Goal: Task Accomplishment & Management: Complete application form

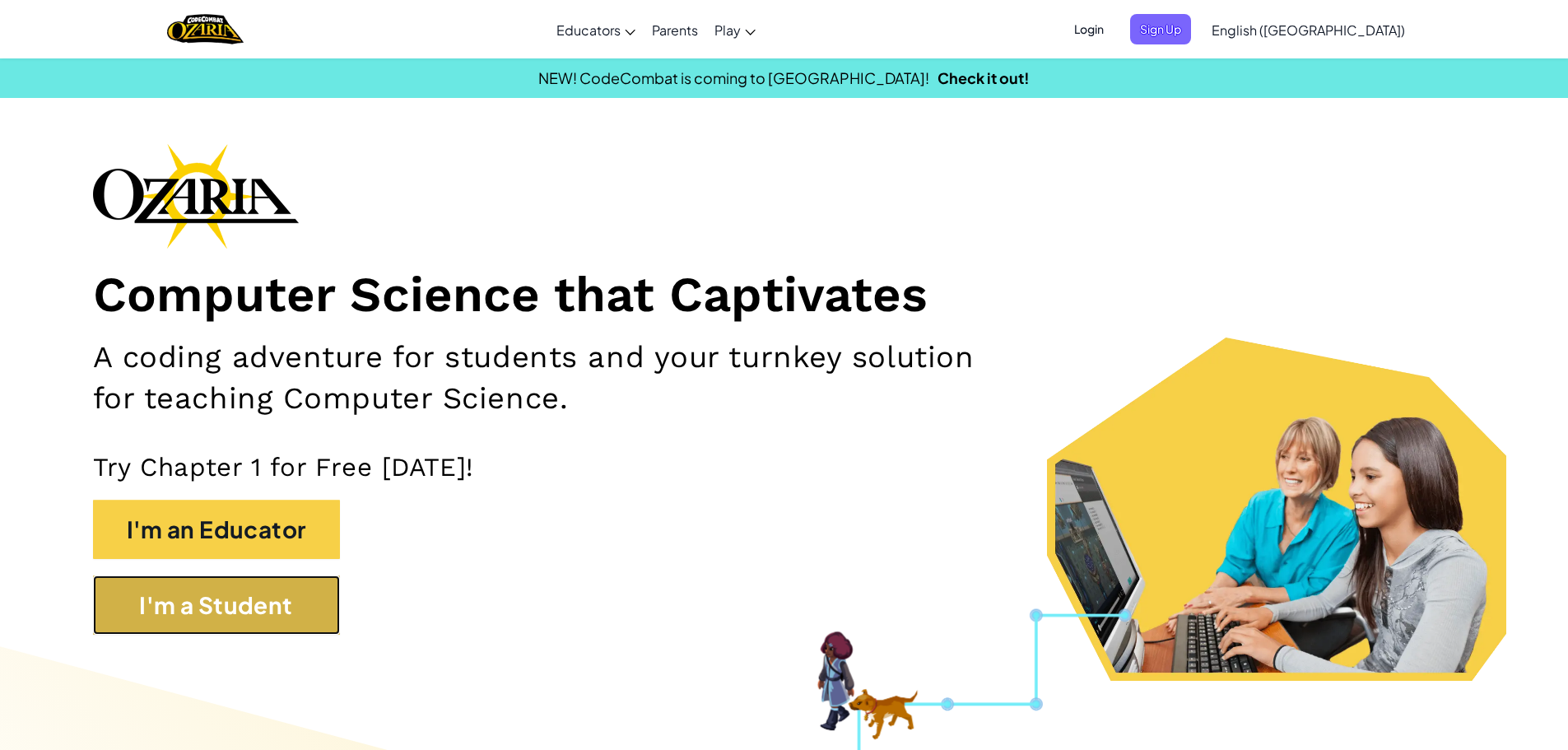
click at [271, 628] on button "I'm a Student" at bounding box center [216, 605] width 246 height 59
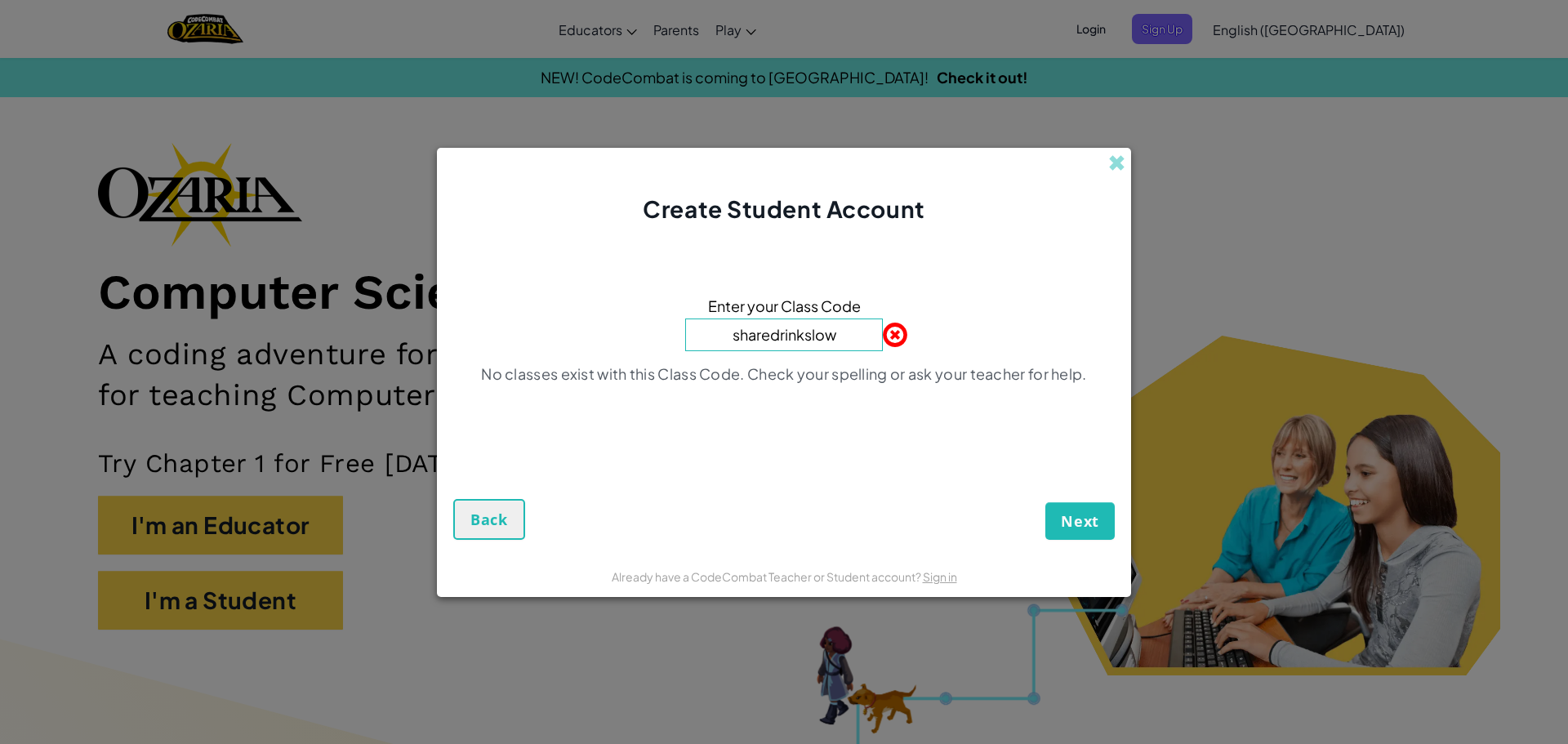
type input "sharedrinkslow"
click at [1045, 502] on button "Next" at bounding box center [1080, 520] width 69 height 37
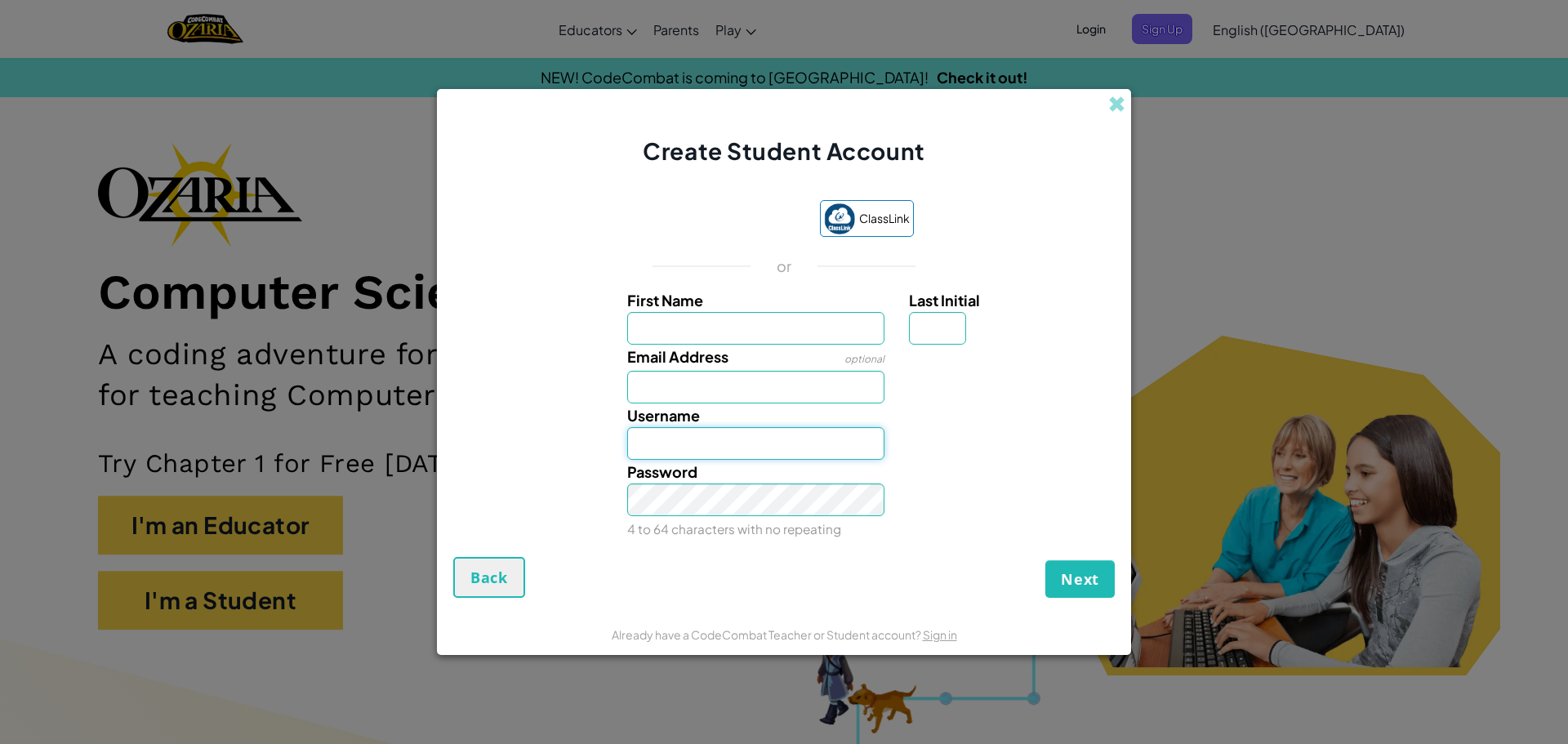
type input "fobarnes"
type input "floyd"
type input "[PERSON_NAME]"
click at [928, 320] on input "Last Initial" at bounding box center [938, 329] width 57 height 33
type input "b"
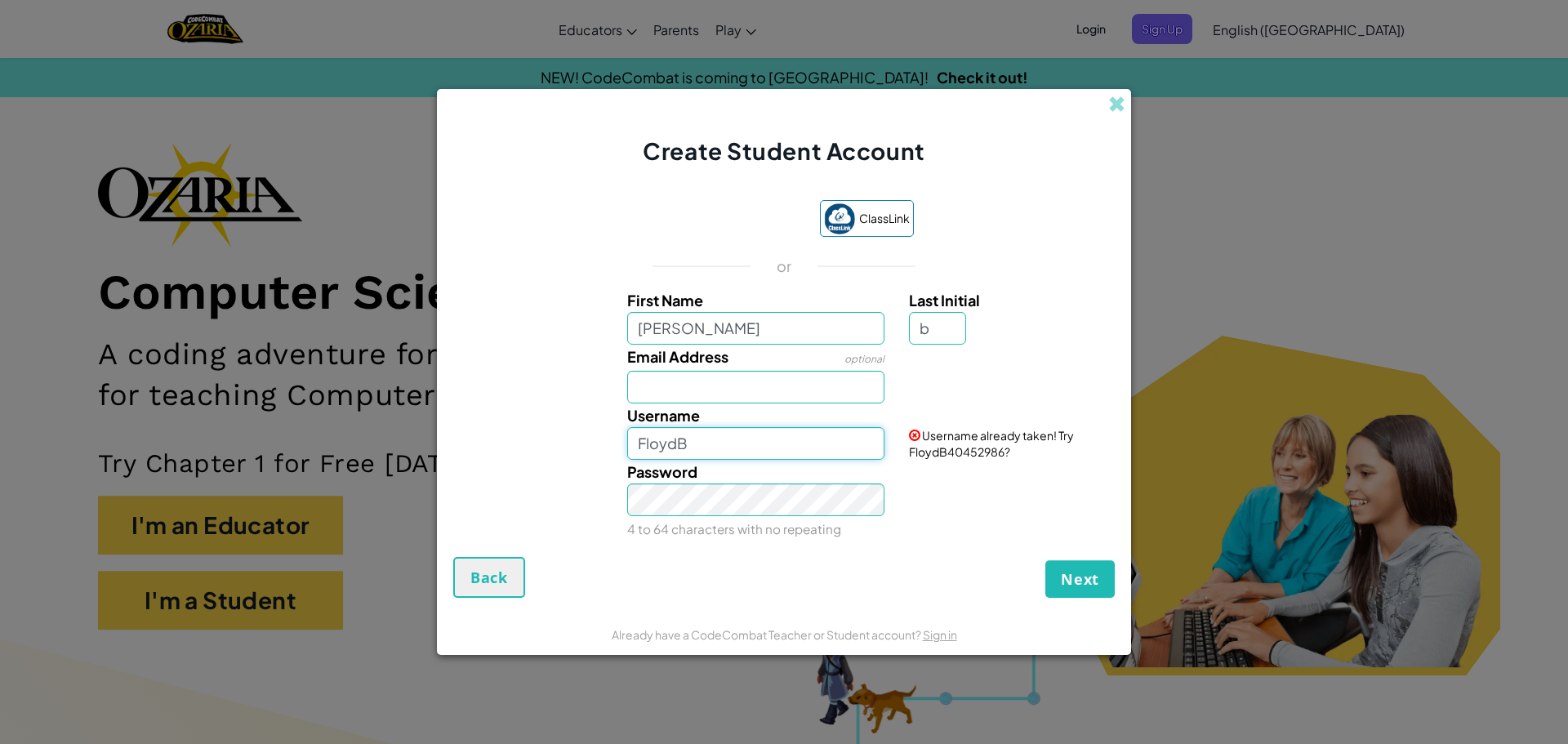
click at [694, 448] on input "FloydB" at bounding box center [756, 443] width 258 height 33
type input "fobarnes"
click at [1073, 578] on span "Next" at bounding box center [1080, 578] width 38 height 20
click at [1062, 579] on button "Create Account" at bounding box center [1038, 578] width 152 height 37
click at [955, 412] on div "Username already taken! Try fobarnes35523197?" at bounding box center [1009, 431] width 226 height 56
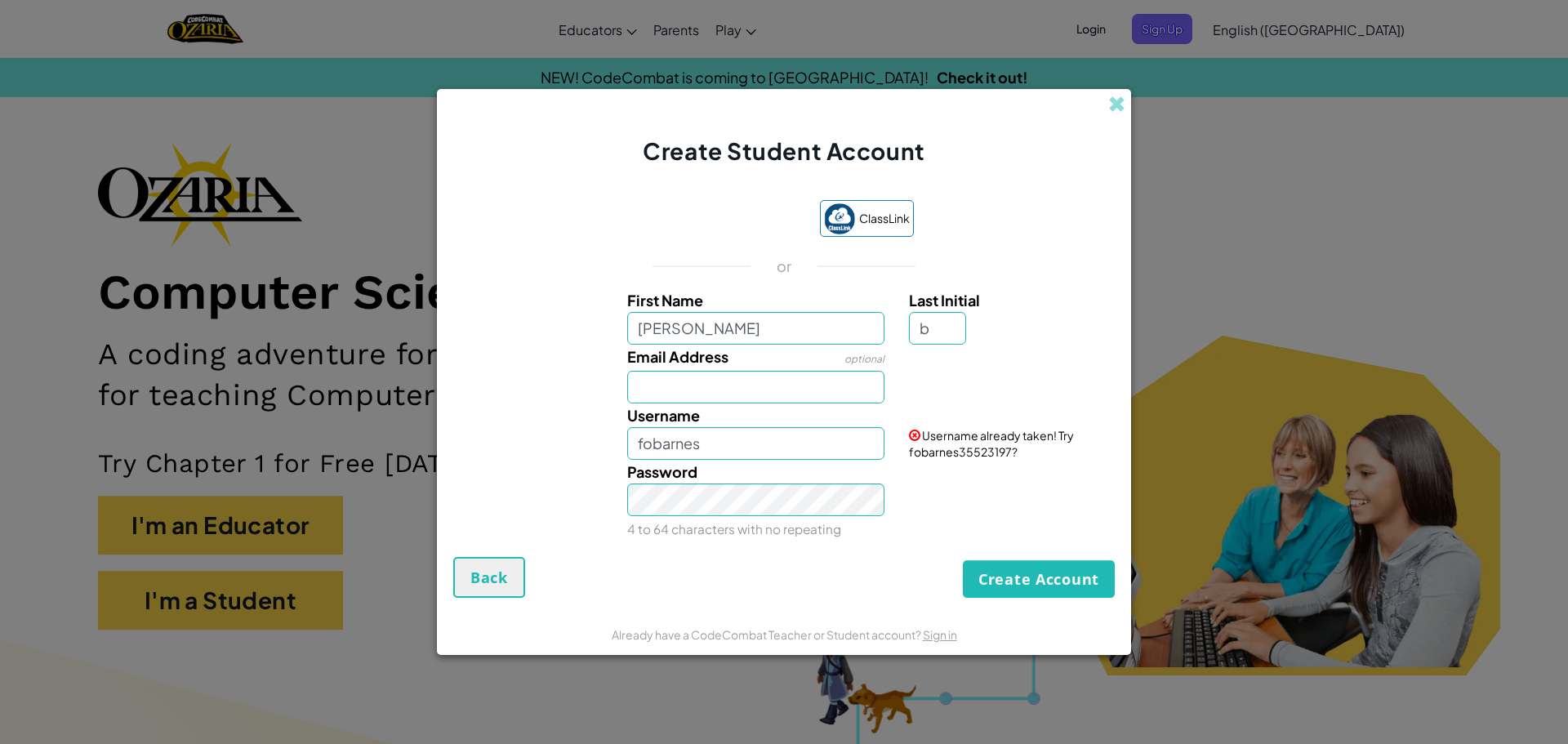
click at [710, 349] on span "Email Address" at bounding box center [677, 356] width 101 height 19
click at [710, 370] on input "Email Address" at bounding box center [756, 387] width 258 height 33
click at [707, 338] on input "floyd" at bounding box center [756, 329] width 258 height 33
click at [711, 441] on input "fobarnes" at bounding box center [756, 443] width 258 height 33
click at [700, 339] on input "floyd" at bounding box center [756, 329] width 258 height 33
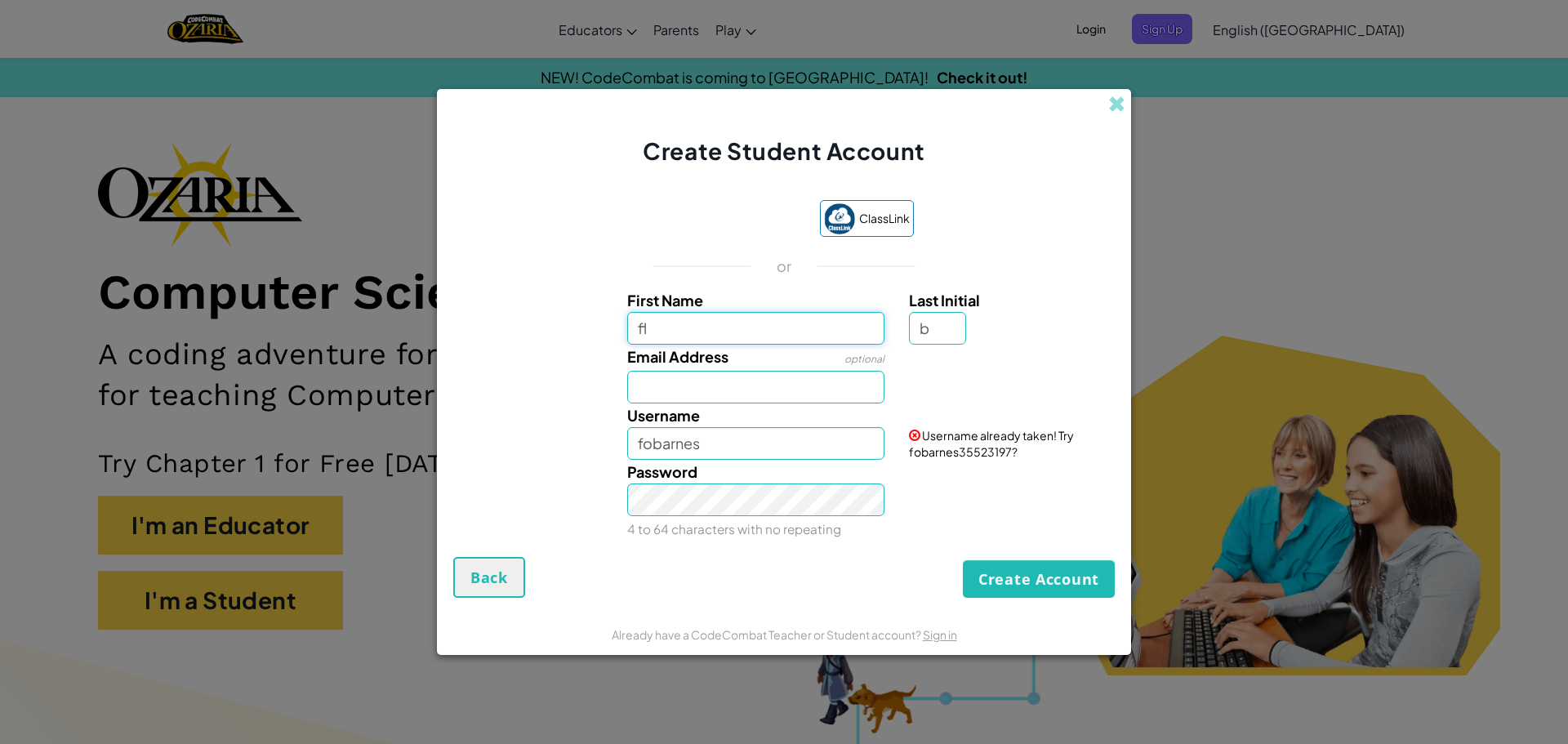
type input "f"
type input "[PERSON_NAME]"
click at [709, 442] on input "FloydB" at bounding box center [756, 443] width 258 height 33
click at [1016, 581] on button "Create Account" at bounding box center [1038, 578] width 152 height 37
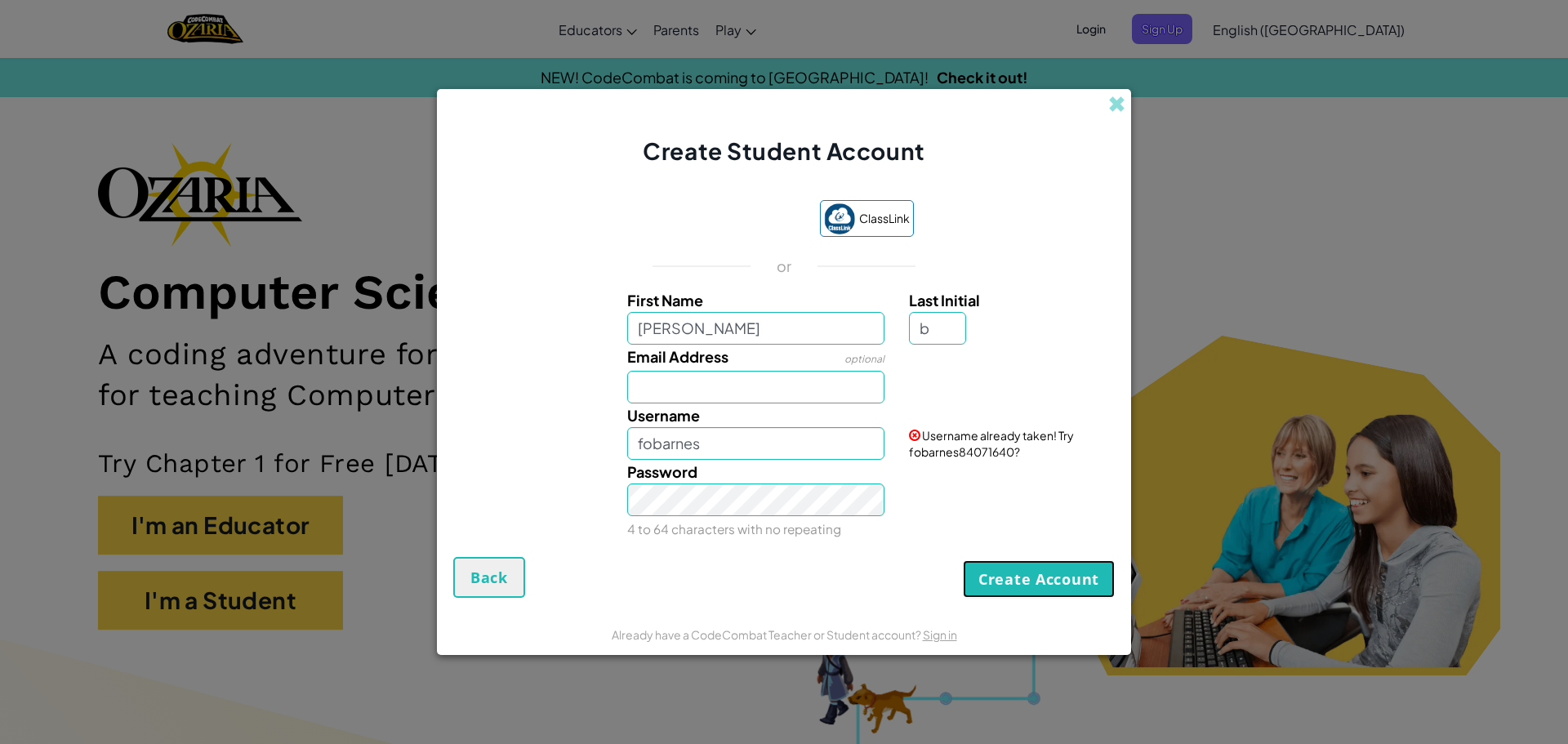
click at [1010, 574] on button "Create Account" at bounding box center [1038, 578] width 152 height 37
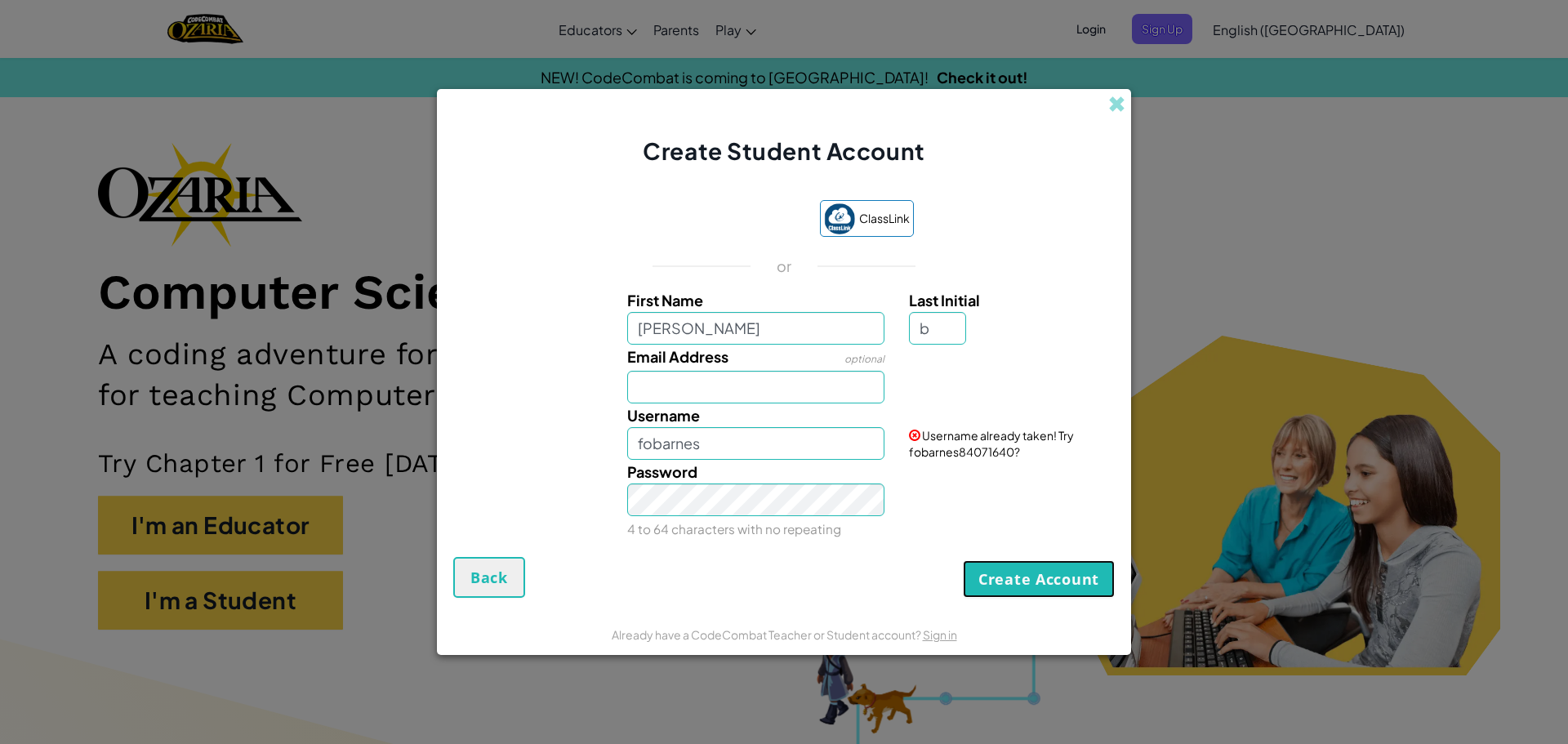
click at [1010, 574] on button "Create Account" at bounding box center [1038, 578] width 152 height 37
drag, startPoint x: 1010, startPoint y: 574, endPoint x: 1033, endPoint y: 389, distance: 186.4
click at [1033, 389] on form "ClassLink or First Name Floyd Last Initial b Email Address optional Username fo…" at bounding box center [784, 390] width 694 height 447
drag, startPoint x: 1018, startPoint y: 570, endPoint x: 1028, endPoint y: 573, distance: 10.4
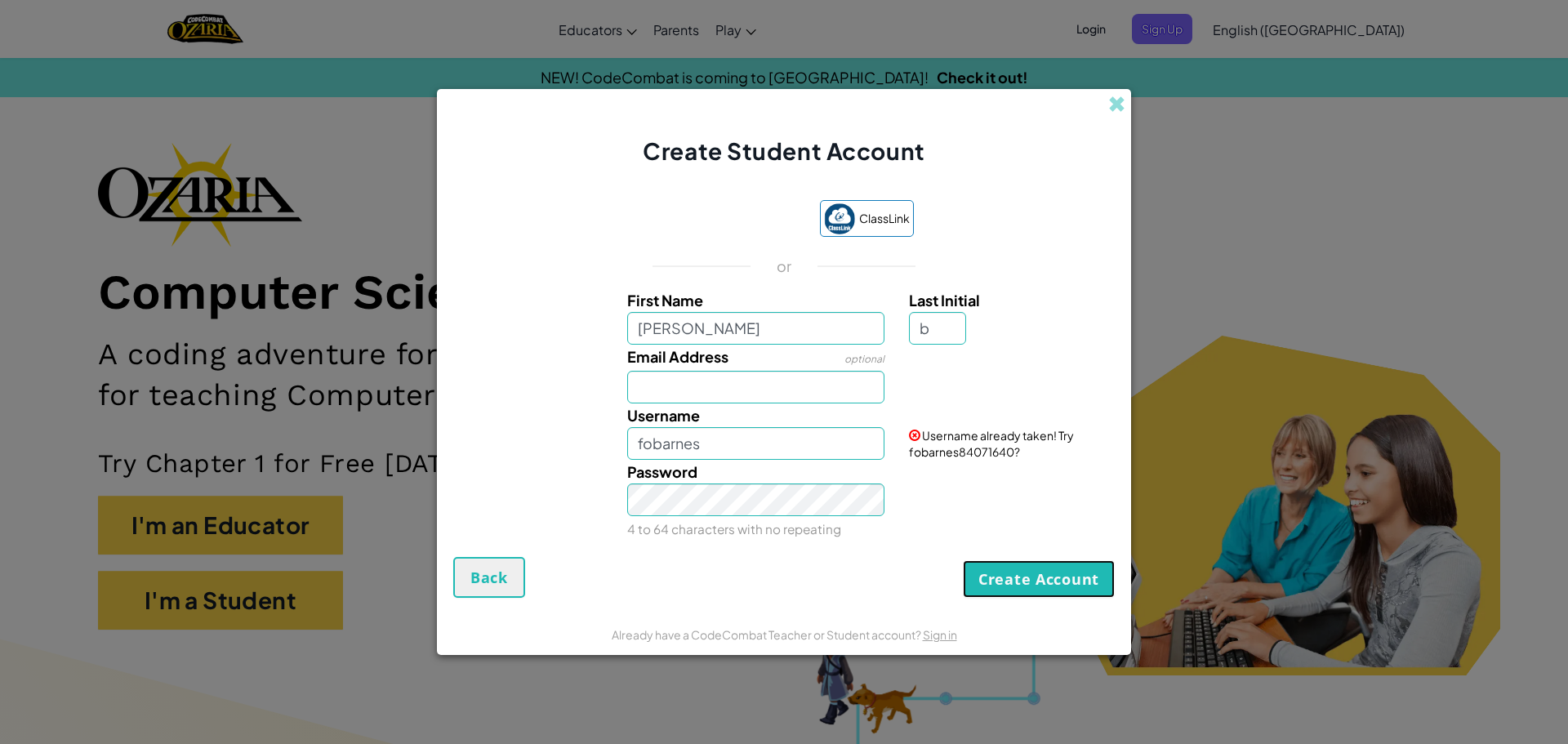
click at [1028, 573] on button "Create Account" at bounding box center [1038, 578] width 152 height 37
click at [761, 453] on input "fobarnes" at bounding box center [756, 443] width 258 height 33
click at [1034, 591] on button "Create Account" at bounding box center [1038, 578] width 152 height 37
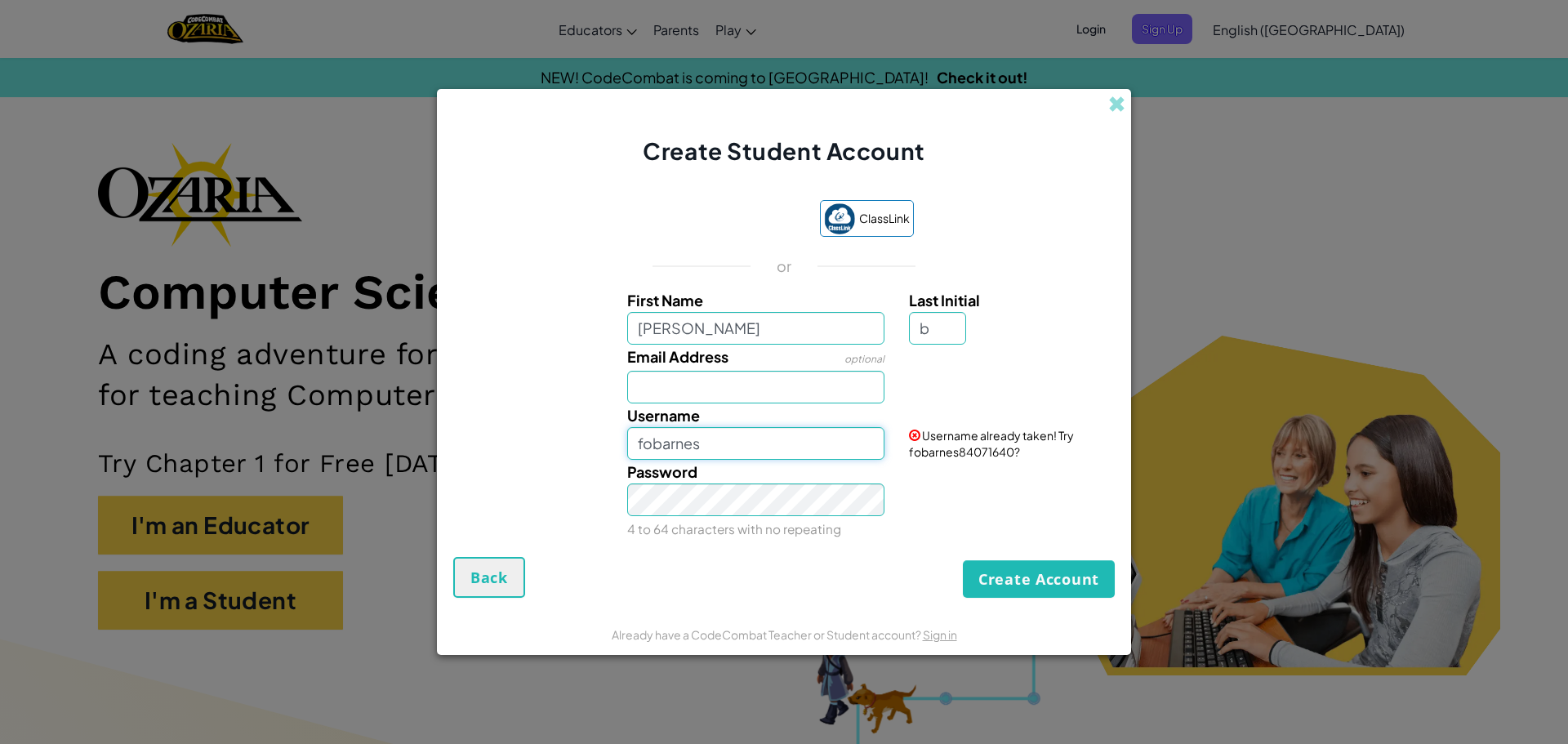
click at [738, 444] on input "fobarnes" at bounding box center [756, 443] width 258 height 33
type input "f"
click at [791, 320] on input "[PERSON_NAME]" at bounding box center [756, 329] width 258 height 33
click at [768, 443] on input "trey" at bounding box center [756, 443] width 258 height 33
type input "trey4820"
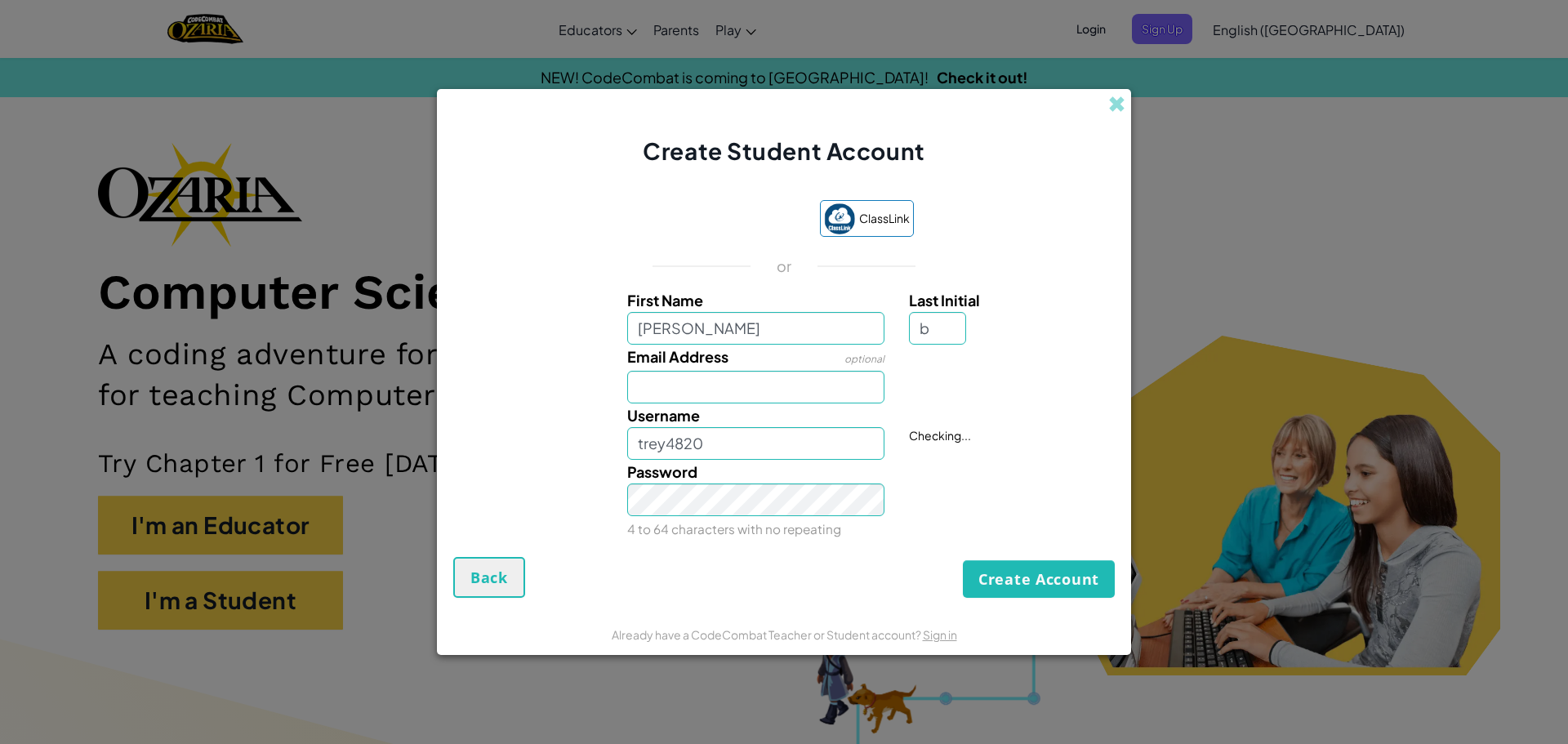
click at [830, 560] on div "Create Account Back" at bounding box center [784, 577] width 662 height 41
click at [999, 581] on button "Create Account" at bounding box center [1038, 578] width 152 height 37
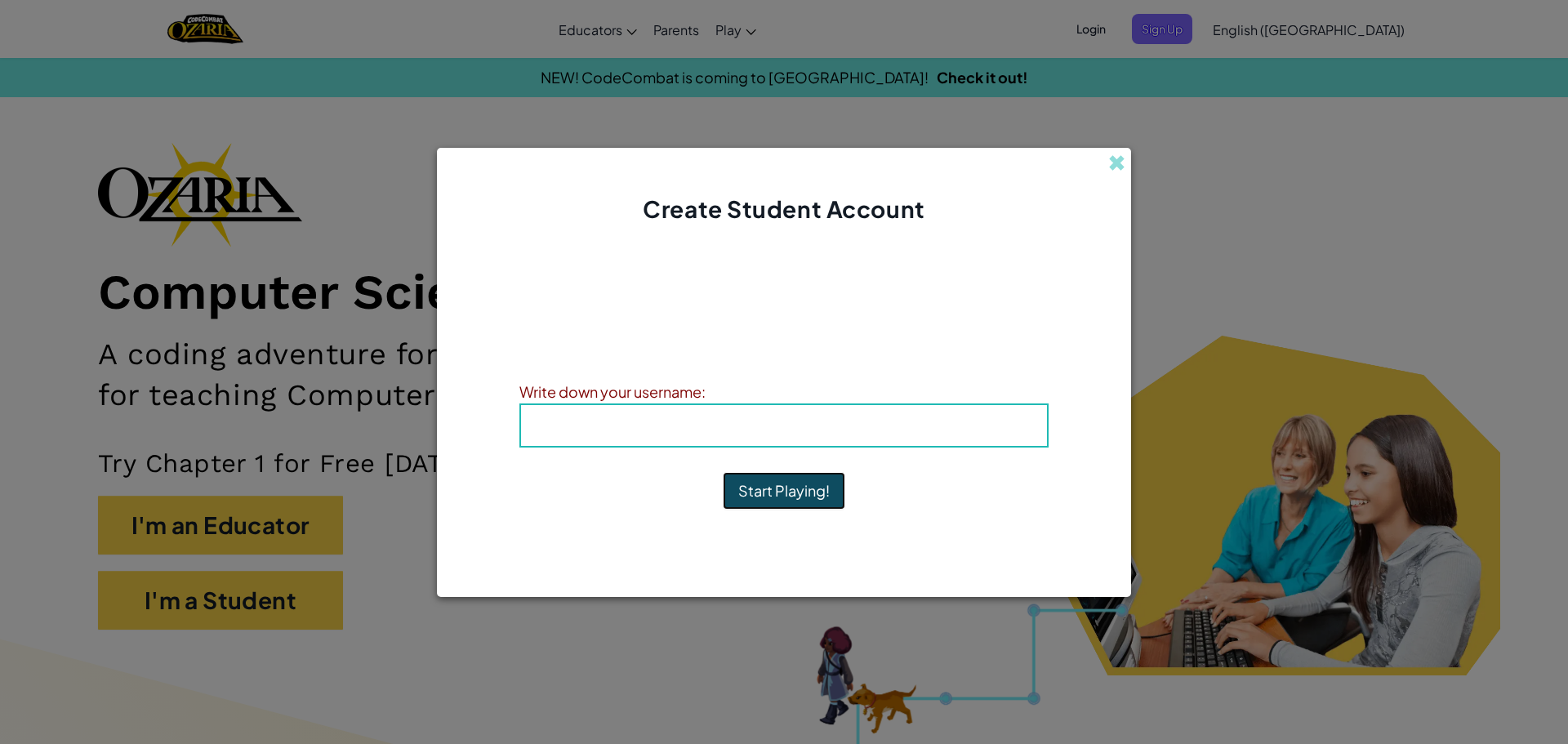
click at [789, 487] on button "Start Playing!" at bounding box center [783, 490] width 122 height 37
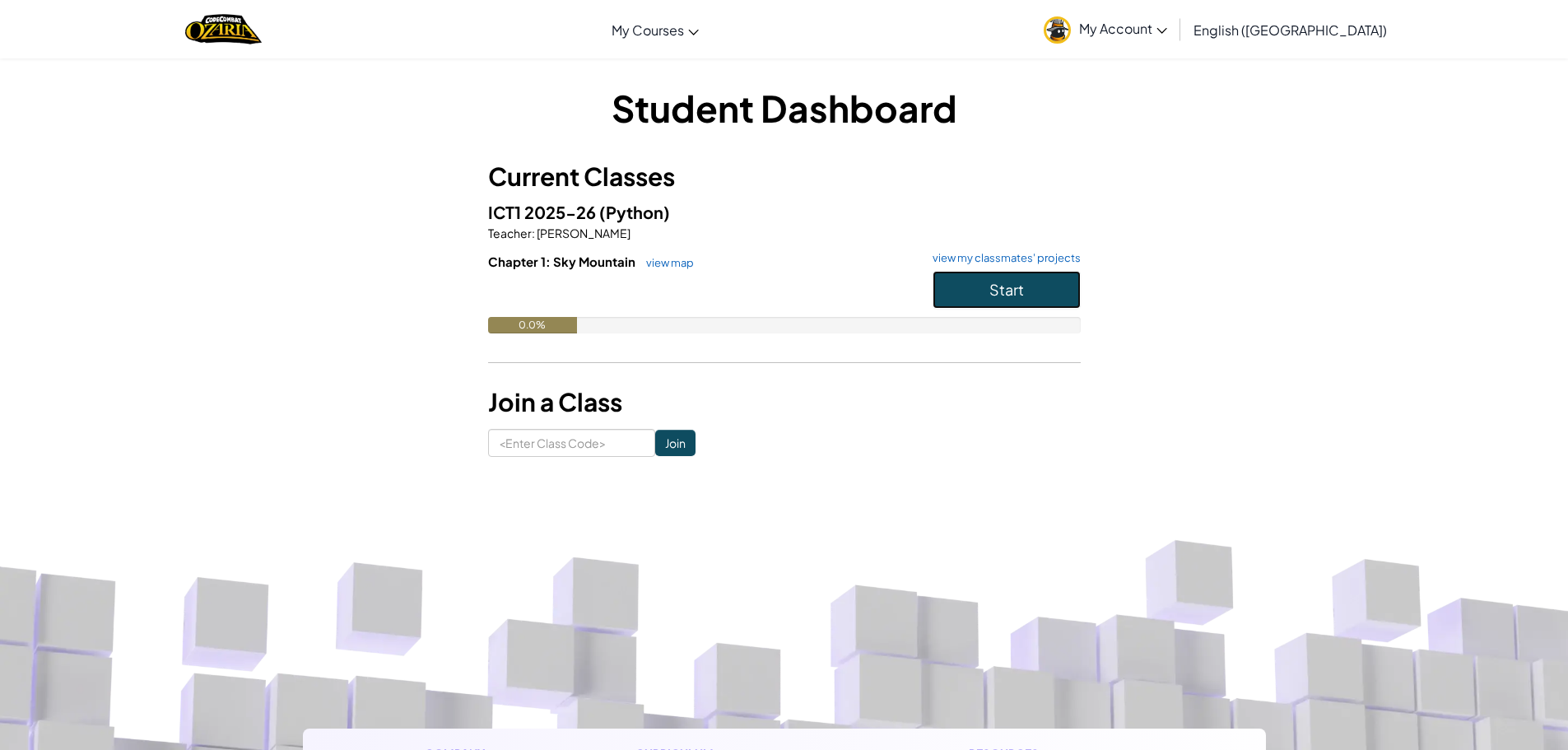
click at [1062, 296] on button "Start" at bounding box center [1006, 289] width 148 height 38
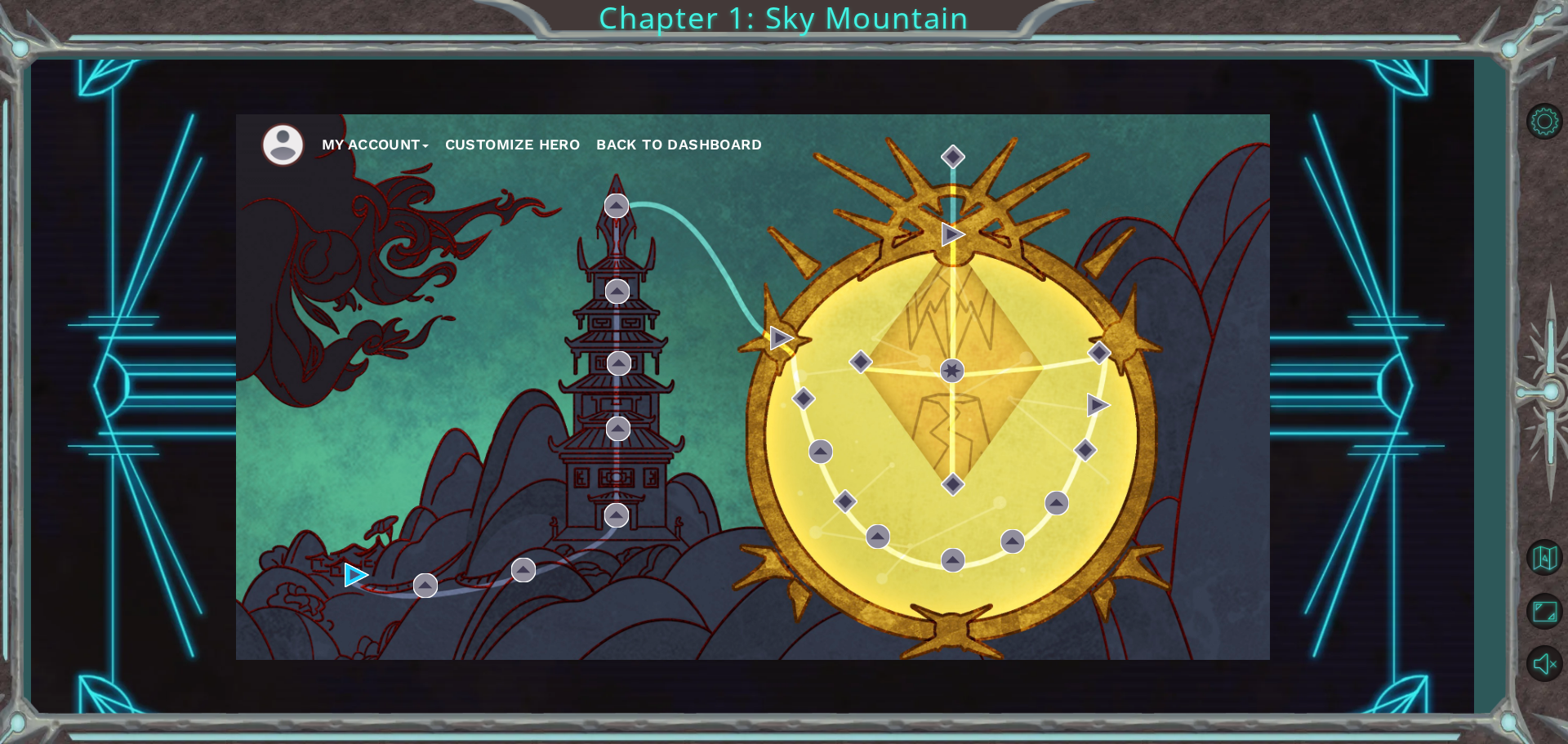
click at [454, 578] on div "My Account Customize Hero Back to Dashboard" at bounding box center [753, 387] width 1034 height 545
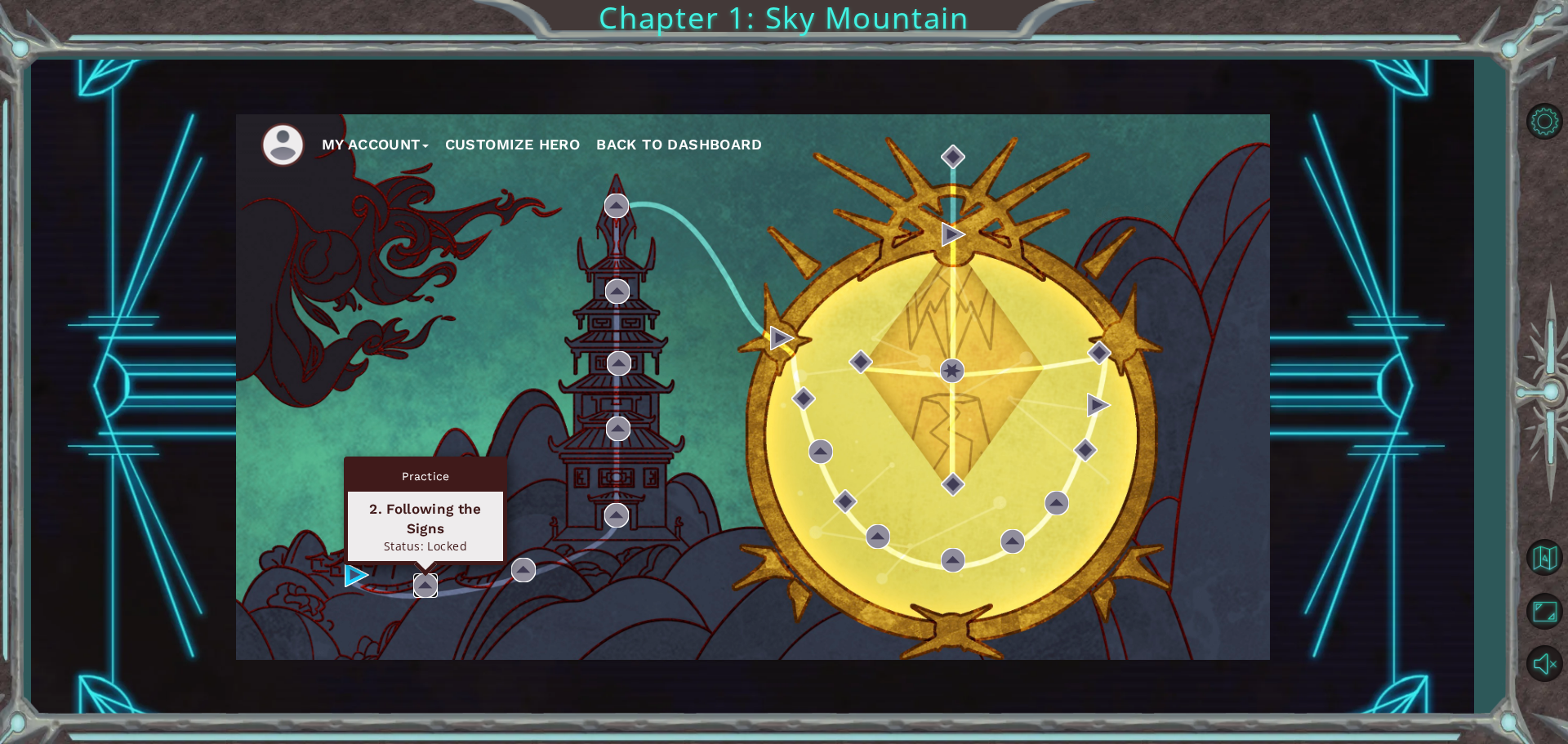
click at [429, 586] on img at bounding box center [425, 585] width 24 height 24
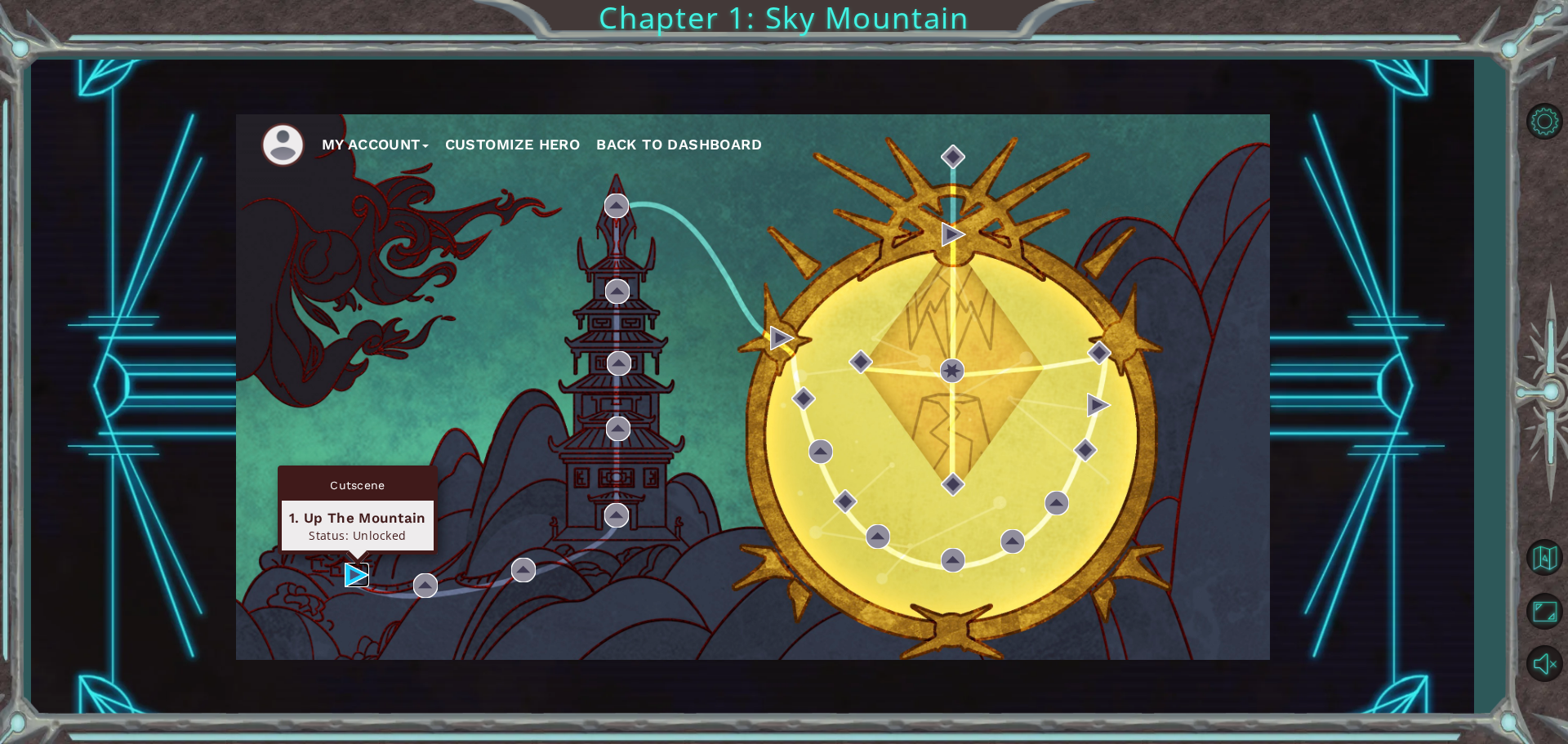
click at [356, 571] on img at bounding box center [356, 575] width 24 height 24
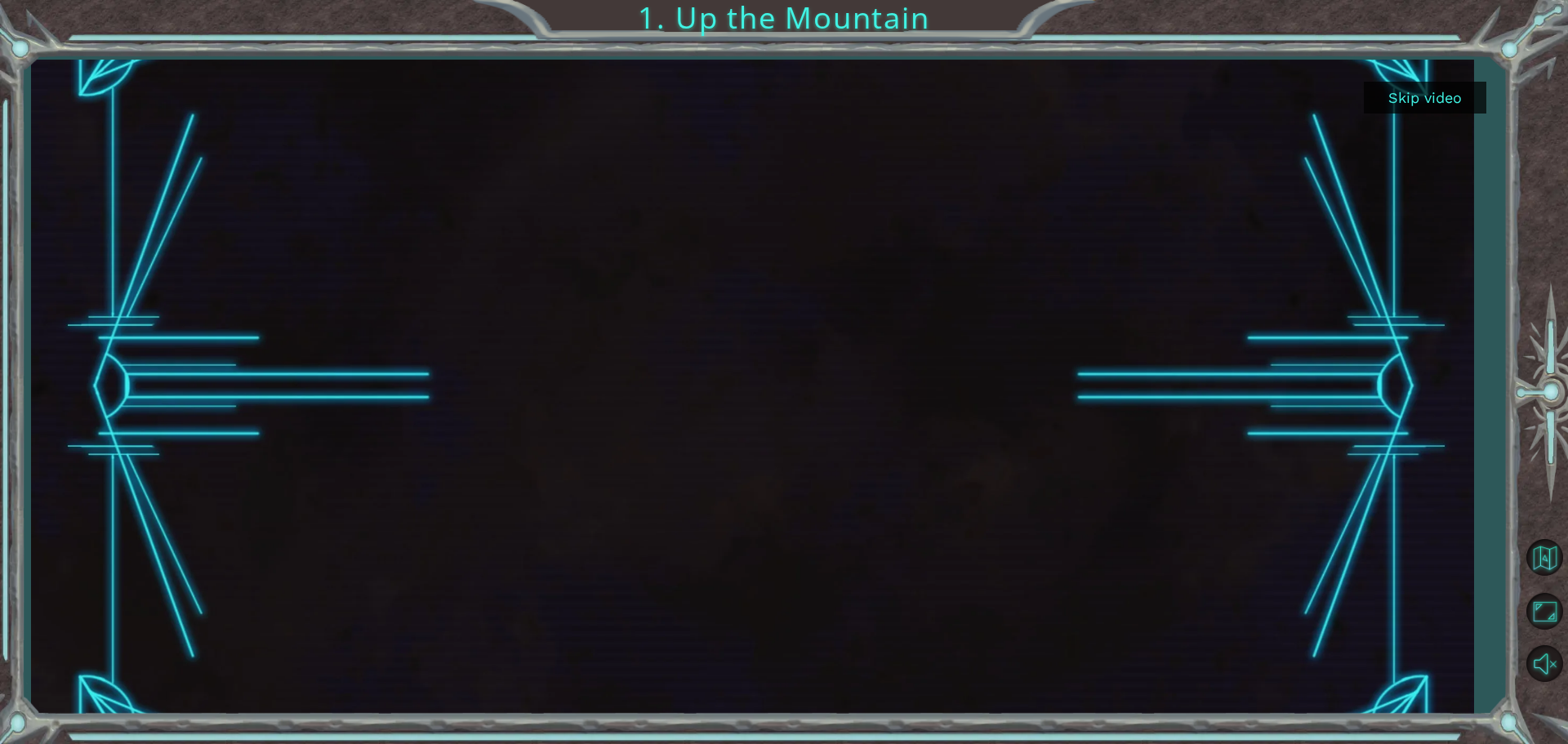
click at [1433, 104] on button "Skip video" at bounding box center [1424, 97] width 122 height 32
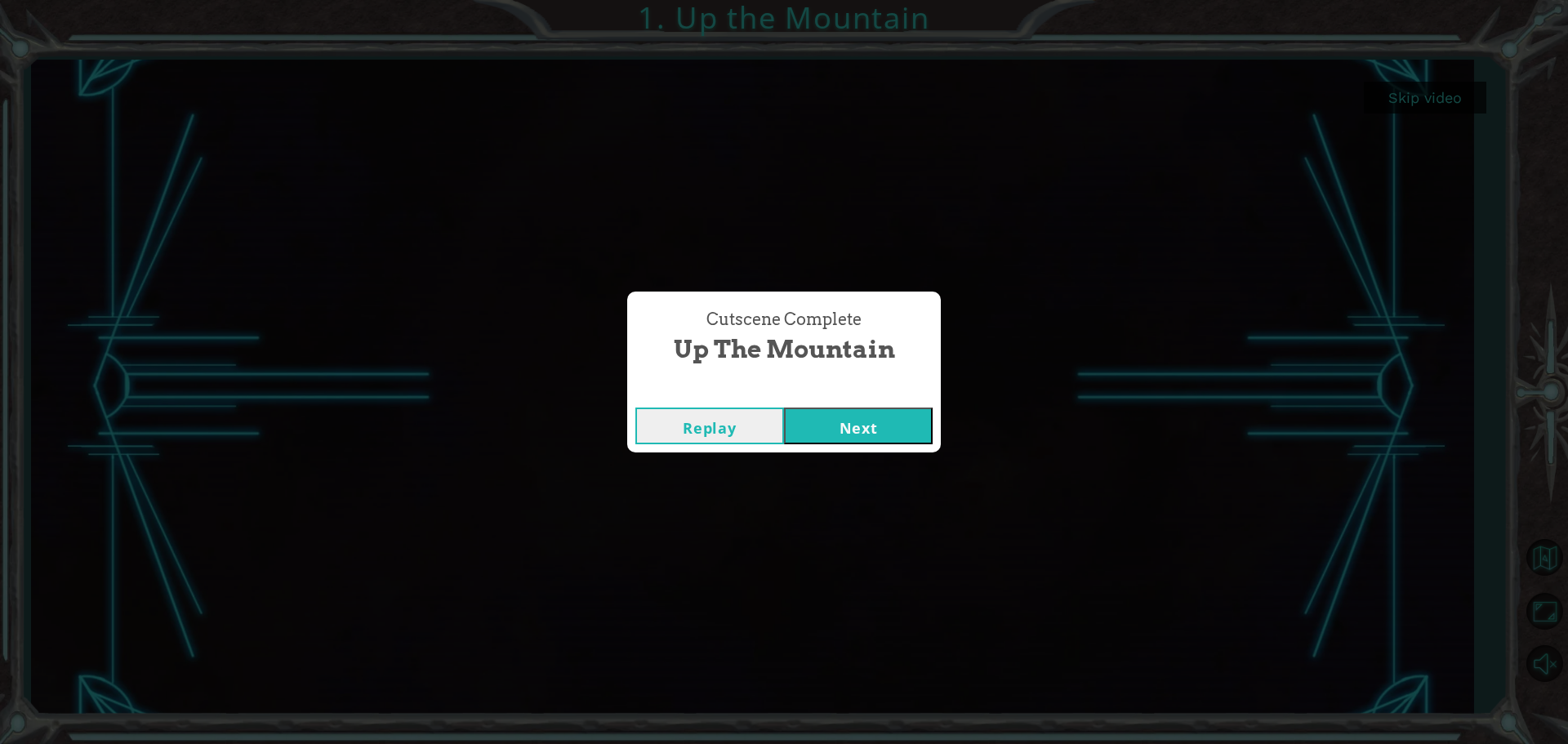
click at [857, 432] on button "Next" at bounding box center [858, 426] width 148 height 36
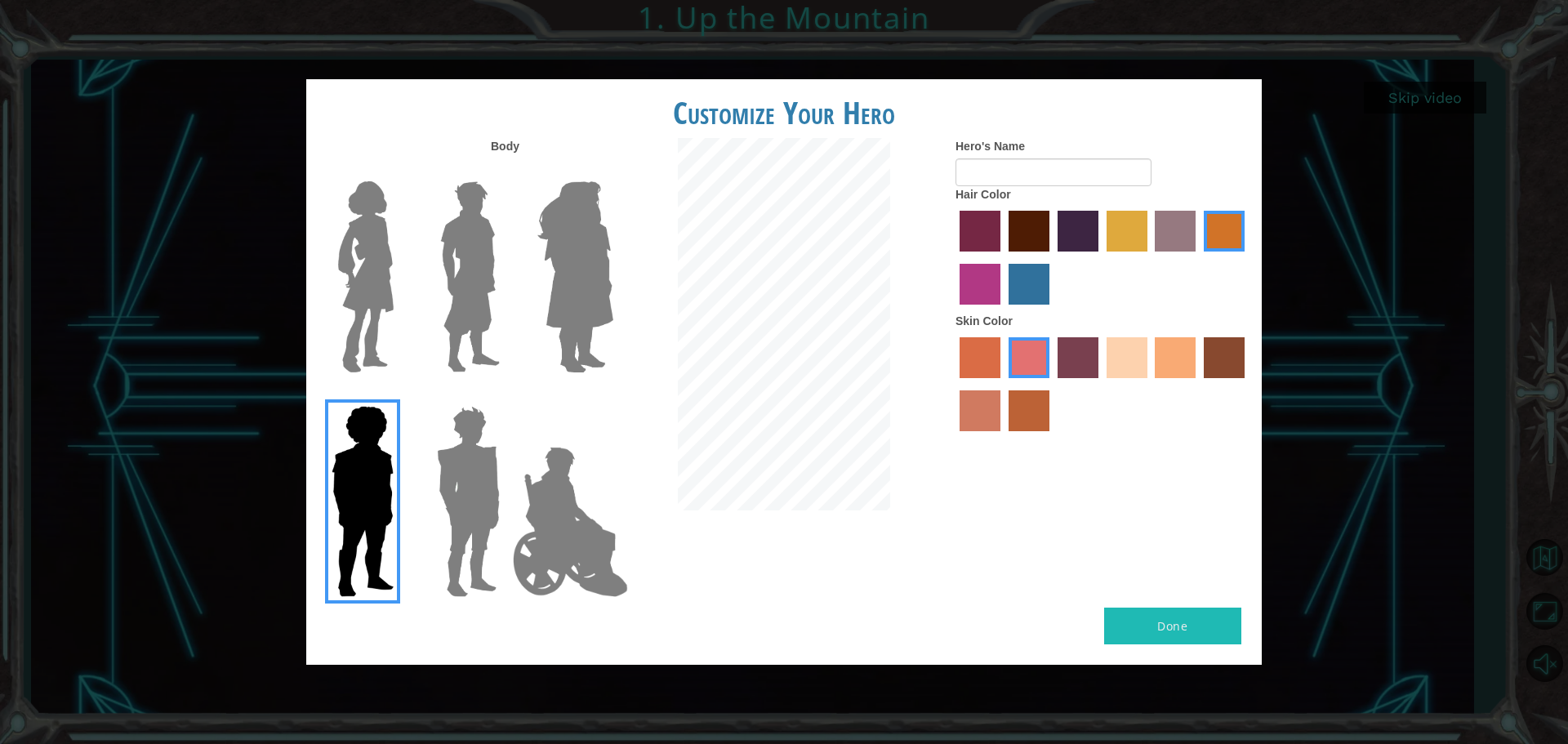
click at [468, 302] on img at bounding box center [470, 276] width 73 height 204
click at [506, 171] on input "Hero Lars" at bounding box center [506, 171] width 0 height 0
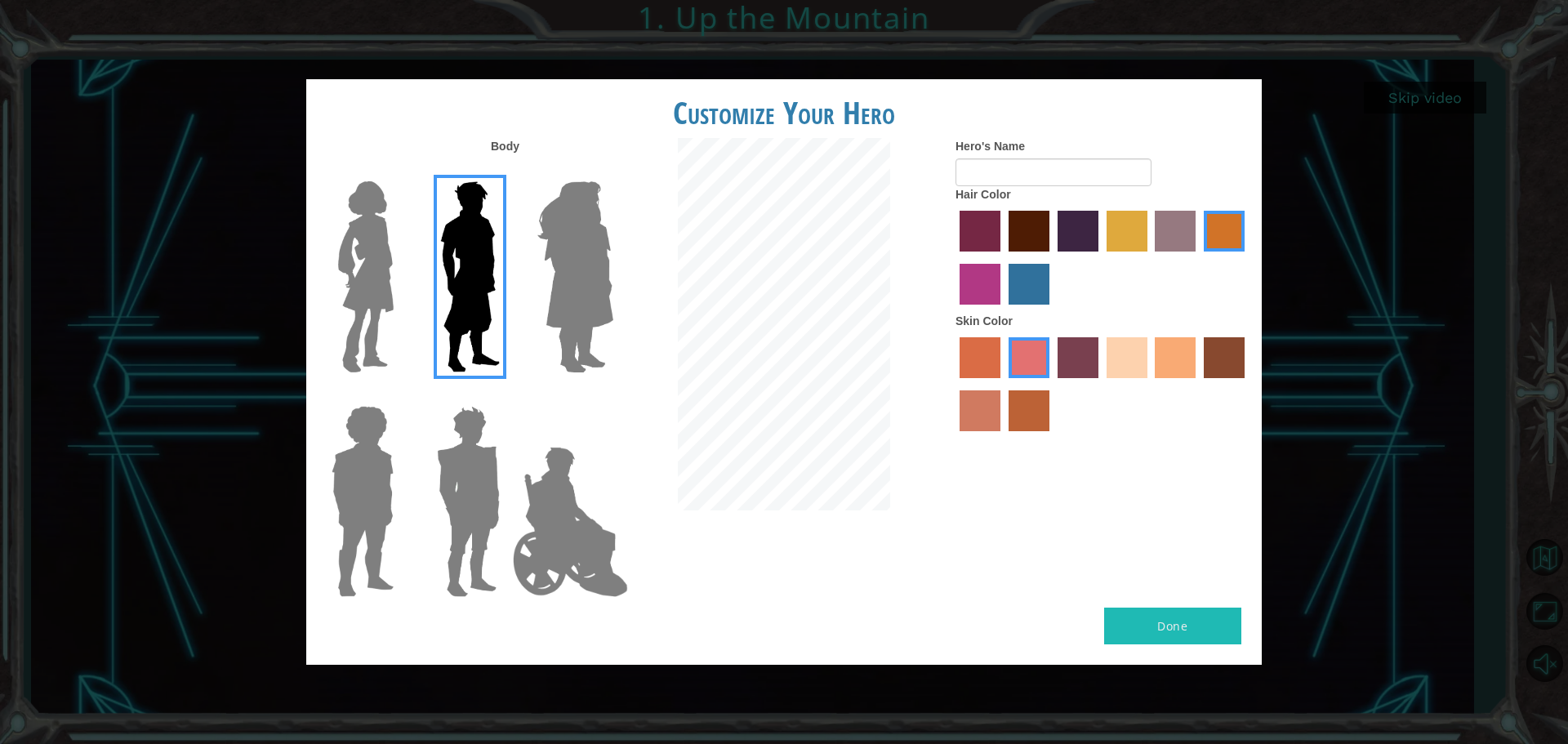
drag, startPoint x: 477, startPoint y: 434, endPoint x: 461, endPoint y: 431, distance: 16.3
click at [478, 434] on img at bounding box center [468, 500] width 76 height 204
click at [506, 395] on input "Hero Garnet" at bounding box center [506, 395] width 0 height 0
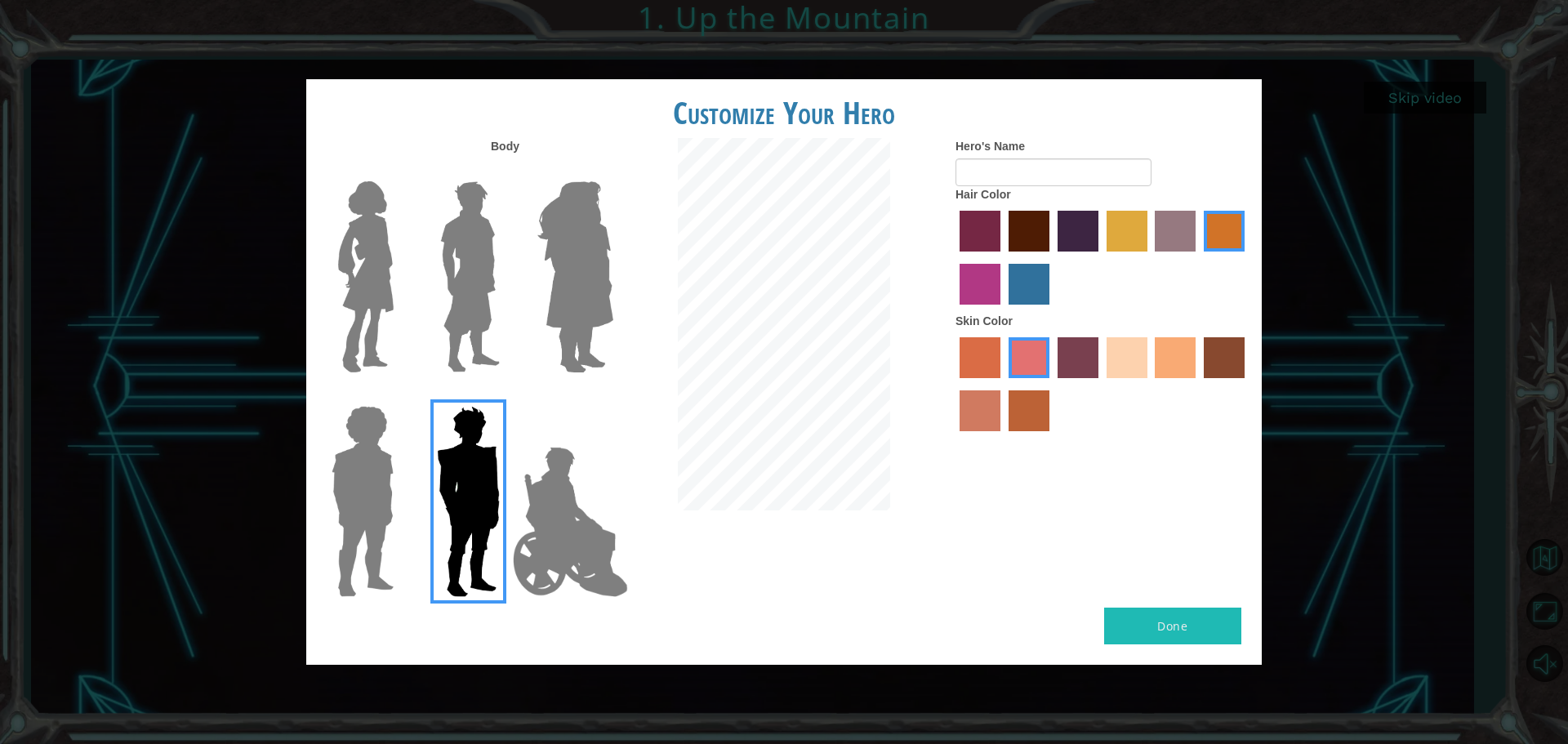
click at [362, 454] on img at bounding box center [363, 500] width 75 height 204
click at [400, 395] on input "Hero Steven" at bounding box center [400, 395] width 0 height 0
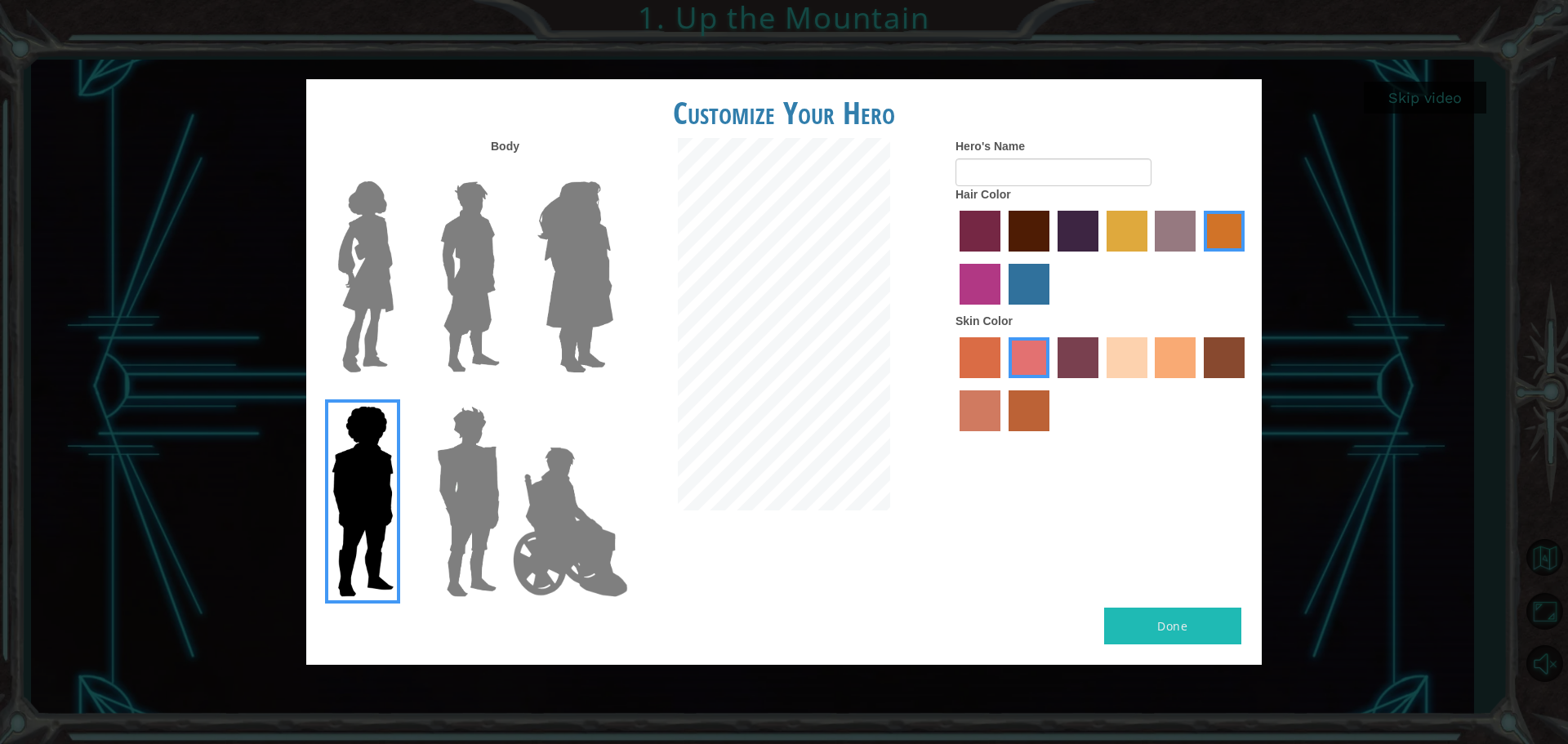
drag, startPoint x: 501, startPoint y: 141, endPoint x: 511, endPoint y: 164, distance: 25.1
click at [503, 147] on label "Body" at bounding box center [505, 146] width 29 height 16
click at [668, 147] on div at bounding box center [783, 326] width 318 height 376
click at [1042, 218] on label "maroon hair color" at bounding box center [1029, 231] width 41 height 41
click at [1003, 258] on input "maroon hair color" at bounding box center [1003, 258] width 0 height 0
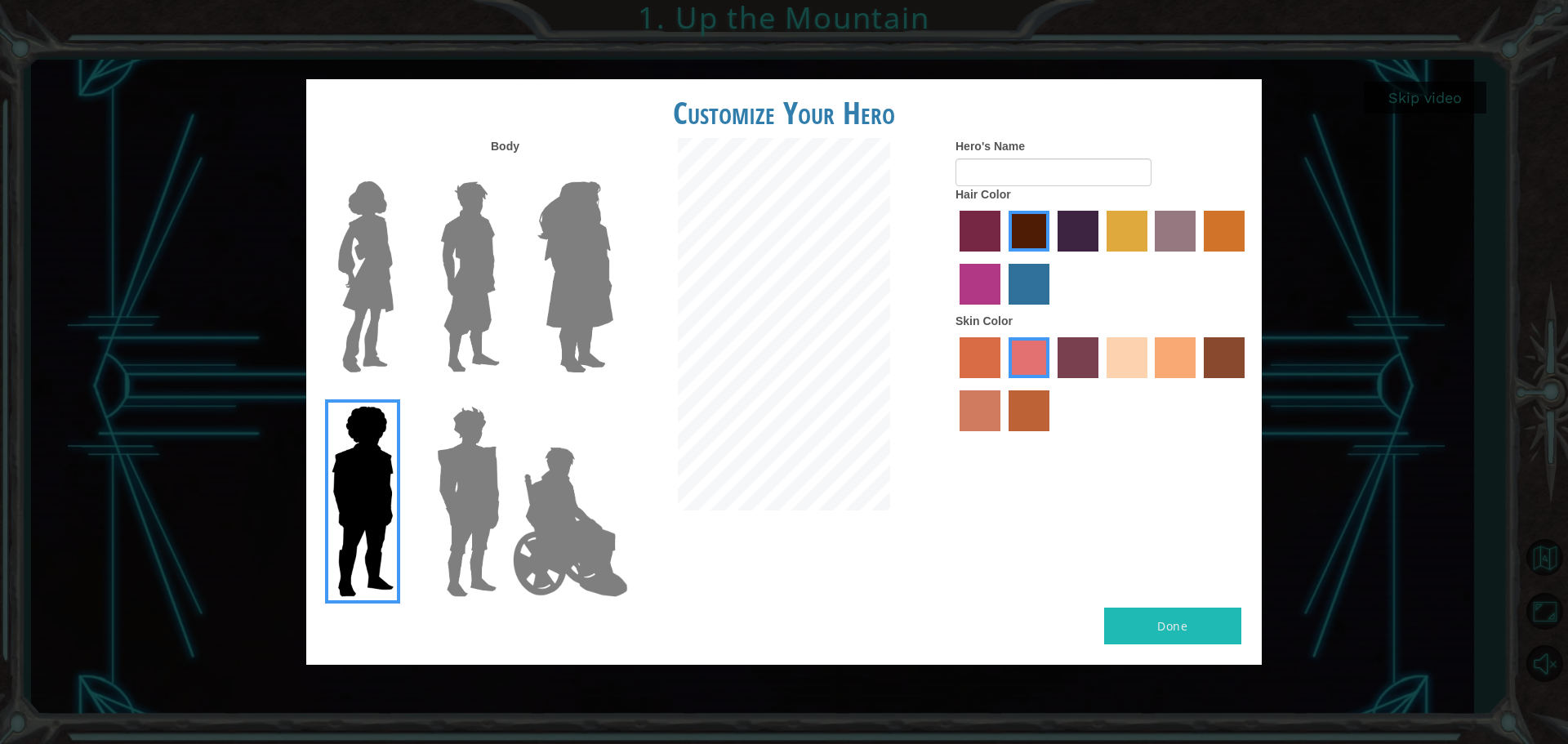
click at [1015, 401] on label "smoke tree skin color" at bounding box center [1029, 410] width 41 height 41
click at [1003, 437] on input "smoke tree skin color" at bounding box center [1003, 437] width 0 height 0
click at [1215, 357] on label "karma skin color" at bounding box center [1224, 357] width 41 height 41
click at [1198, 384] on input "karma skin color" at bounding box center [1198, 384] width 0 height 0
click at [1019, 413] on label "smoke tree skin color" at bounding box center [1029, 410] width 41 height 41
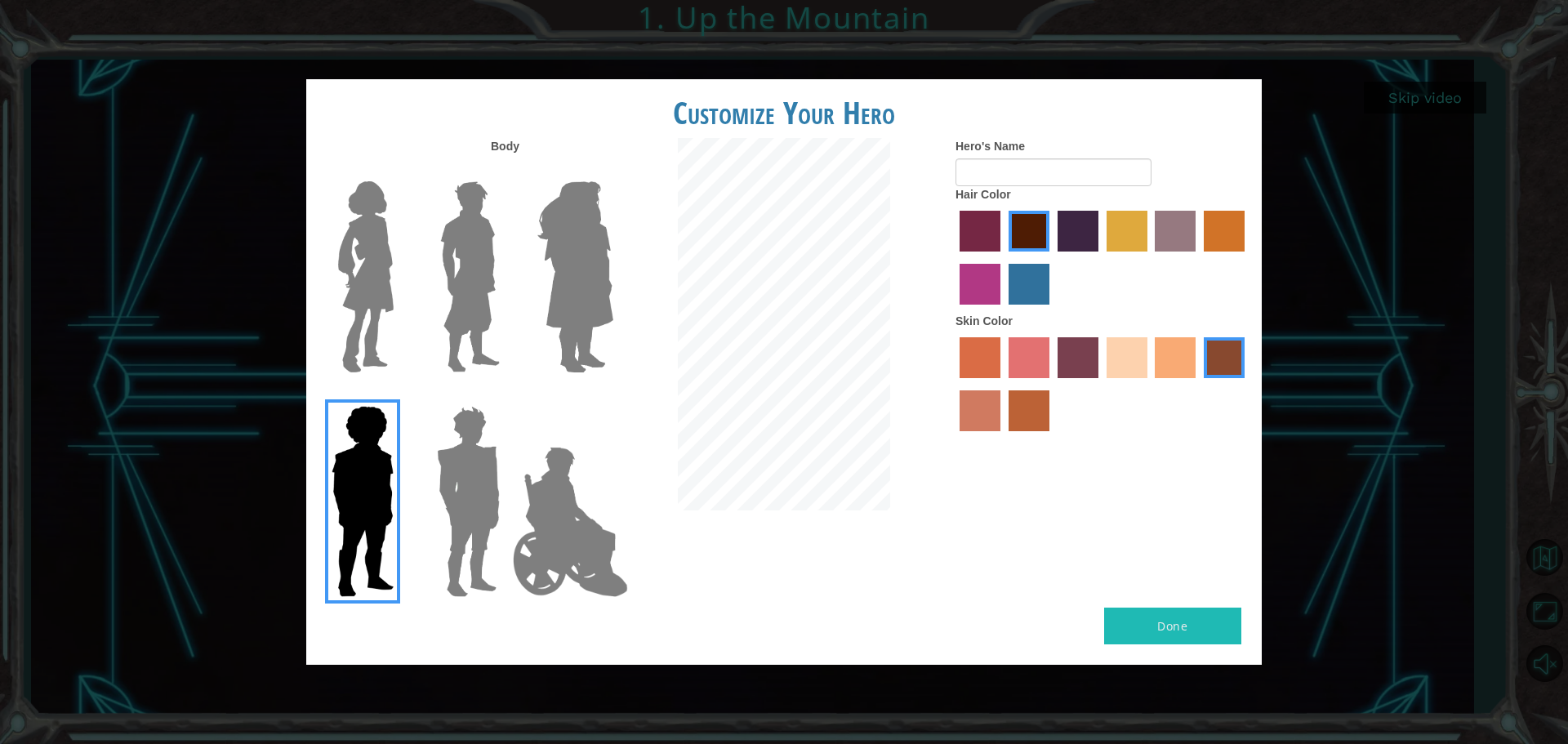
click at [1003, 437] on input "smoke tree skin color" at bounding box center [1003, 437] width 0 height 0
drag, startPoint x: 1140, startPoint y: 620, endPoint x: 1107, endPoint y: 591, distance: 43.9
click at [1134, 615] on button "Done" at bounding box center [1173, 626] width 137 height 36
type input "t"
type input "T.I."
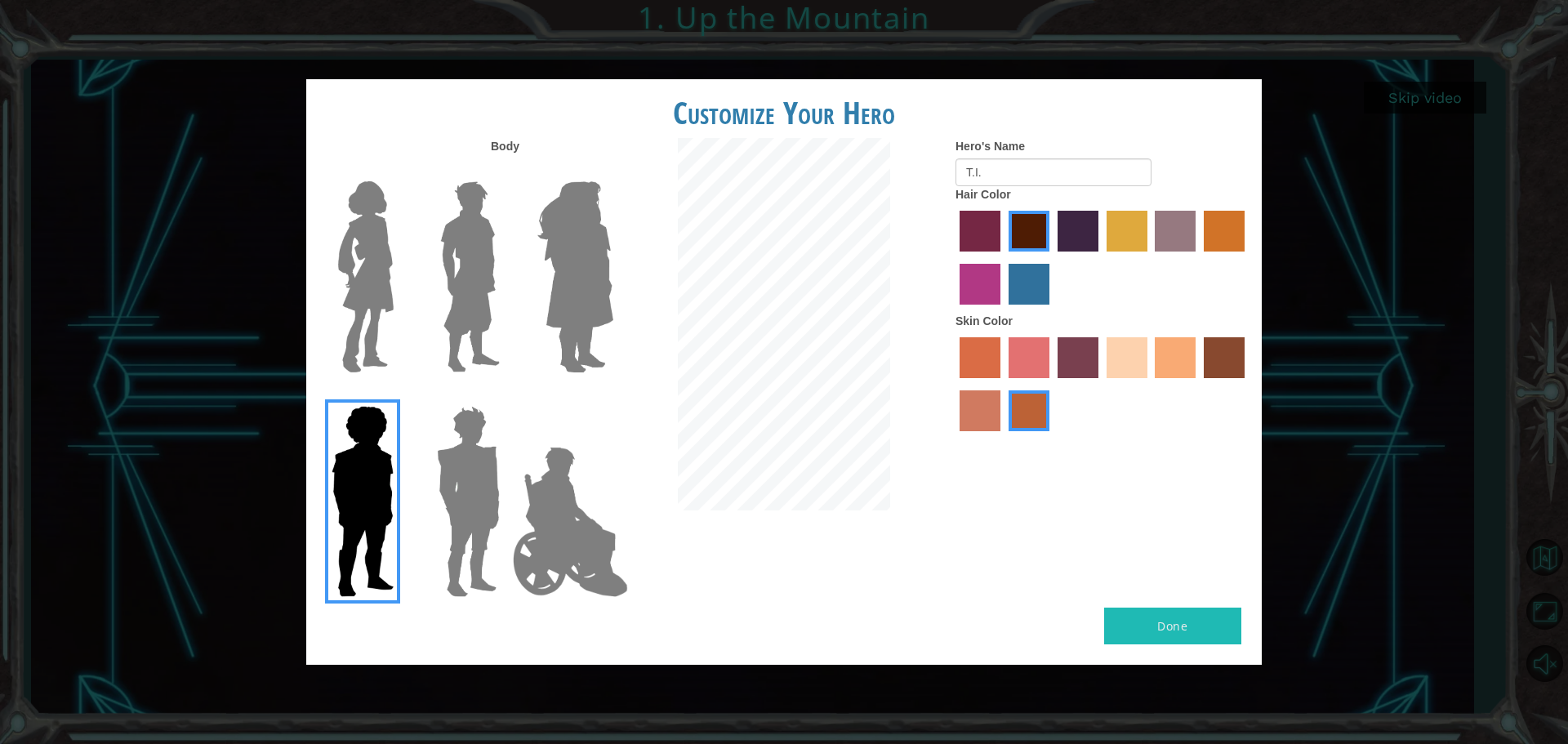
click at [1139, 633] on button "Done" at bounding box center [1173, 626] width 137 height 36
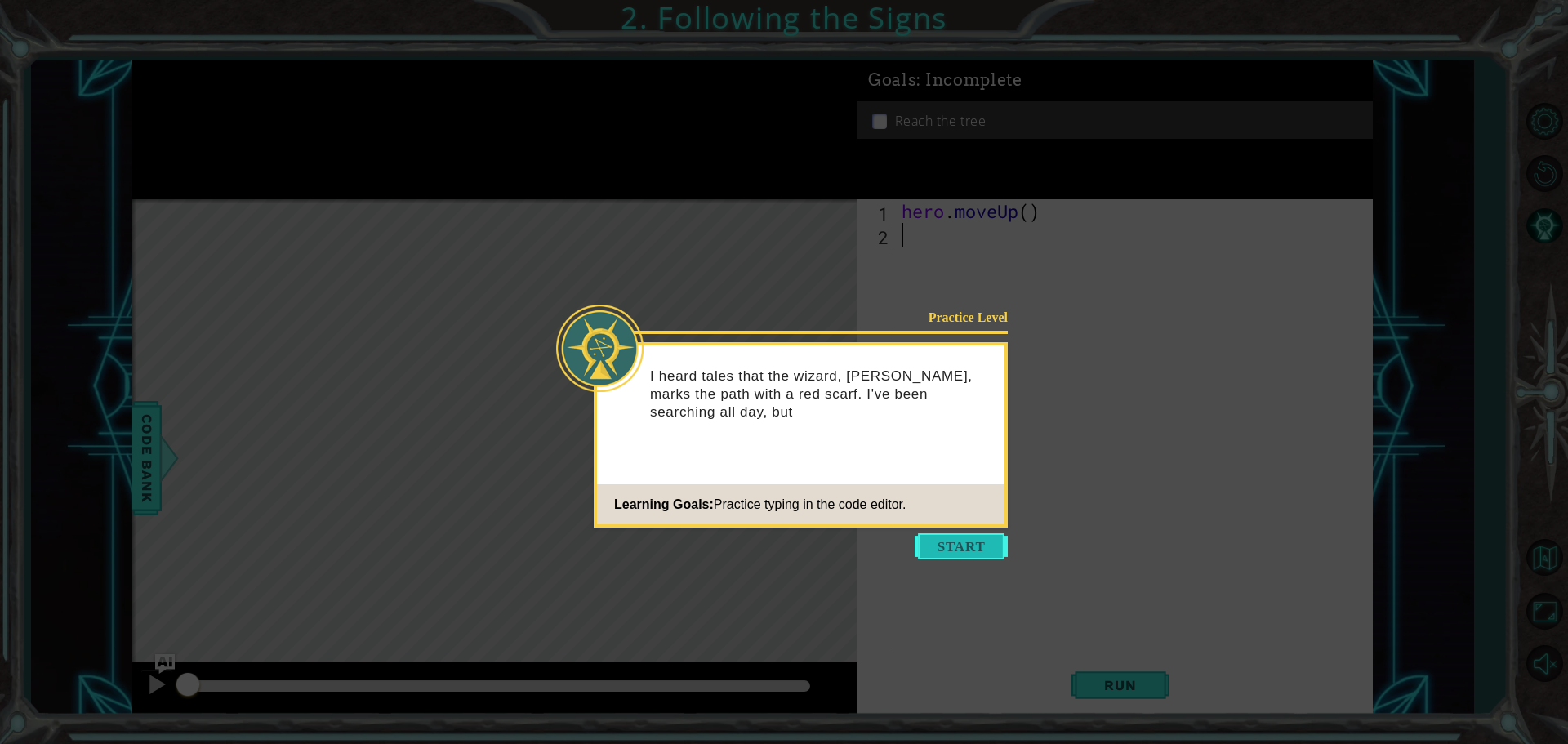
click at [984, 556] on button "Start" at bounding box center [961, 546] width 93 height 26
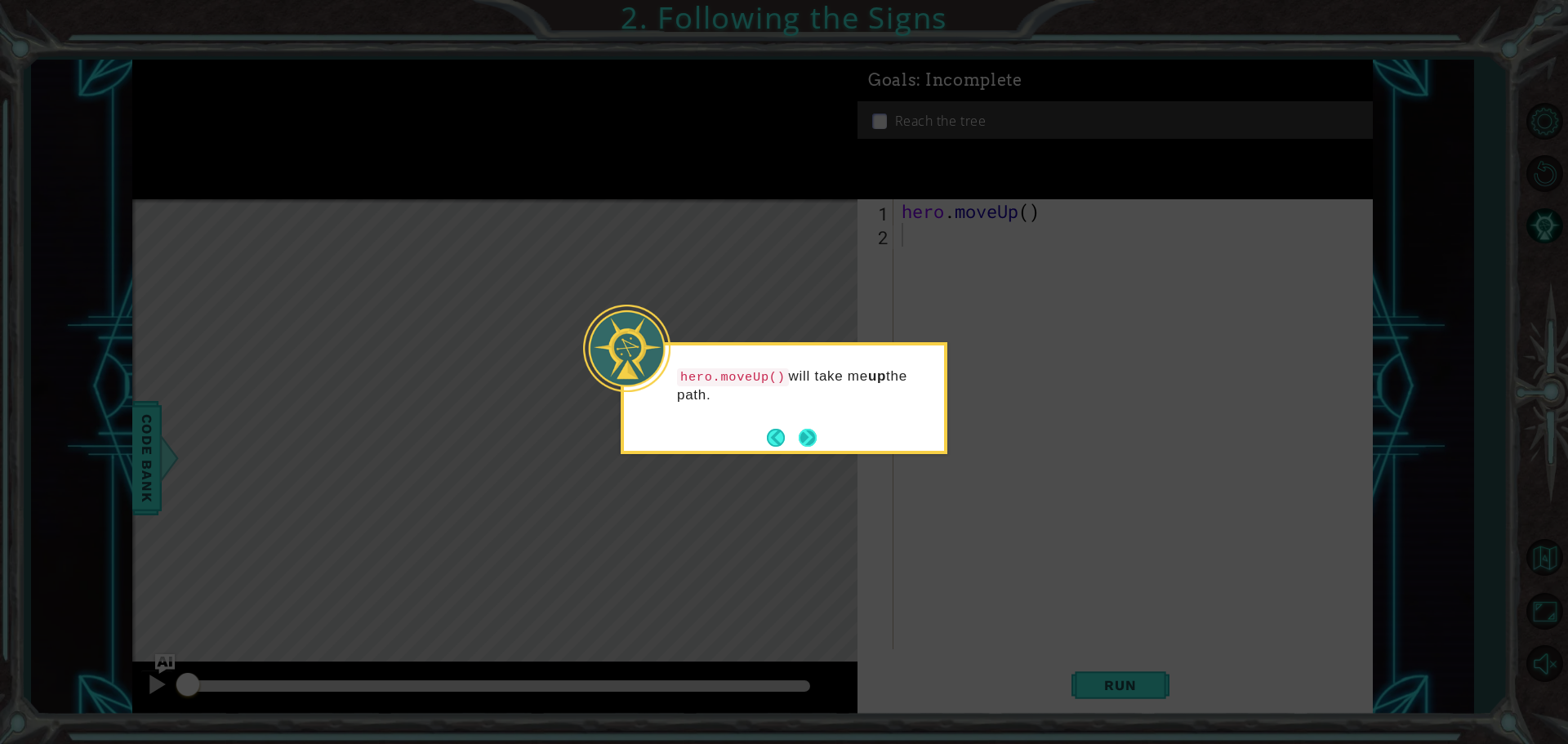
click at [805, 441] on button "Next" at bounding box center [807, 437] width 18 height 18
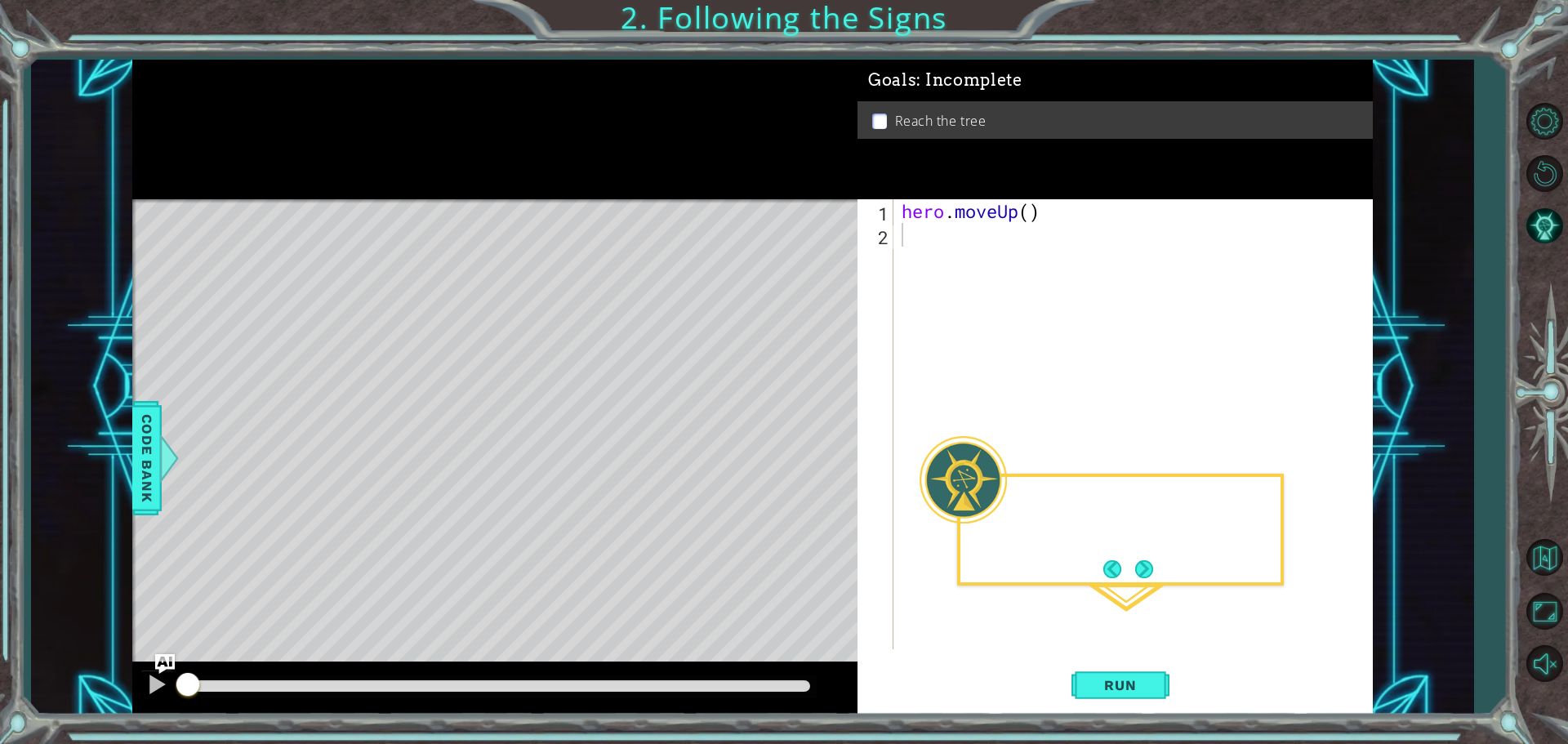
click at [805, 441] on div "Level Map" at bounding box center [510, 440] width 755 height 481
click at [1149, 567] on button "Next" at bounding box center [1144, 569] width 18 height 18
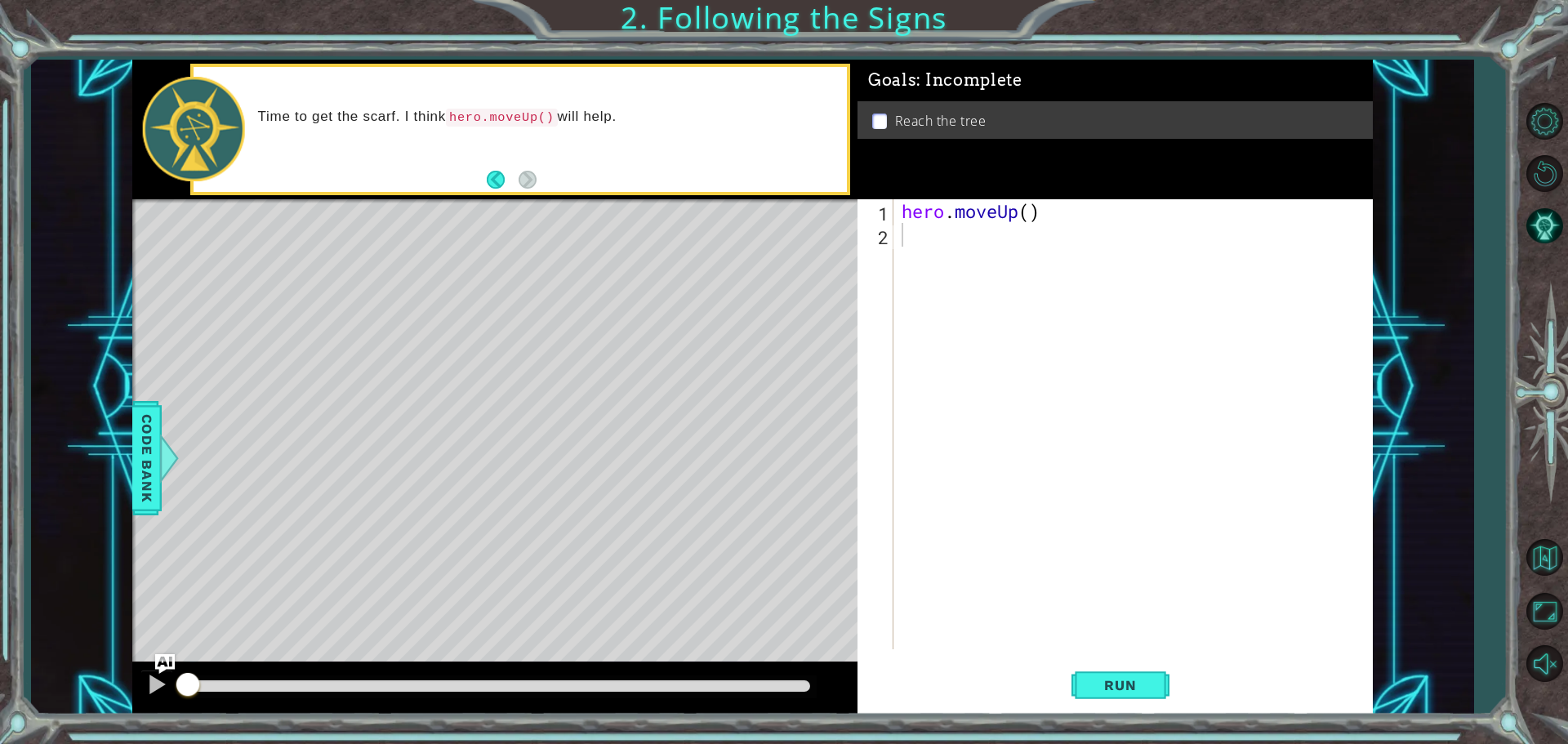
drag, startPoint x: 516, startPoint y: 115, endPoint x: 445, endPoint y: 187, distance: 101.1
click at [445, 187] on div "Time to get the scarf. I think hero.moveUp() will help." at bounding box center [519, 129] width 653 height 125
drag, startPoint x: 456, startPoint y: 119, endPoint x: 524, endPoint y: 114, distance: 68.2
click at [519, 114] on code "hero.moveUp()" at bounding box center [501, 117] width 112 height 18
drag, startPoint x: 524, startPoint y: 114, endPoint x: 449, endPoint y: 123, distance: 75.5
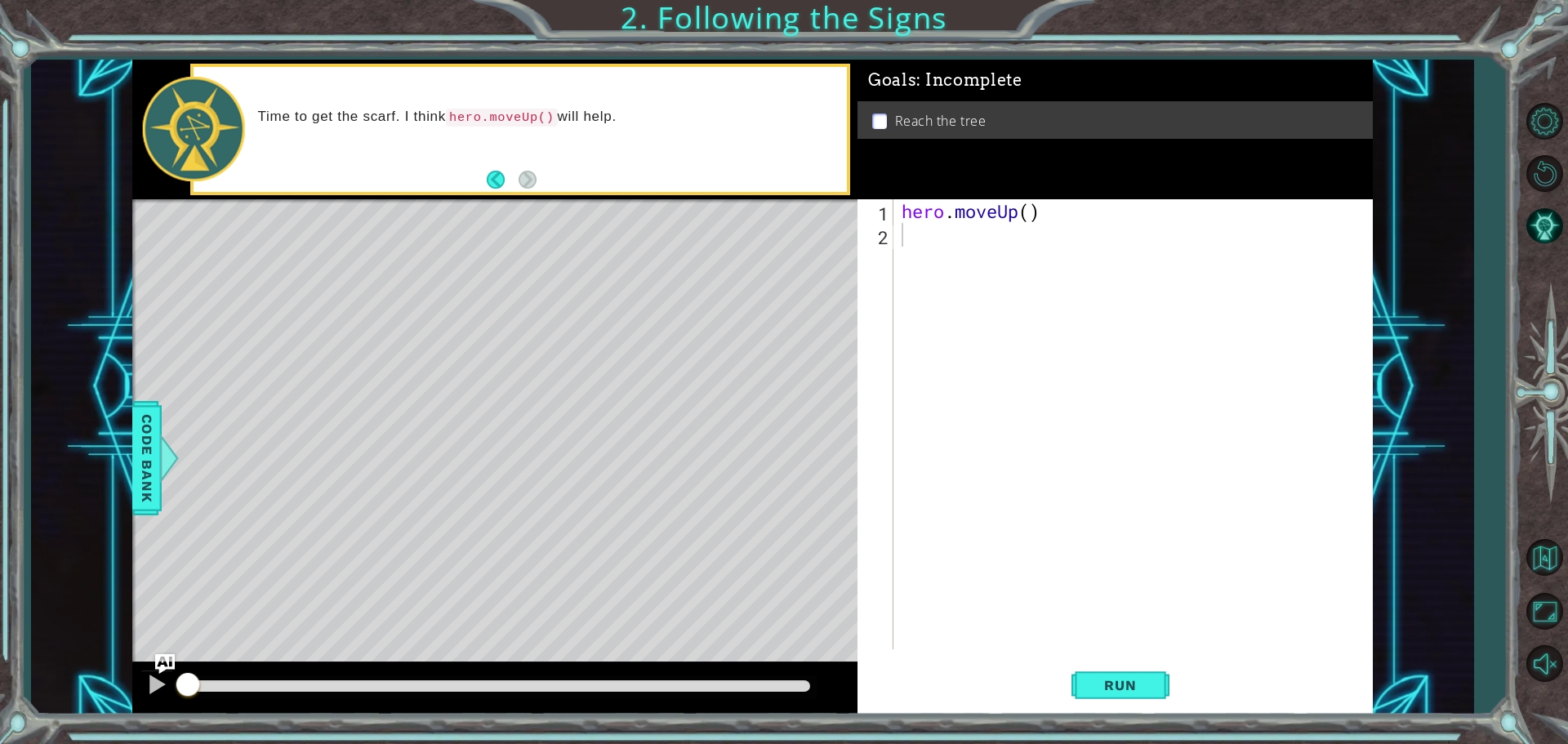
click at [449, 123] on p "Time to get the scarf. I think hero.moveUp() will help." at bounding box center [547, 117] width 578 height 19
drag, startPoint x: 412, startPoint y: 111, endPoint x: 441, endPoint y: 120, distance: 30.4
click at [441, 120] on p "Time to get the scarf. I think hero.moveUp() will help." at bounding box center [547, 117] width 578 height 19
click at [303, 122] on p "Time to get the scarf. I think hero.moveUp() will help." at bounding box center [547, 117] width 578 height 19
drag, startPoint x: 358, startPoint y: 123, endPoint x: 526, endPoint y: 131, distance: 168.2
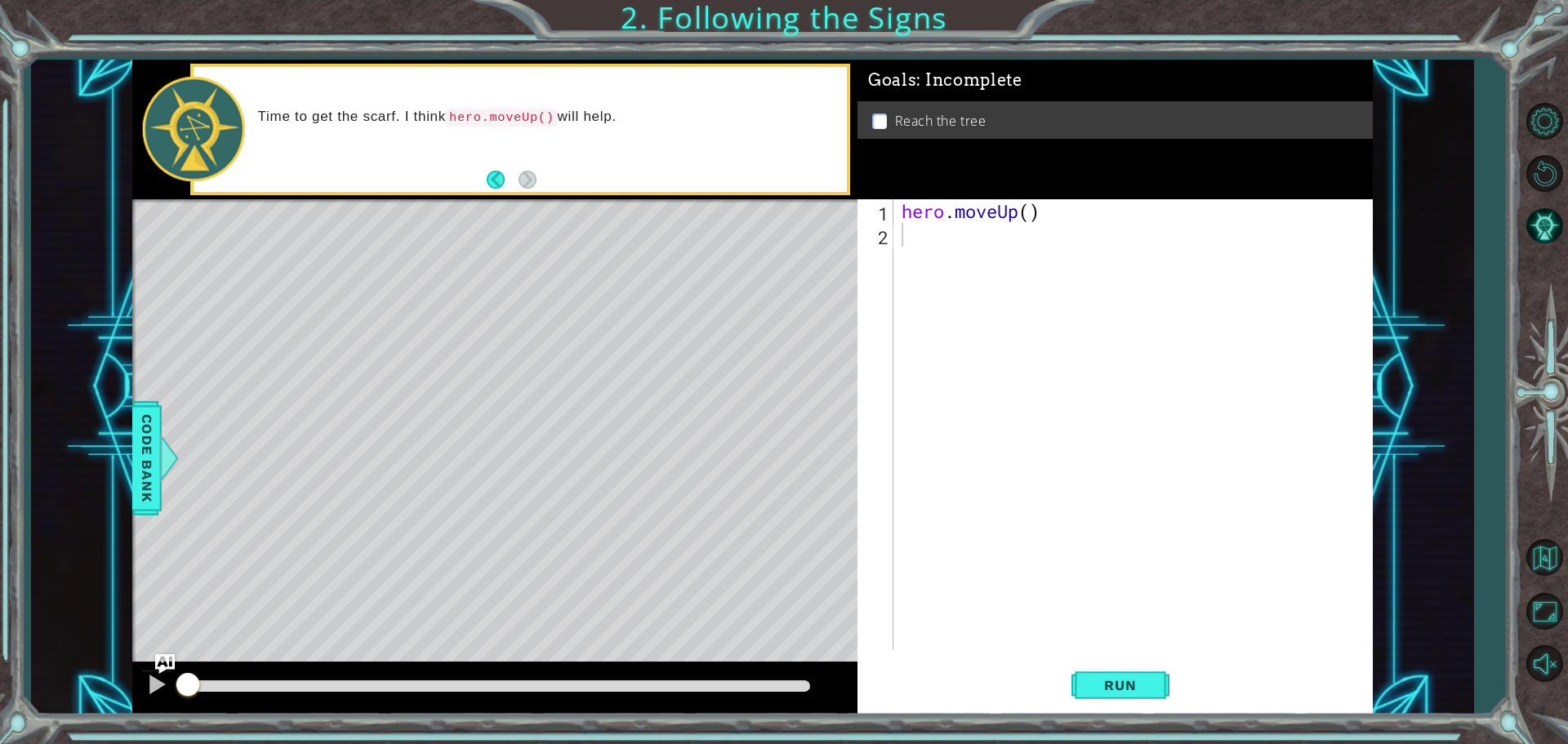
click at [526, 131] on div "Time to get the scarf. I think hero.moveUp() will help." at bounding box center [546, 129] width 601 height 59
click at [511, 128] on div "Time to get the scarf. I think hero.moveUp() will help." at bounding box center [546, 129] width 601 height 59
click at [510, 128] on div "Time to get the scarf. I think hero.moveUp() will help." at bounding box center [546, 129] width 601 height 59
drag, startPoint x: 510, startPoint y: 128, endPoint x: 587, endPoint y: 131, distance: 77.1
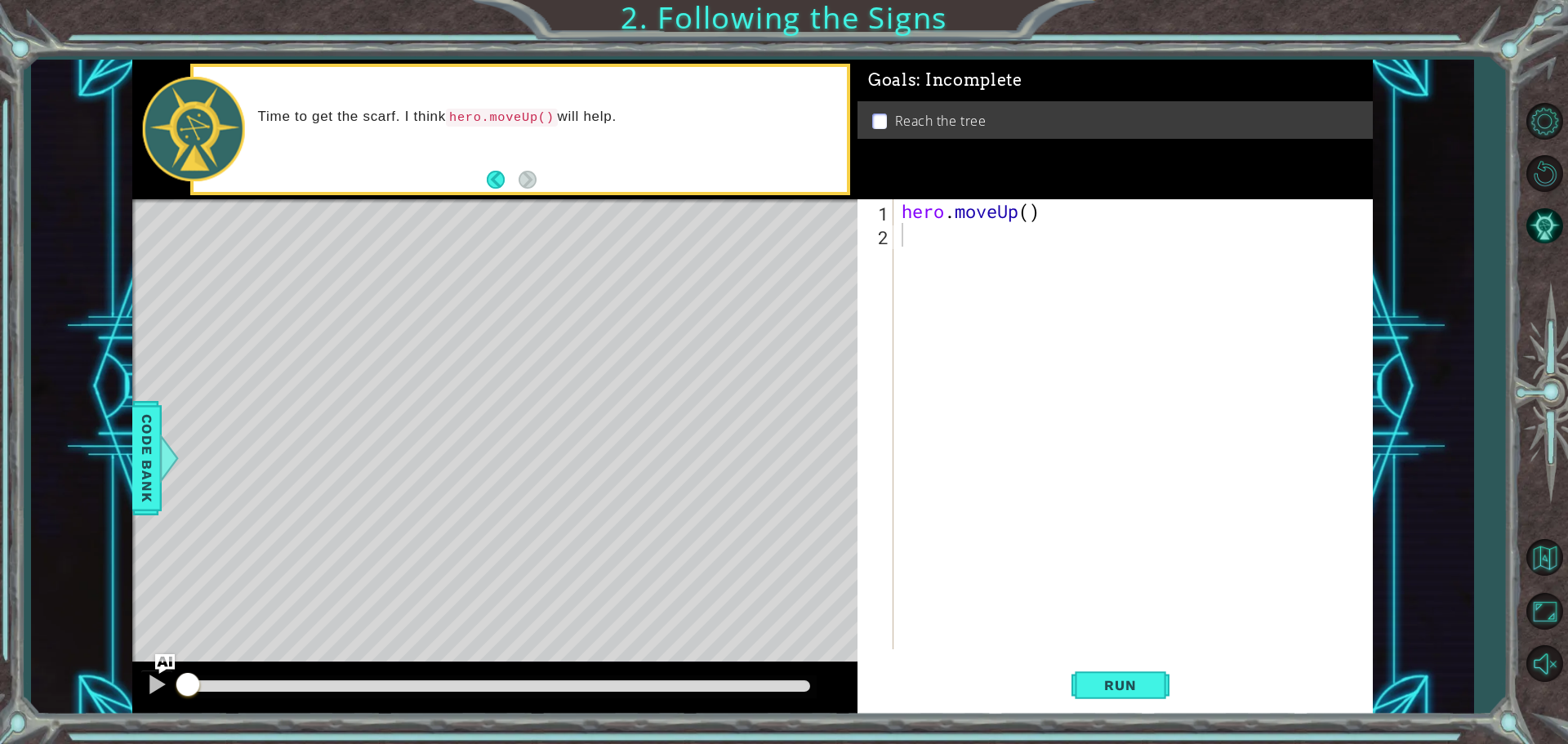
click at [578, 131] on div "Time to get the scarf. I think hero.moveUp() will help." at bounding box center [546, 129] width 601 height 59
click at [591, 129] on div "Time to get the scarf. I think hero.moveUp() will help." at bounding box center [546, 129] width 601 height 59
click at [636, 134] on div "Time to get the scarf. I think hero.moveUp() will help." at bounding box center [546, 129] width 601 height 59
click at [916, 235] on div "hero . moveUp ( )" at bounding box center [1137, 447] width 478 height 497
type textarea "h"
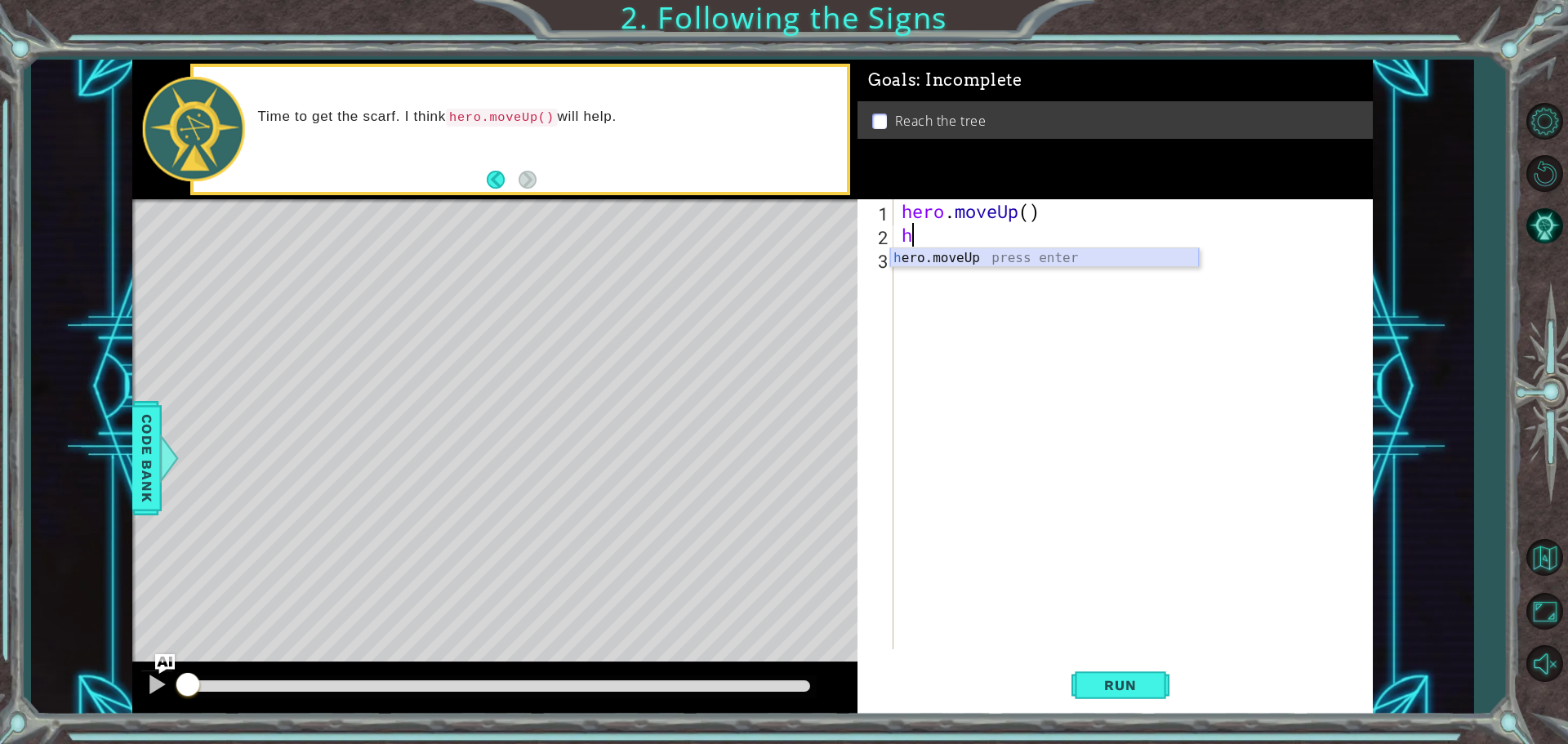
click at [949, 256] on div "h ero.moveUp press enter" at bounding box center [1044, 277] width 309 height 59
click at [1134, 687] on span "Run" at bounding box center [1120, 685] width 64 height 16
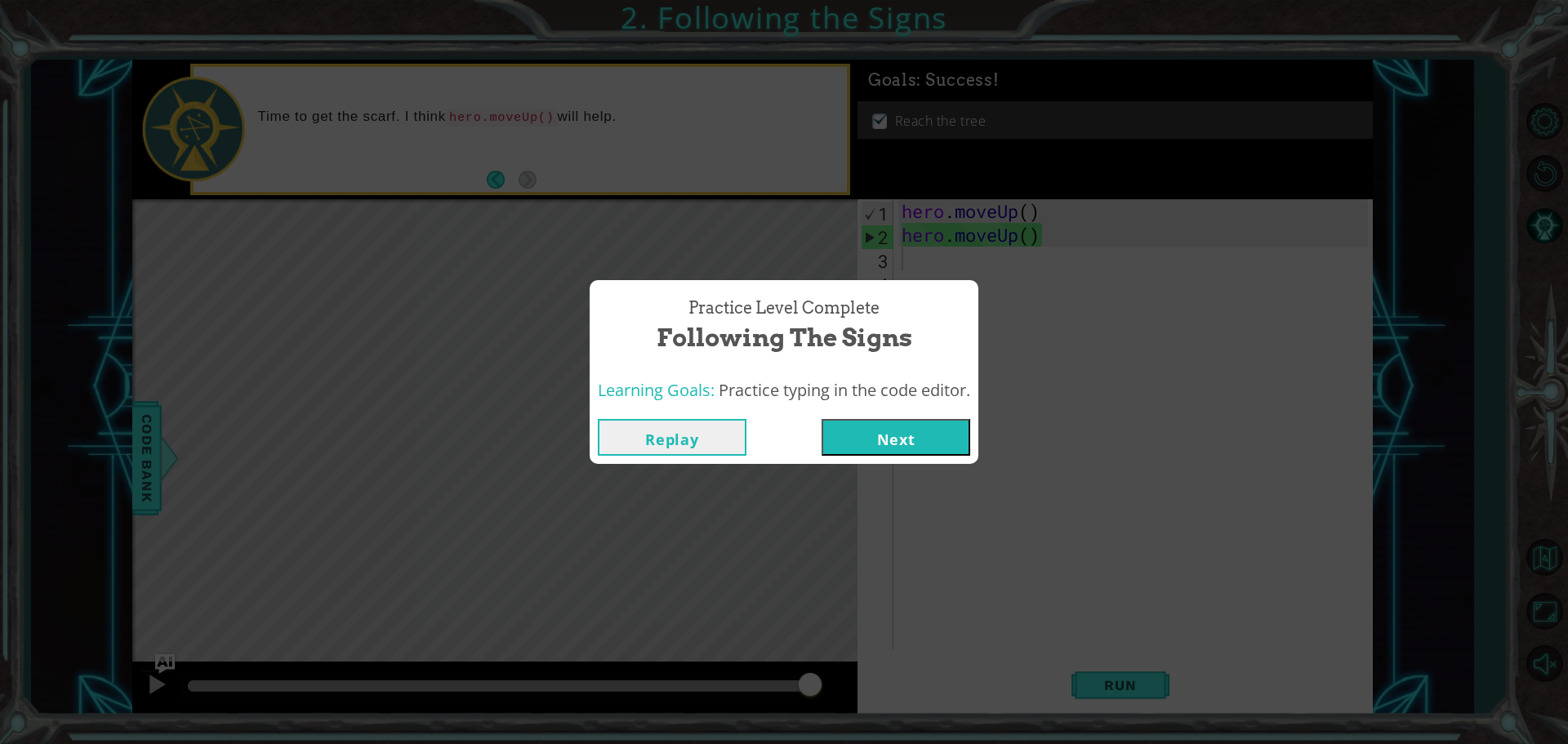
click at [886, 431] on button "Next" at bounding box center [895, 437] width 148 height 36
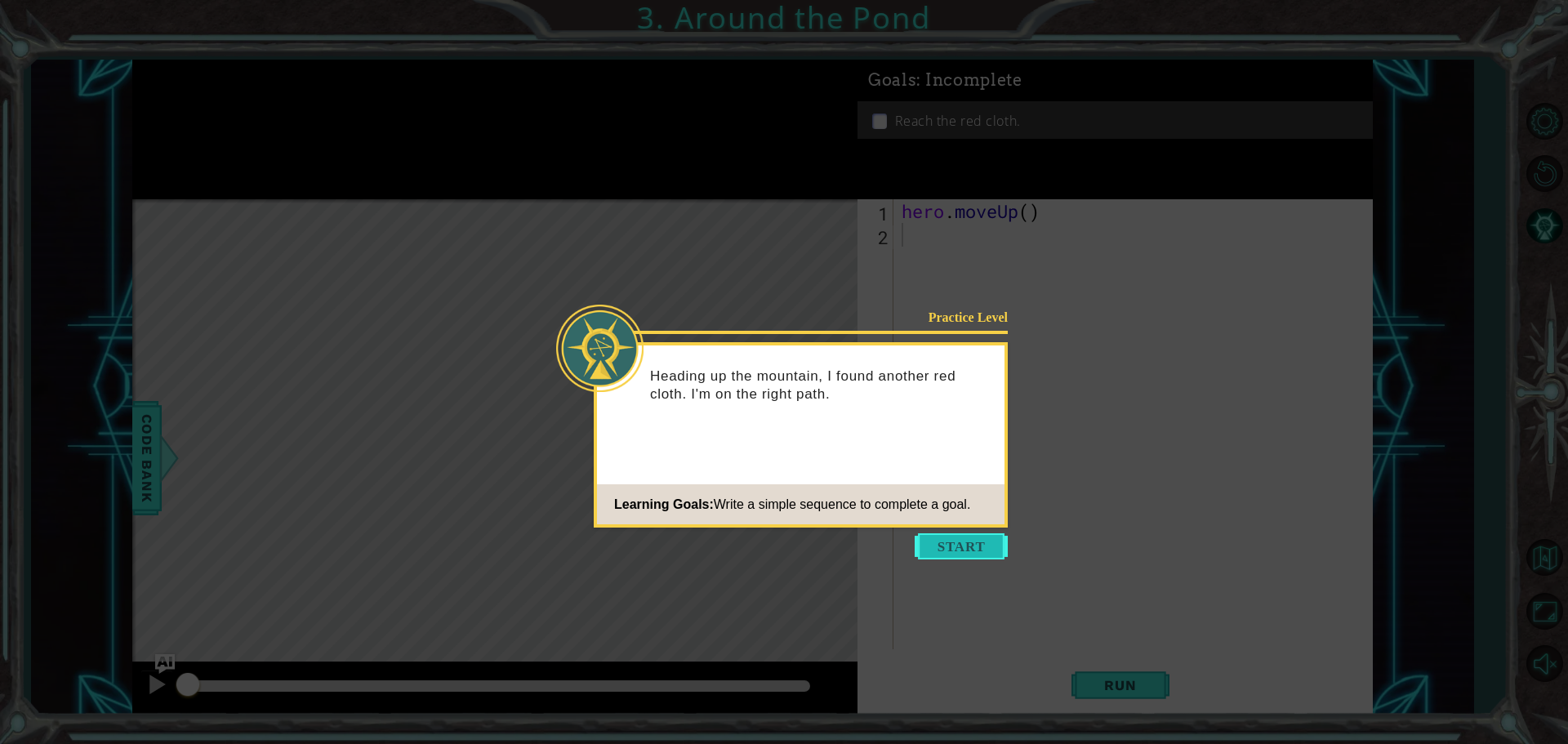
drag, startPoint x: 943, startPoint y: 557, endPoint x: 944, endPoint y: 549, distance: 8.1
click at [944, 549] on button "Start" at bounding box center [961, 546] width 93 height 26
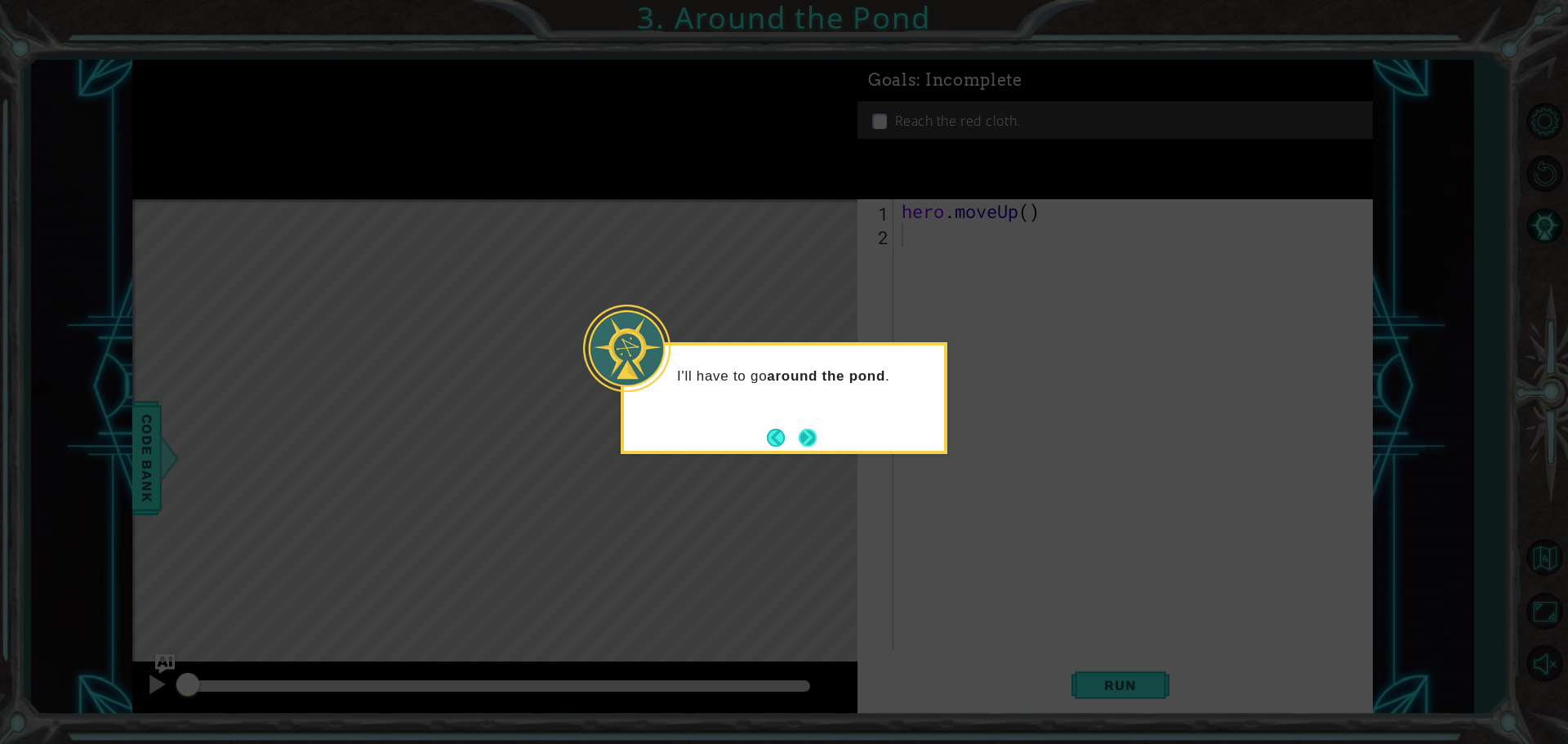
drag, startPoint x: 798, startPoint y: 429, endPoint x: 806, endPoint y: 434, distance: 9.4
click at [806, 434] on button "Next" at bounding box center [807, 437] width 18 height 18
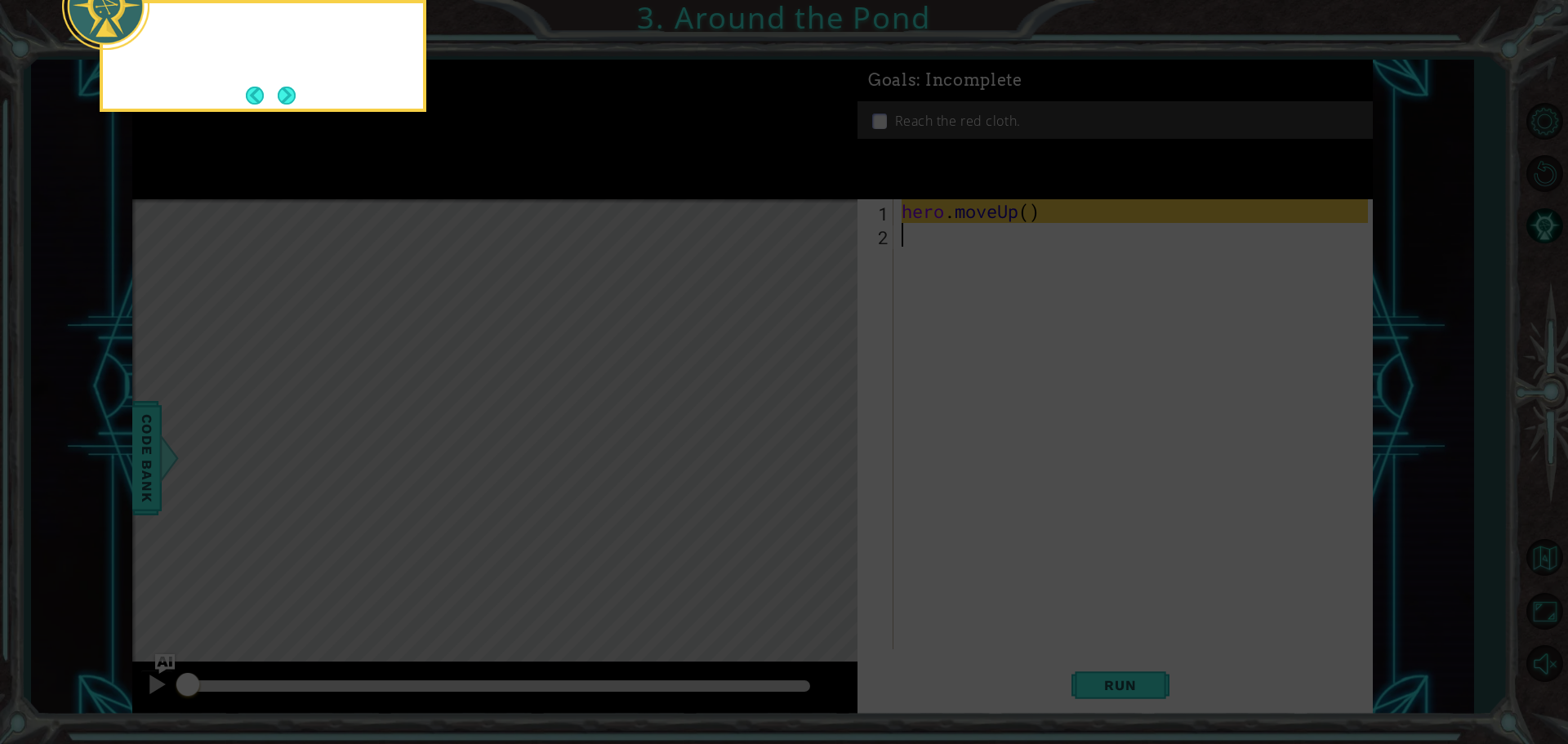
click at [807, 434] on icon at bounding box center [784, 111] width 1568 height 1265
click at [296, 95] on button "Next" at bounding box center [286, 95] width 18 height 18
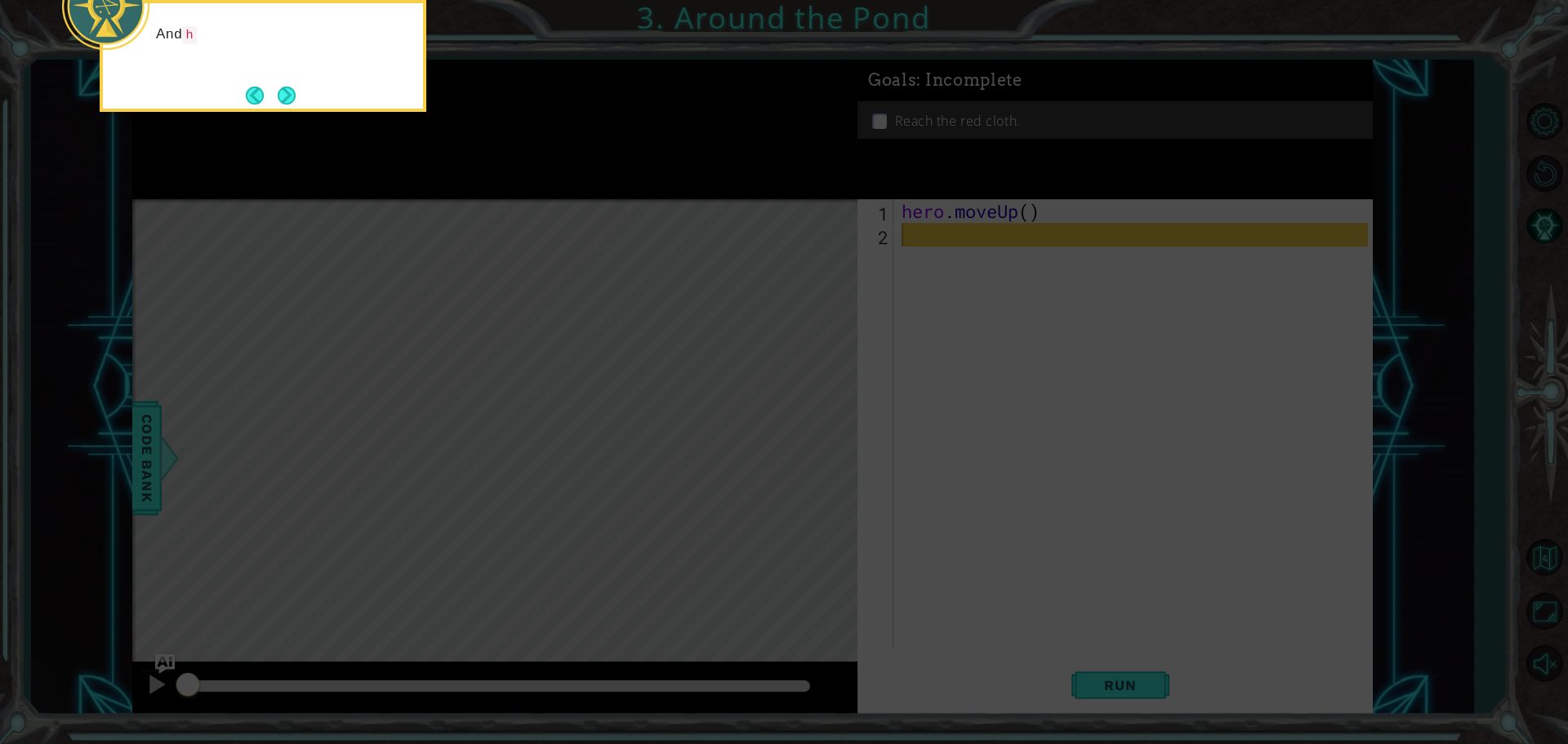
click at [296, 95] on button "Next" at bounding box center [286, 95] width 18 height 18
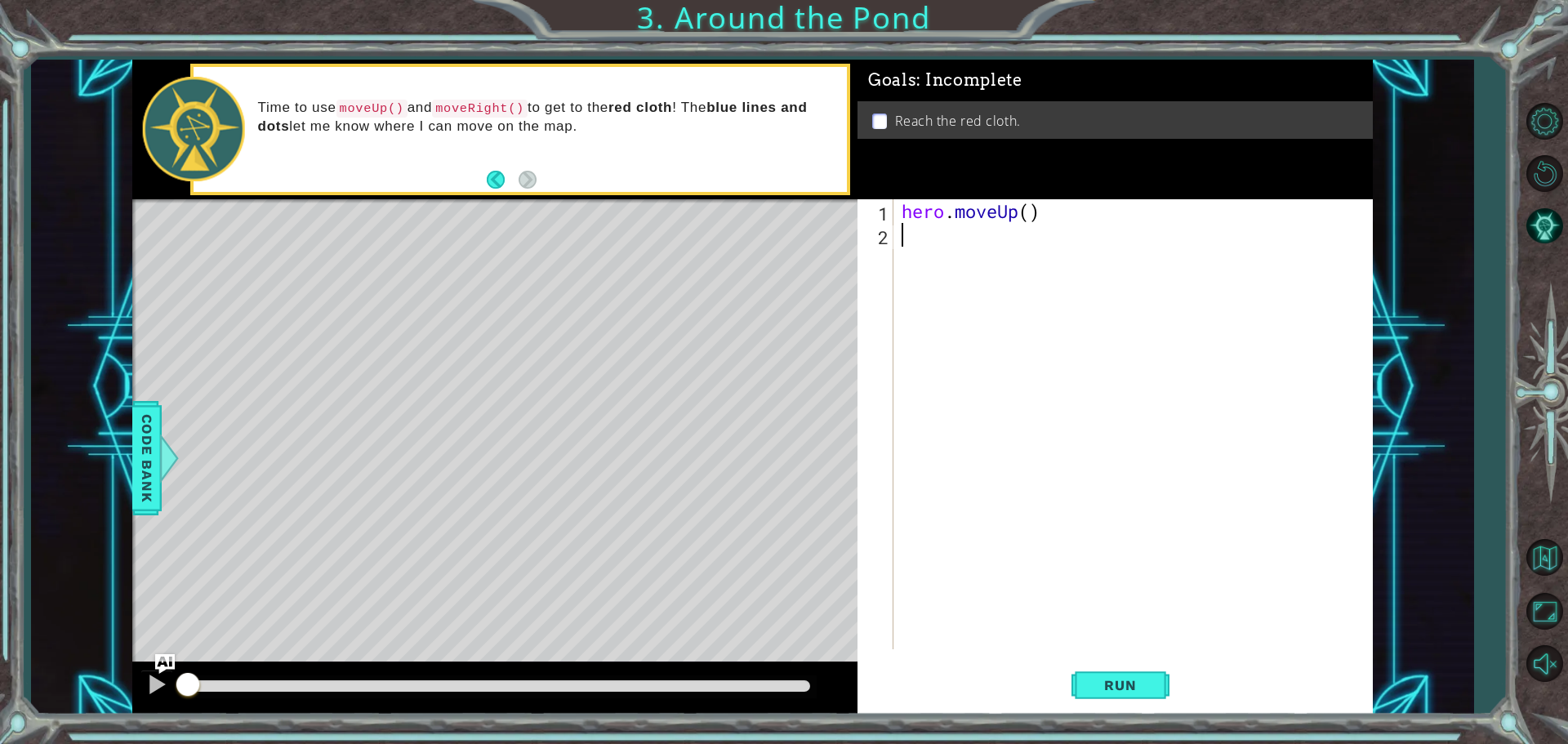
type textarea "h"
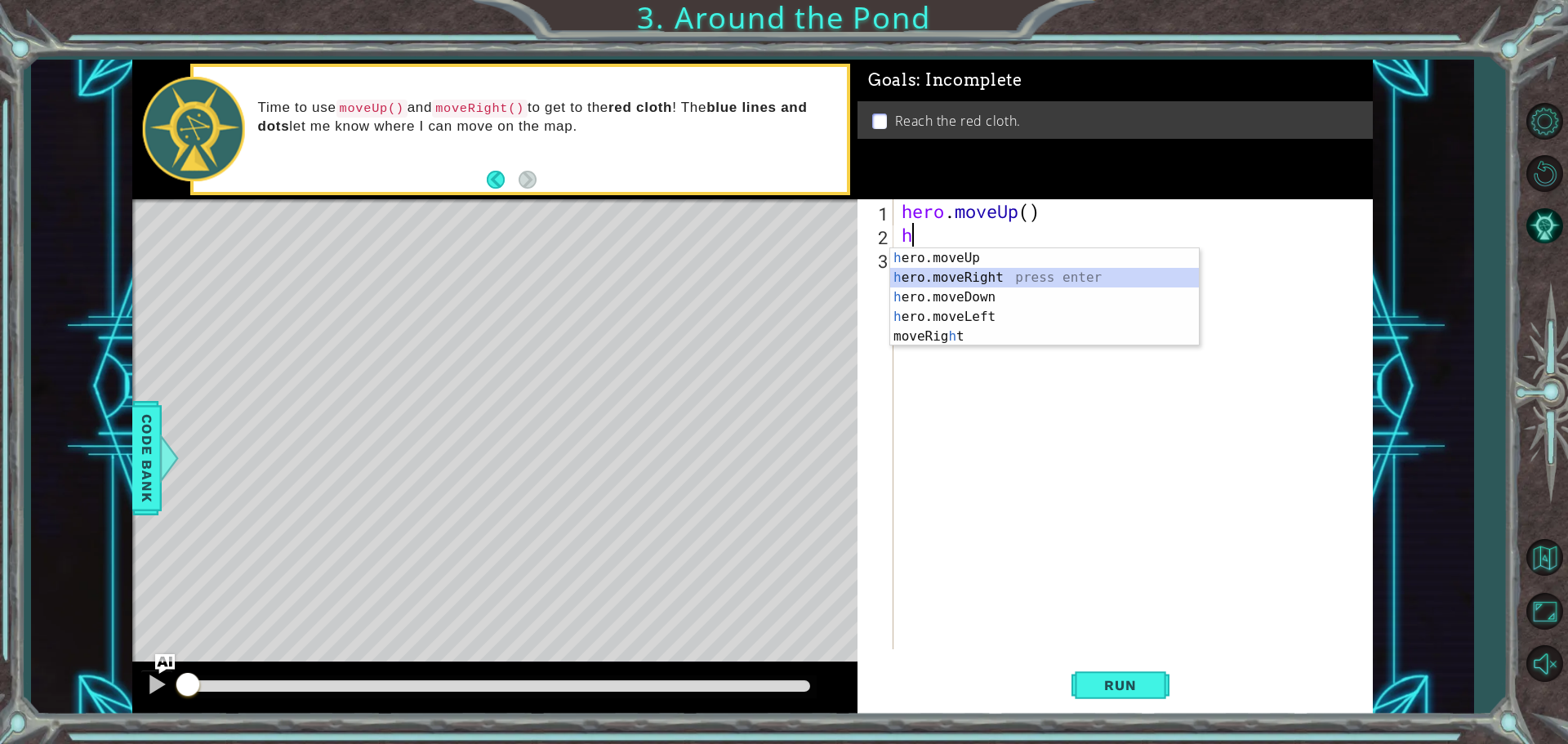
click at [957, 271] on div "h ero.moveUp press enter h ero.moveRight press enter h ero.moveDown press enter…" at bounding box center [1044, 317] width 309 height 137
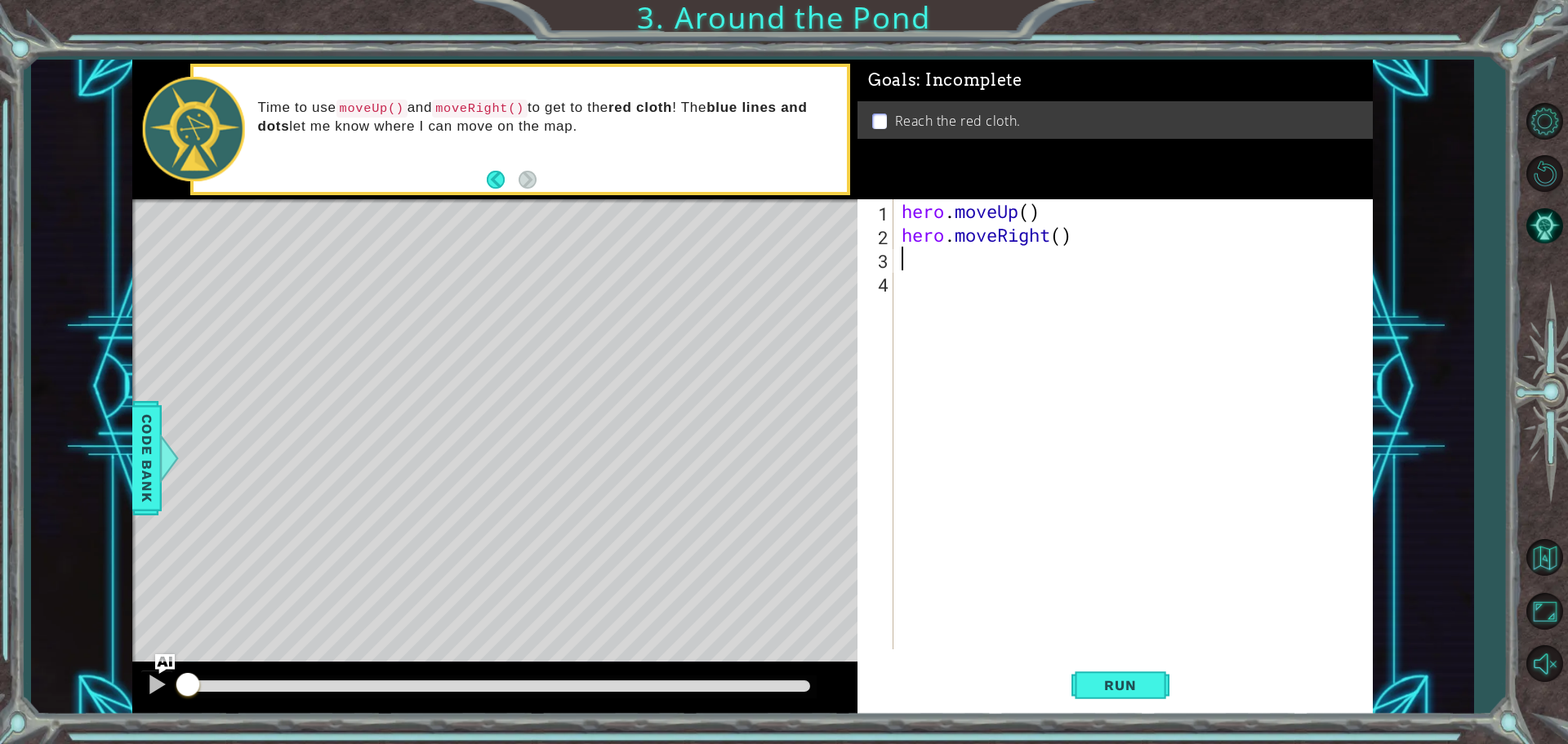
type textarea "h"
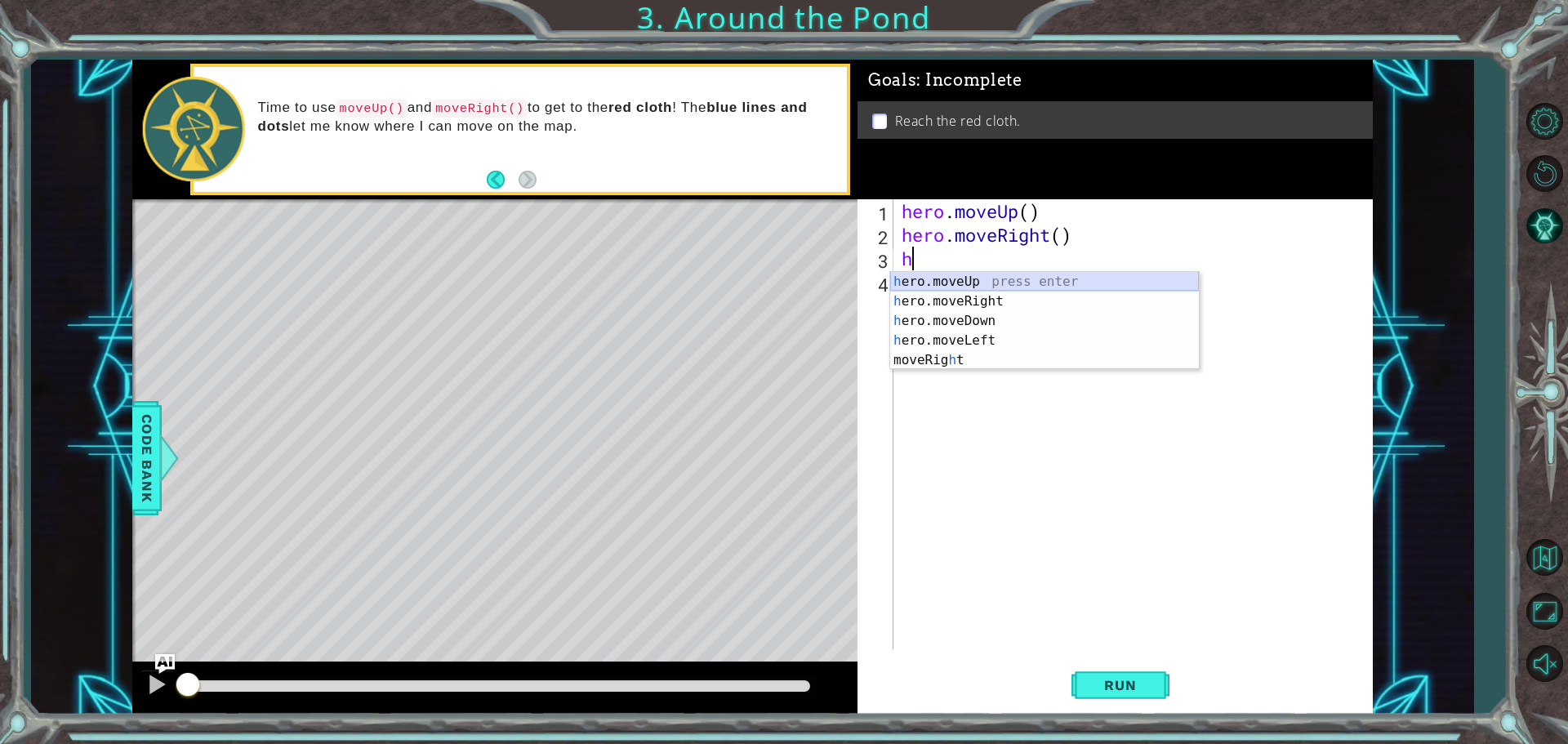
click at [942, 284] on div "h ero.moveUp press enter h ero.moveRight press enter h ero.moveDown press enter…" at bounding box center [1044, 341] width 309 height 137
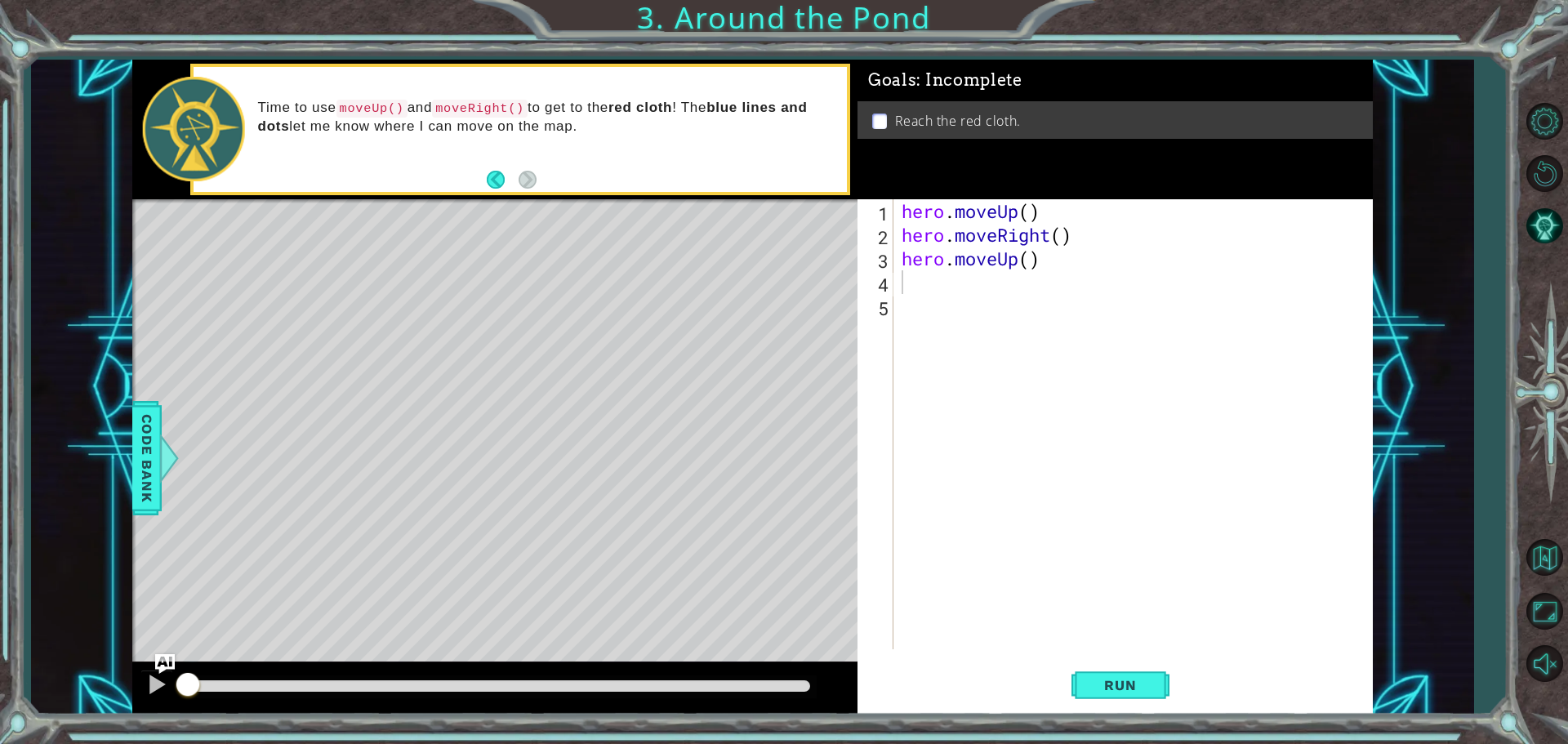
click at [875, 114] on p at bounding box center [879, 121] width 15 height 16
click at [882, 123] on p at bounding box center [879, 121] width 15 height 16
click at [882, 116] on p at bounding box center [879, 121] width 15 height 16
click at [913, 276] on div "hero . moveUp ( ) hero . moveRight ( ) hero . moveUp ( )" at bounding box center [1137, 447] width 478 height 497
type textarea "h"
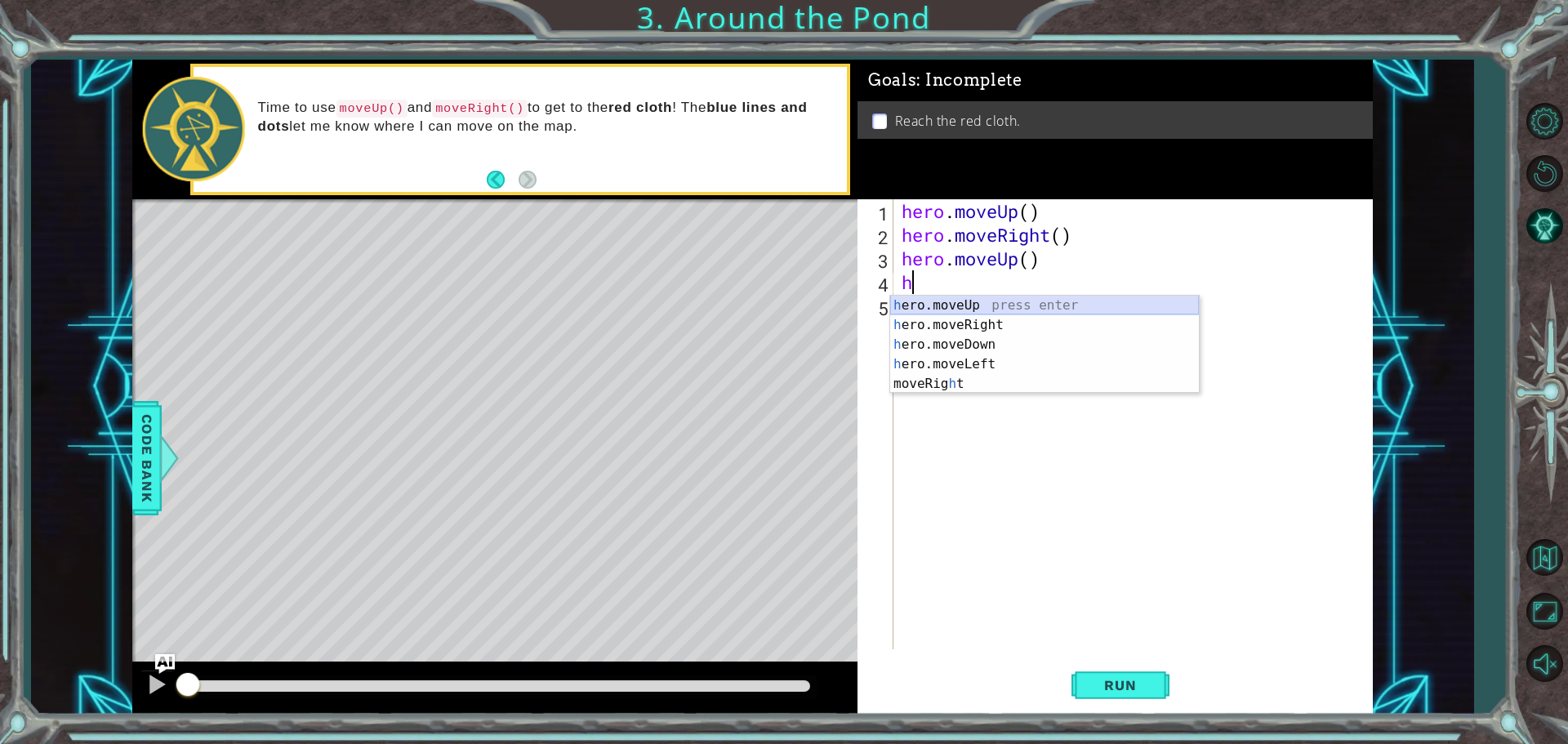
click at [924, 301] on div "h ero.moveUp press enter h ero.moveRight press enter h ero.moveDown press enter…" at bounding box center [1044, 364] width 309 height 137
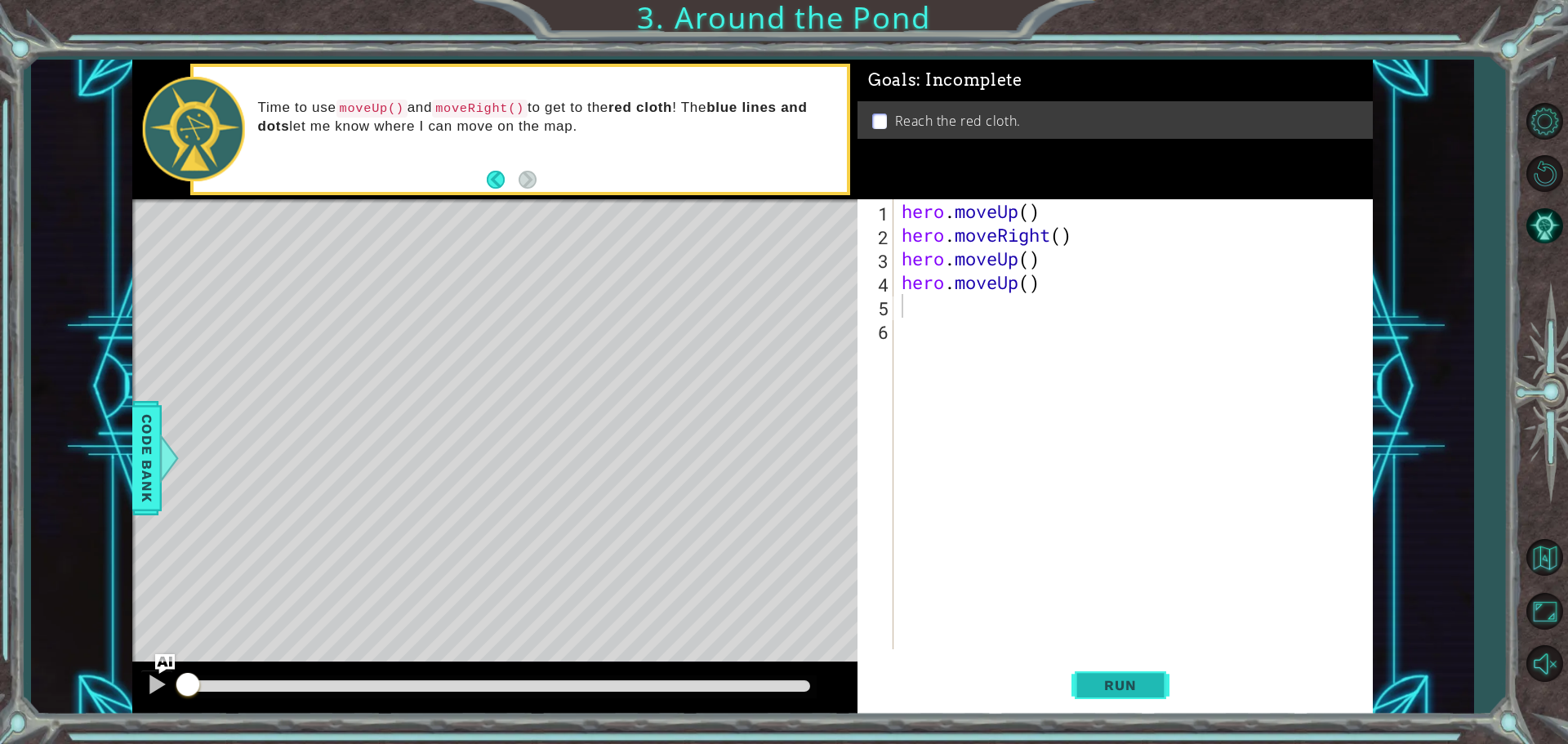
click at [1097, 689] on span "Run" at bounding box center [1120, 685] width 64 height 16
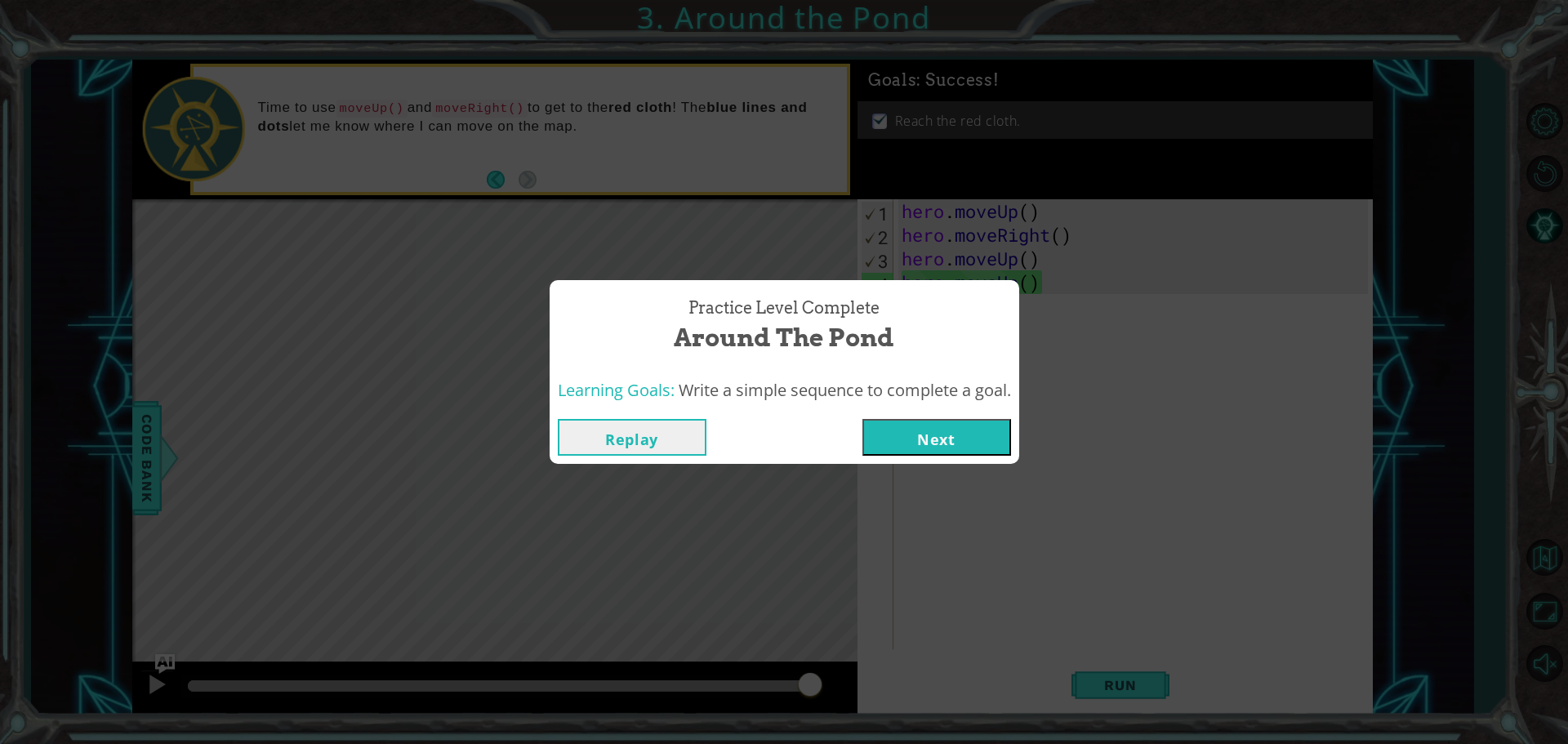
click at [932, 442] on button "Next" at bounding box center [936, 437] width 148 height 36
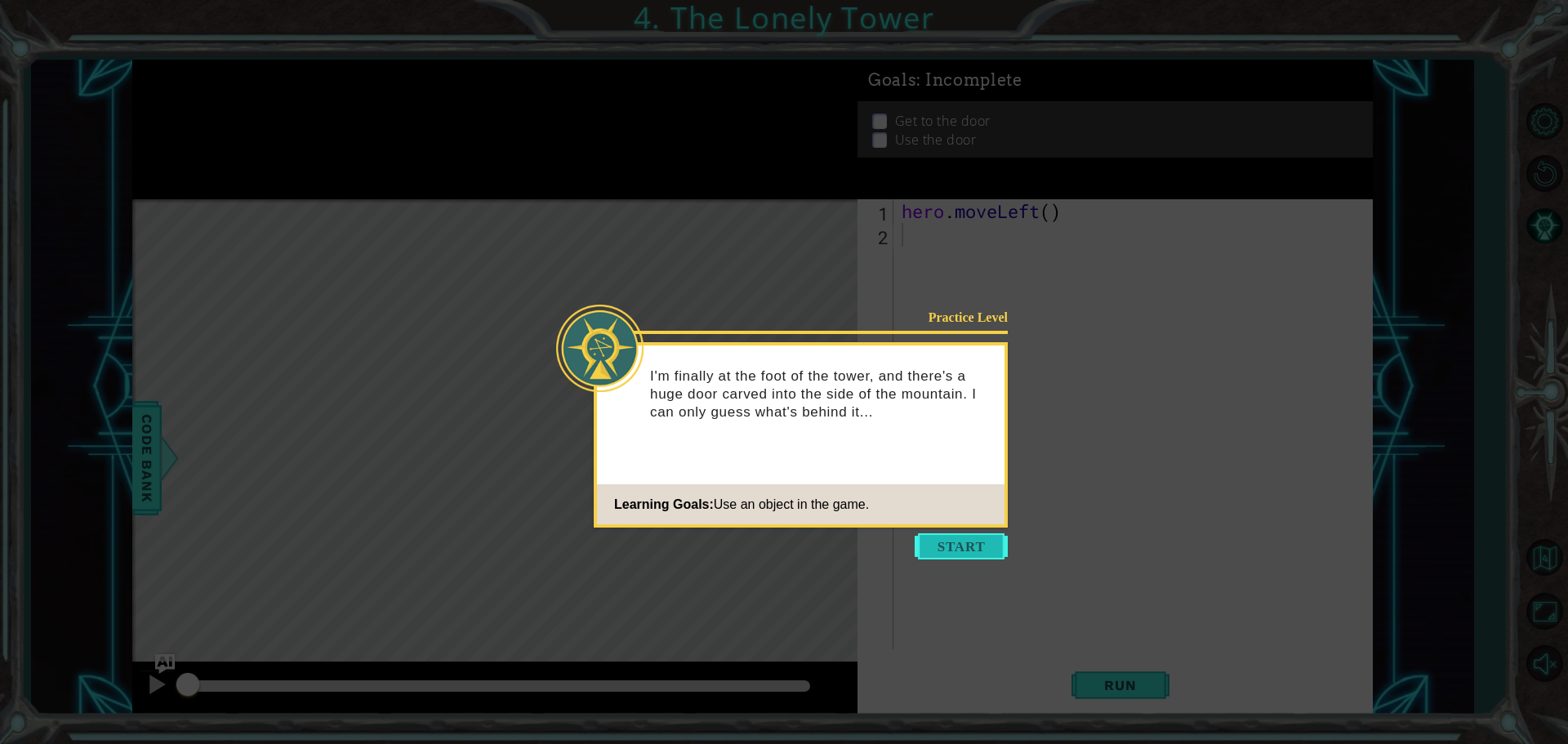
click at [945, 552] on button "Start" at bounding box center [961, 546] width 93 height 26
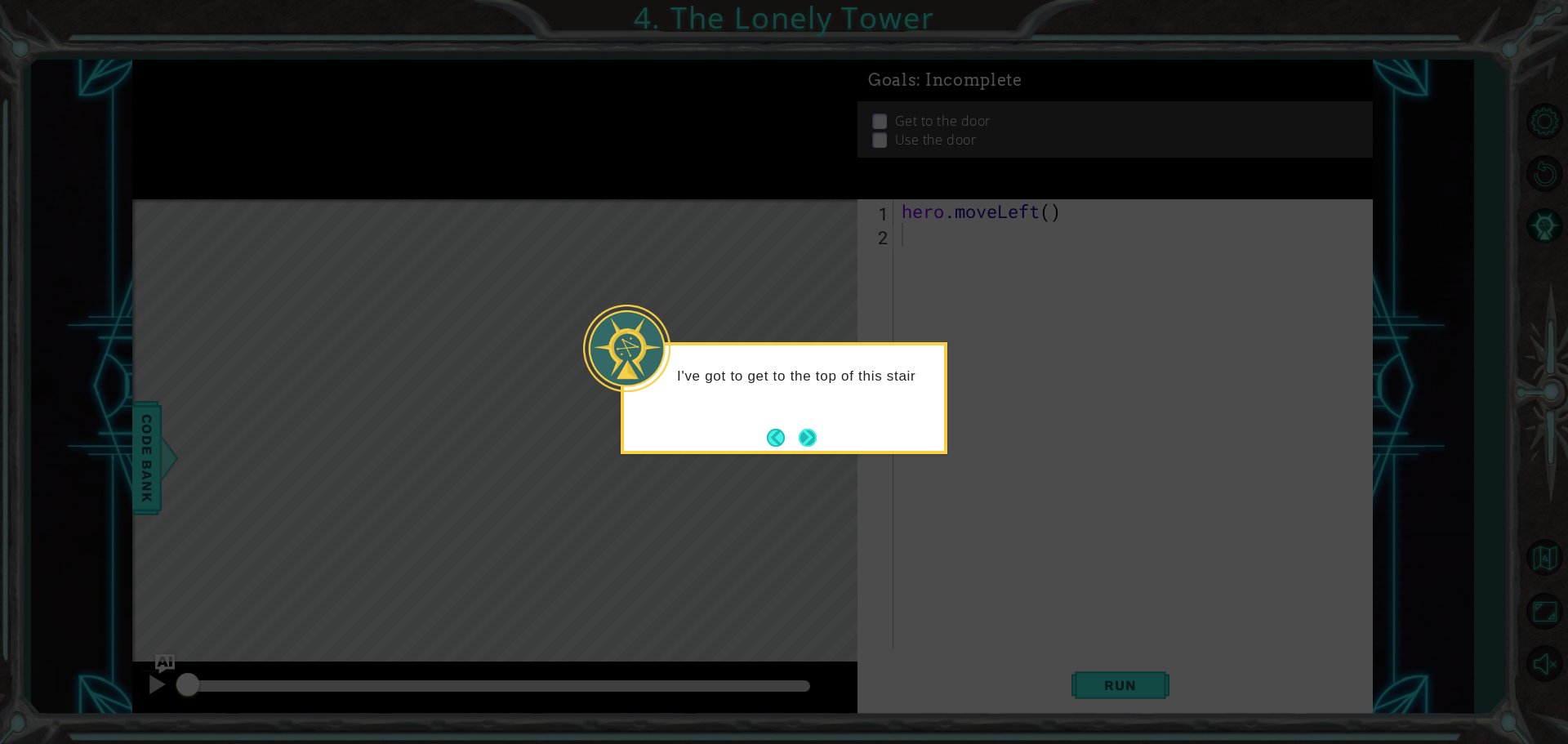
click at [810, 441] on button "Next" at bounding box center [807, 437] width 18 height 18
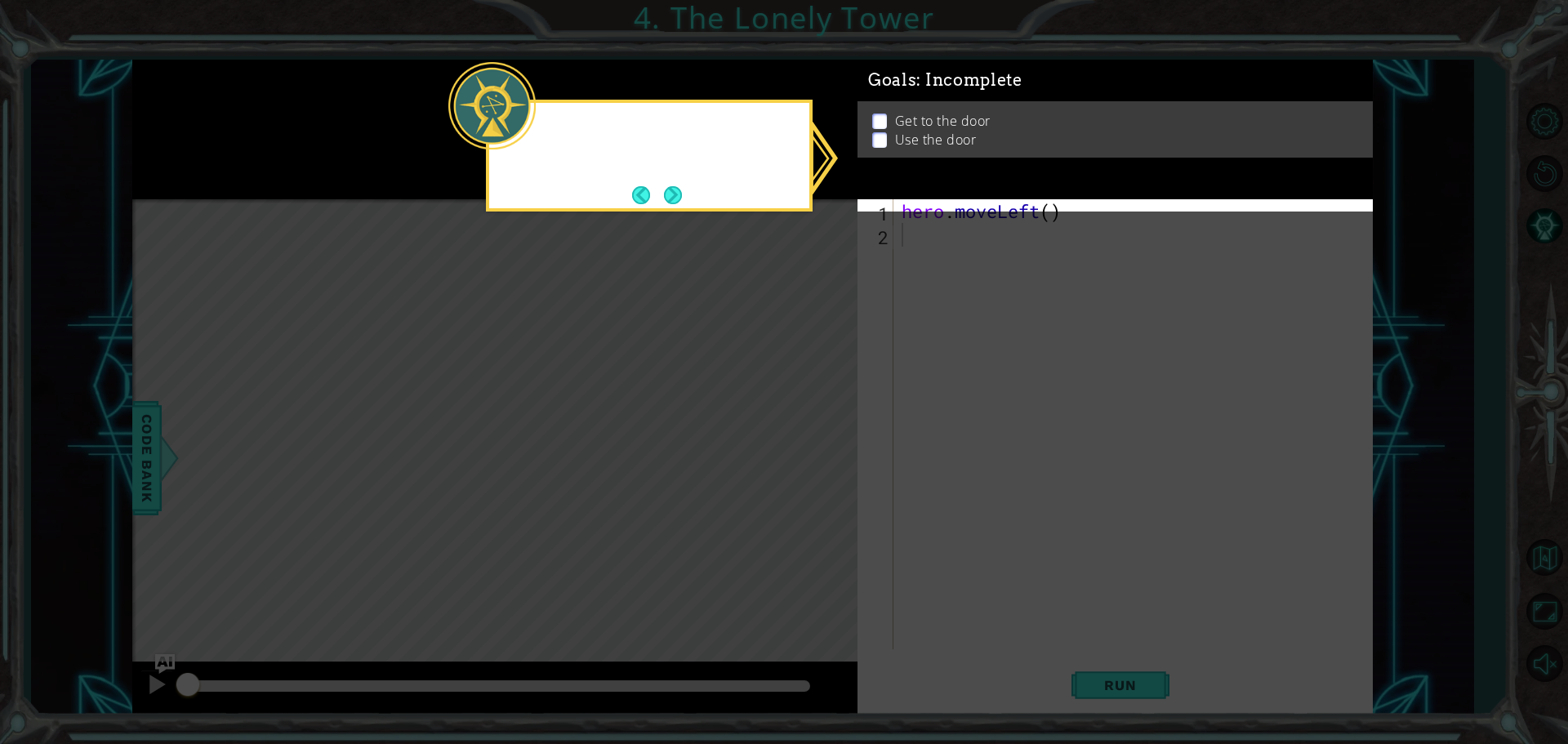
click at [810, 441] on icon at bounding box center [784, 372] width 1568 height 744
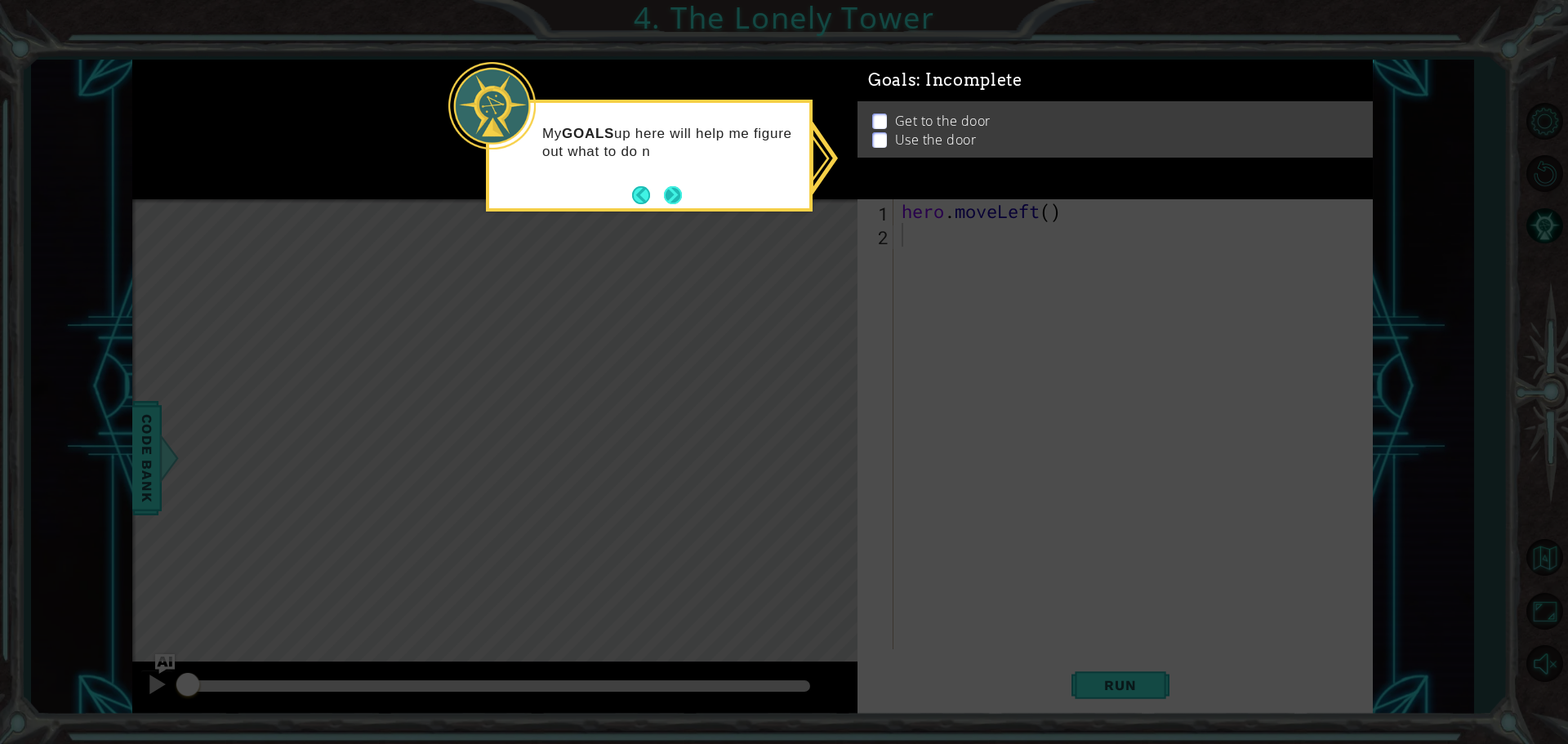
click at [664, 186] on button "Next" at bounding box center [673, 195] width 18 height 18
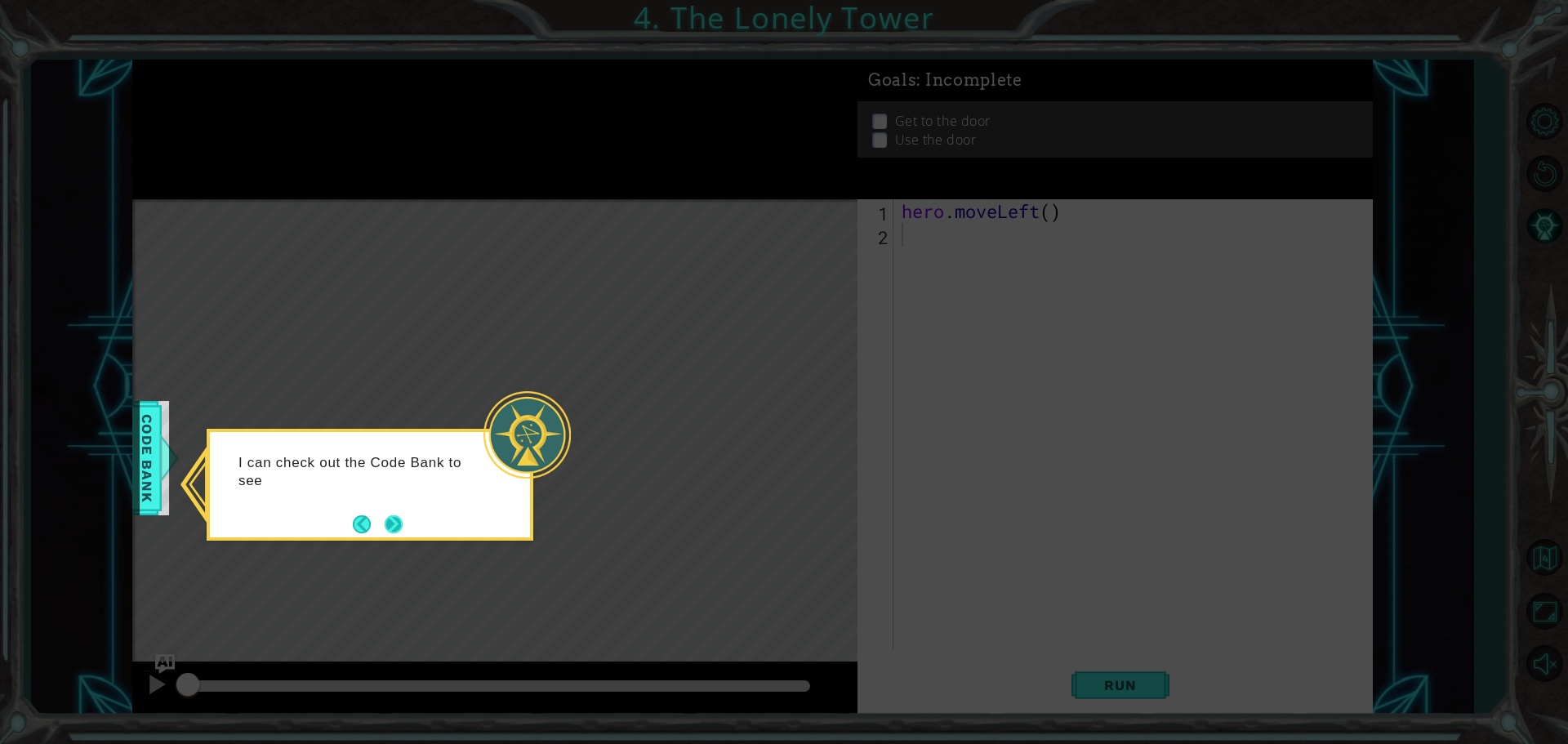
click at [402, 519] on button "Next" at bounding box center [393, 524] width 18 height 18
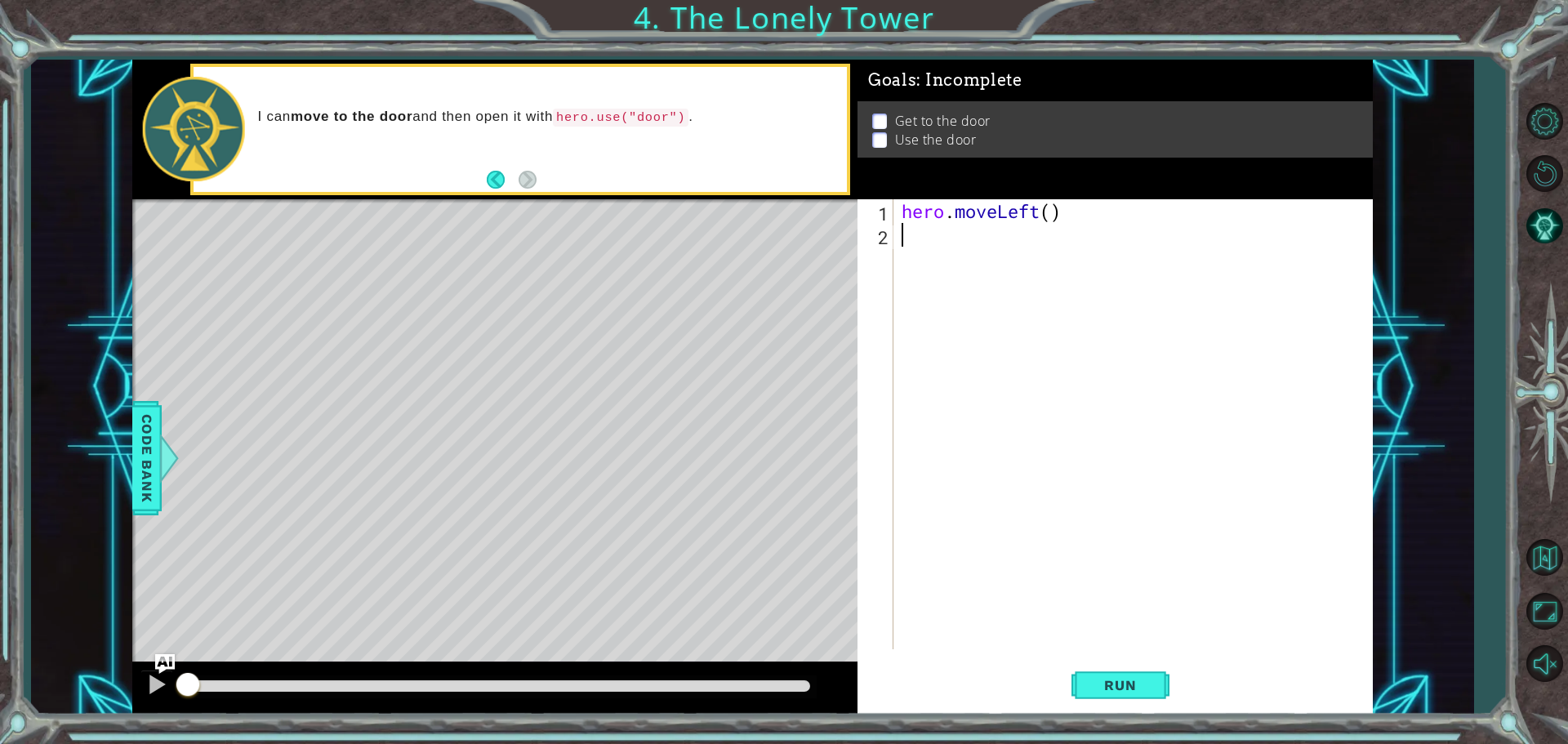
type textarea "h"
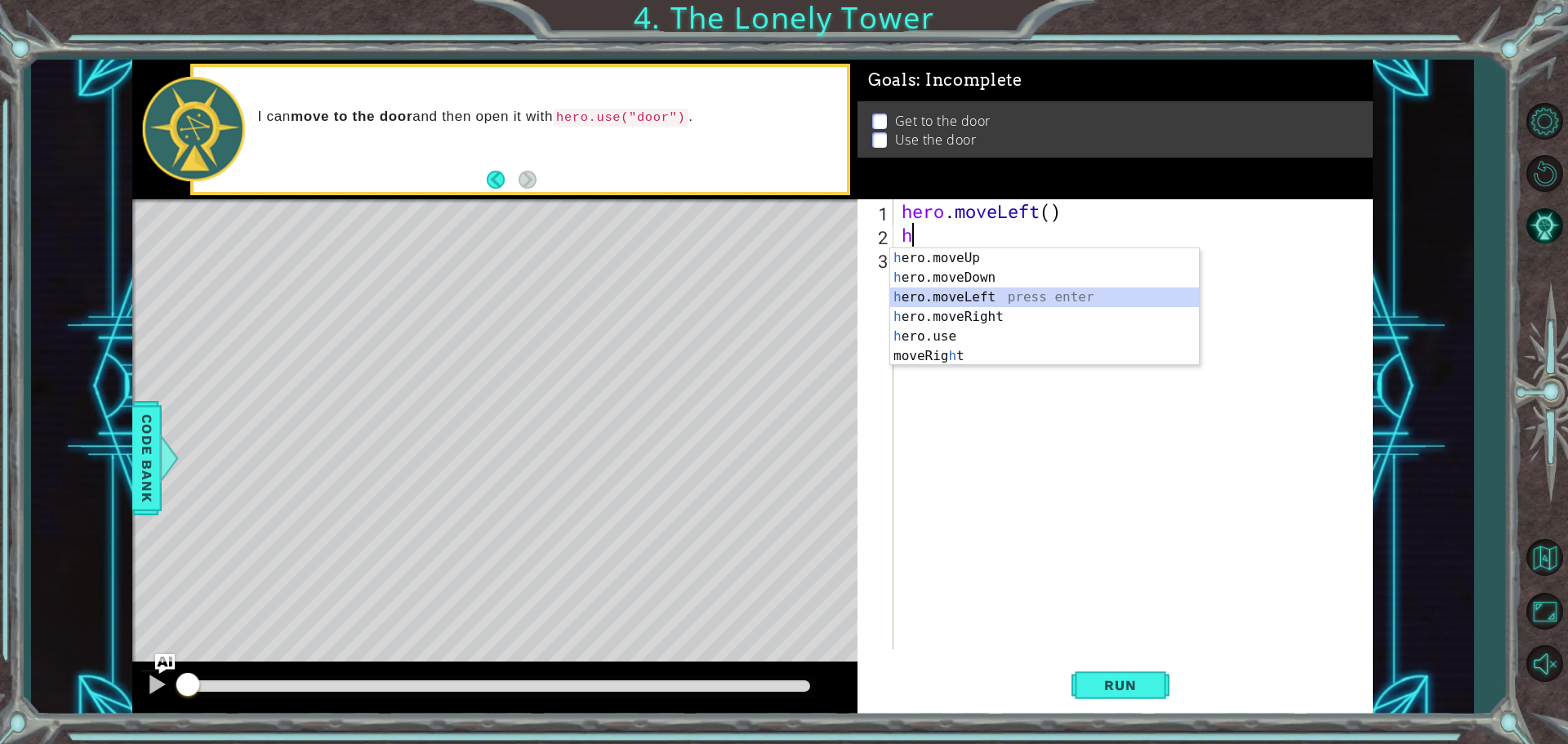
click at [999, 301] on div "h ero.moveUp press enter h ero.moveDown press enter h ero.moveLeft press enter …" at bounding box center [1044, 326] width 309 height 157
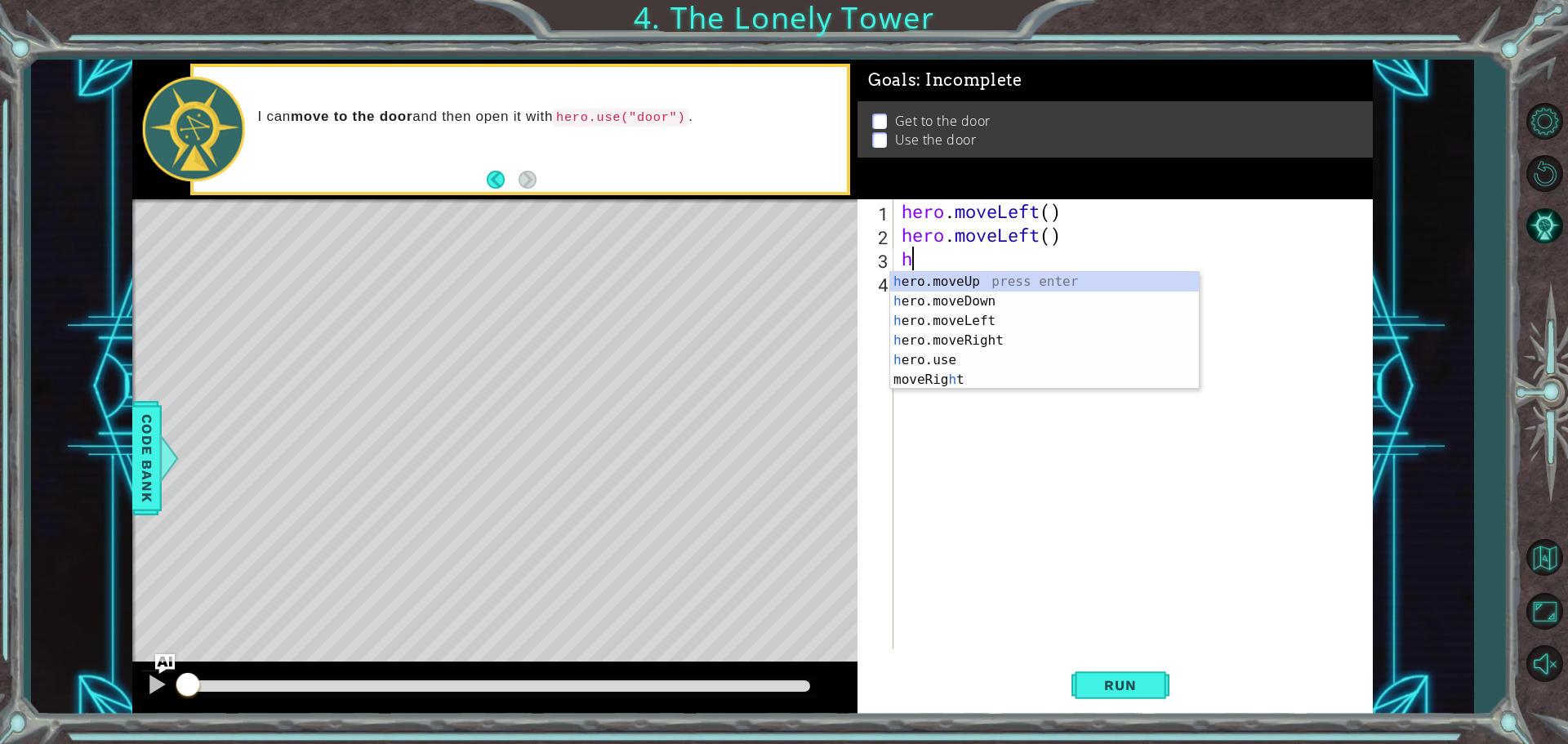
type textarea "h"
click at [959, 286] on div "h ero.moveUp press enter h ero.moveDown press enter h ero.moveLeft press enter …" at bounding box center [1044, 350] width 309 height 157
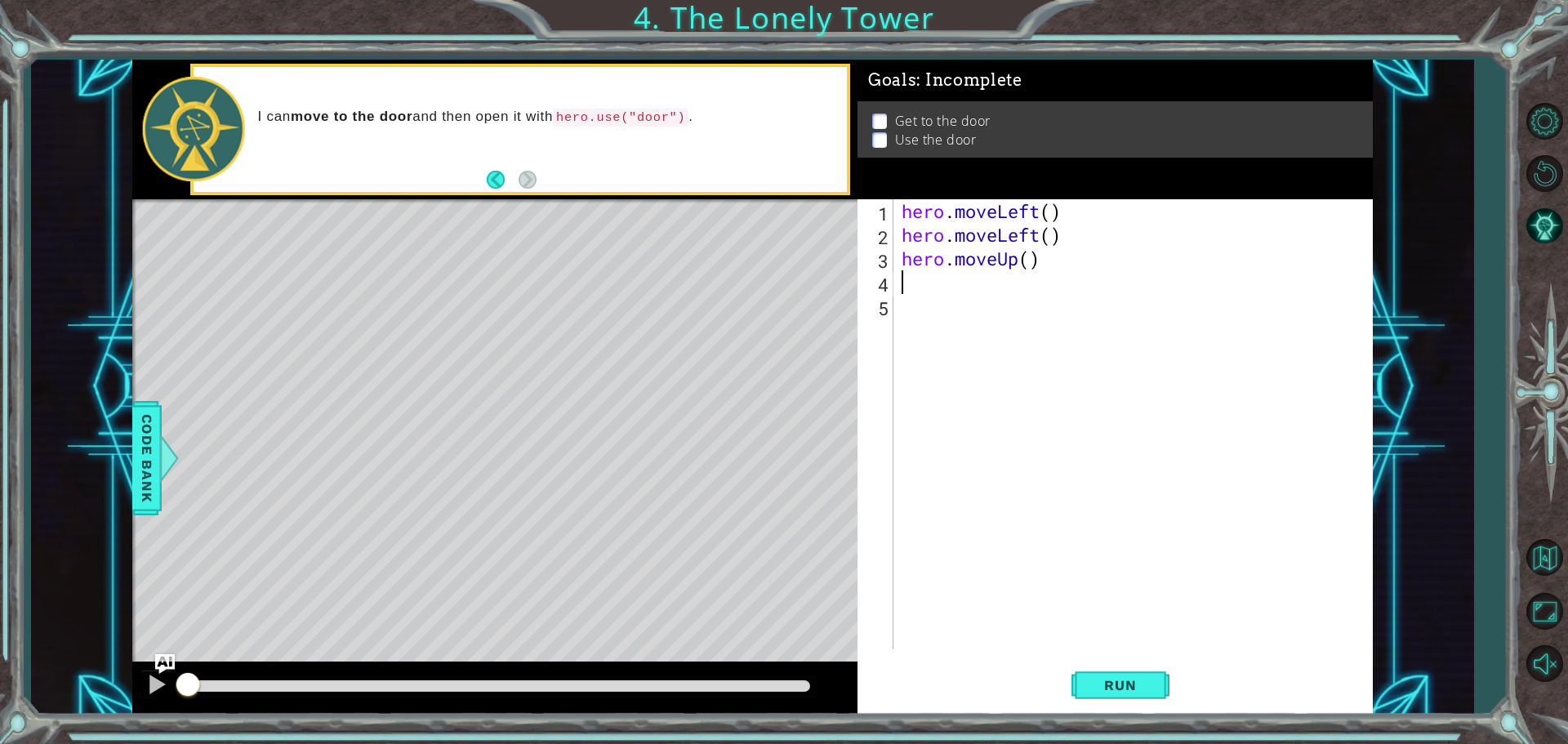
type textarea "h"
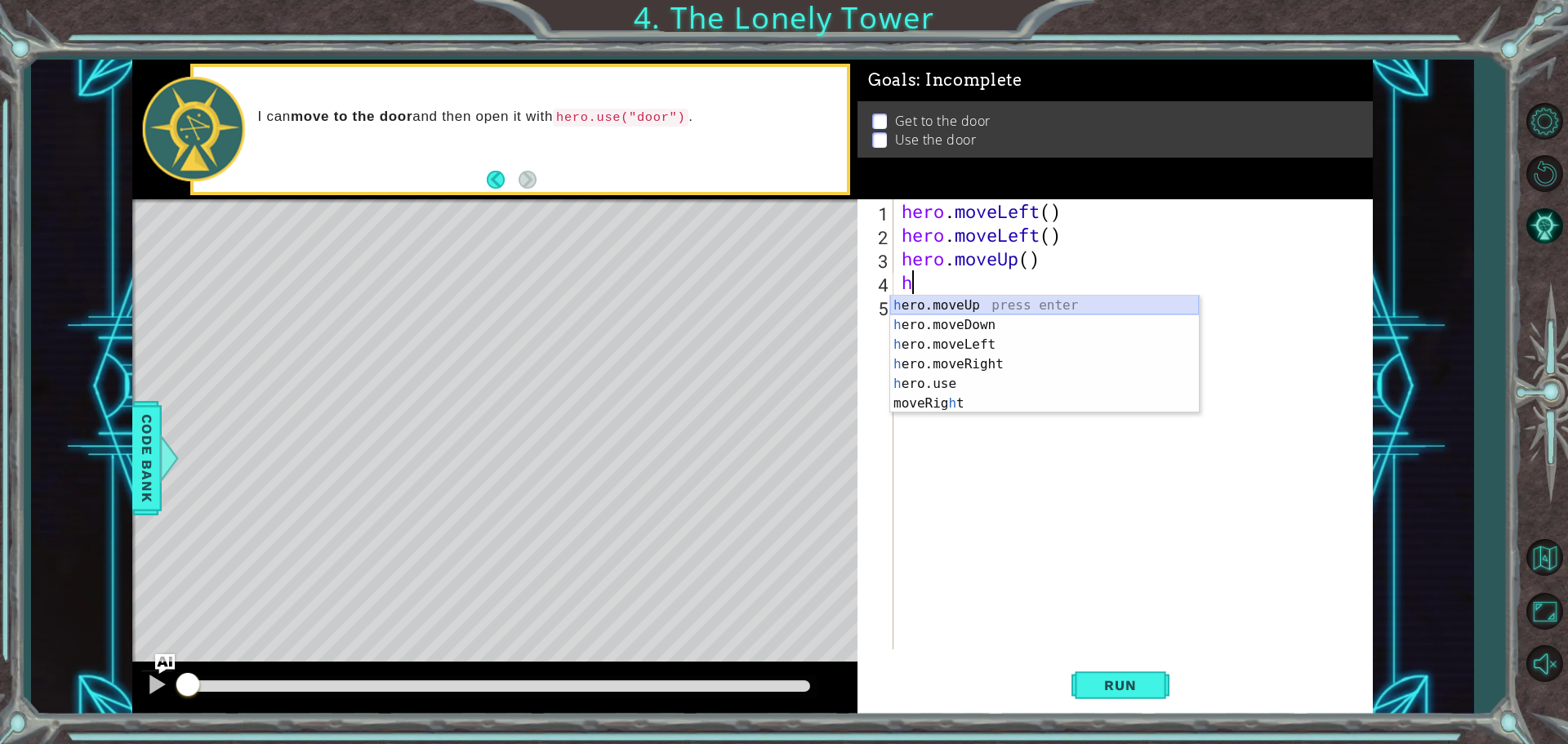
click at [910, 301] on div "h ero.moveUp press enter h ero.moveDown press enter h ero.moveLeft press enter …" at bounding box center [1044, 374] width 309 height 157
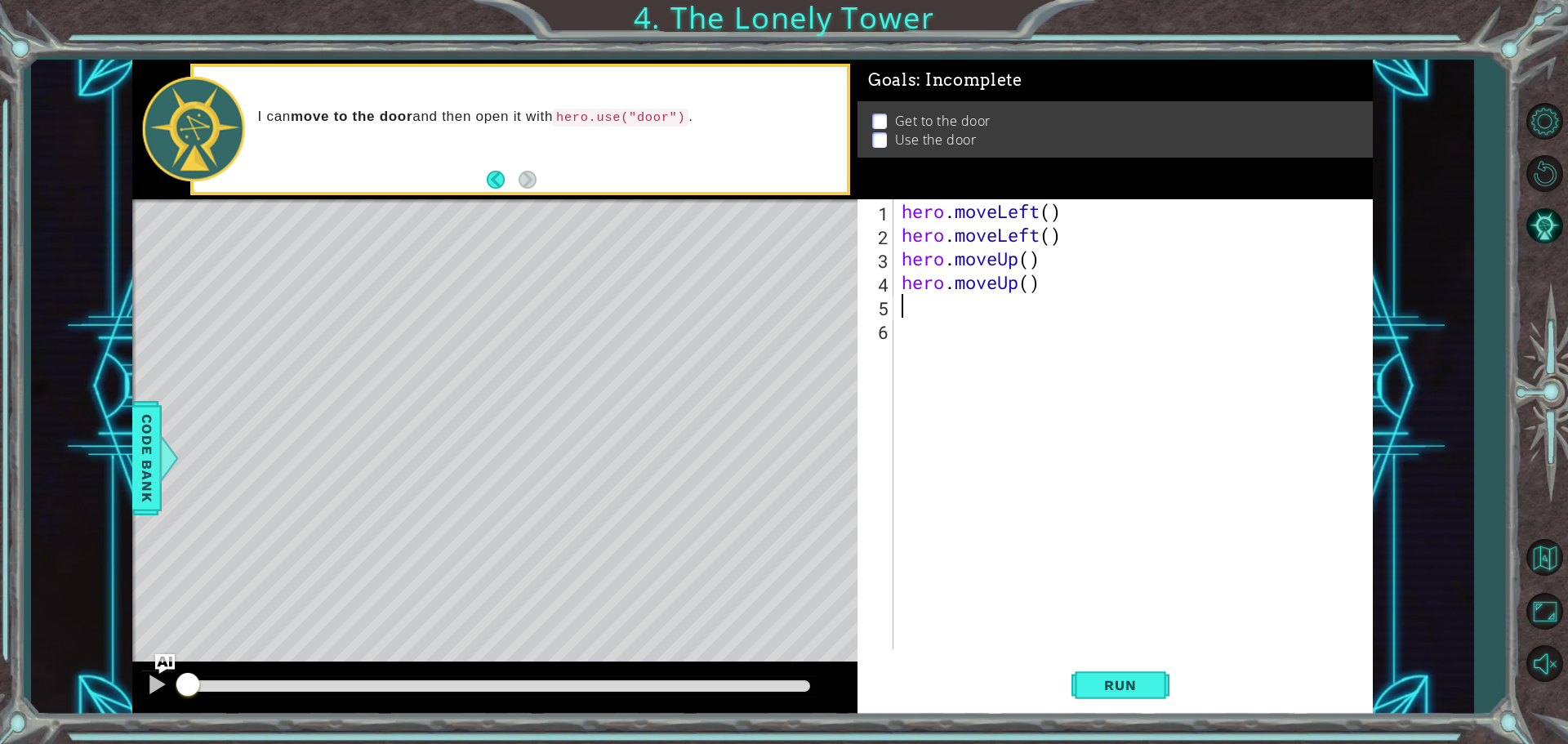
click at [908, 311] on div "hero . moveLeft ( ) hero . moveLeft ( ) hero . moveUp ( ) hero . moveUp ( )" at bounding box center [1137, 447] width 478 height 497
type textarea "h"
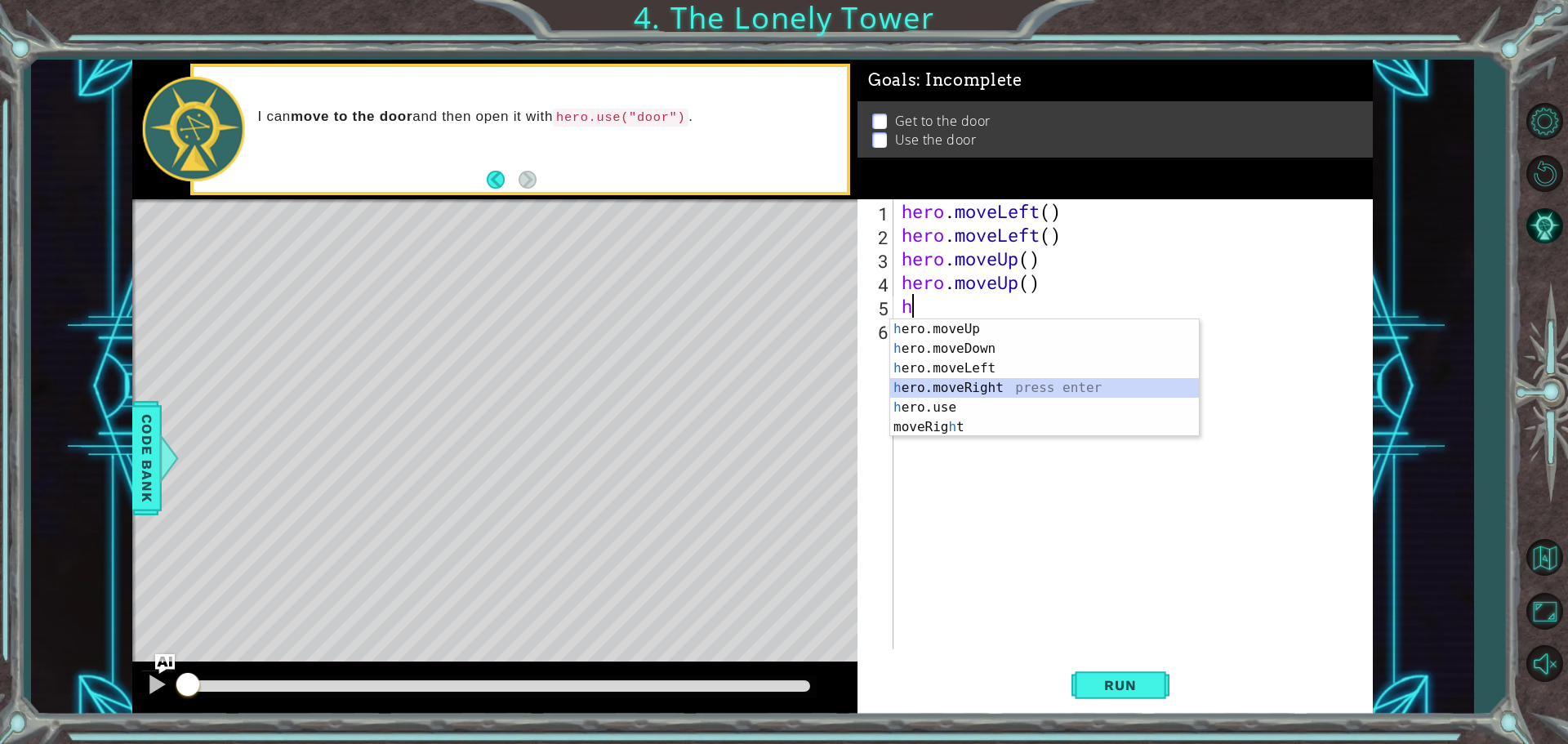
click at [935, 379] on div "h ero.moveUp press enter h ero.moveDown press enter h ero.moveLeft press enter …" at bounding box center [1044, 397] width 309 height 157
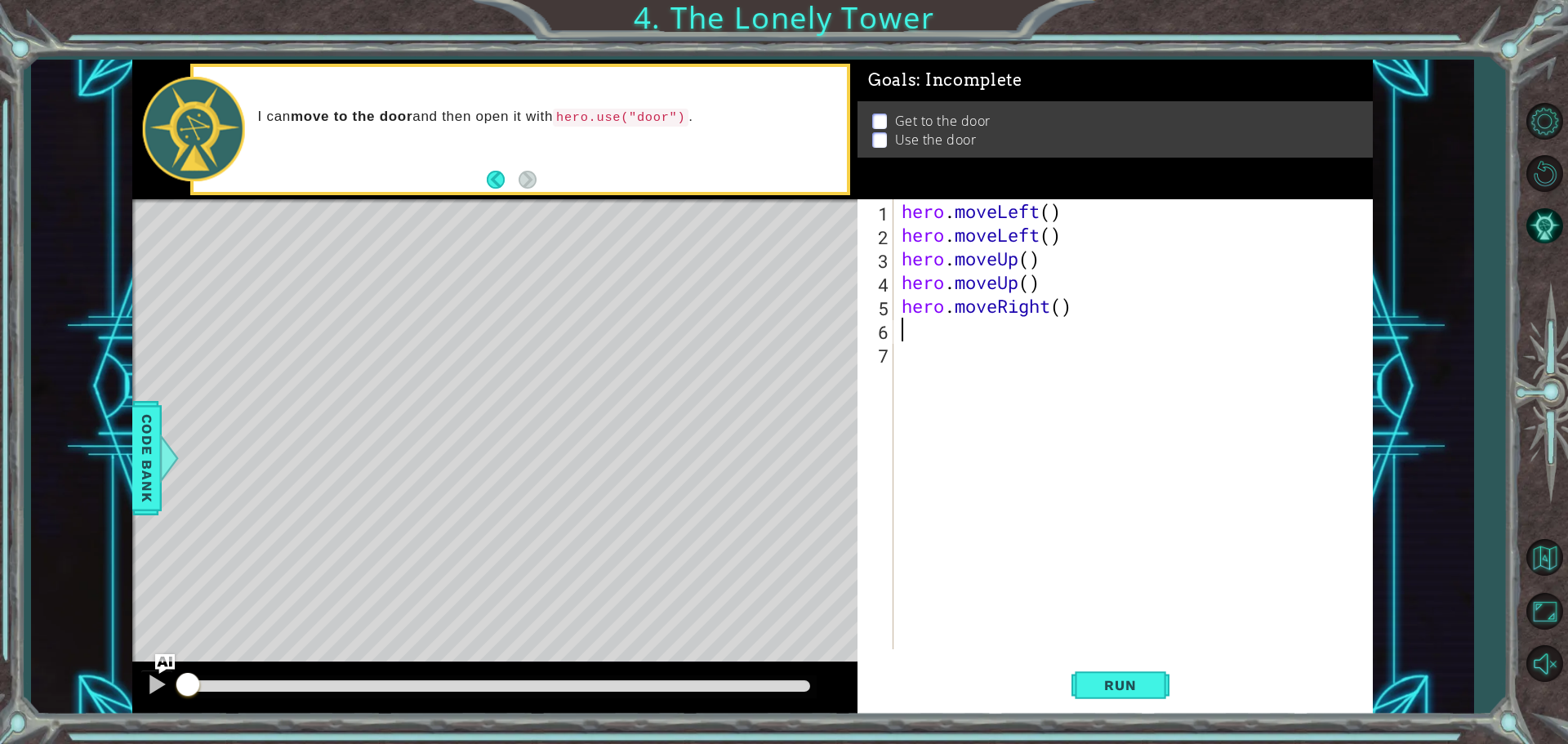
type textarea "h"
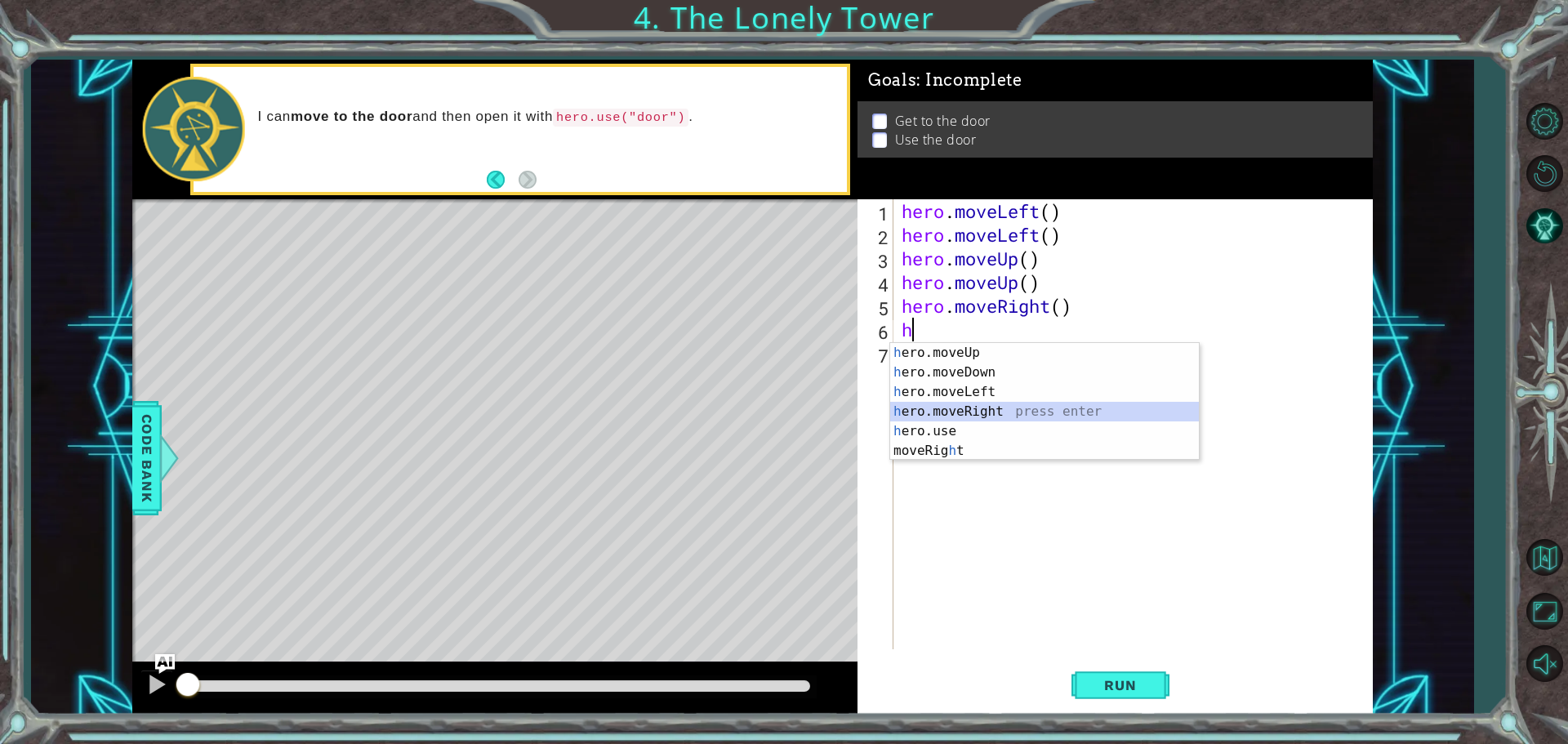
click at [957, 411] on div "h ero.moveUp press enter h ero.moveDown press enter h ero.moveLeft press enter …" at bounding box center [1044, 421] width 309 height 157
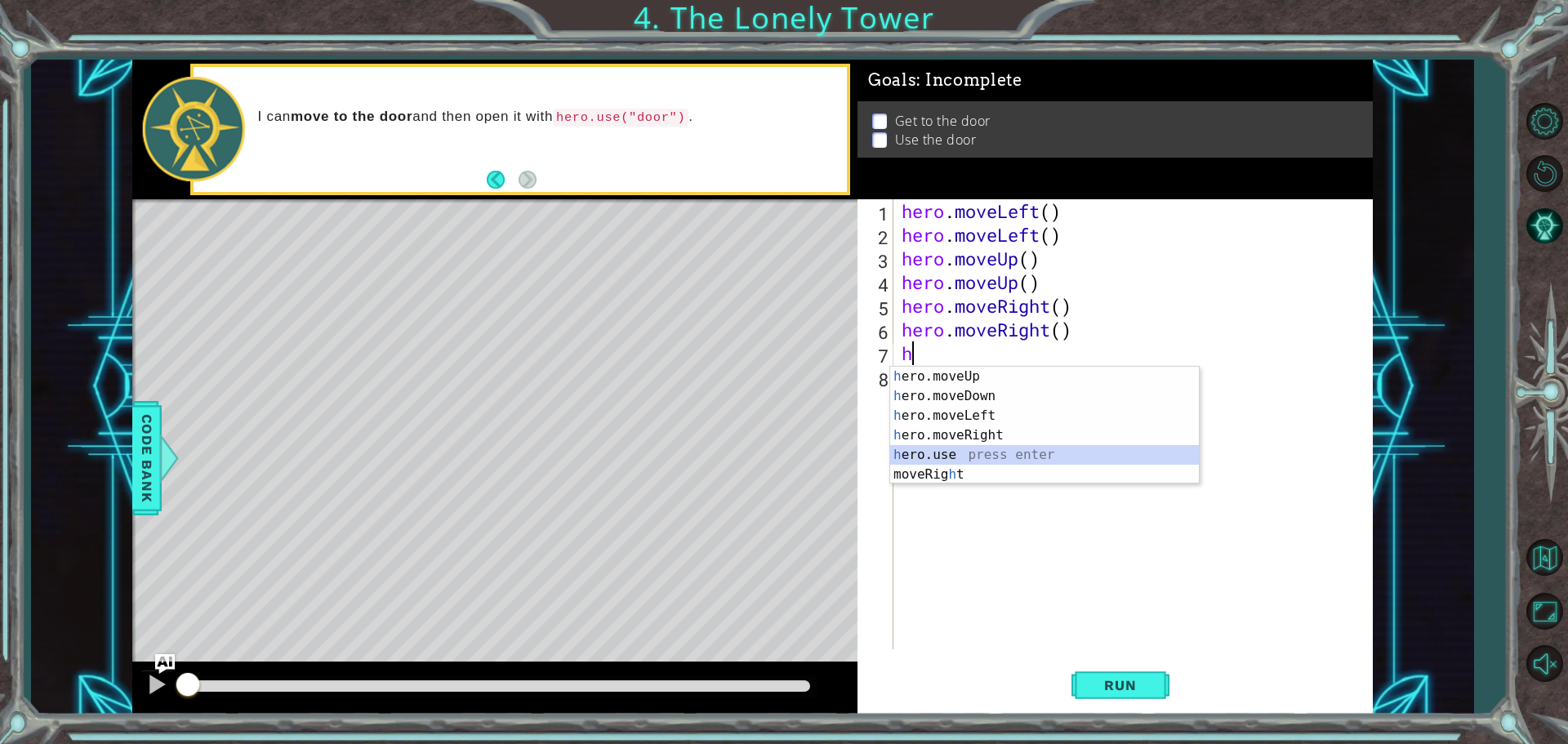
click at [957, 449] on div "h ero.moveUp press enter h ero.moveDown press enter h ero.moveLeft press enter …" at bounding box center [1044, 445] width 309 height 157
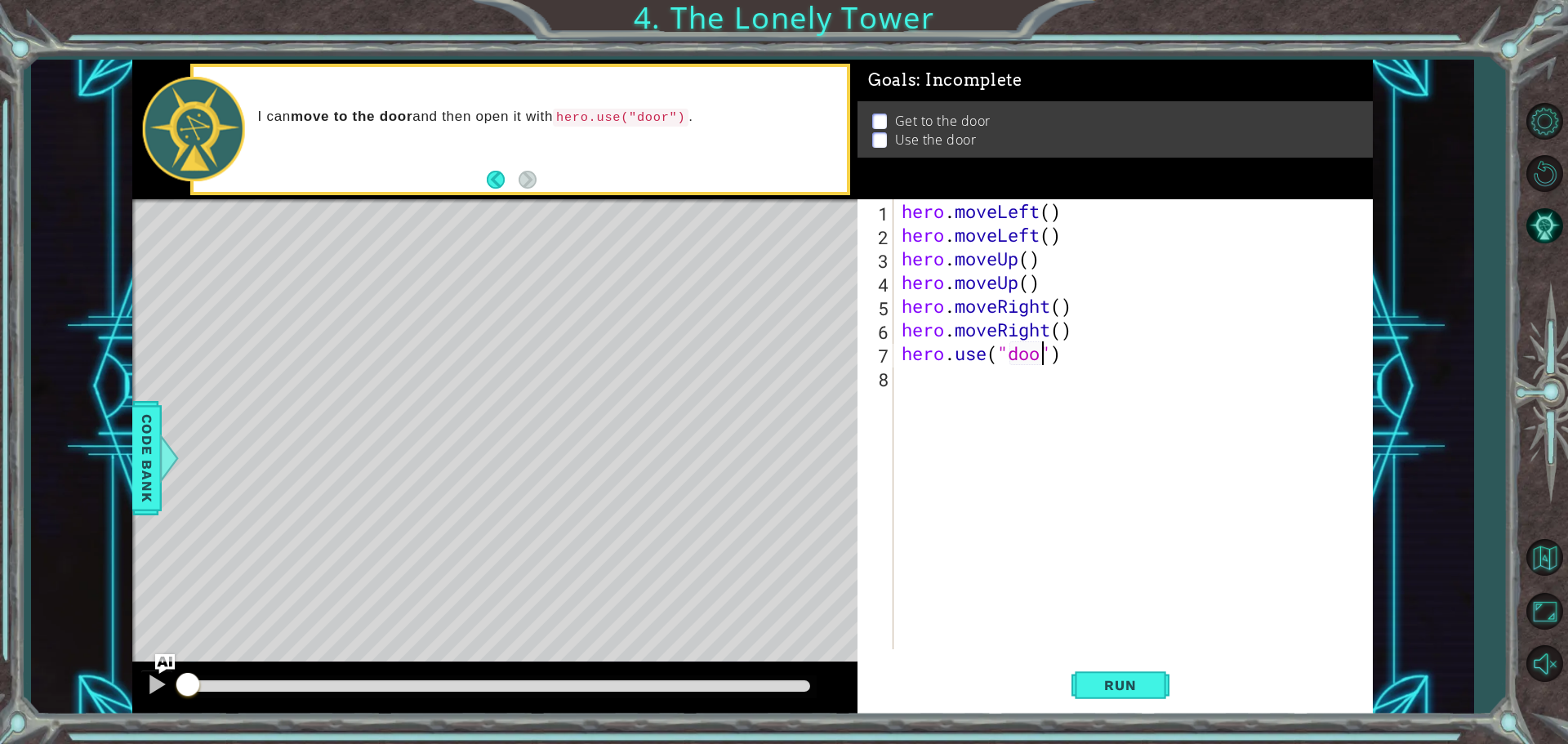
type textarea "hero.use("door")"
click at [1119, 688] on span "Run" at bounding box center [1120, 685] width 64 height 16
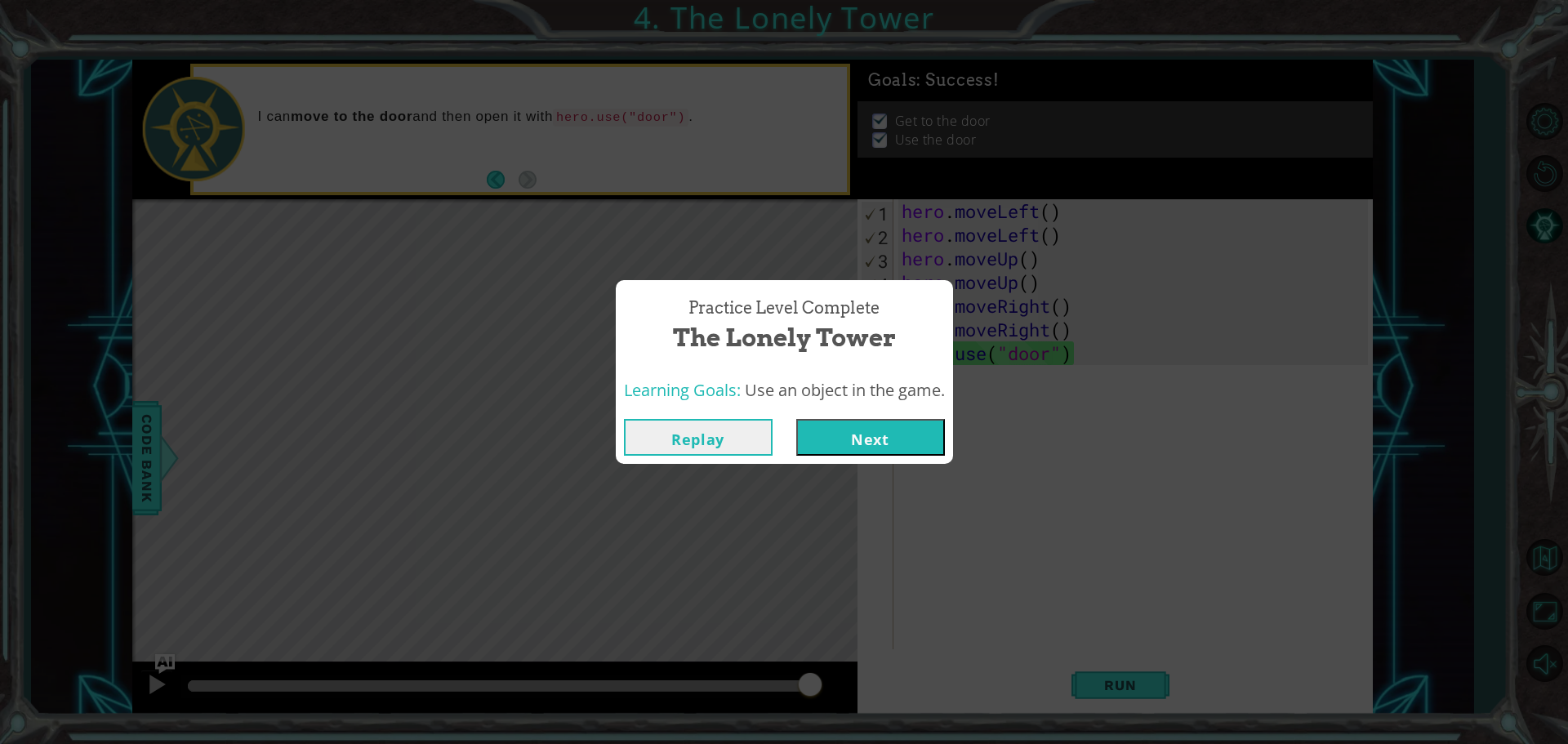
click at [910, 442] on button "Next" at bounding box center [870, 437] width 148 height 36
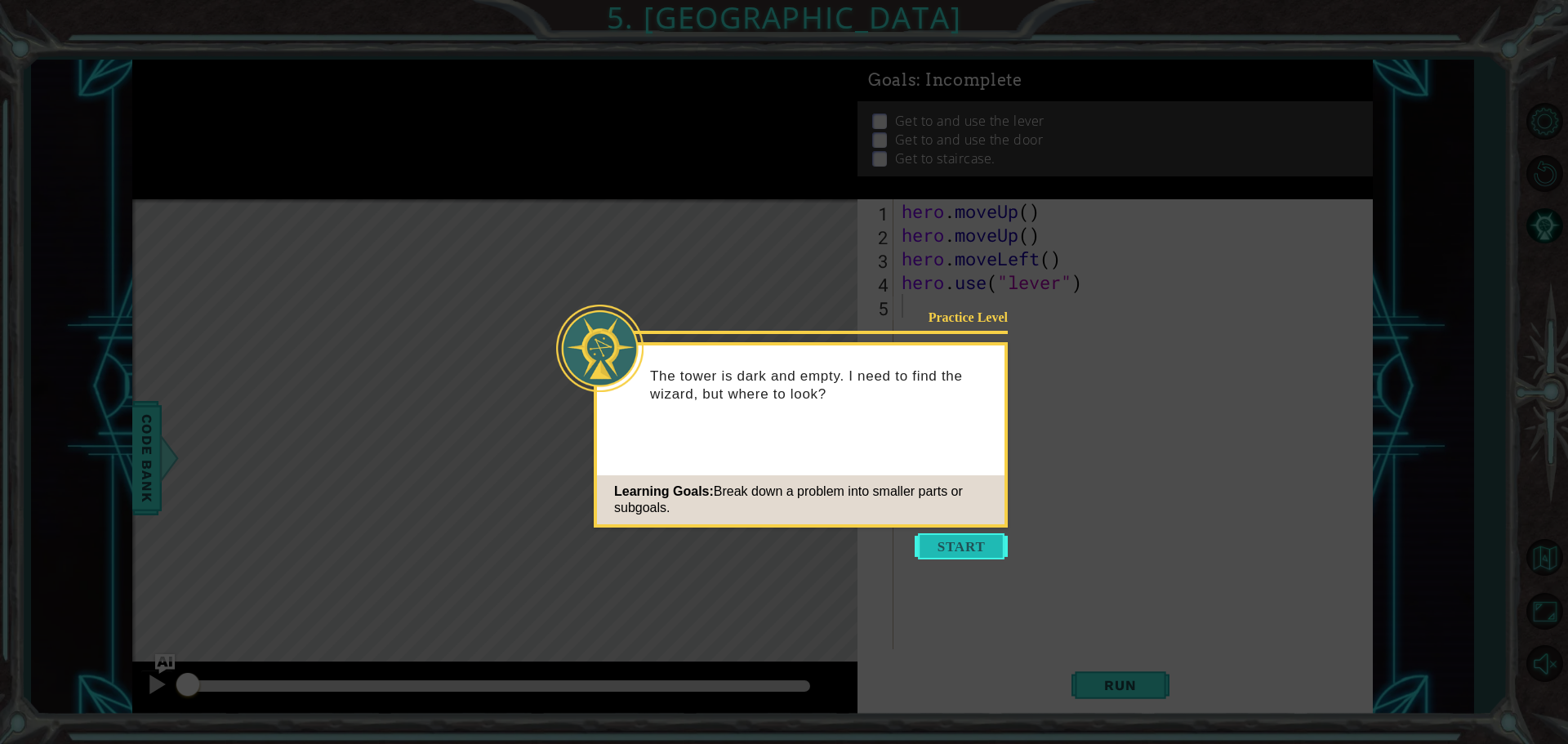
click at [929, 543] on button "Start" at bounding box center [961, 546] width 93 height 26
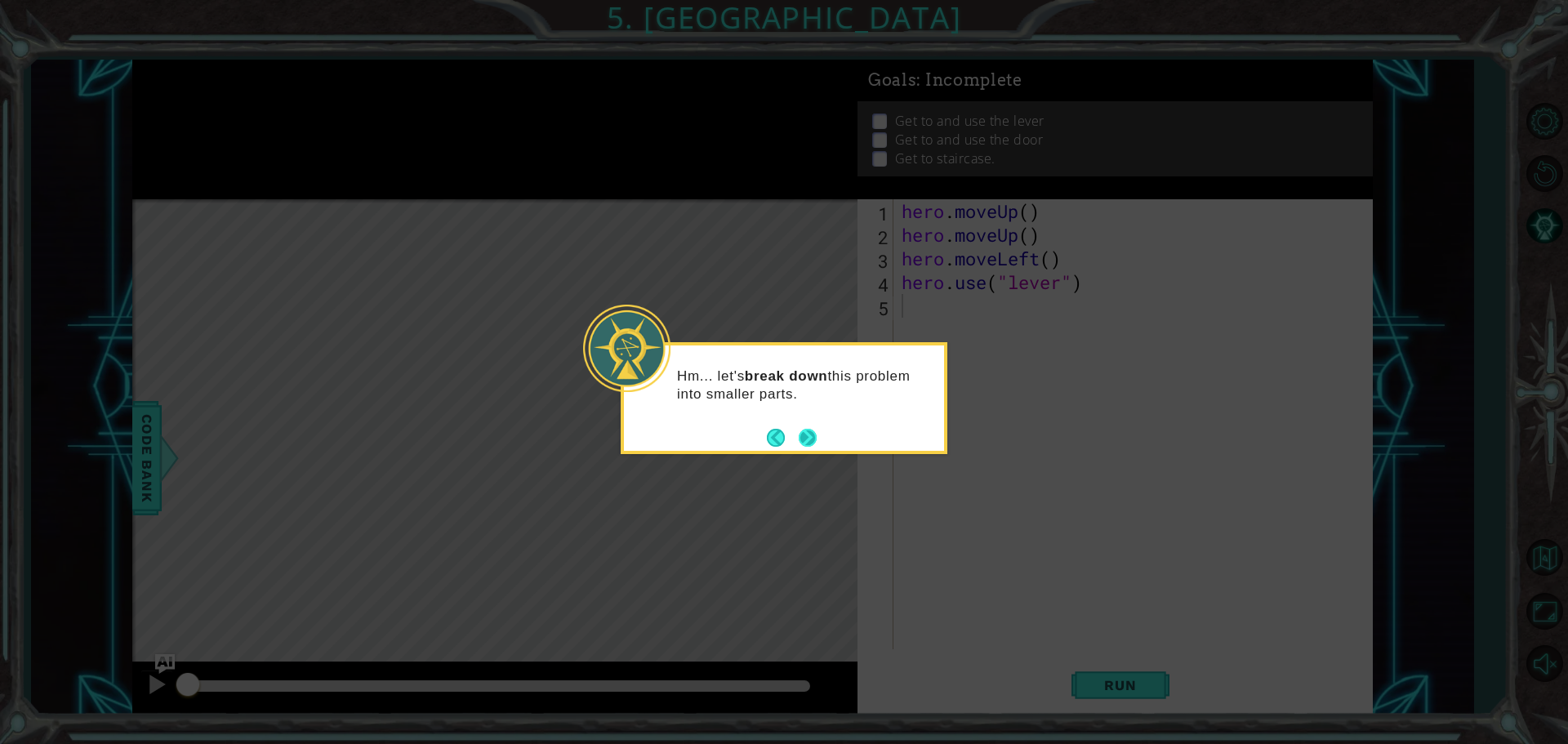
click at [817, 441] on button "Next" at bounding box center [807, 437] width 18 height 18
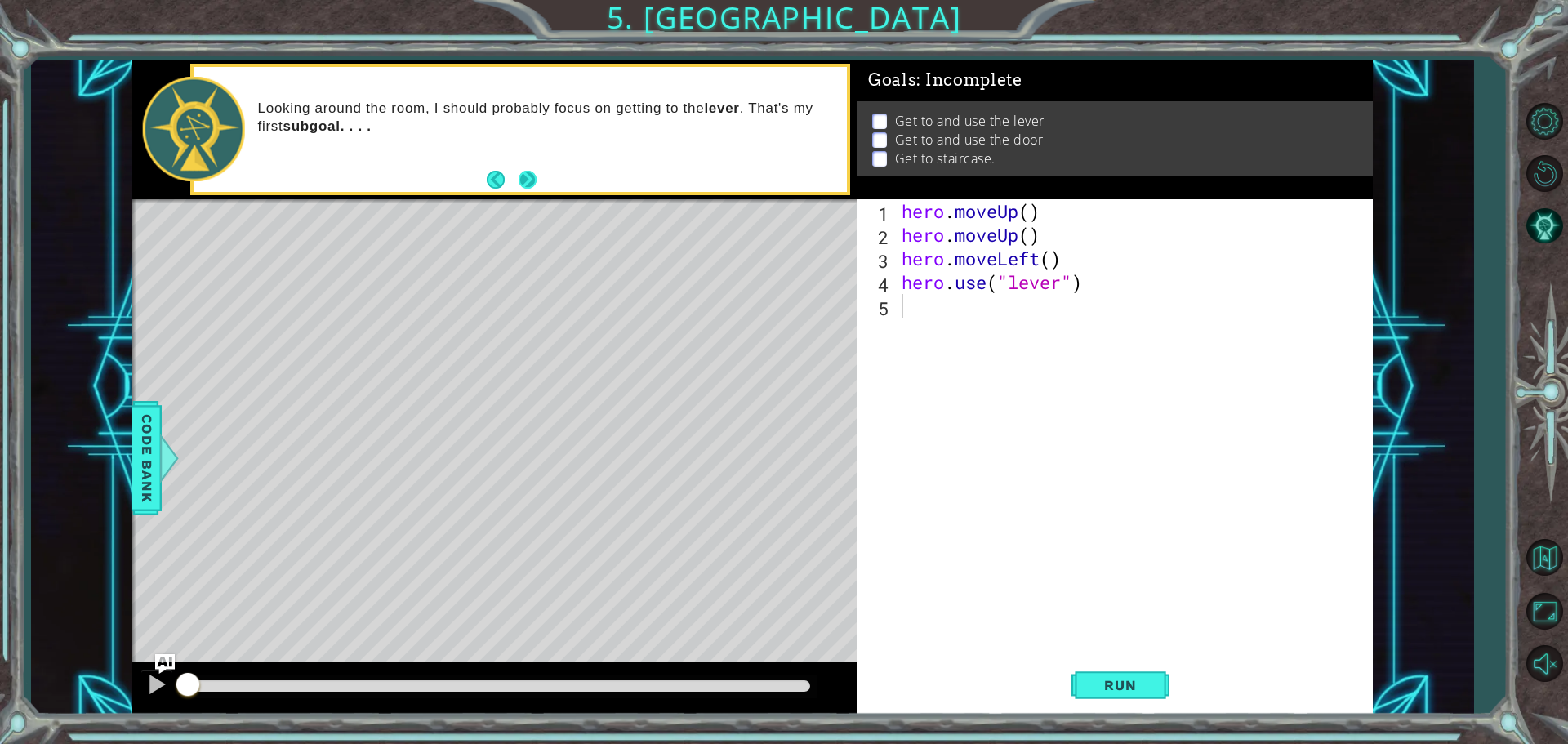
click at [530, 188] on button "Next" at bounding box center [527, 179] width 18 height 18
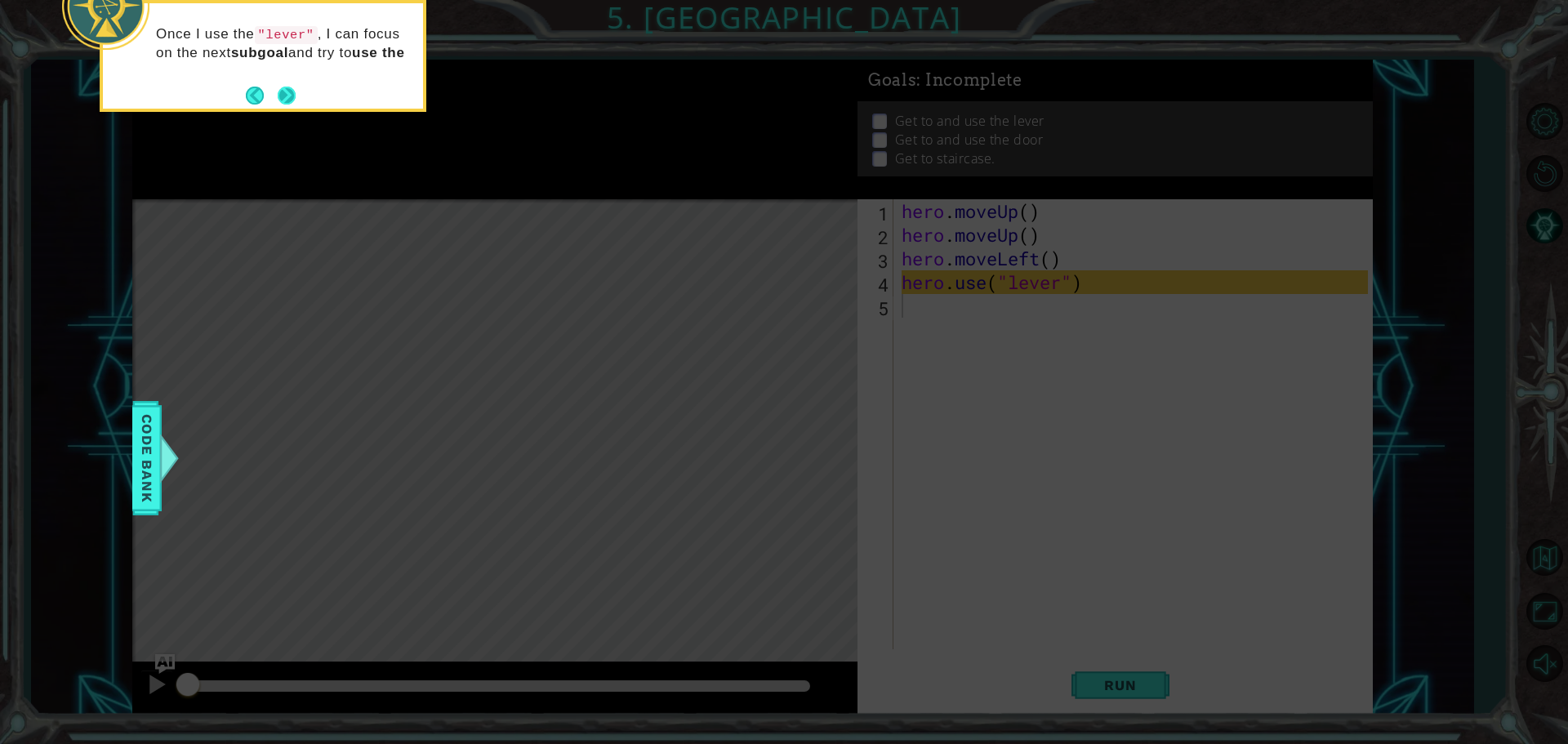
click at [291, 100] on button "Next" at bounding box center [286, 95] width 18 height 18
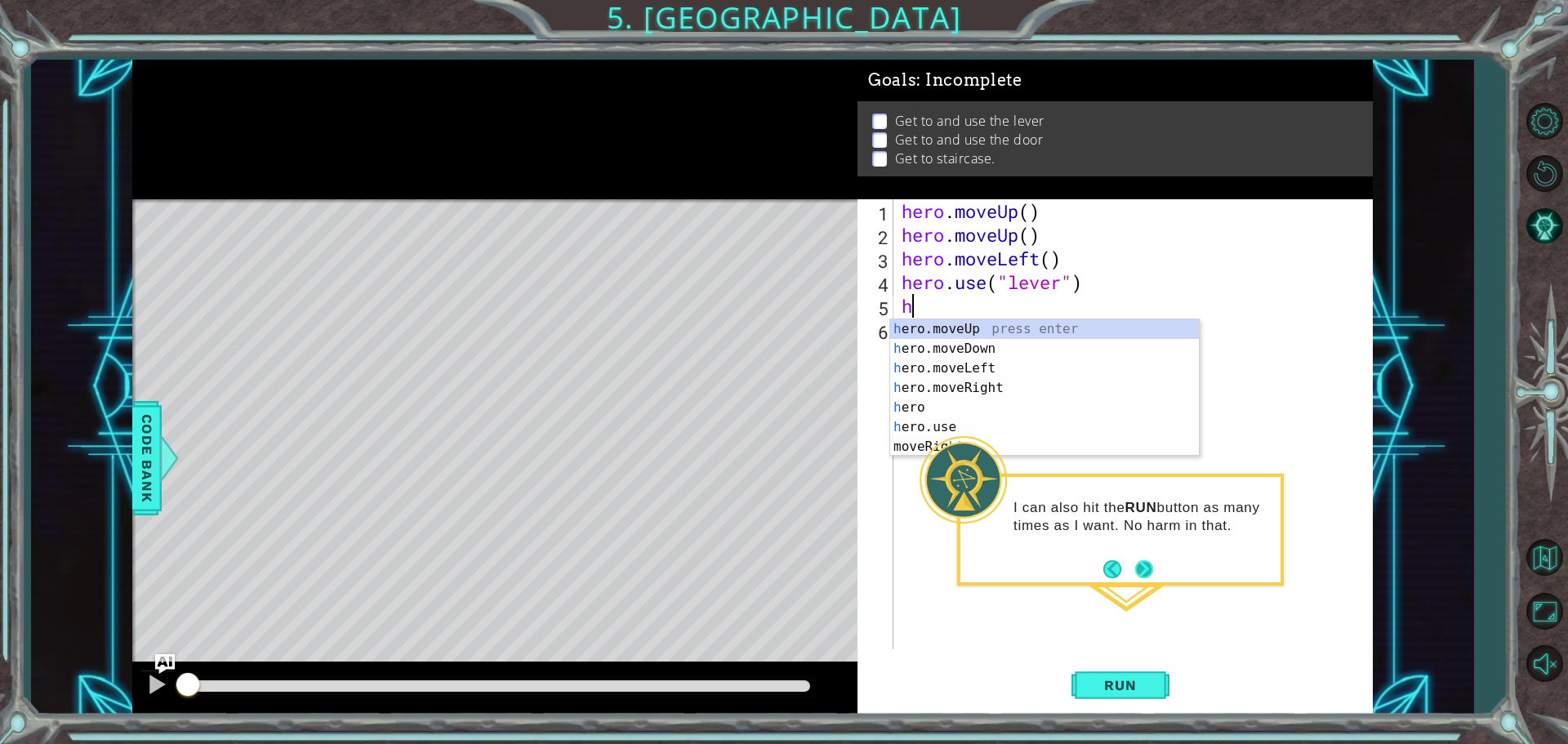
type textarea "h"
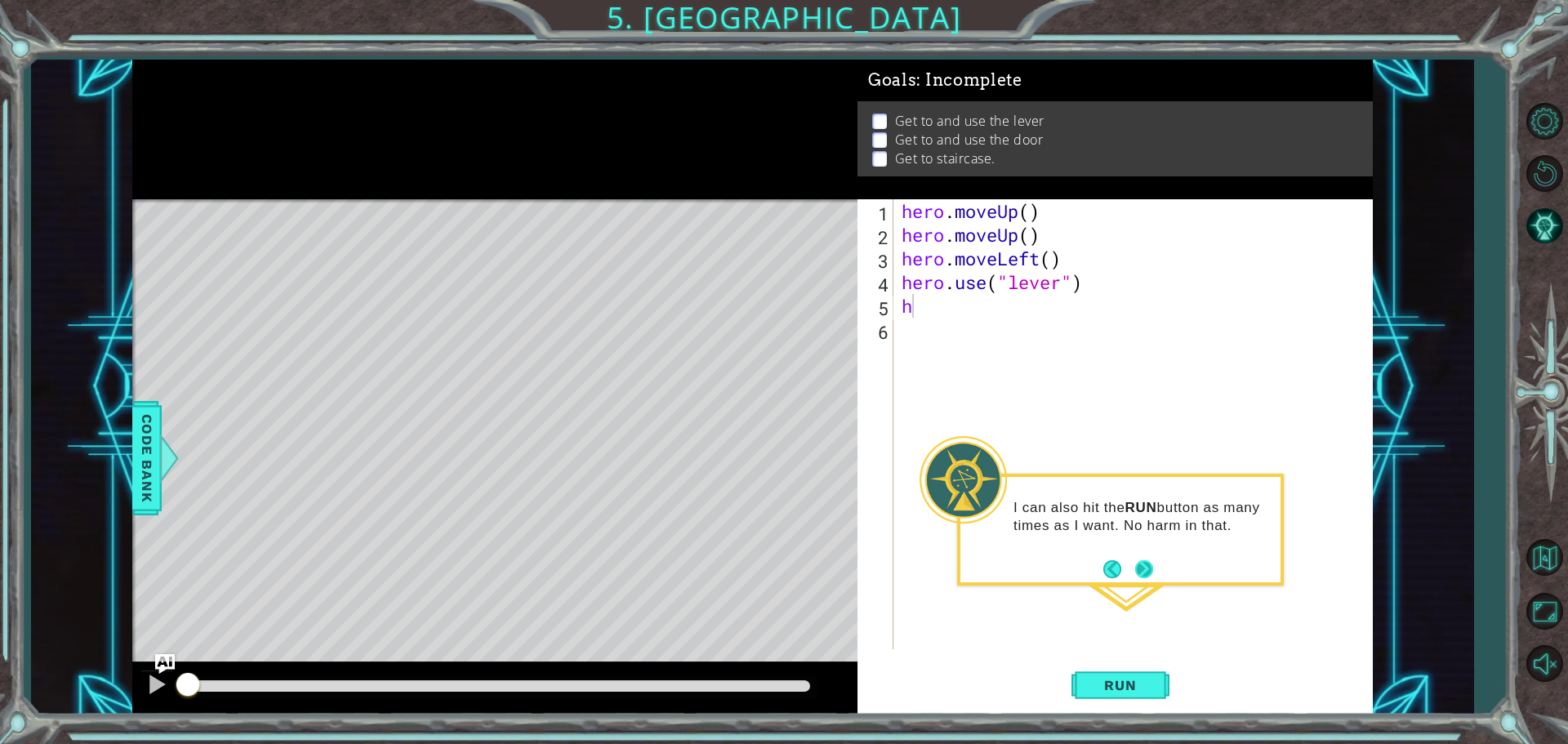
click at [1140, 567] on button "Next" at bounding box center [1144, 569] width 18 height 18
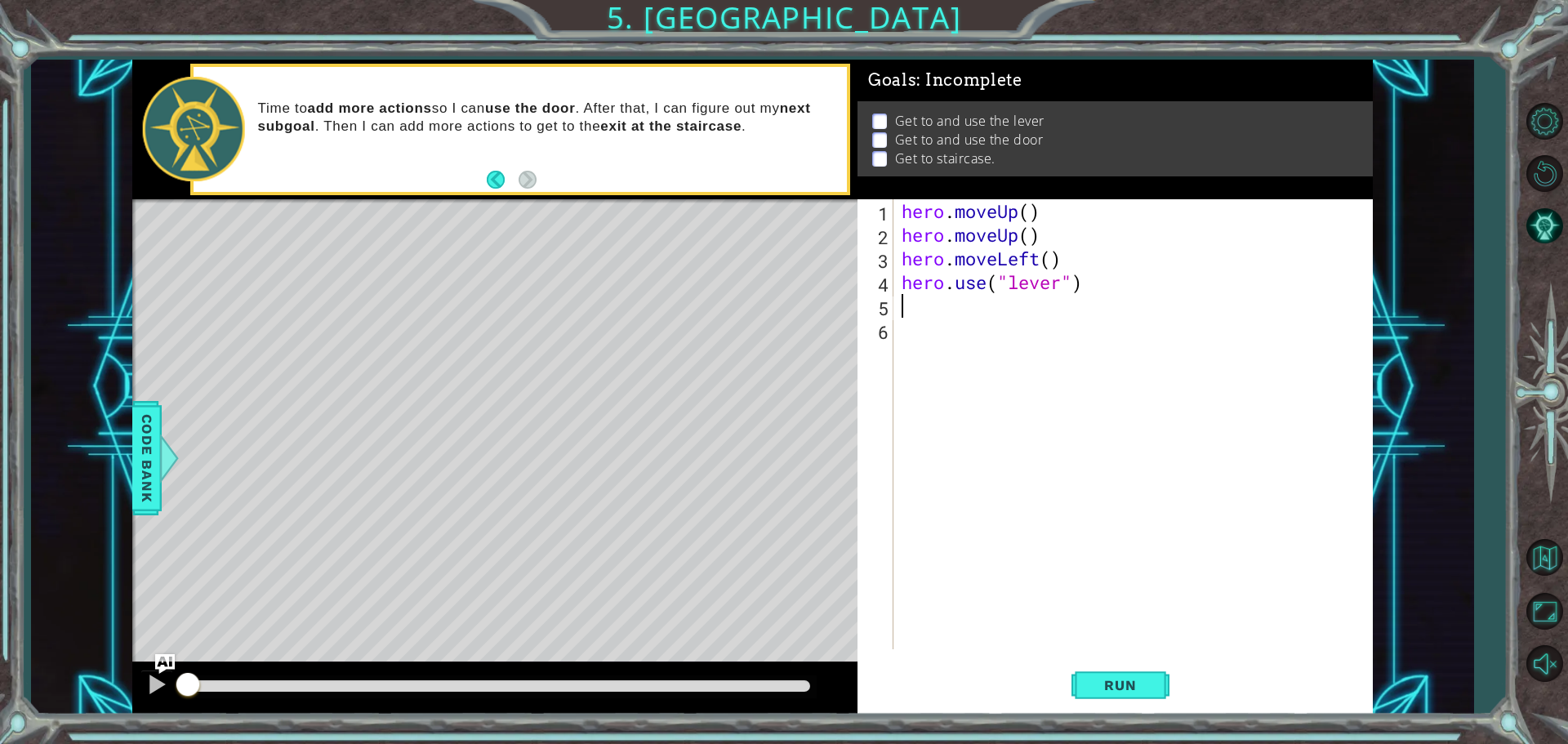
type textarea "h"
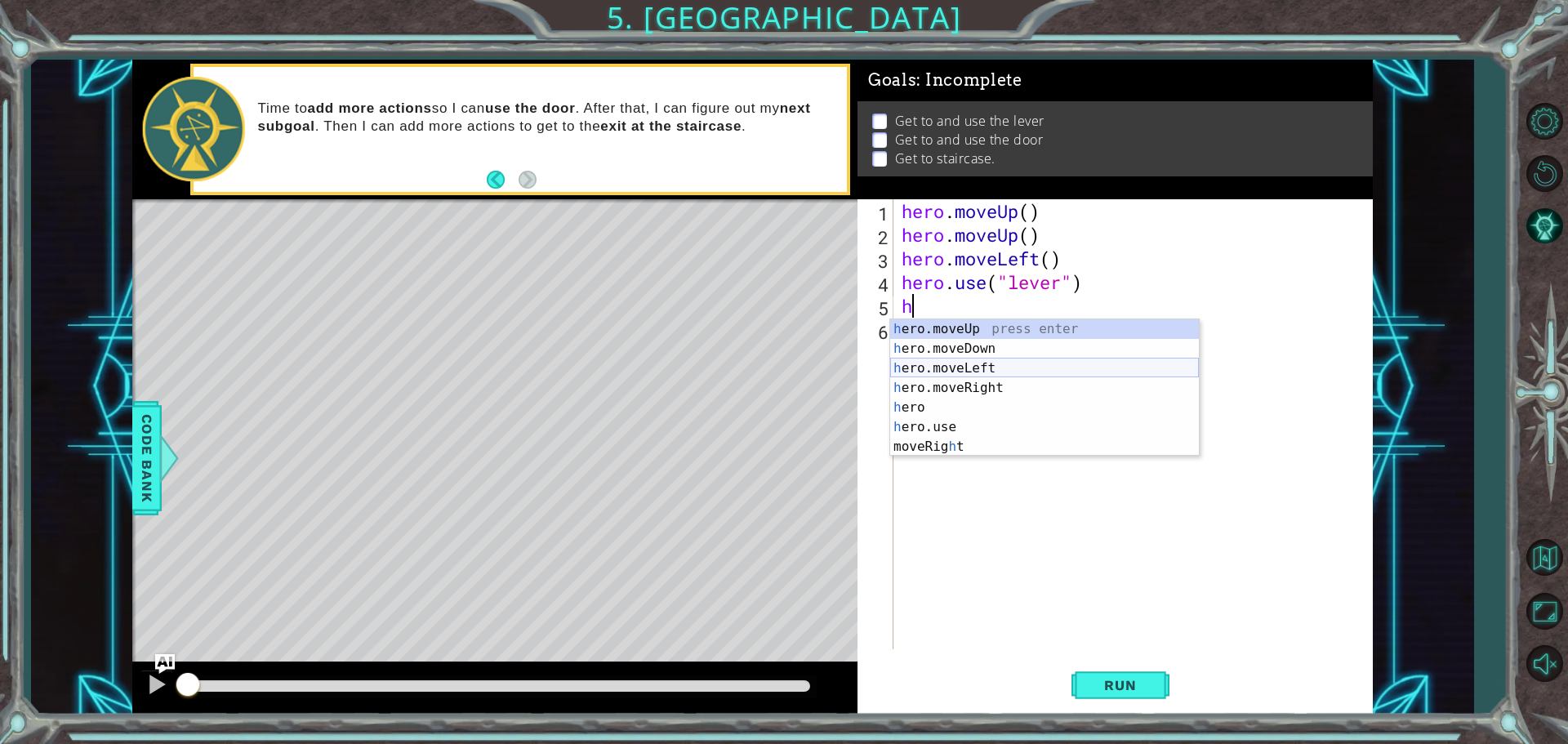
click at [965, 363] on div "h ero.moveUp press enter h ero.moveDown press enter h ero.moveLeft press enter …" at bounding box center [1044, 407] width 309 height 176
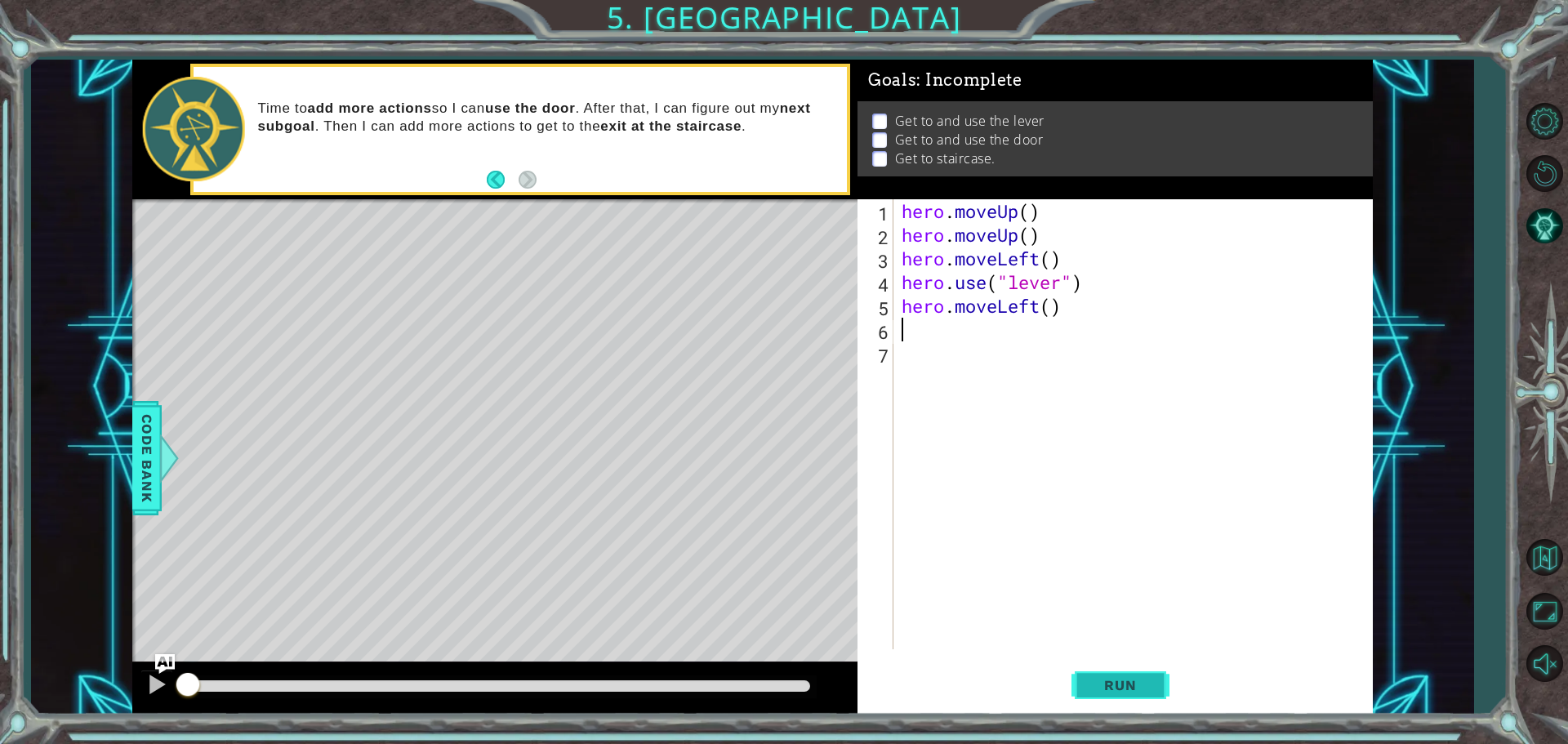
click at [1132, 688] on span "Run" at bounding box center [1120, 685] width 64 height 16
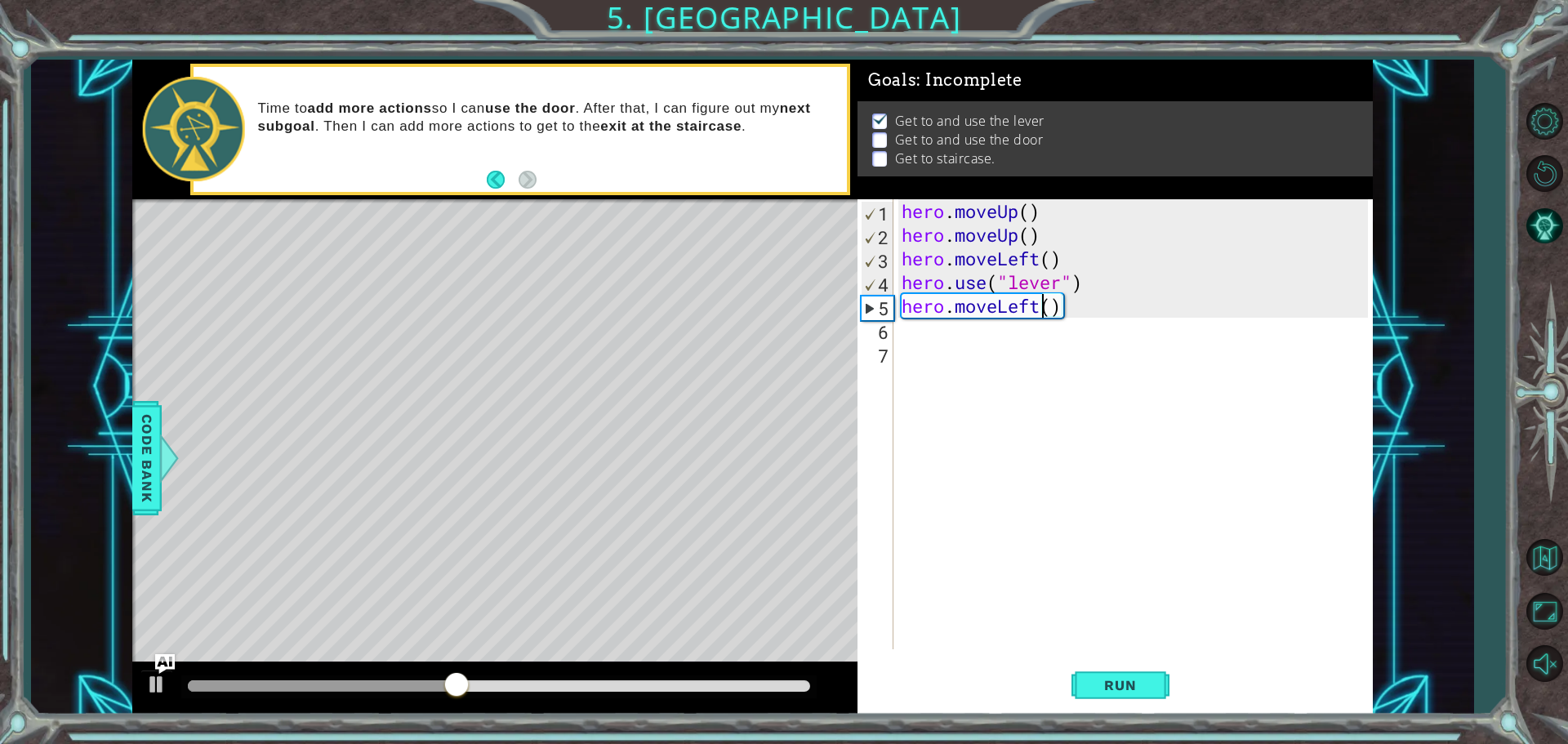
click at [1042, 313] on div "hero . moveUp ( ) hero . moveUp ( ) hero . moveLeft ( ) hero . use ( "lever" ) …" at bounding box center [1137, 447] width 478 height 497
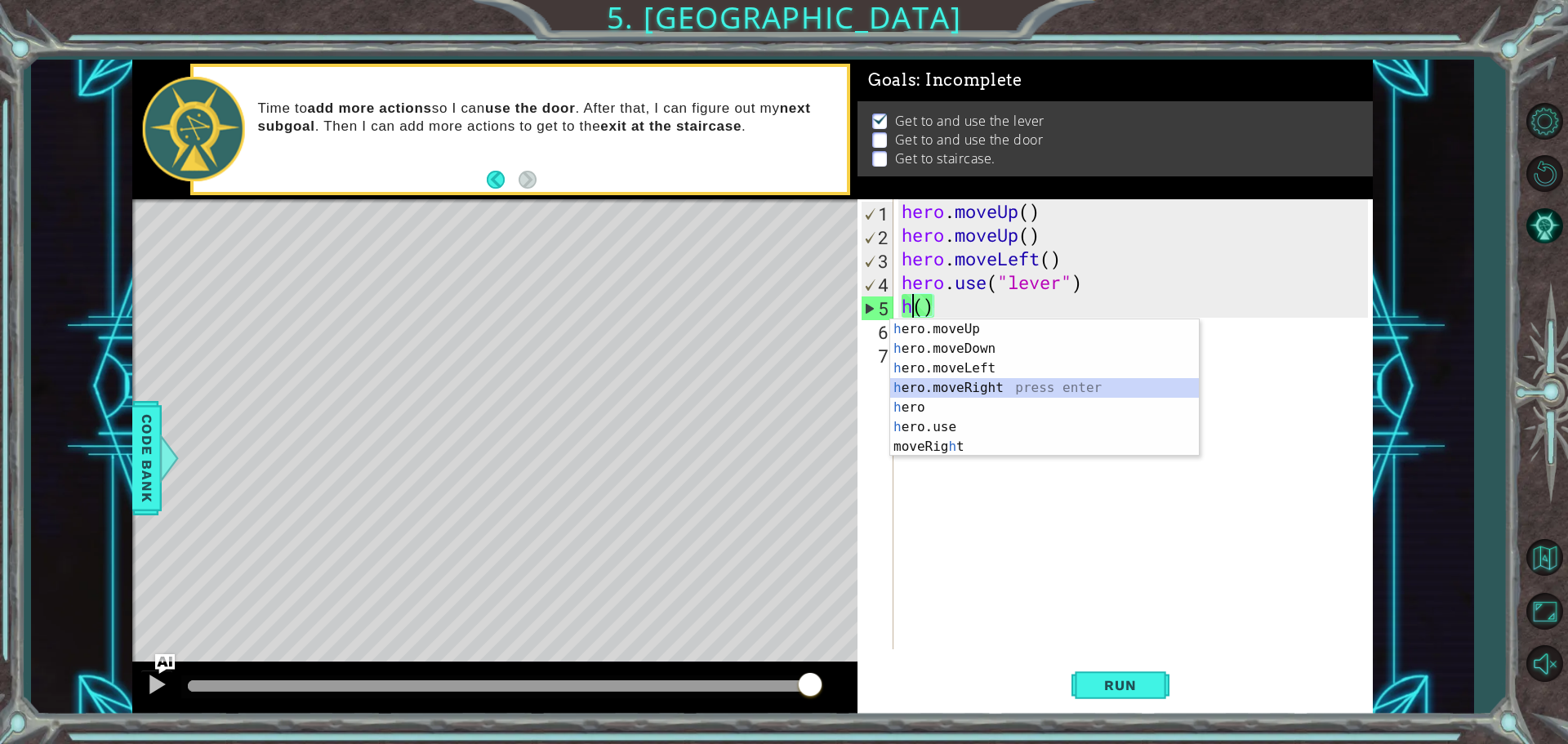
click at [960, 382] on div "h ero.moveUp press enter h ero.moveDown press enter h ero.moveLeft press enter …" at bounding box center [1044, 407] width 309 height 176
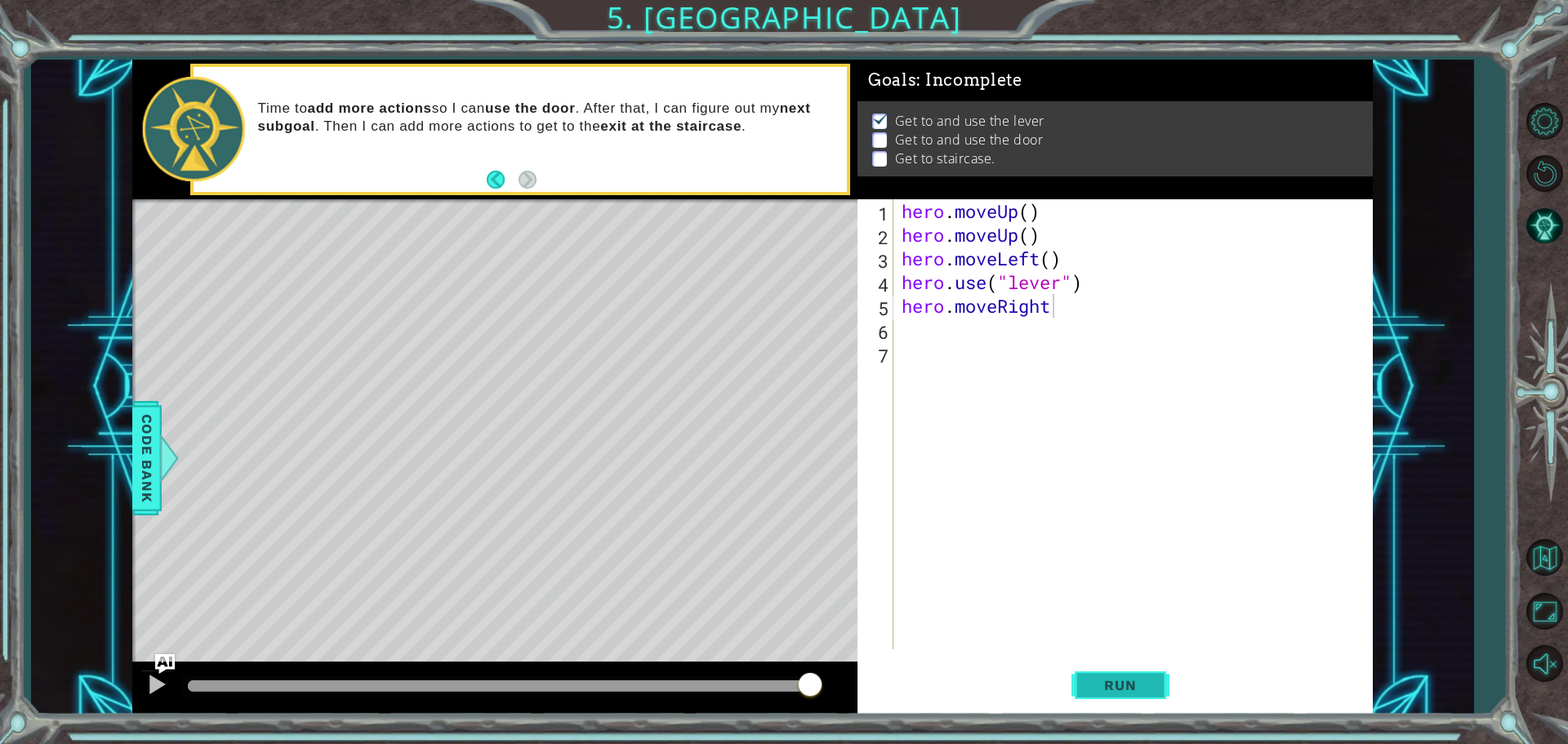
click at [1097, 682] on span "Run" at bounding box center [1120, 685] width 64 height 16
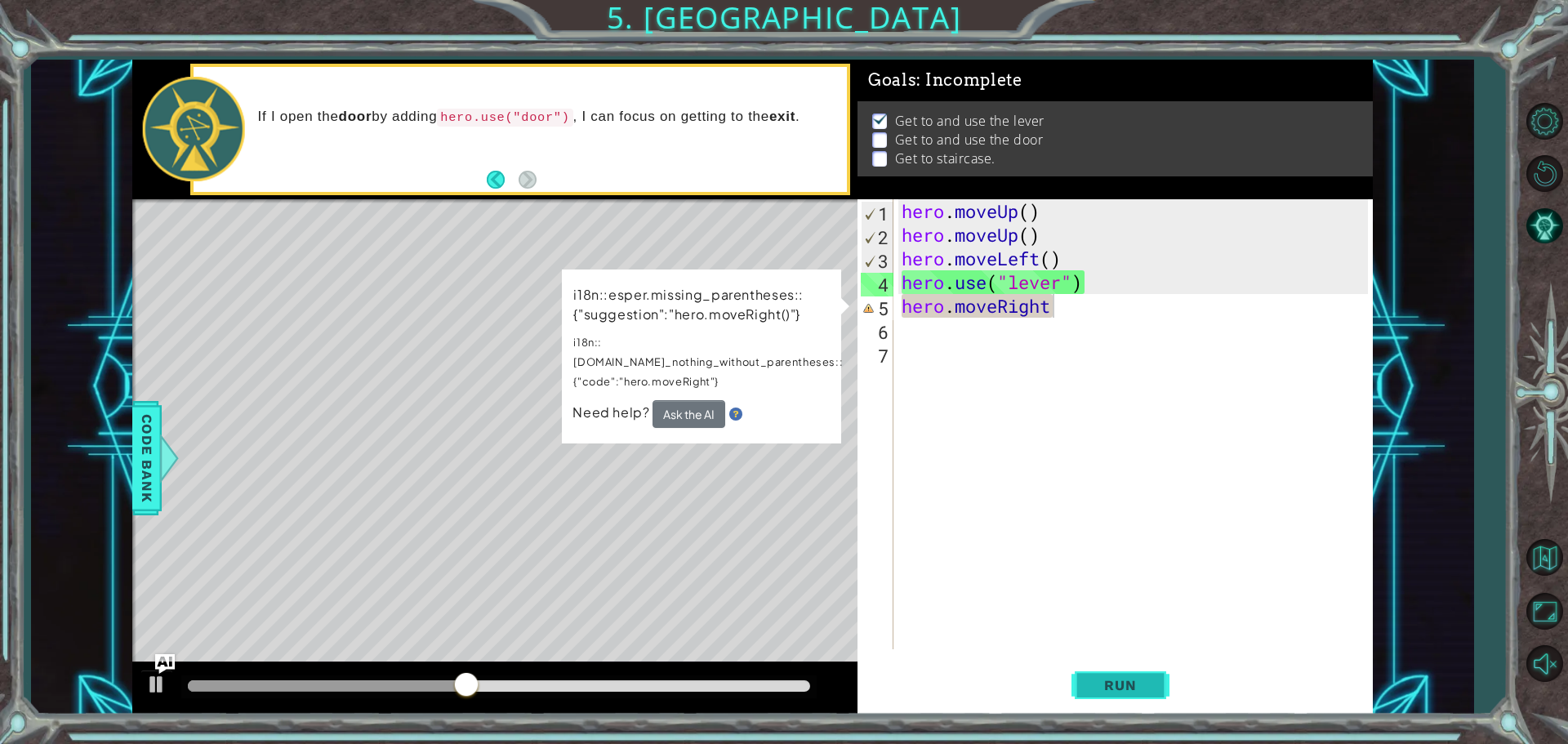
click at [1105, 678] on span "Run" at bounding box center [1120, 685] width 64 height 16
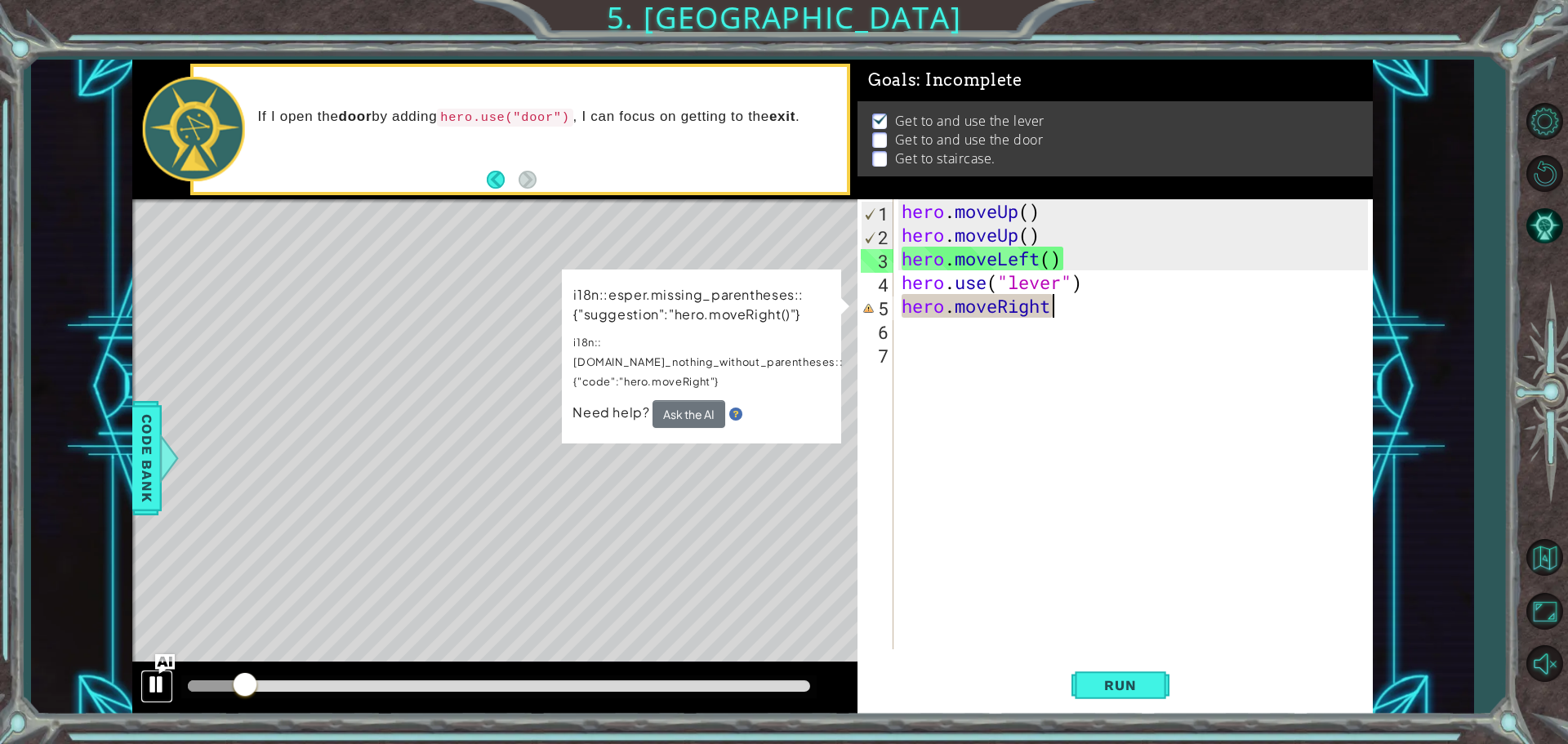
drag, startPoint x: 160, startPoint y: 684, endPoint x: 177, endPoint y: 693, distance: 19.2
click at [165, 692] on div at bounding box center [157, 684] width 21 height 21
click at [686, 399] on button "Ask the AI" at bounding box center [688, 413] width 74 height 29
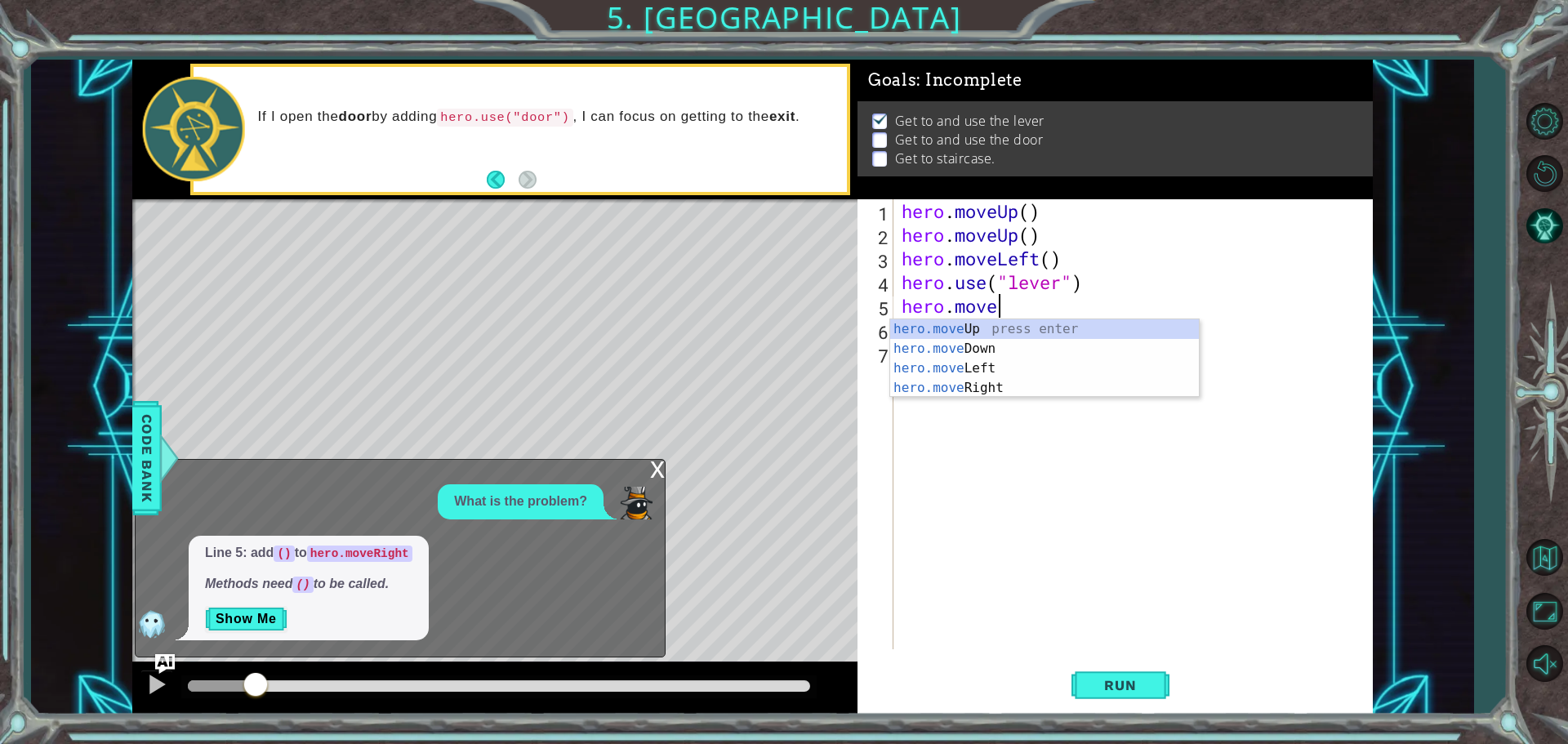
type textarea "h"
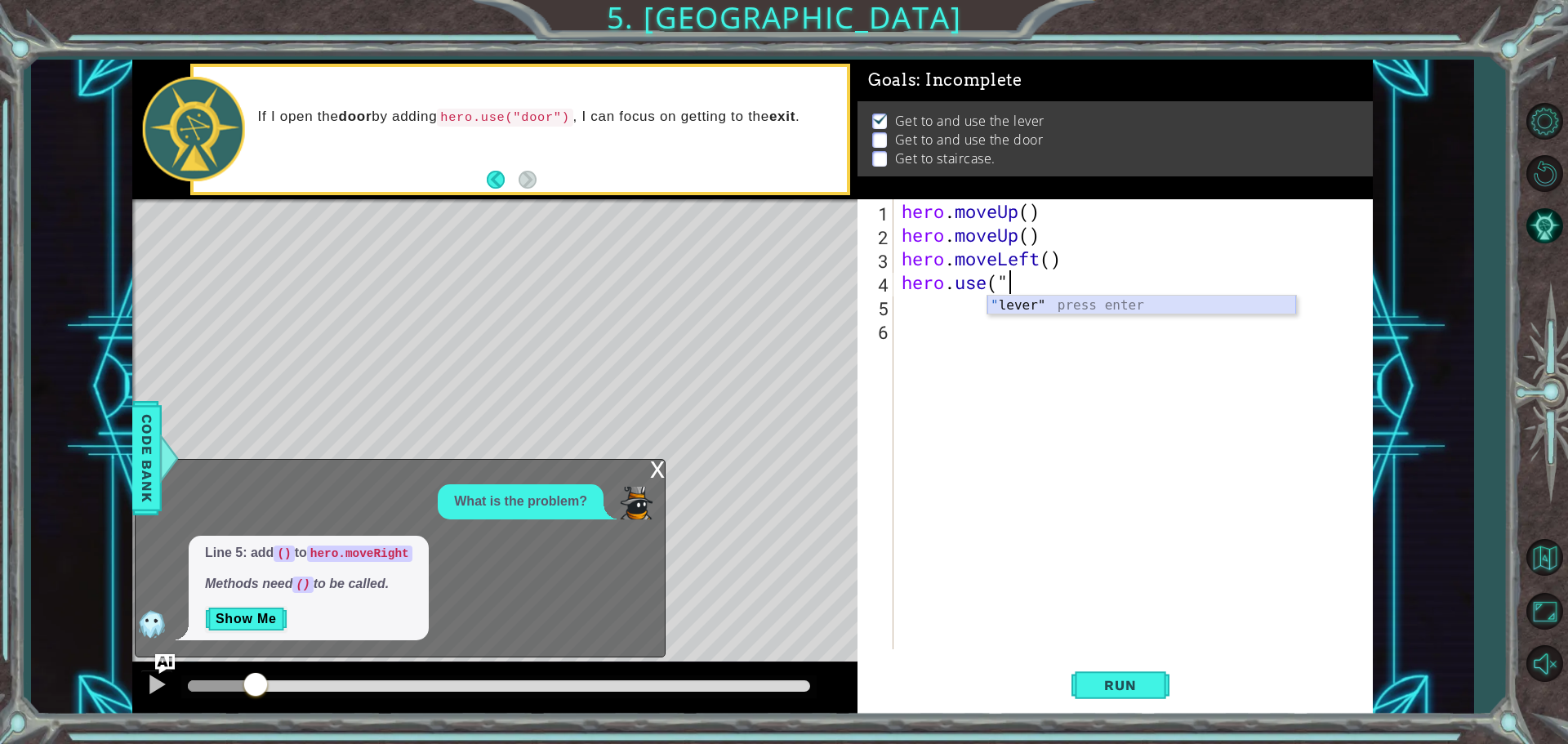
click at [1023, 301] on div "" lever" press enter" at bounding box center [1141, 325] width 309 height 59
type textarea "hero.use("lever""
click at [898, 305] on div "hero.use("lever" 1 2 3 4 5 6 hero . moveUp ( ) hero . moveUp ( ) hero . moveLef…" at bounding box center [1113, 424] width 510 height 450
click at [898, 302] on div "hero . moveUp ( ) hero . moveUp ( ) hero . moveLeft ( ) hero . use ( "lever"" at bounding box center [1137, 447] width 478 height 497
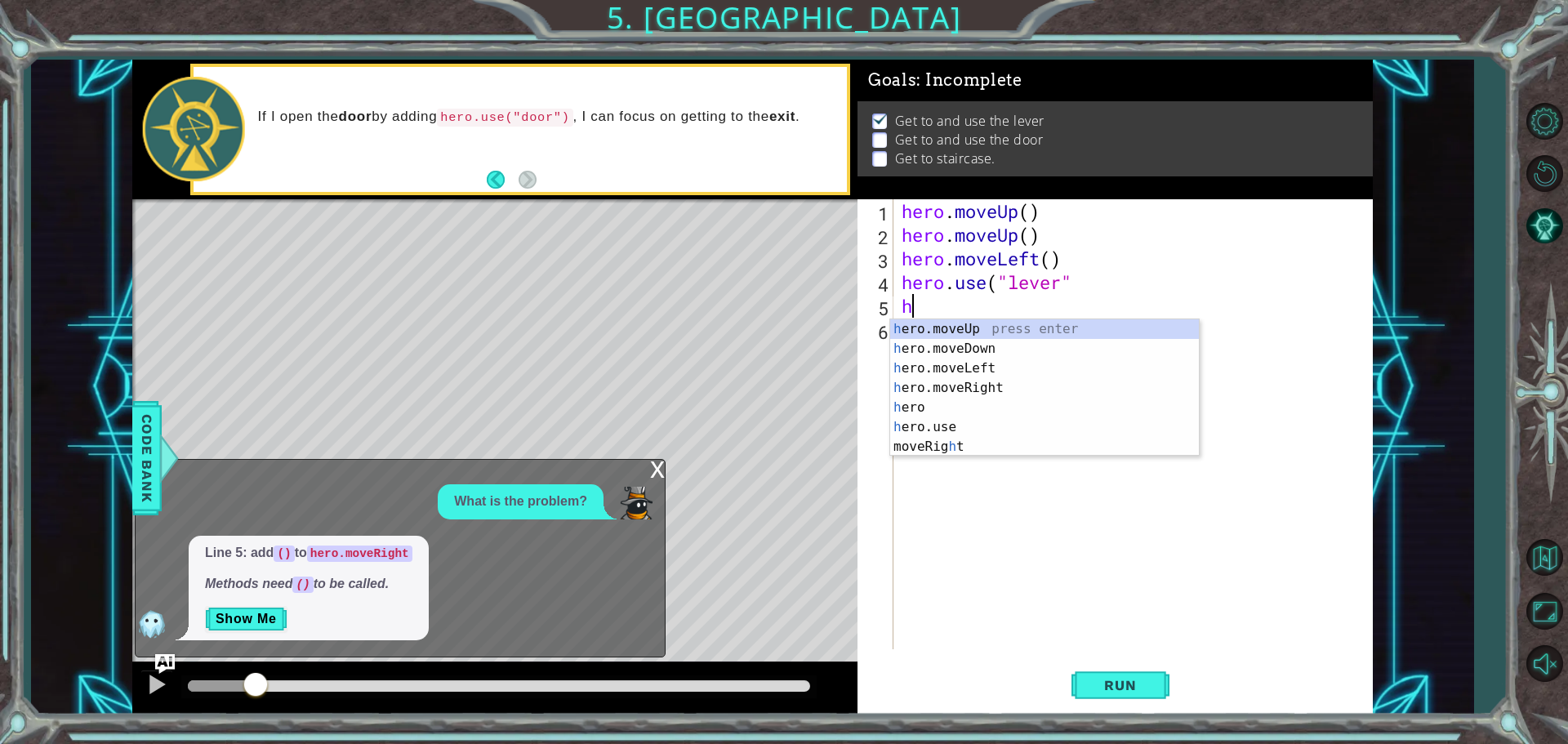
type textarea "h"
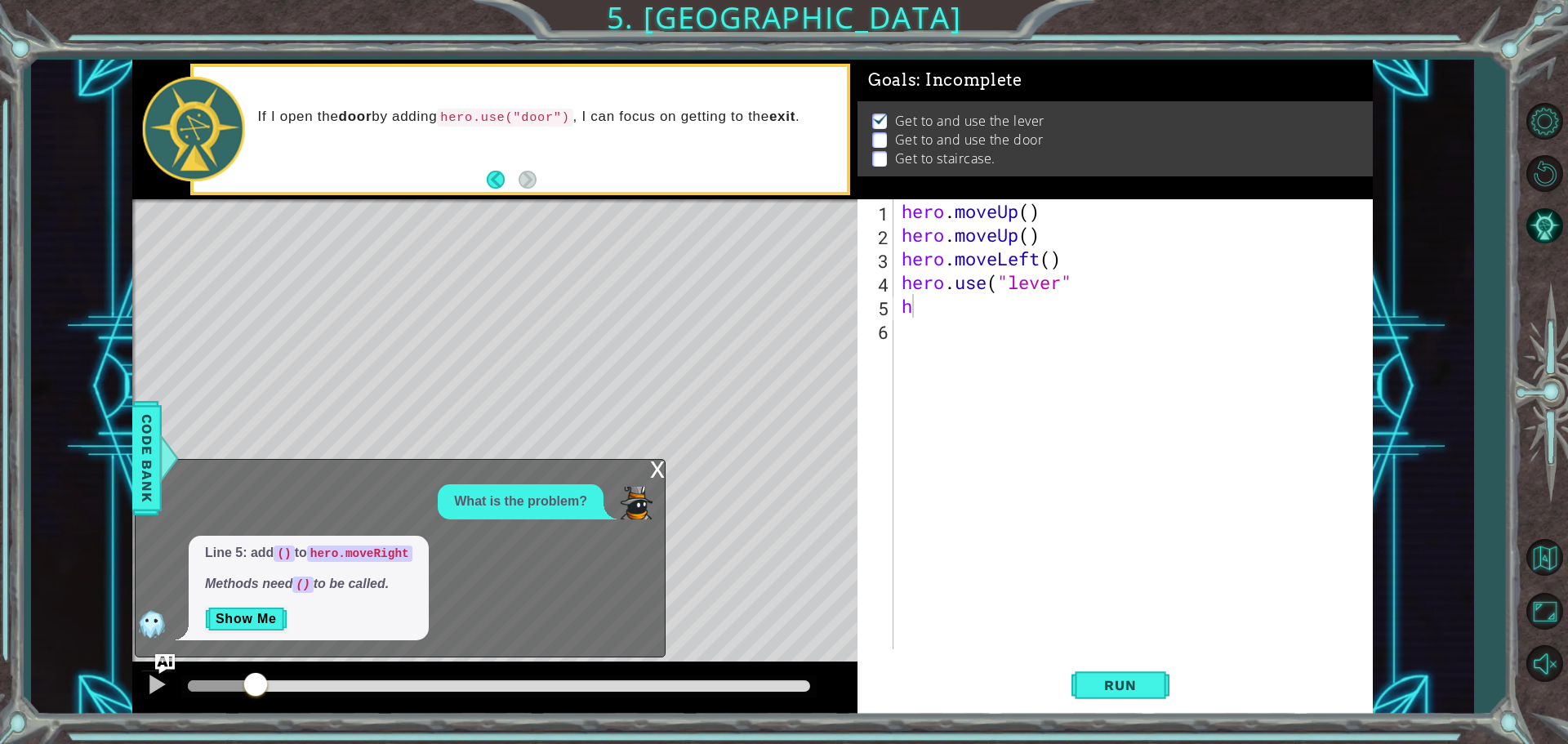
click at [654, 467] on div "x" at bounding box center [657, 467] width 15 height 16
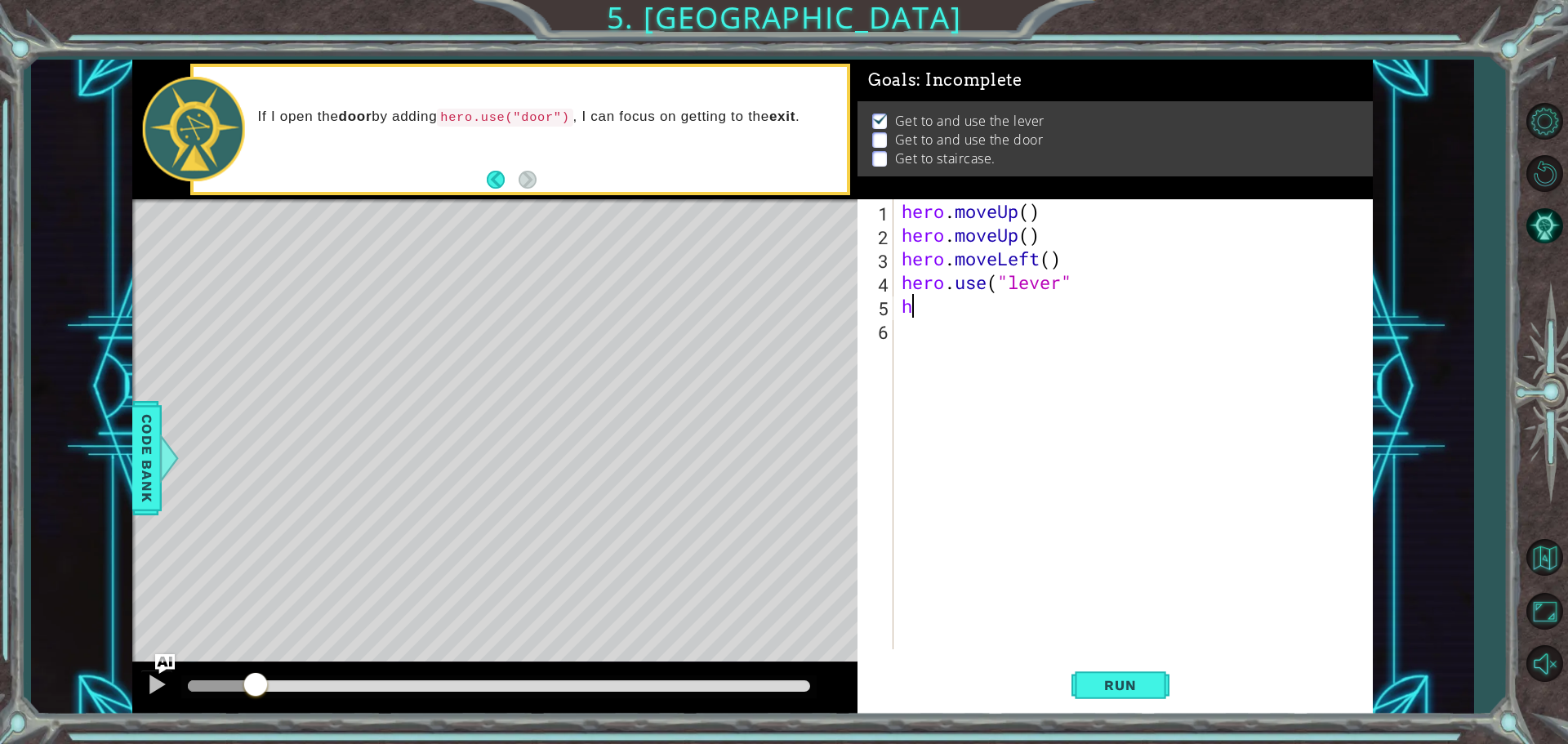
click at [913, 316] on div "hero . moveUp ( ) hero . moveUp ( ) hero . moveLeft ( ) hero . use ( "lever" h" at bounding box center [1137, 447] width 478 height 497
type textarea "h"
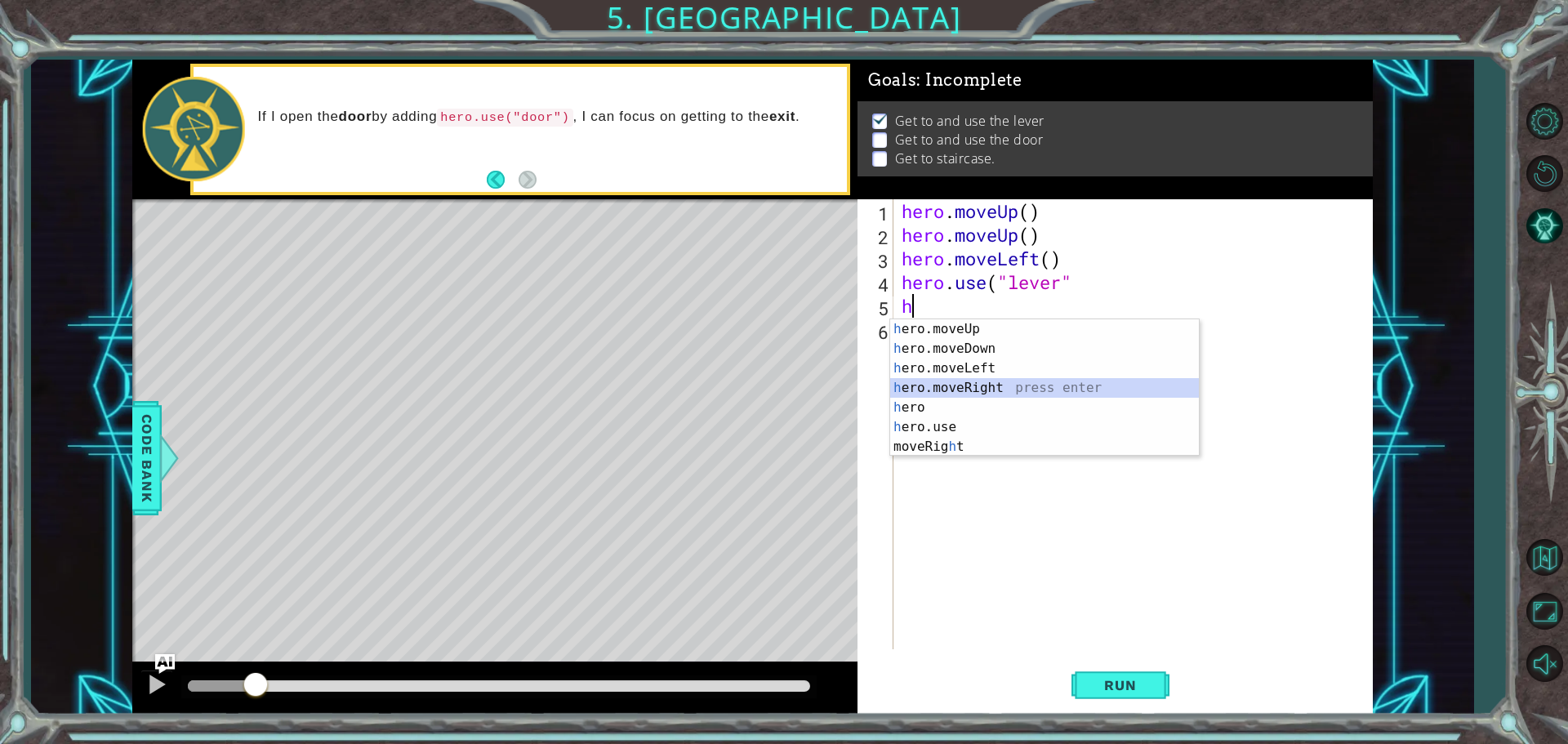
click at [929, 381] on div "h ero.moveUp press enter h ero.moveDown press enter h ero.moveLeft press enter …" at bounding box center [1044, 407] width 309 height 176
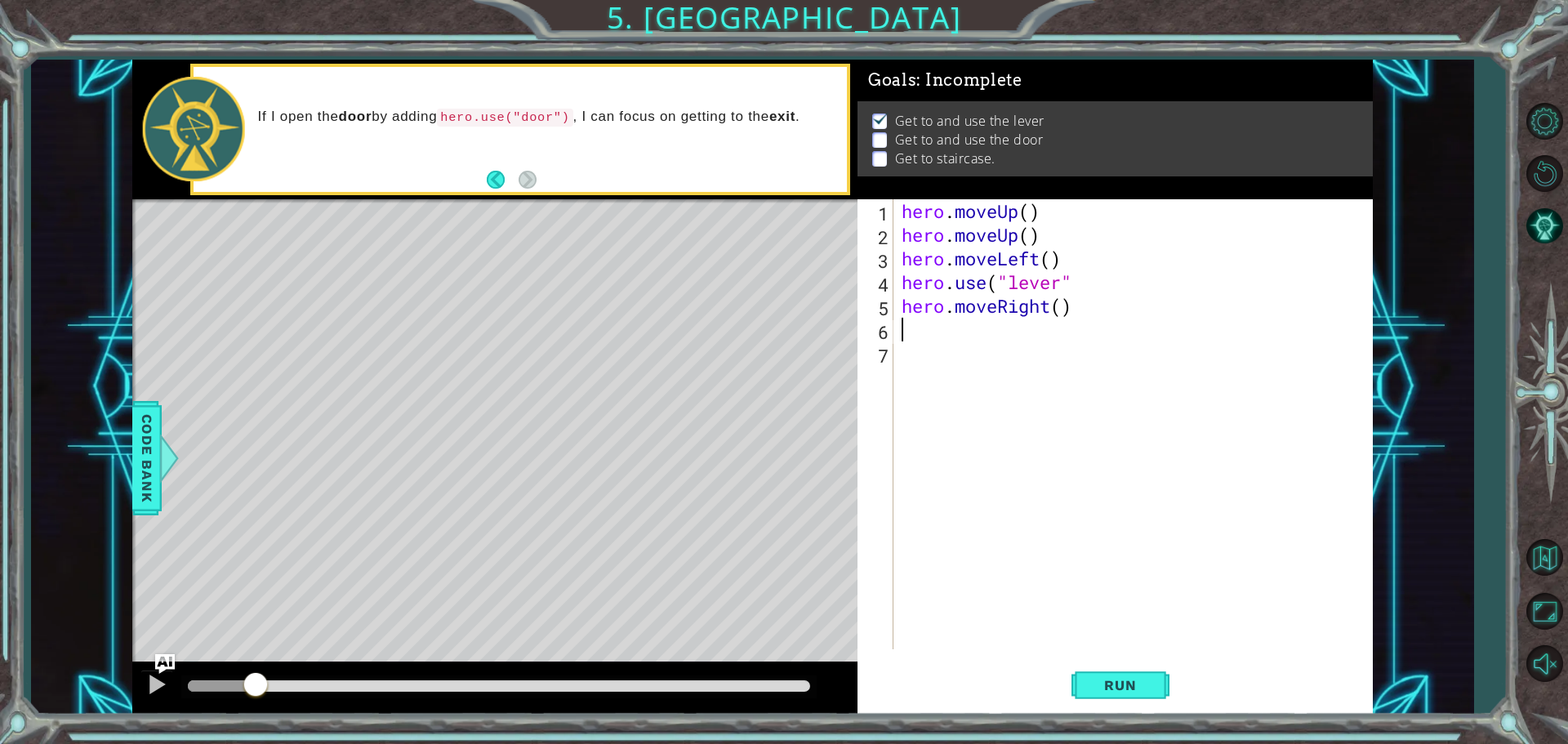
type textarea "h"
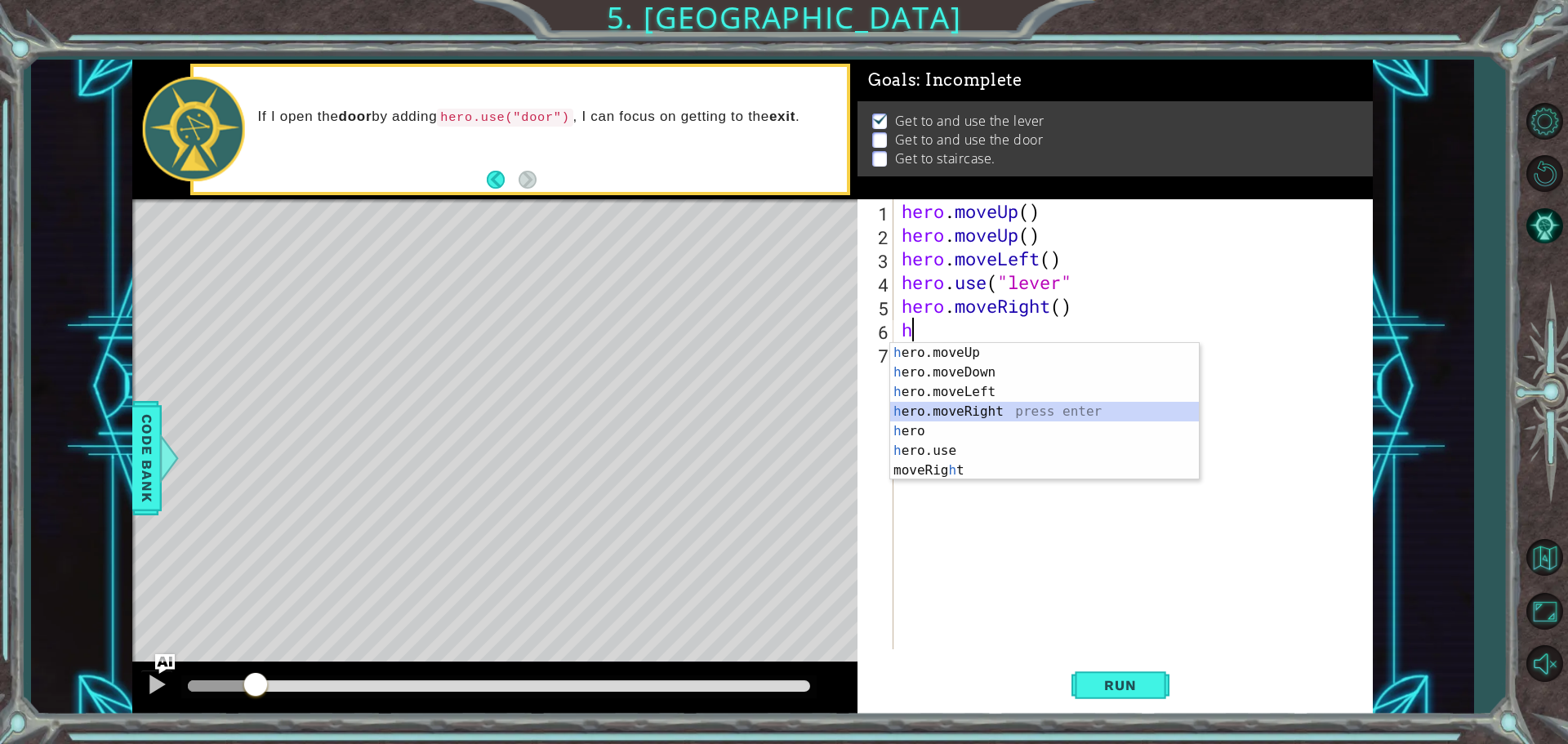
click at [923, 407] on div "h ero.moveUp press enter h ero.moveDown press enter h ero.moveLeft press enter …" at bounding box center [1044, 430] width 309 height 176
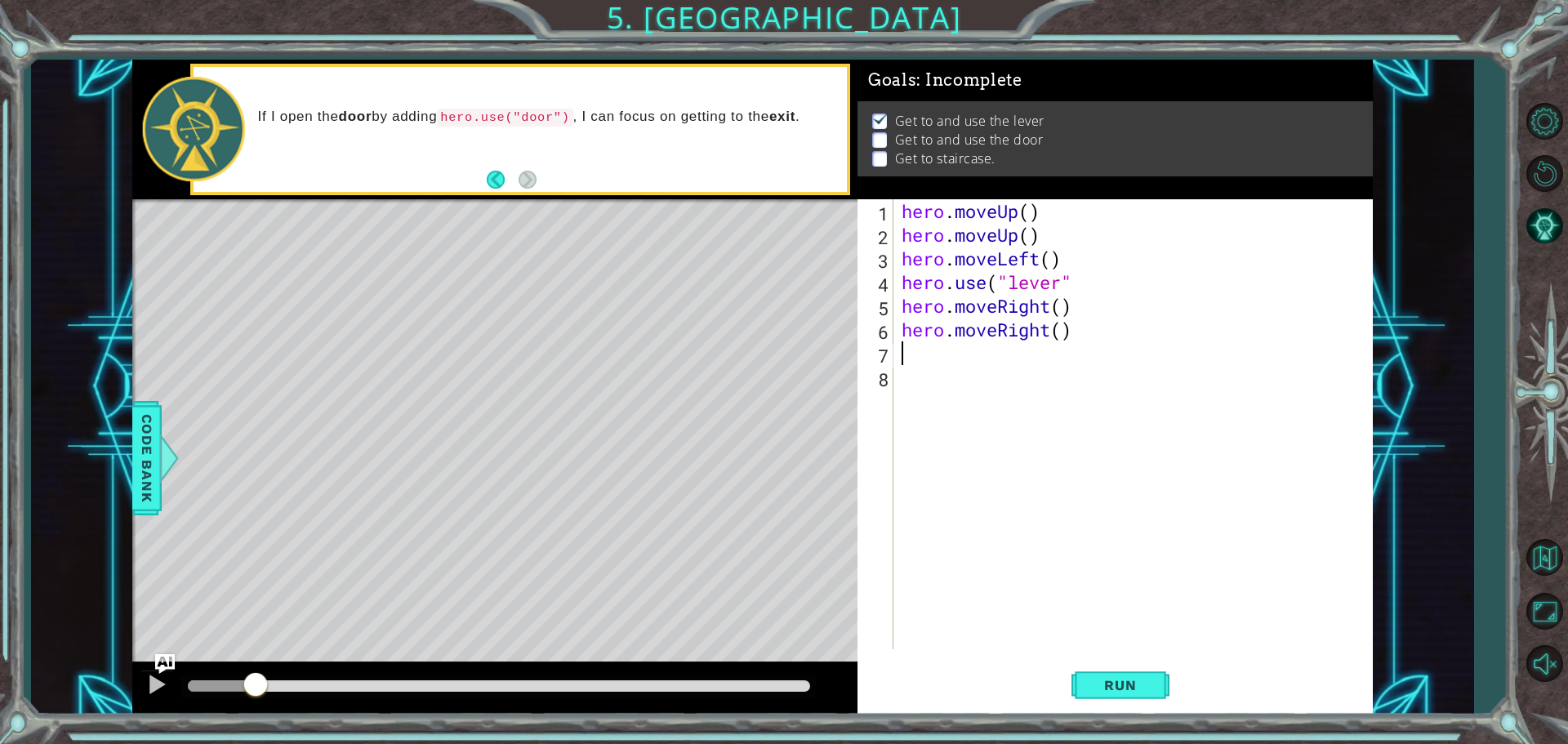
type textarea "h"
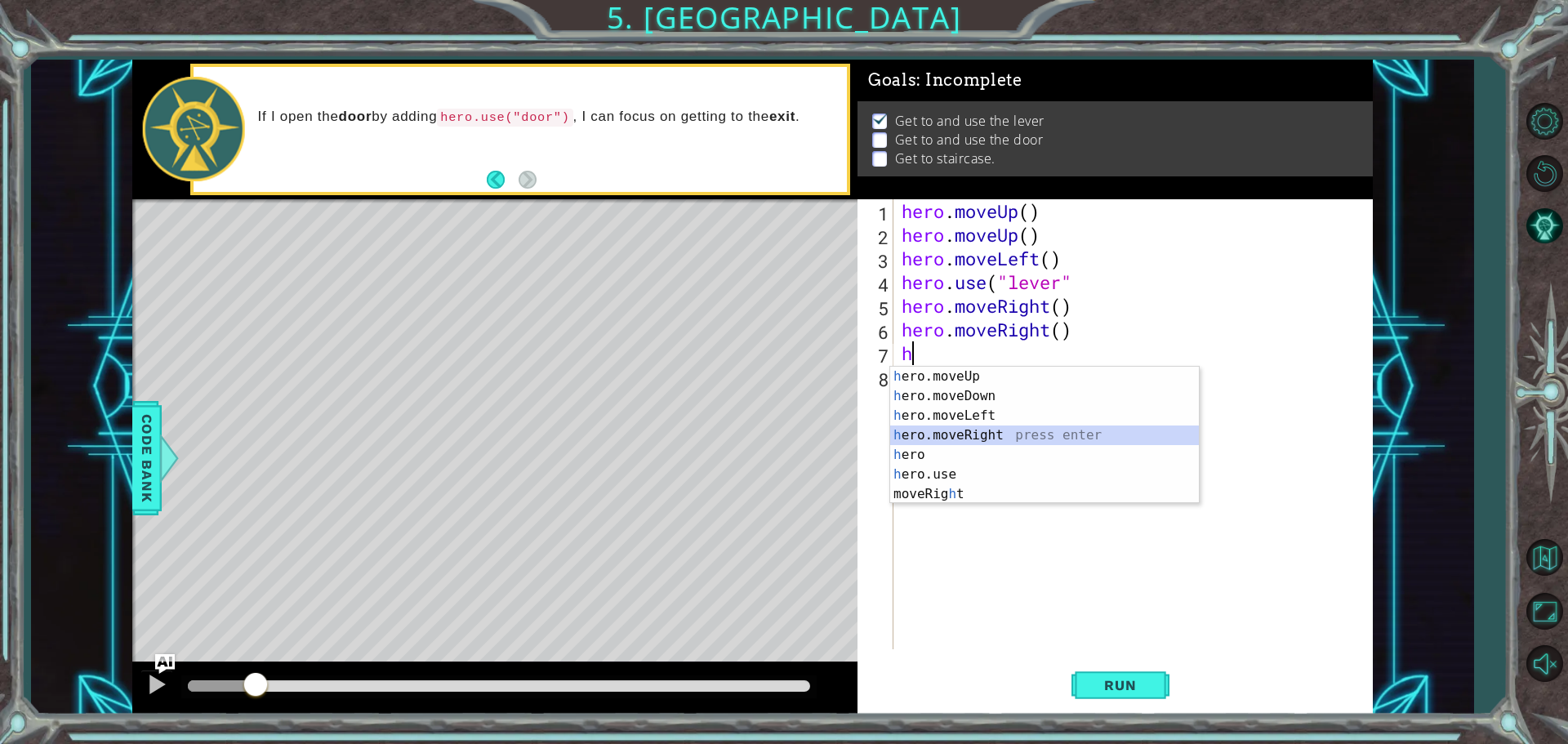
click at [929, 435] on div "h ero.moveUp press enter h ero.moveDown press enter h ero.moveLeft press enter …" at bounding box center [1044, 454] width 309 height 176
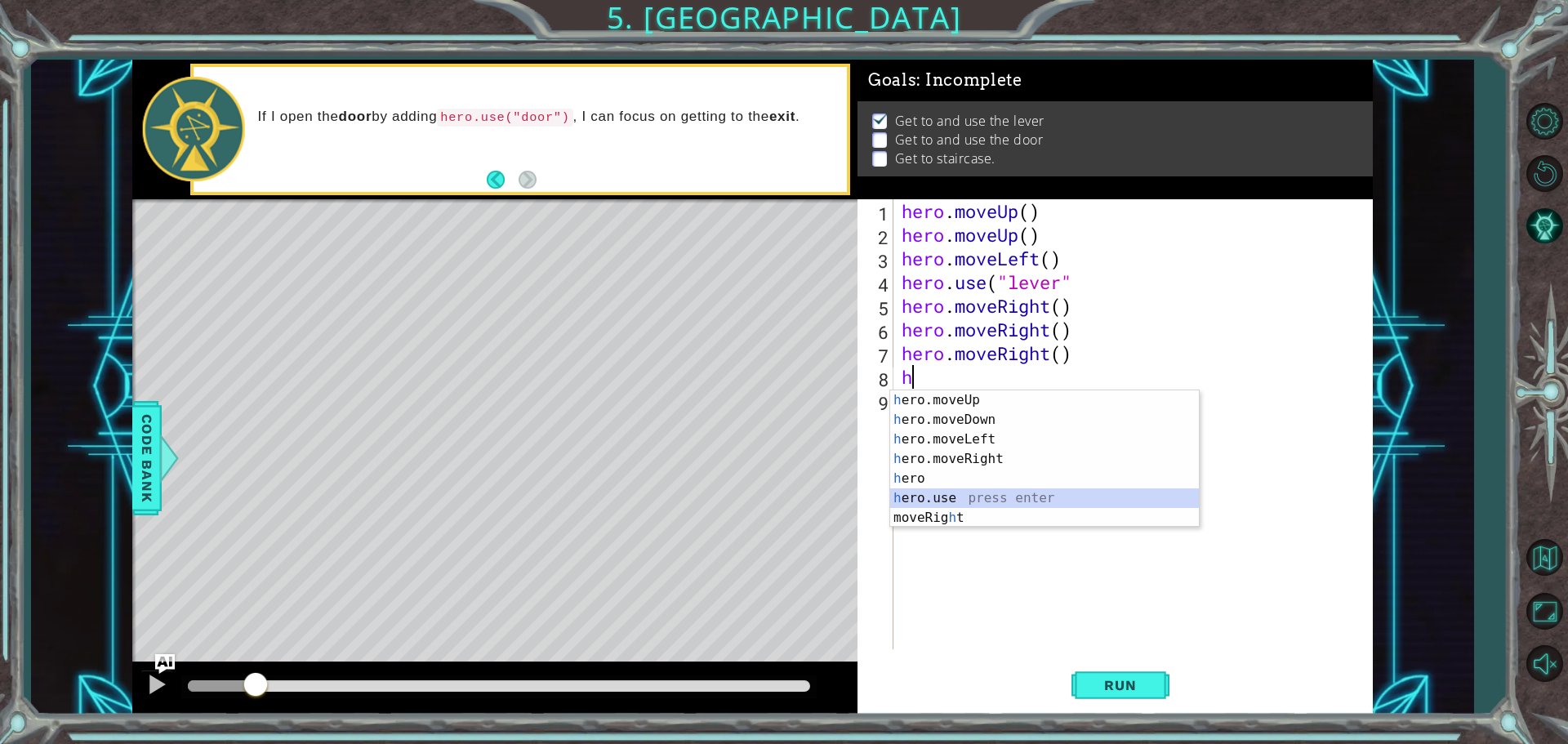
click at [927, 492] on div "h ero.moveUp press enter h ero.moveDown press enter h ero.moveLeft press enter …" at bounding box center [1044, 478] width 309 height 176
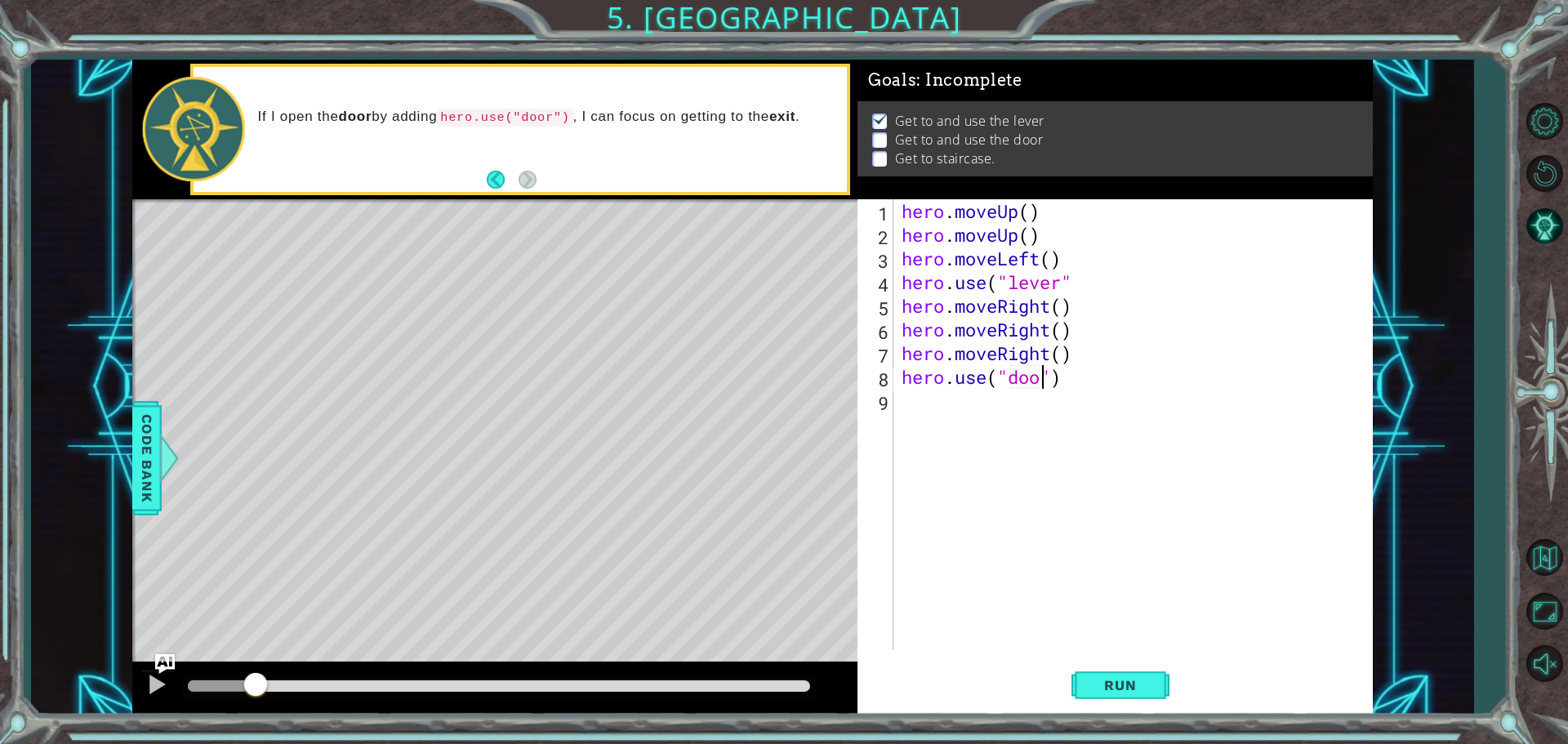
type textarea "hero.use("door")"
type textarea "h"
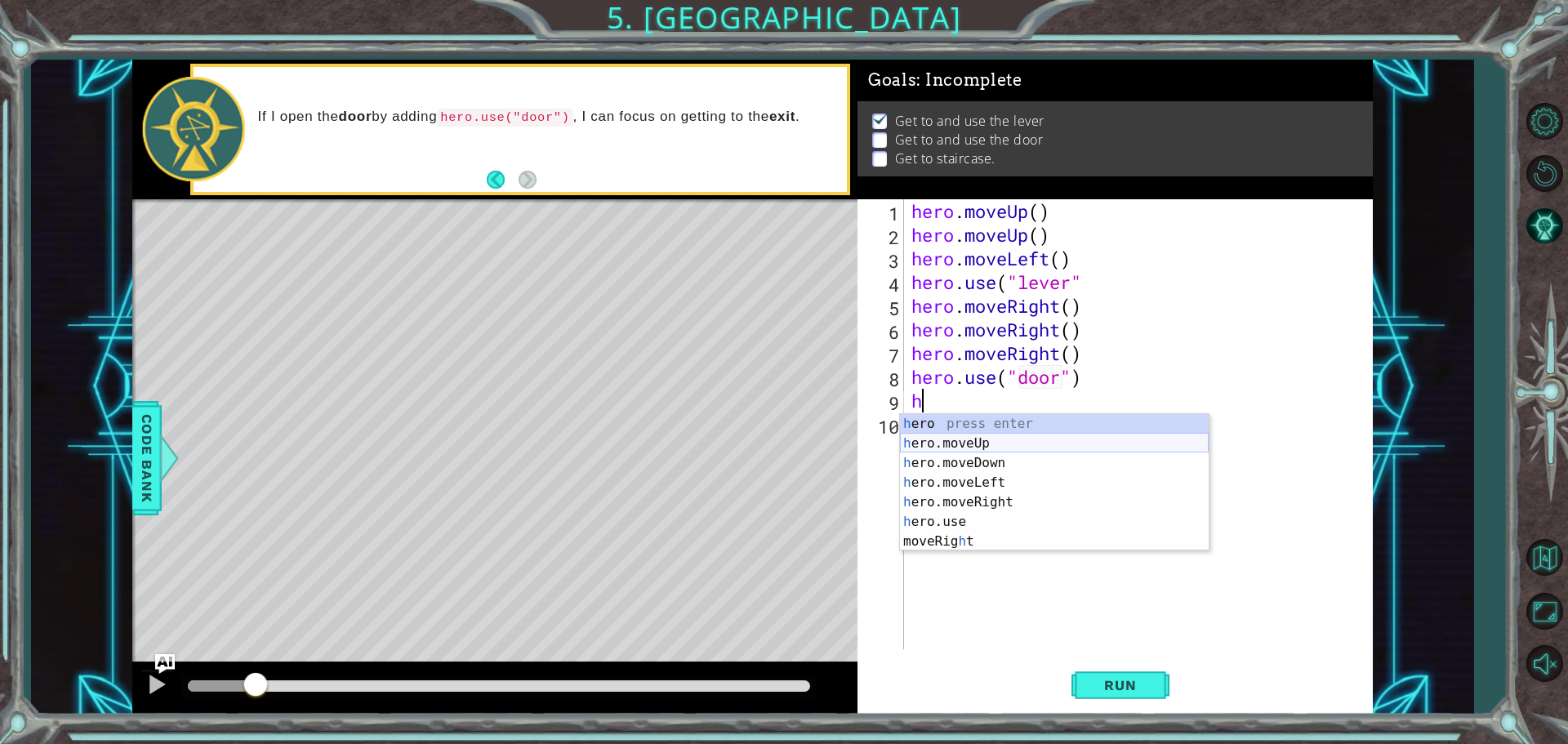
click at [928, 449] on div "h ero press enter h ero.moveUp press enter h ero.moveDown press enter h ero.mov…" at bounding box center [1055, 501] width 309 height 176
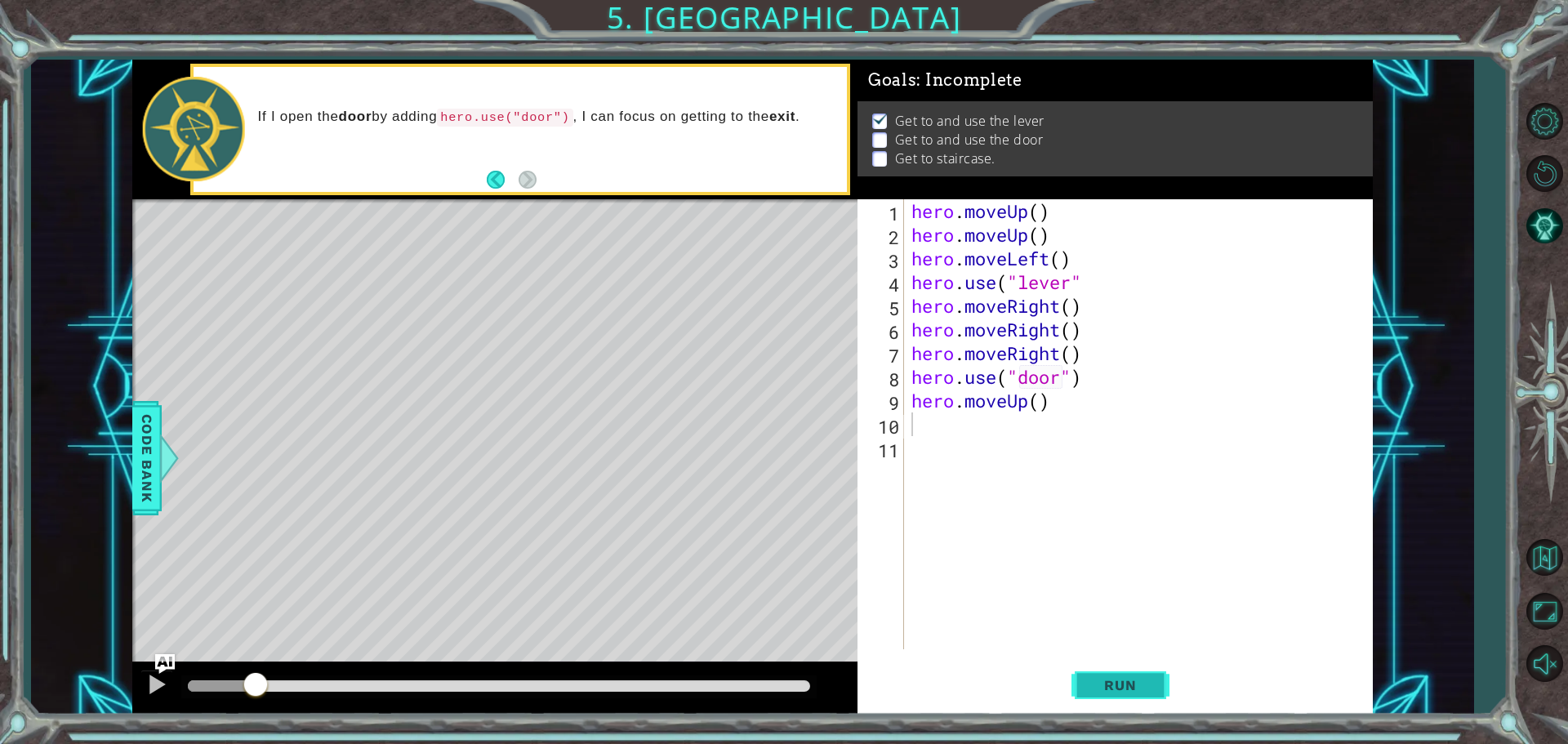
click at [1111, 676] on button "Run" at bounding box center [1120, 684] width 98 height 51
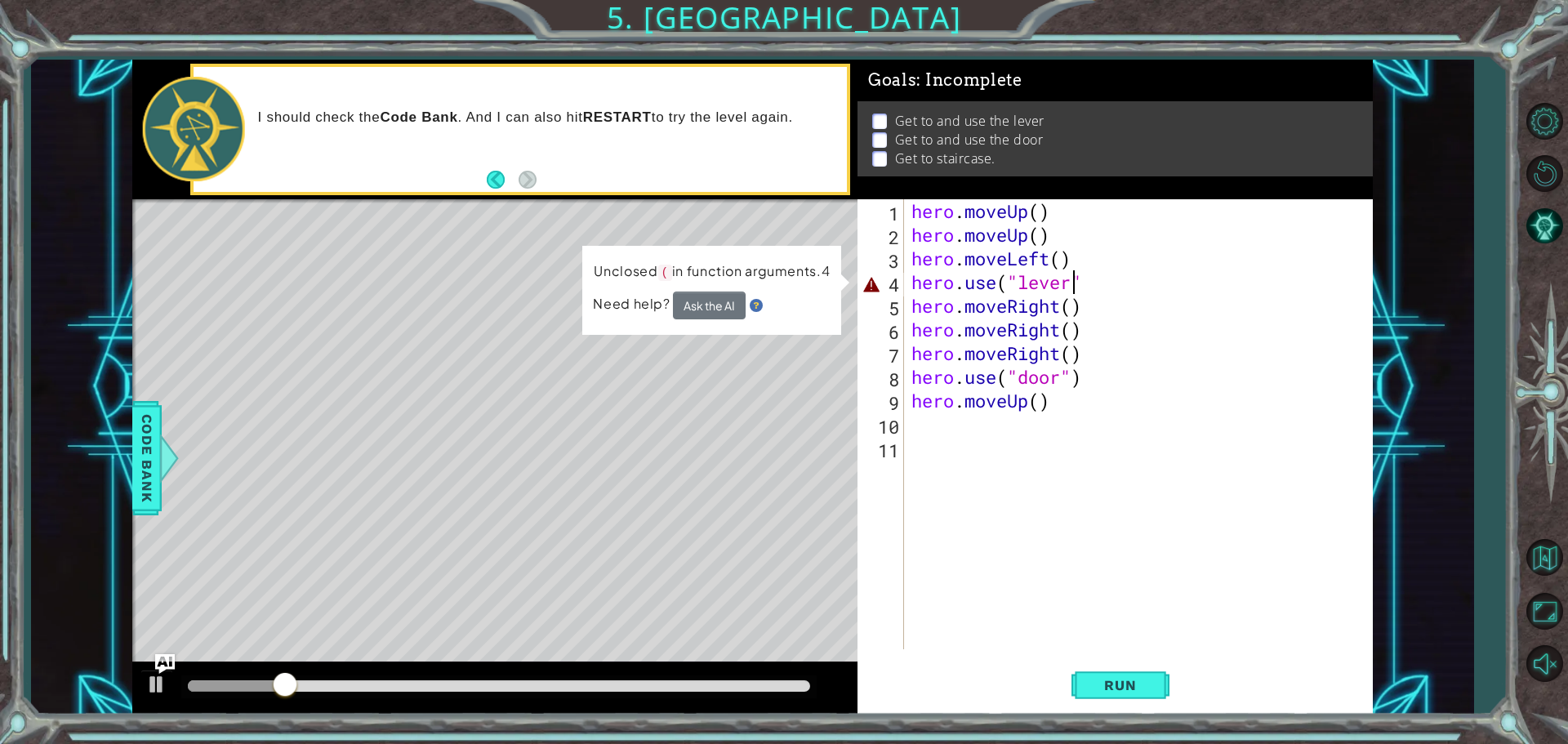
click at [1074, 289] on div "hero . moveUp ( ) hero . moveUp ( ) hero . moveLeft ( ) hero . use ( "lever" he…" at bounding box center [1142, 447] width 468 height 497
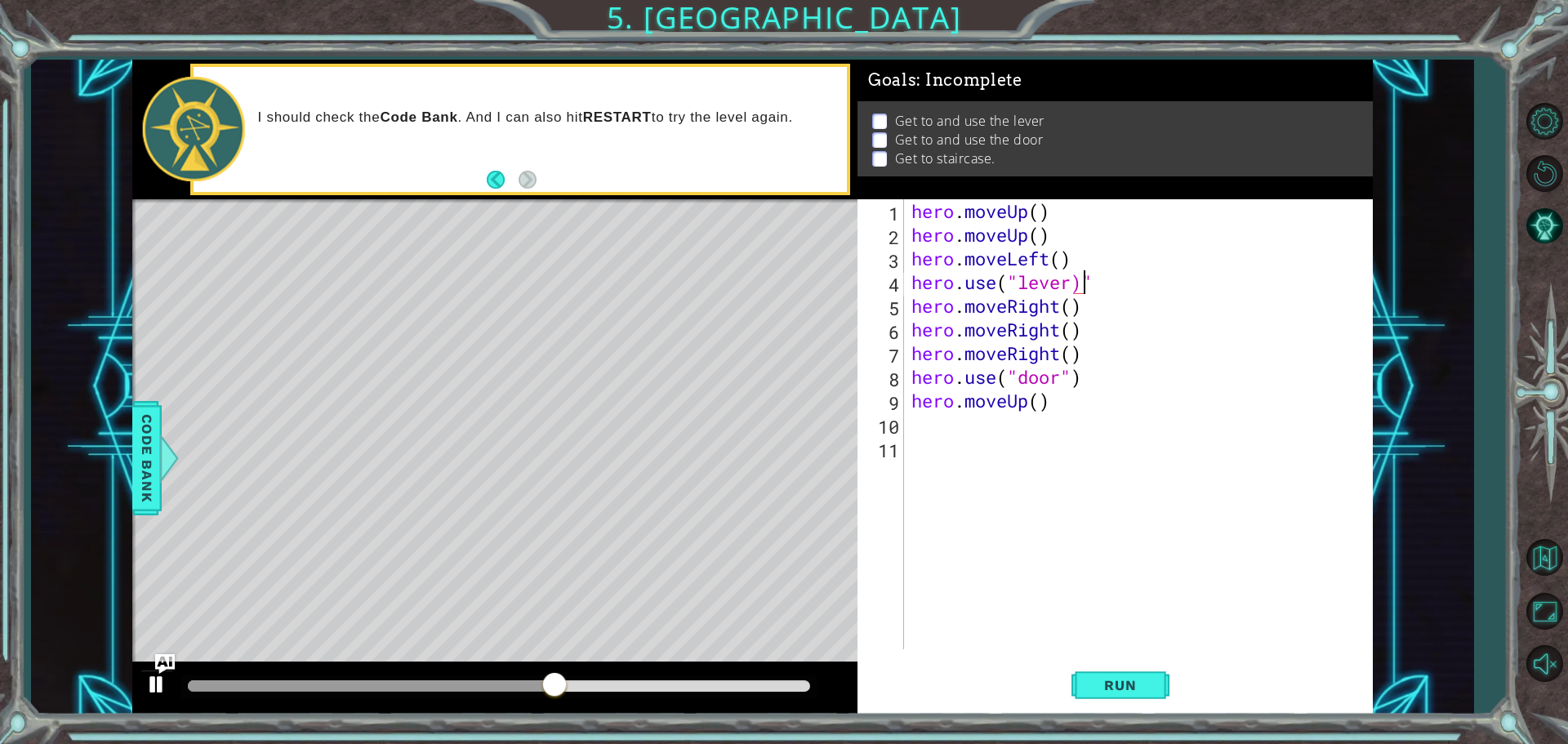
type textarea "hero.use("lever)""
click at [159, 692] on div at bounding box center [157, 684] width 21 height 21
click at [914, 437] on div "hero . moveUp ( ) hero . moveUp ( ) hero . moveLeft ( ) hero . use ( "lever)" h…" at bounding box center [1142, 447] width 468 height 497
click at [911, 428] on div "hero . moveUp ( ) hero . moveUp ( ) hero . moveLeft ( ) hero . use ( "lever)" h…" at bounding box center [1142, 447] width 468 height 497
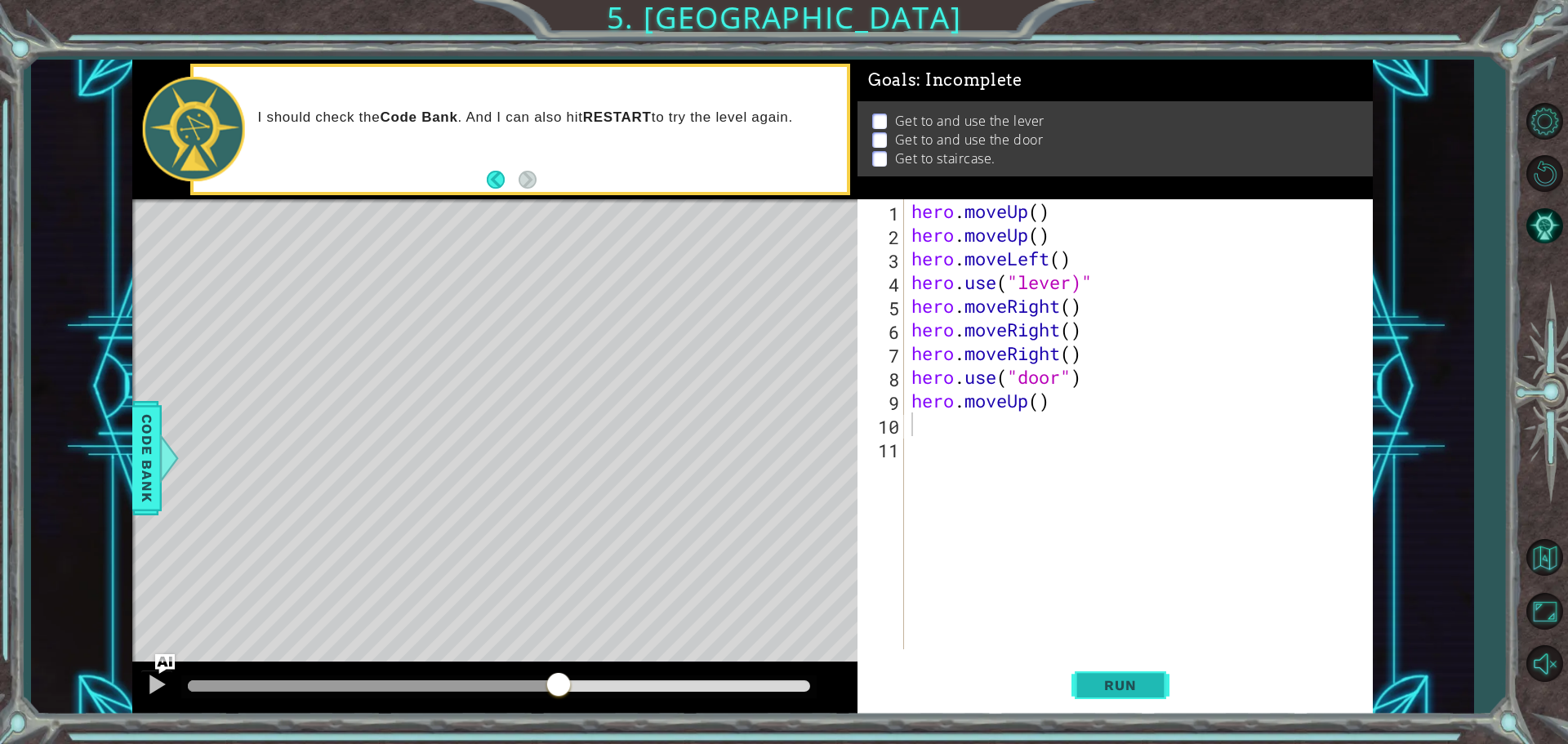
click at [1127, 675] on button "Run" at bounding box center [1120, 684] width 98 height 51
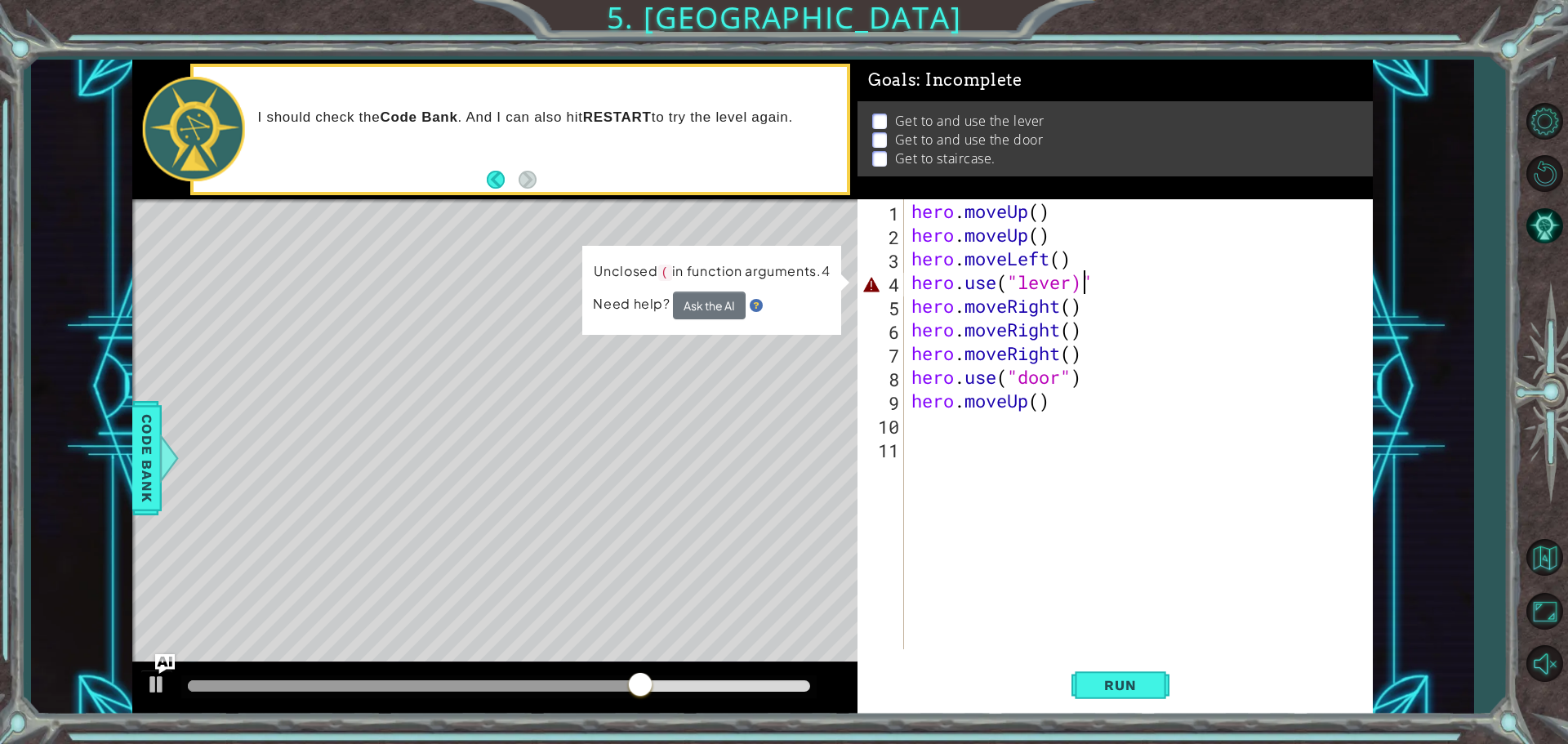
click at [1089, 288] on div "hero . moveUp ( ) hero . moveUp ( ) hero . moveLeft ( ) hero . use ( "lever)" h…" at bounding box center [1142, 447] width 468 height 497
click at [1101, 286] on div "hero . moveUp ( ) hero . moveUp ( ) hero . moveLeft ( ) hero . use ( "lever)" h…" at bounding box center [1142, 447] width 468 height 497
click at [1082, 290] on div "hero . moveUp ( ) hero . moveUp ( ) hero . moveLeft ( ) hero . use ( "lever)" h…" at bounding box center [1142, 447] width 468 height 497
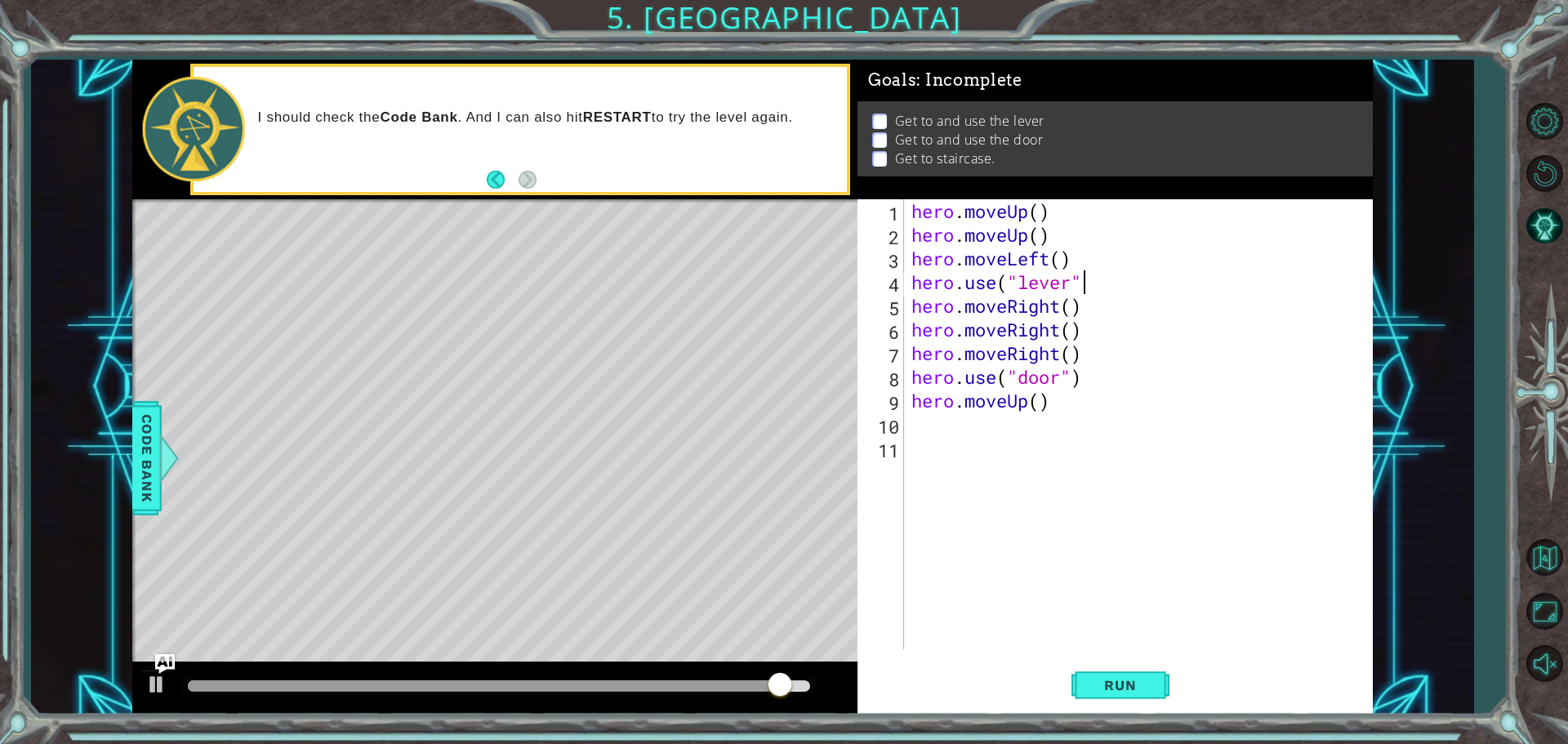
click at [1089, 280] on div "hero . moveUp ( ) hero . moveUp ( ) hero . moveLeft ( ) hero . use ( "lever" he…" at bounding box center [1142, 447] width 468 height 497
click at [1137, 682] on span "Run" at bounding box center [1120, 685] width 64 height 16
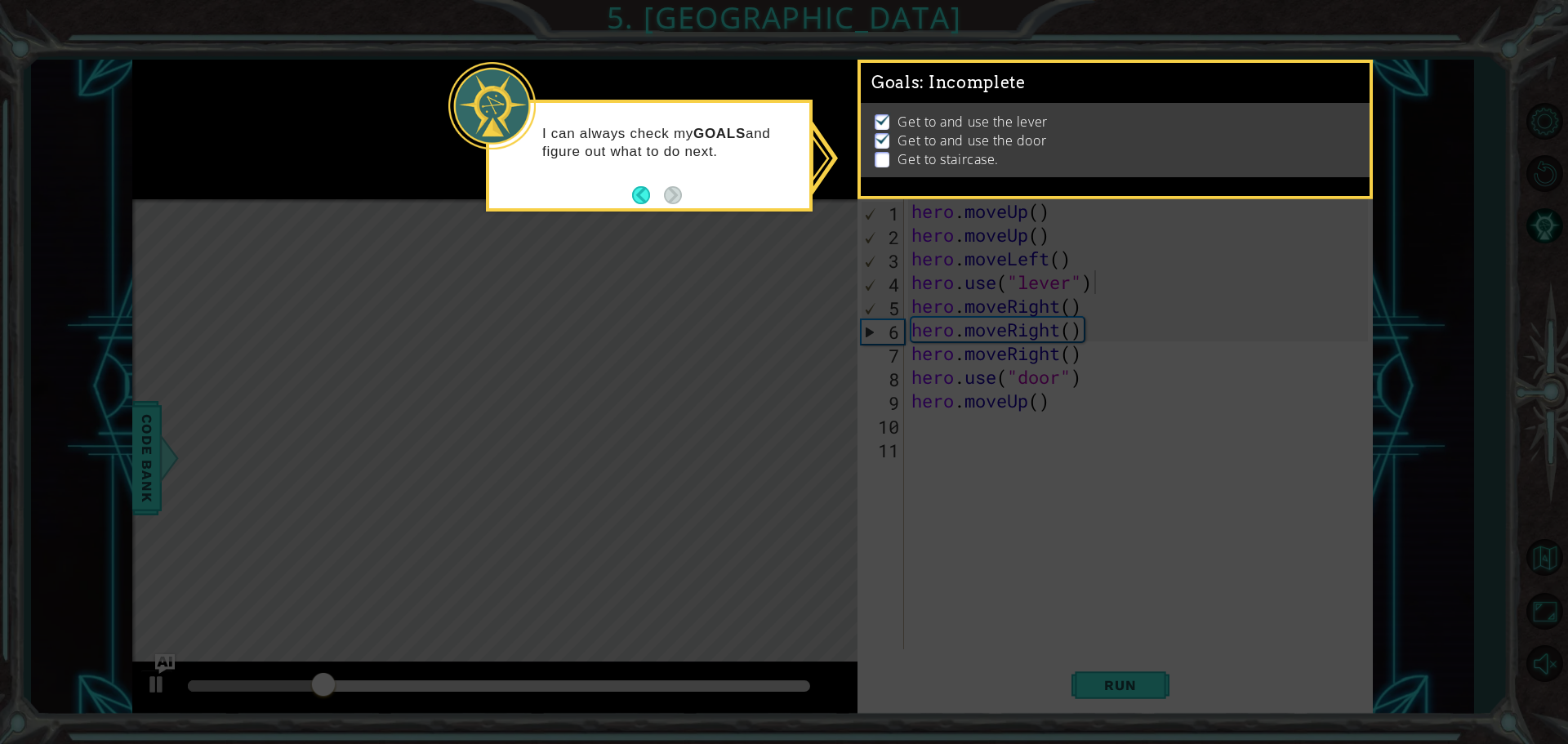
click at [1030, 150] on li "Get to staircase." at bounding box center [1116, 160] width 484 height 19
drag, startPoint x: 944, startPoint y: 142, endPoint x: 916, endPoint y: 142, distance: 28.0
click at [927, 142] on p "Get to and use the door" at bounding box center [971, 140] width 148 height 18
click at [879, 143] on p at bounding box center [881, 140] width 15 height 16
click at [879, 152] on p at bounding box center [881, 160] width 15 height 16
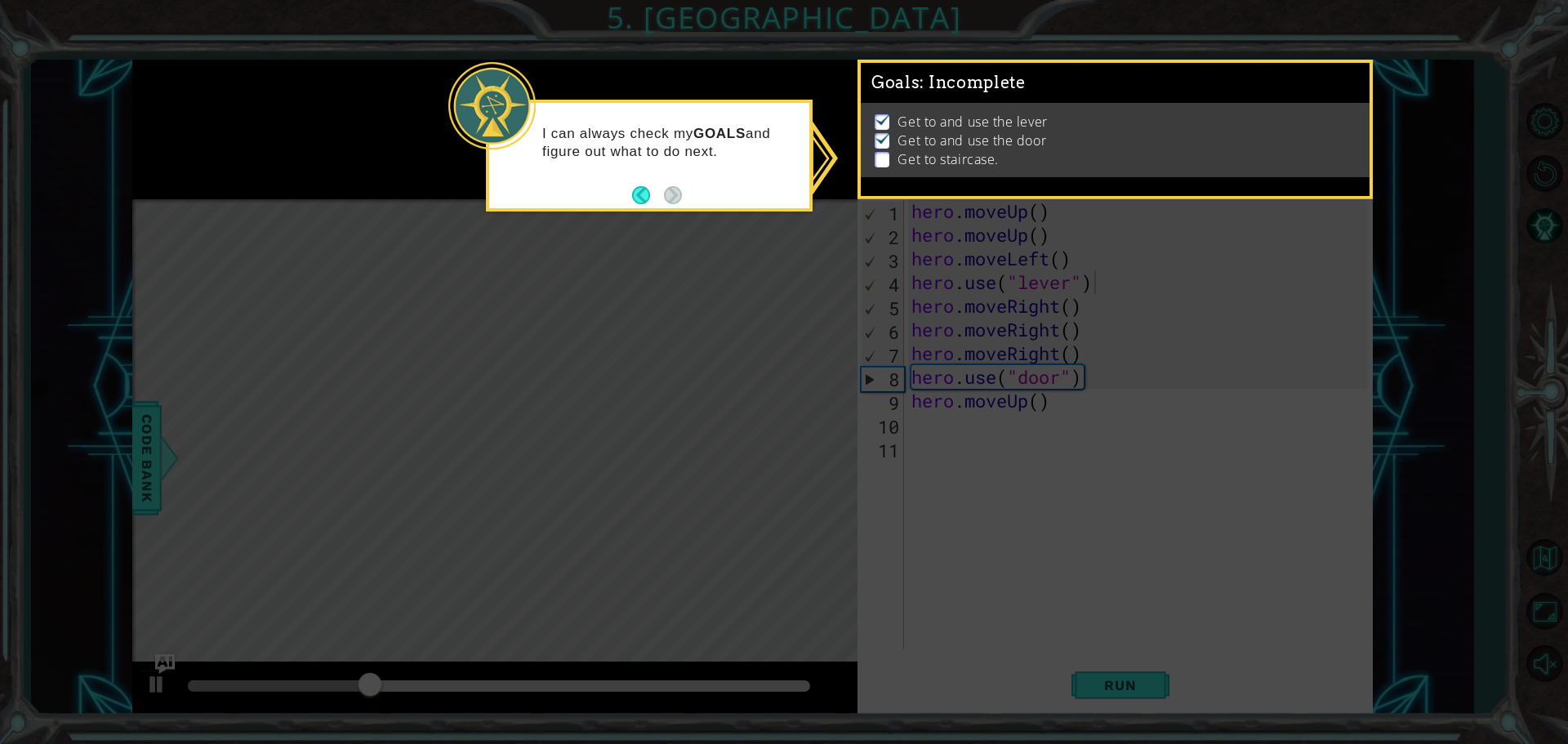
click at [879, 136] on img at bounding box center [882, 138] width 16 height 13
click at [644, 190] on button "Back" at bounding box center [648, 195] width 32 height 18
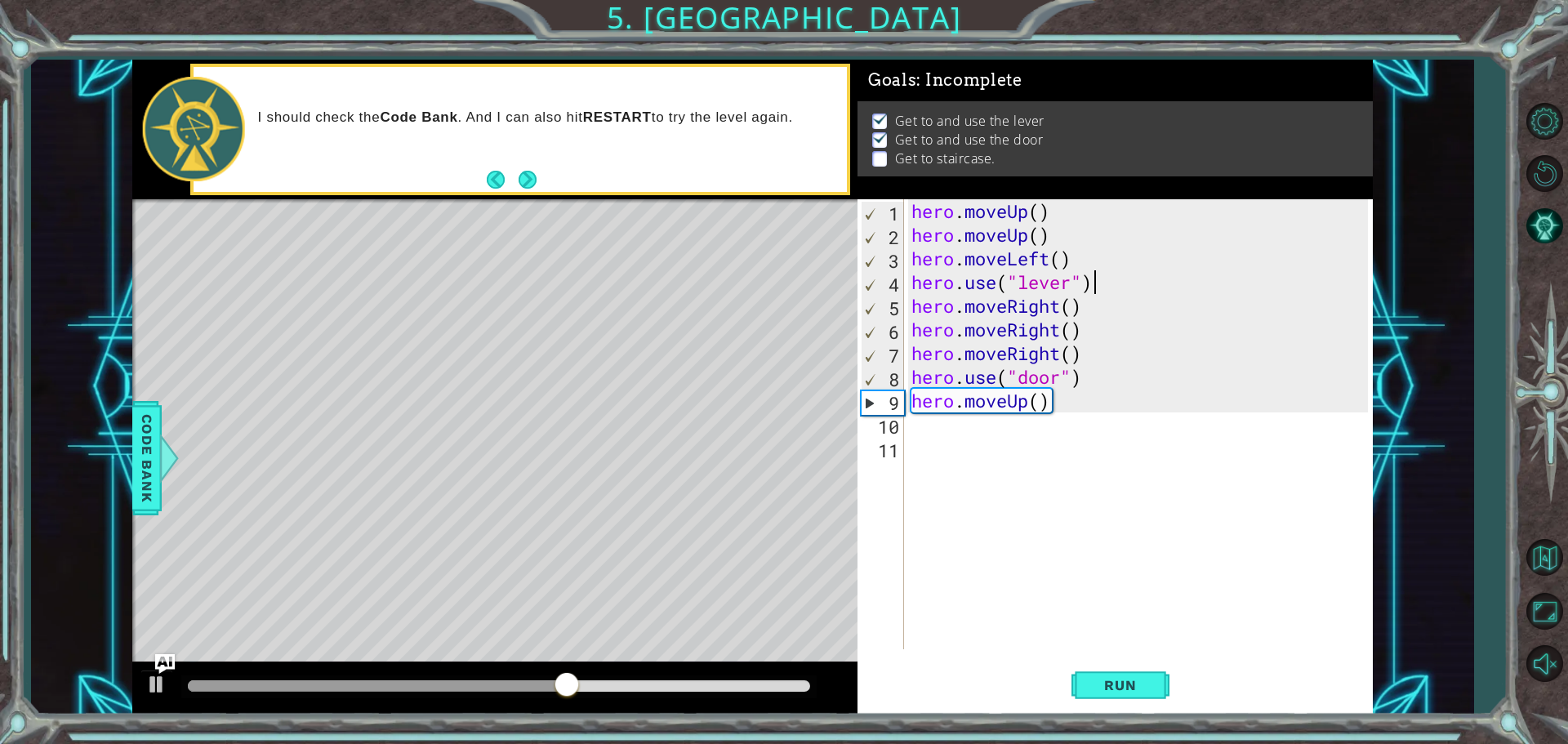
click at [865, 401] on div "9" at bounding box center [882, 402] width 42 height 23
type textarea "hero.moveUp()"
click at [914, 429] on div "hero . moveUp ( ) hero . moveUp ( ) hero . moveLeft ( ) hero . use ( "lever" ) …" at bounding box center [1142, 447] width 468 height 497
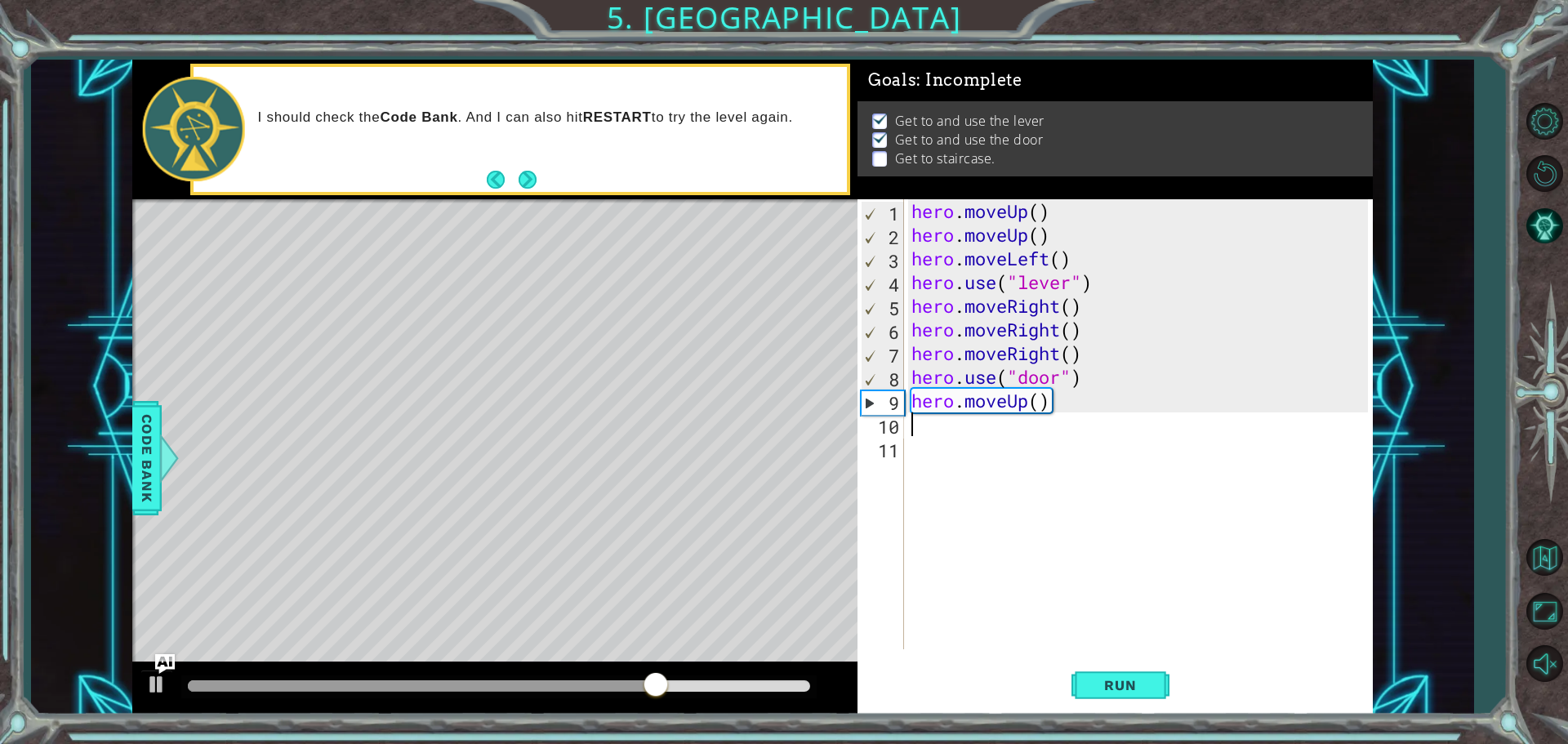
type textarea "h"
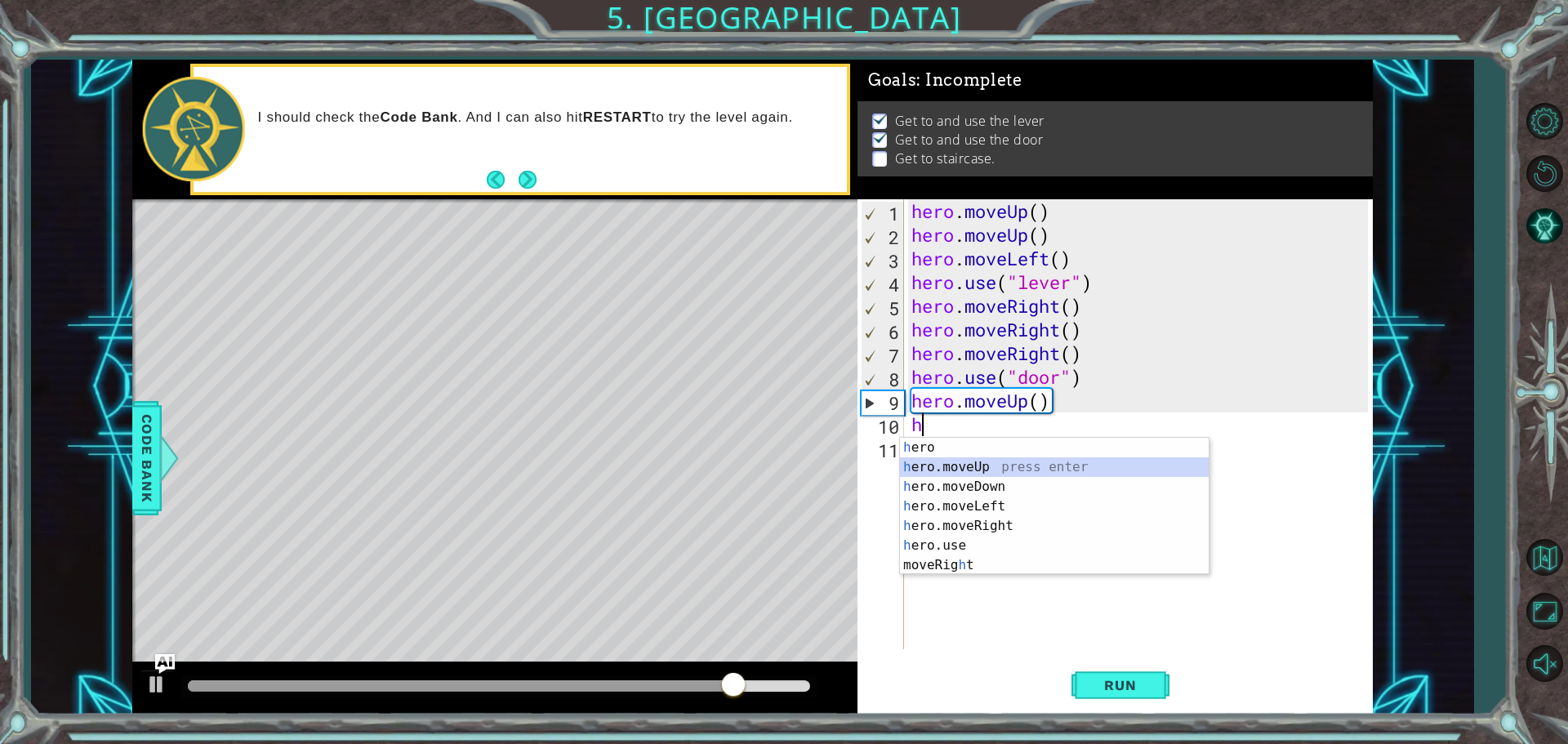
click at [945, 464] on div "h ero press enter h ero.moveUp press enter h ero.moveDown press enter h ero.mov…" at bounding box center [1055, 525] width 309 height 176
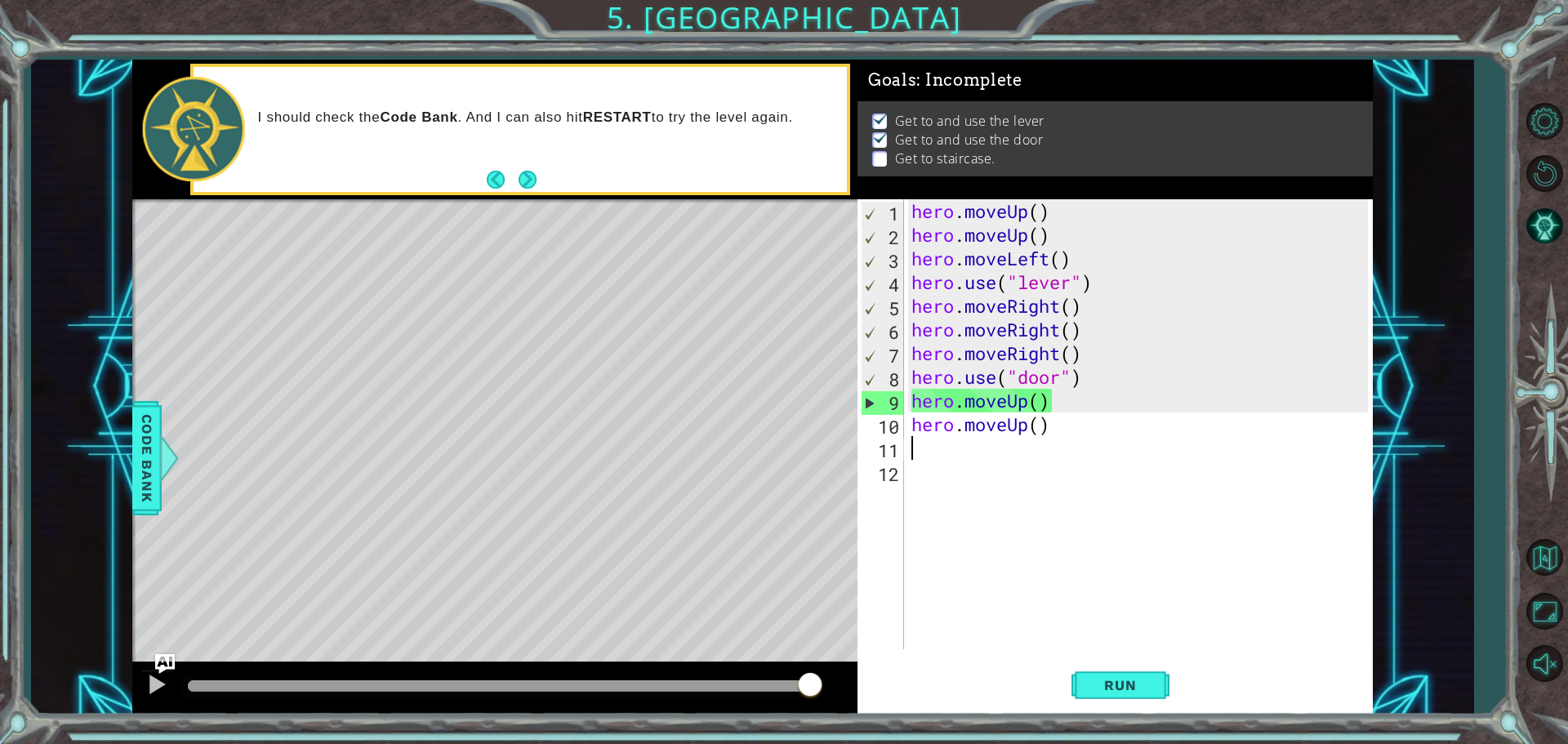
type textarea "h"
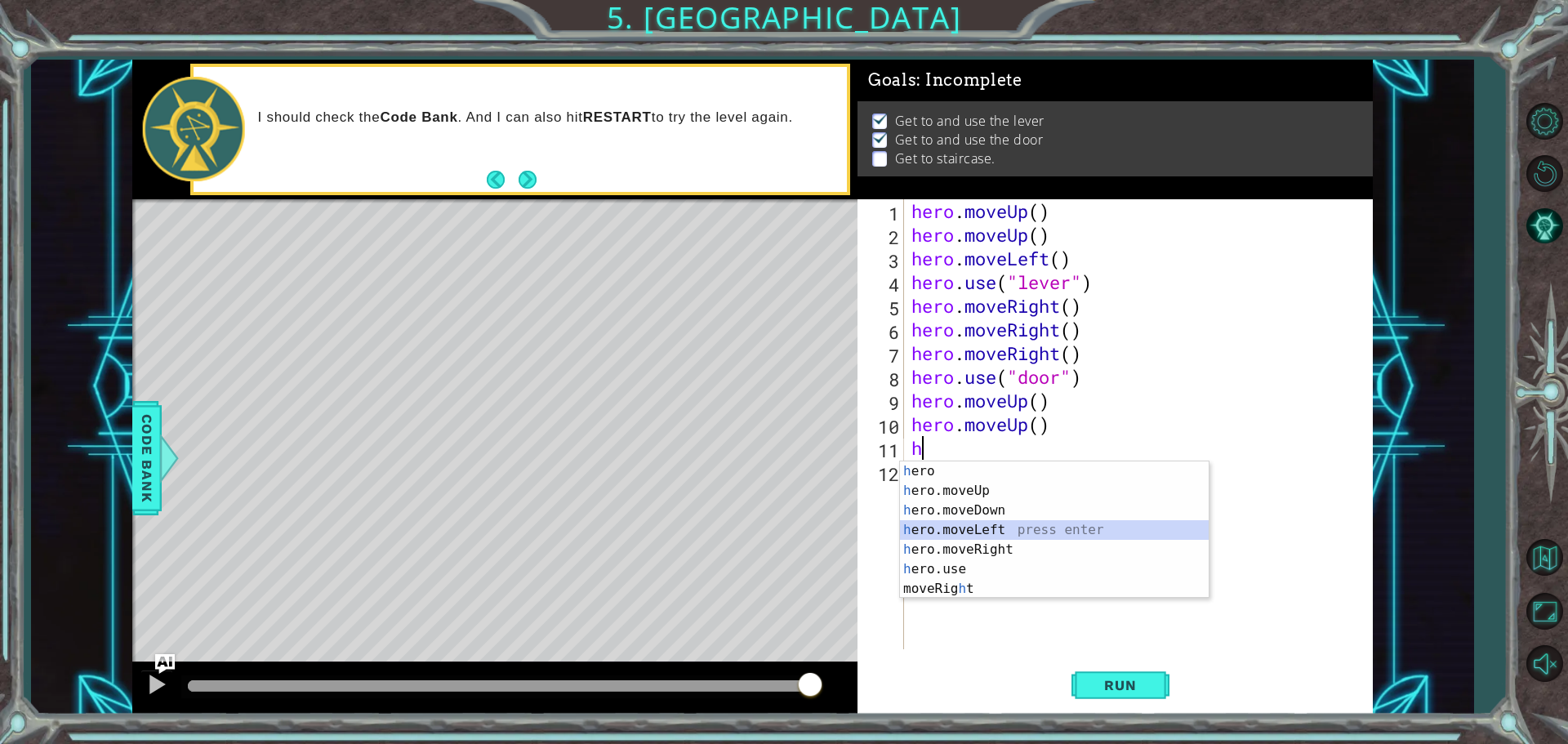
click at [944, 526] on div "h ero press enter h ero.moveUp press enter h ero.moveDown press enter h ero.mov…" at bounding box center [1055, 549] width 309 height 176
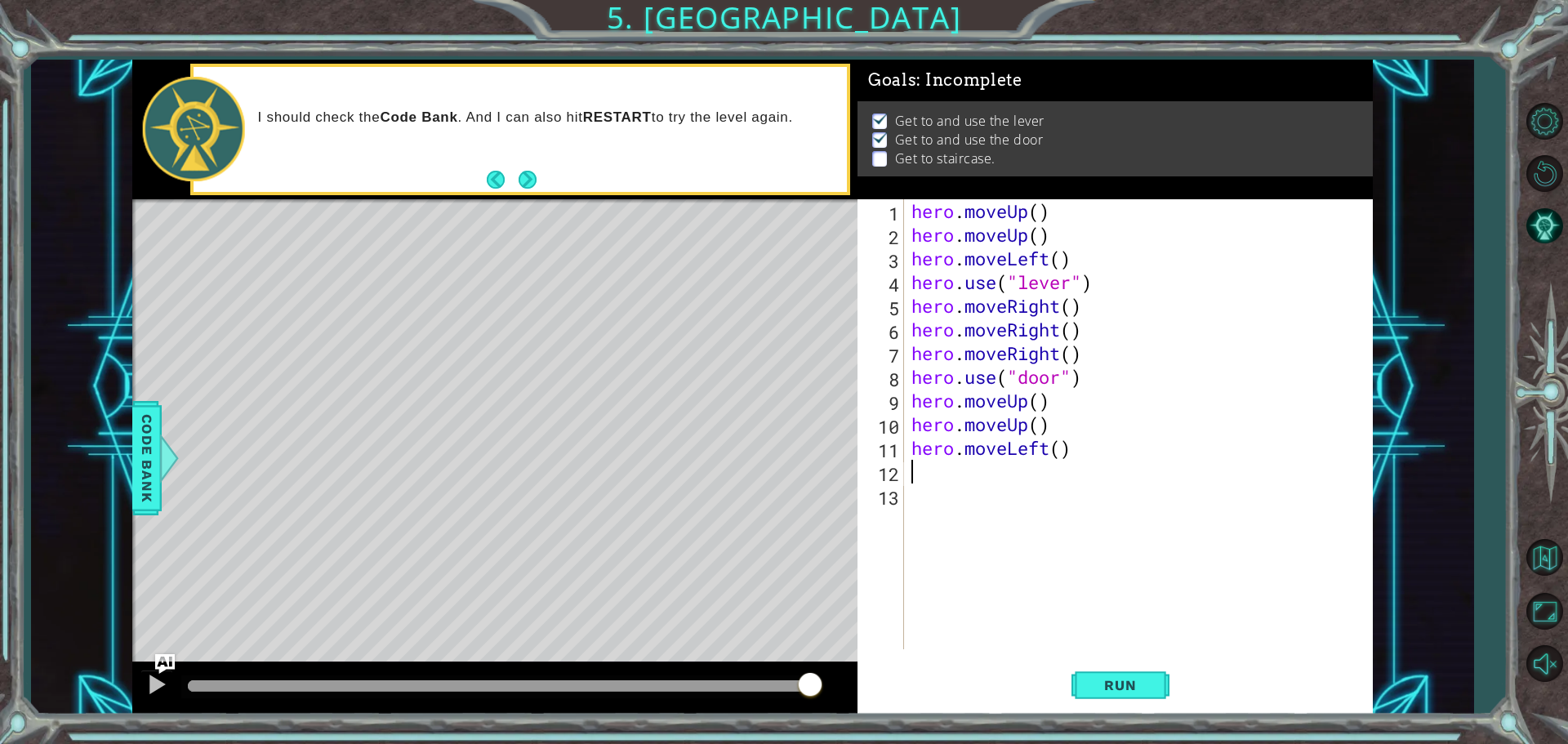
type textarea "h"
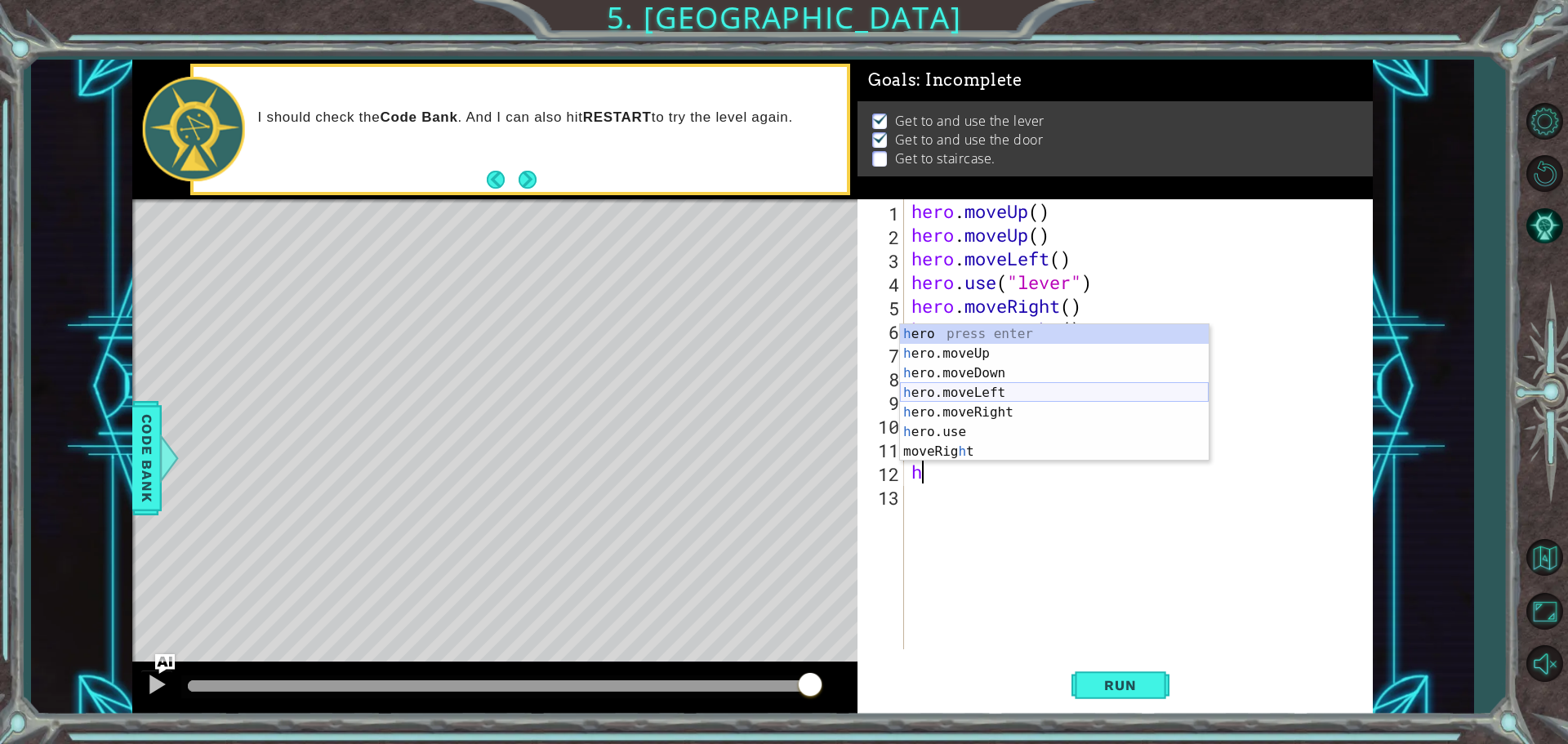
click at [957, 395] on div "h ero press enter h ero.moveUp press enter h ero.moveDown press enter h ero.mov…" at bounding box center [1055, 412] width 309 height 176
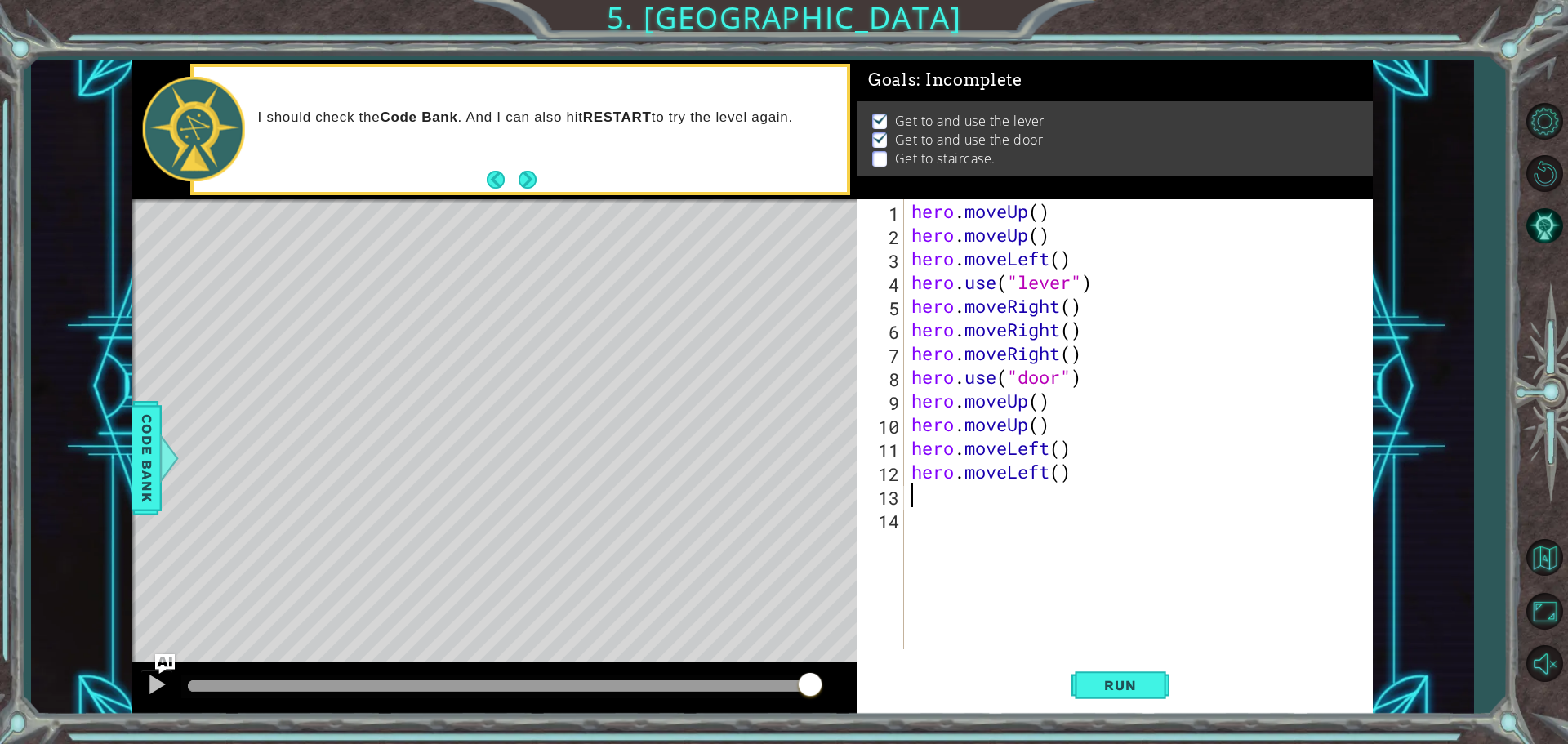
type textarea "h"
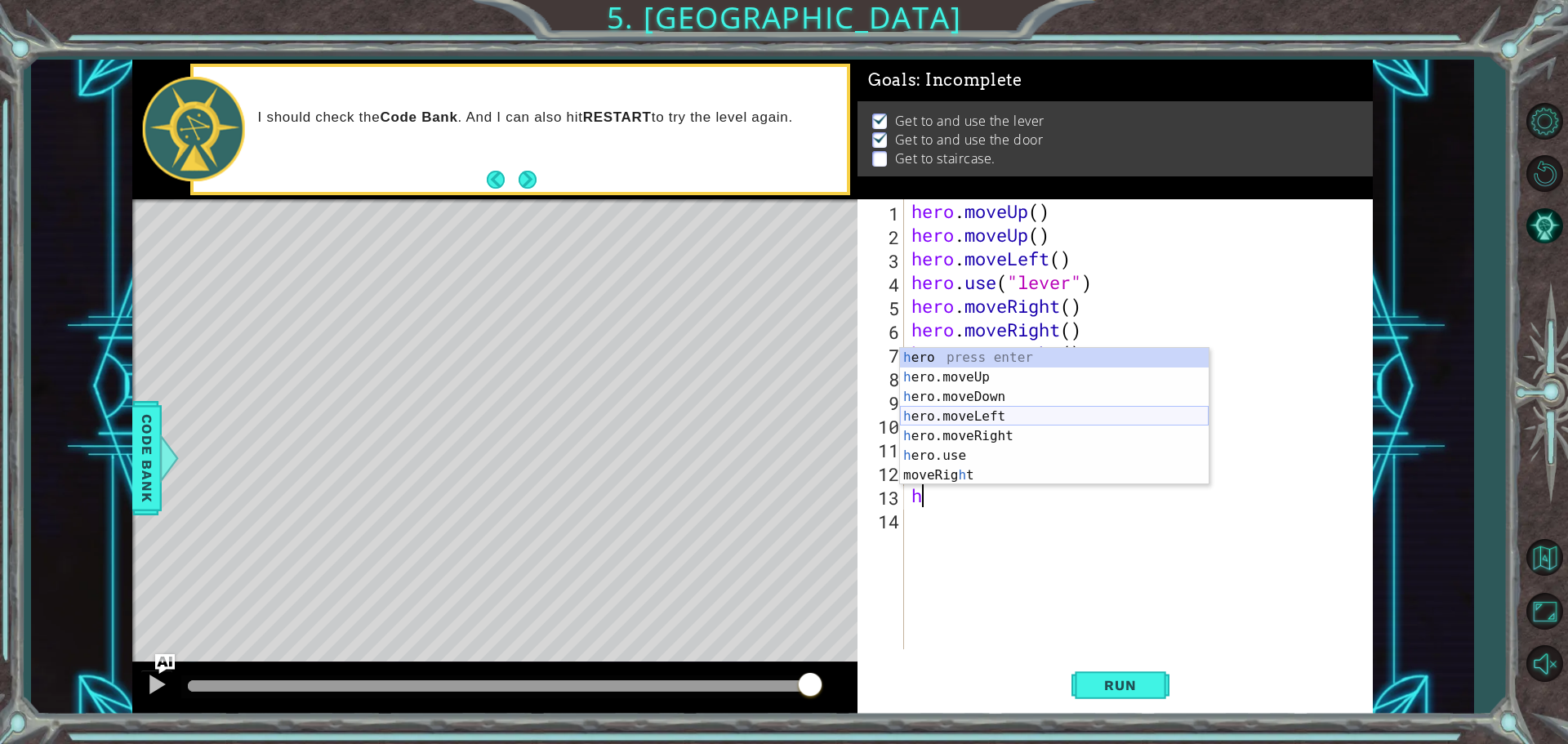
click at [938, 415] on div "h ero press enter h ero.moveUp press enter h ero.moveDown press enter h ero.mov…" at bounding box center [1055, 435] width 309 height 176
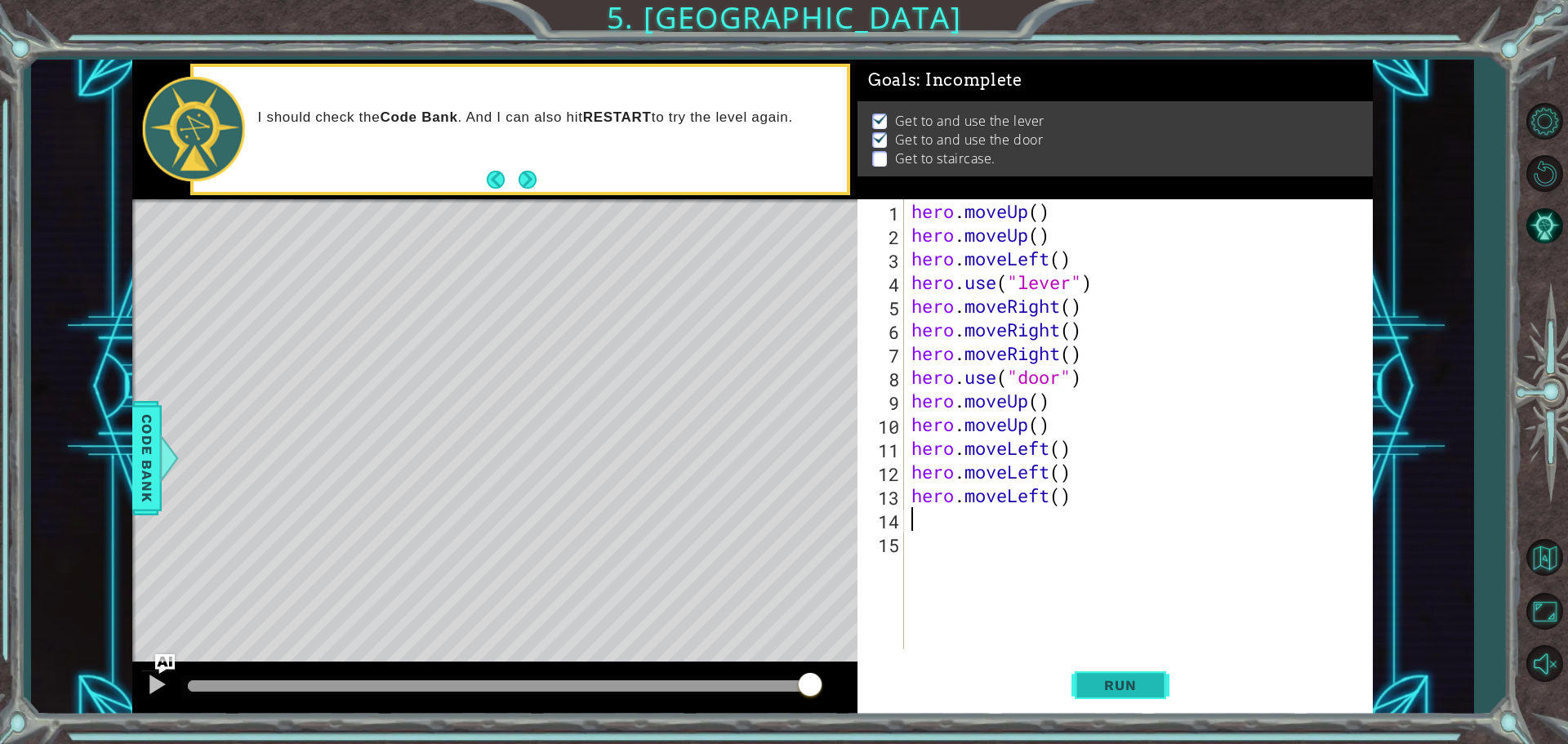
click at [1135, 694] on button "Run" at bounding box center [1120, 684] width 98 height 51
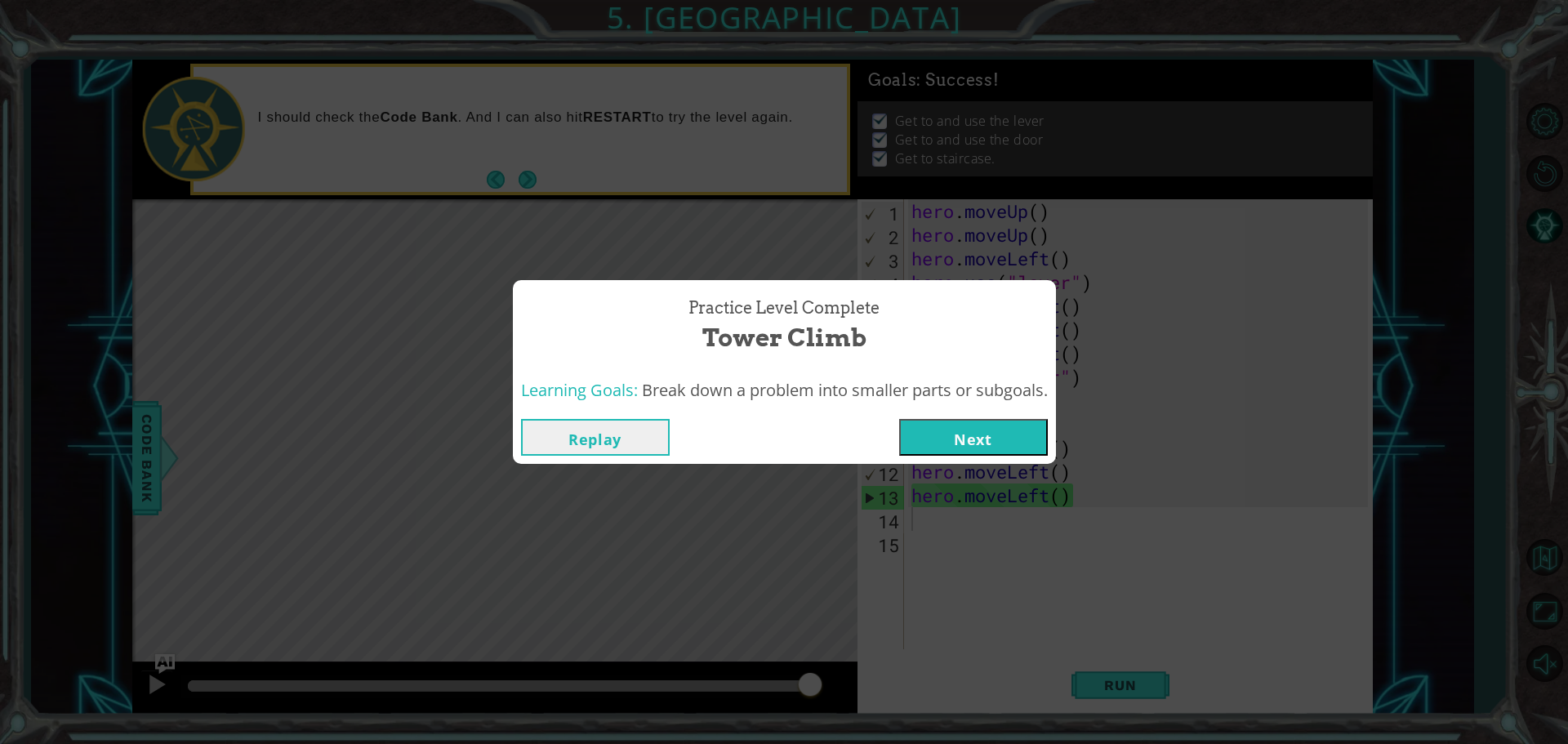
click at [970, 439] on button "Next" at bounding box center [973, 437] width 148 height 36
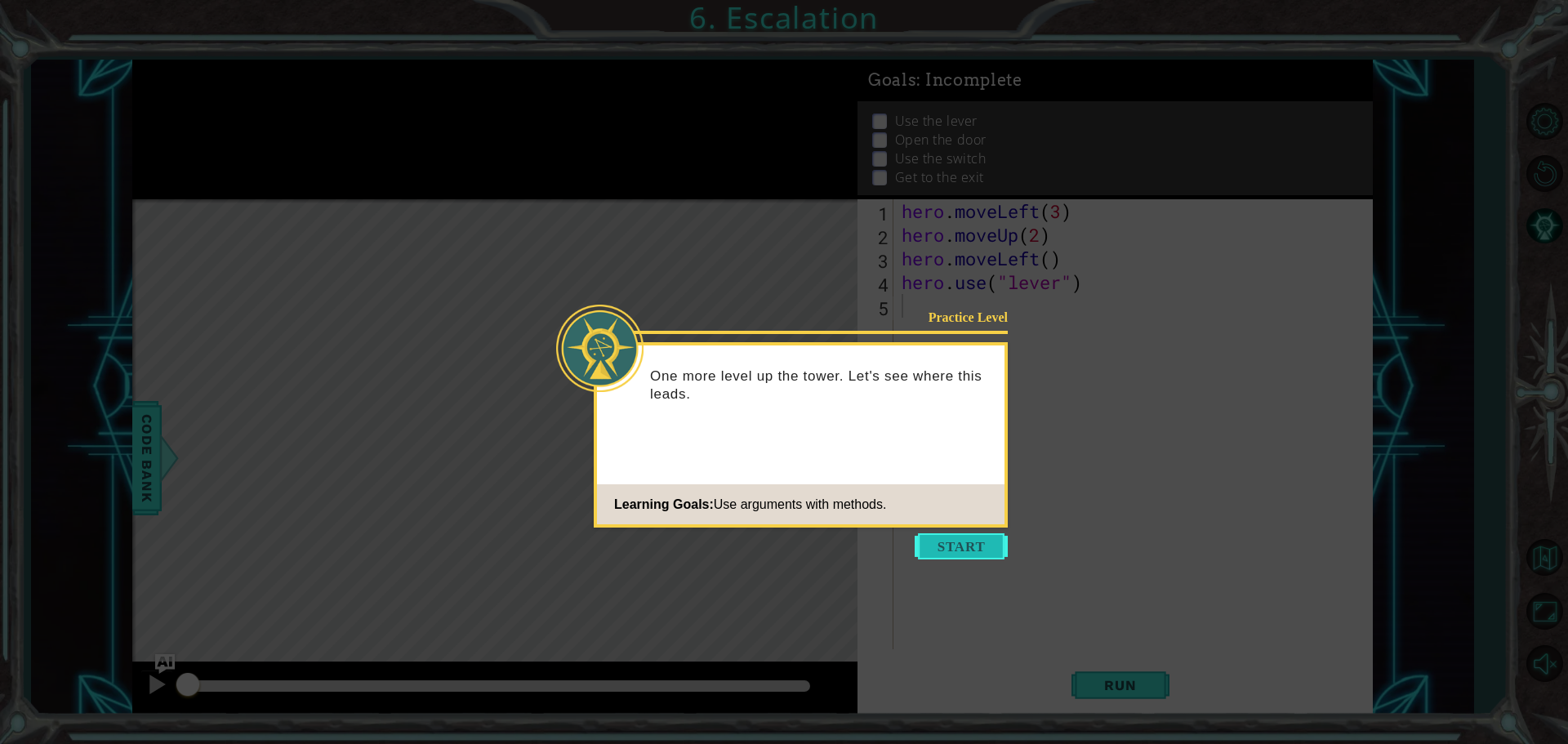
click at [944, 540] on button "Start" at bounding box center [961, 546] width 93 height 26
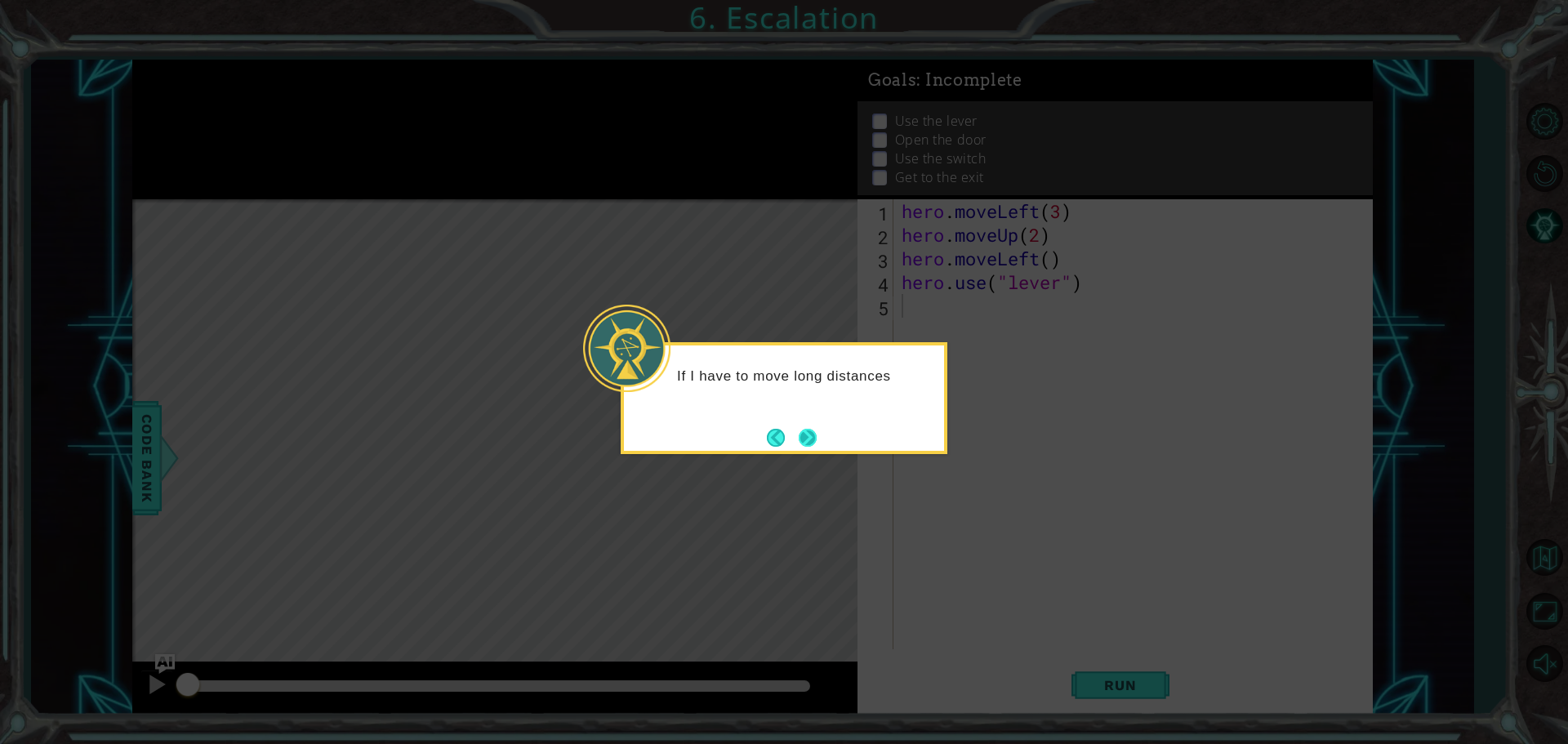
click at [805, 447] on button "Next" at bounding box center [807, 437] width 18 height 18
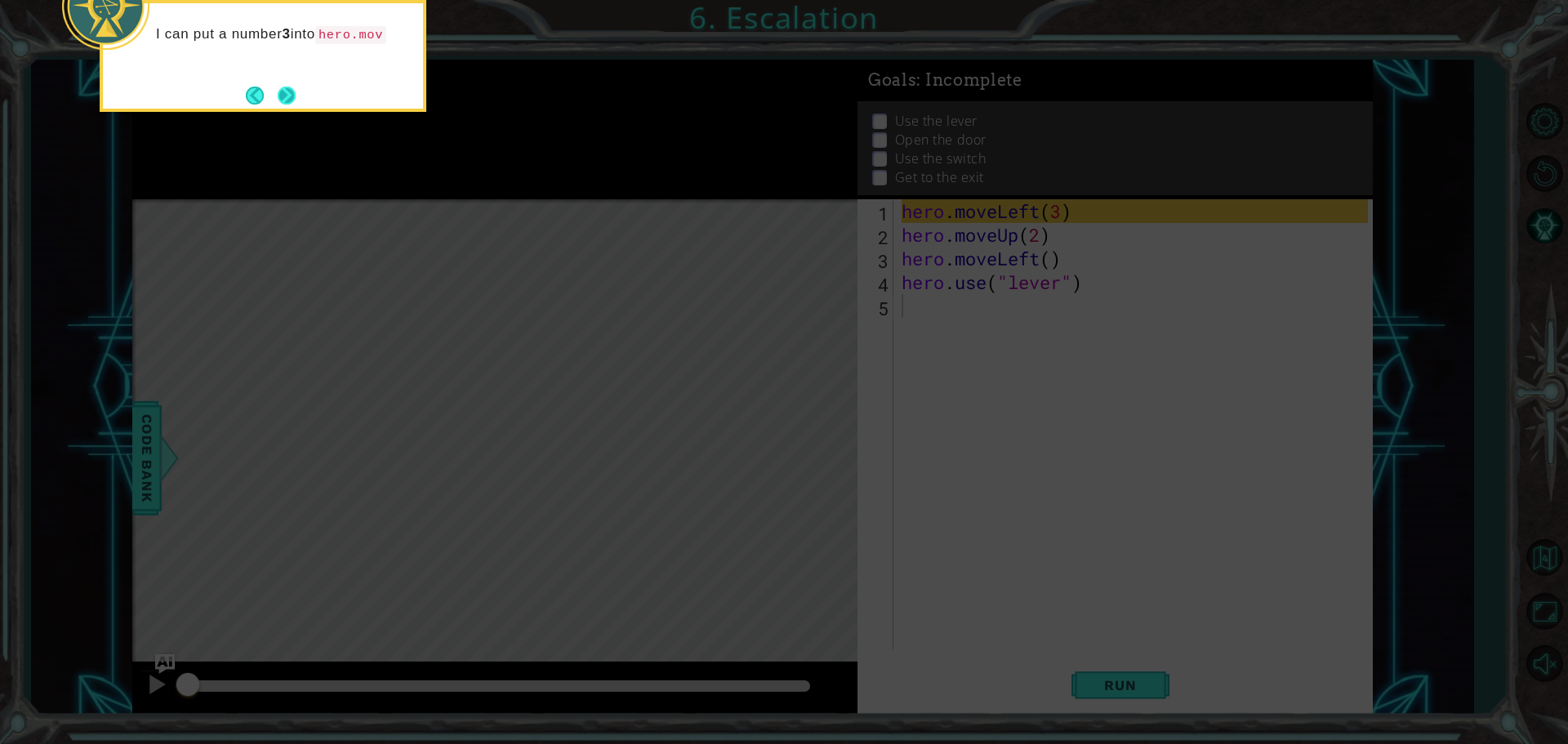
click at [283, 87] on button "Next" at bounding box center [286, 95] width 18 height 18
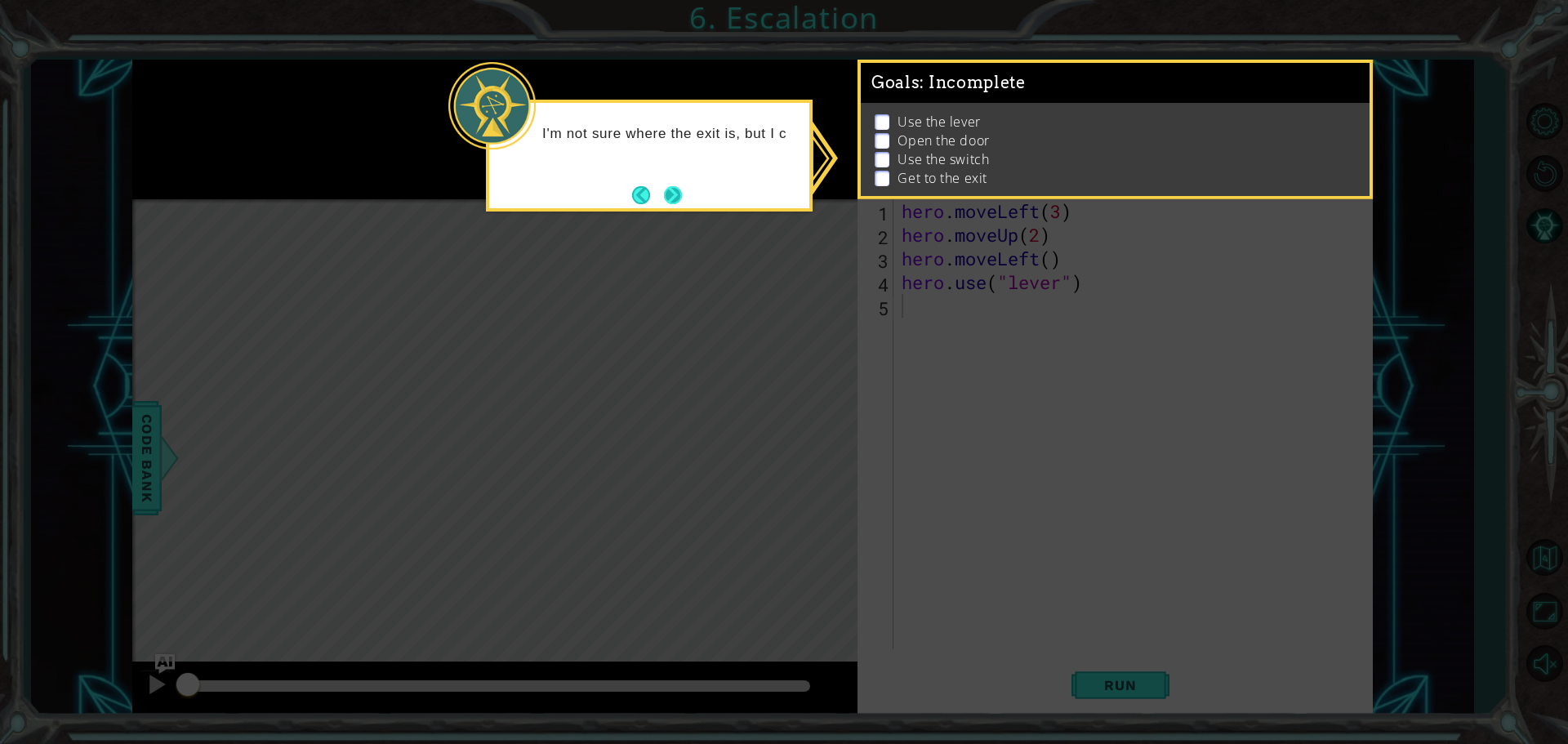
click at [682, 194] on button "Next" at bounding box center [673, 195] width 18 height 18
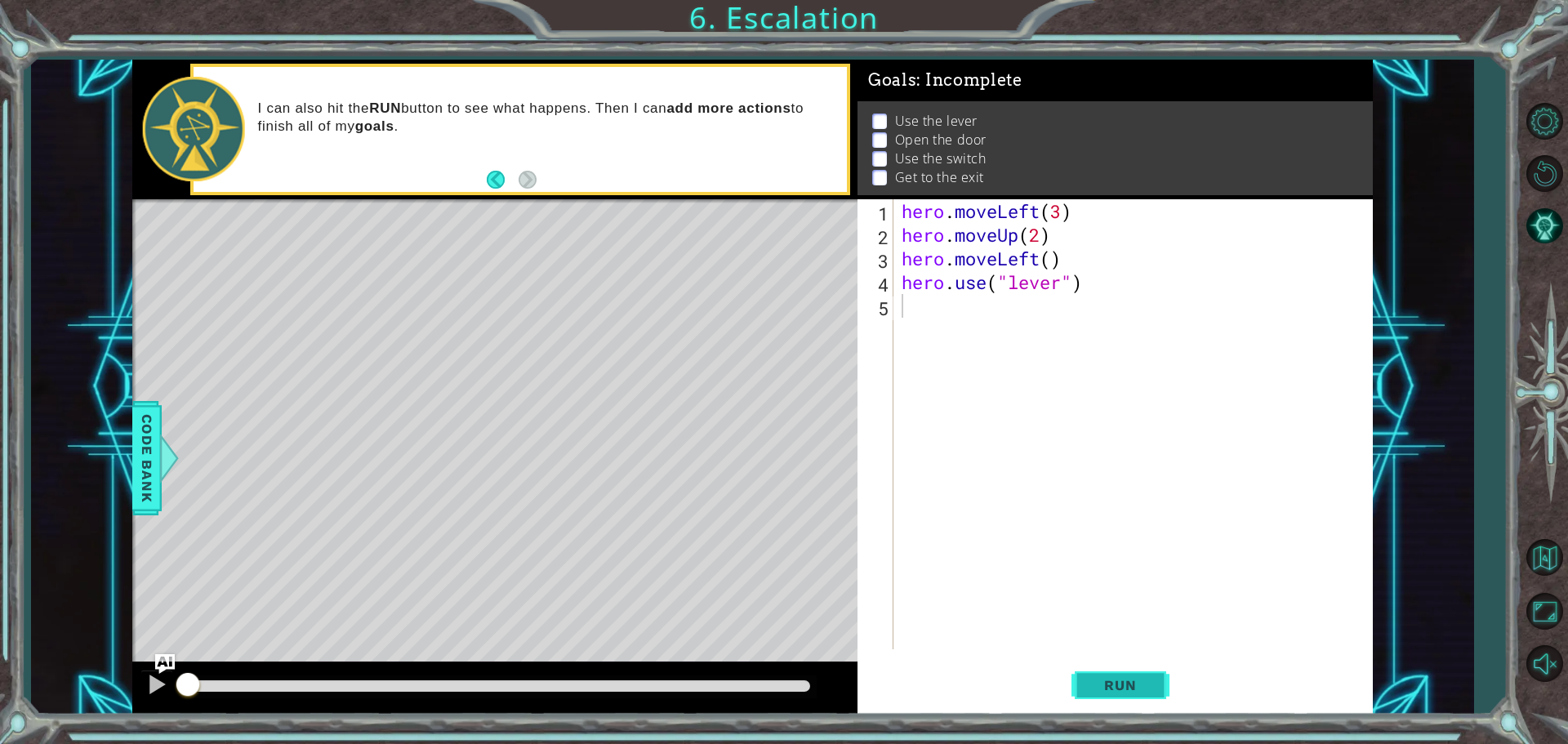
click at [1117, 689] on span "Run" at bounding box center [1120, 685] width 64 height 16
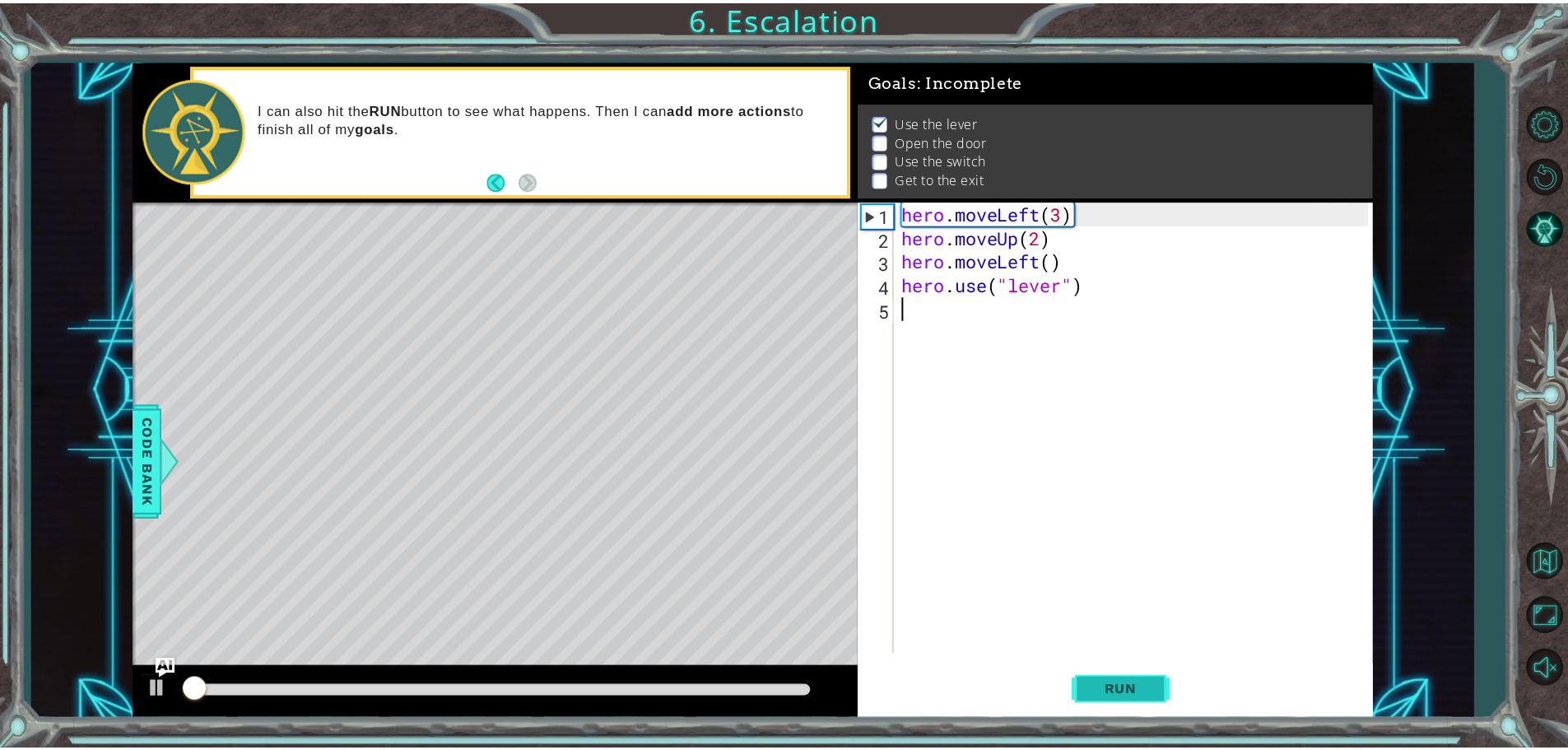
scroll to position [8, 0]
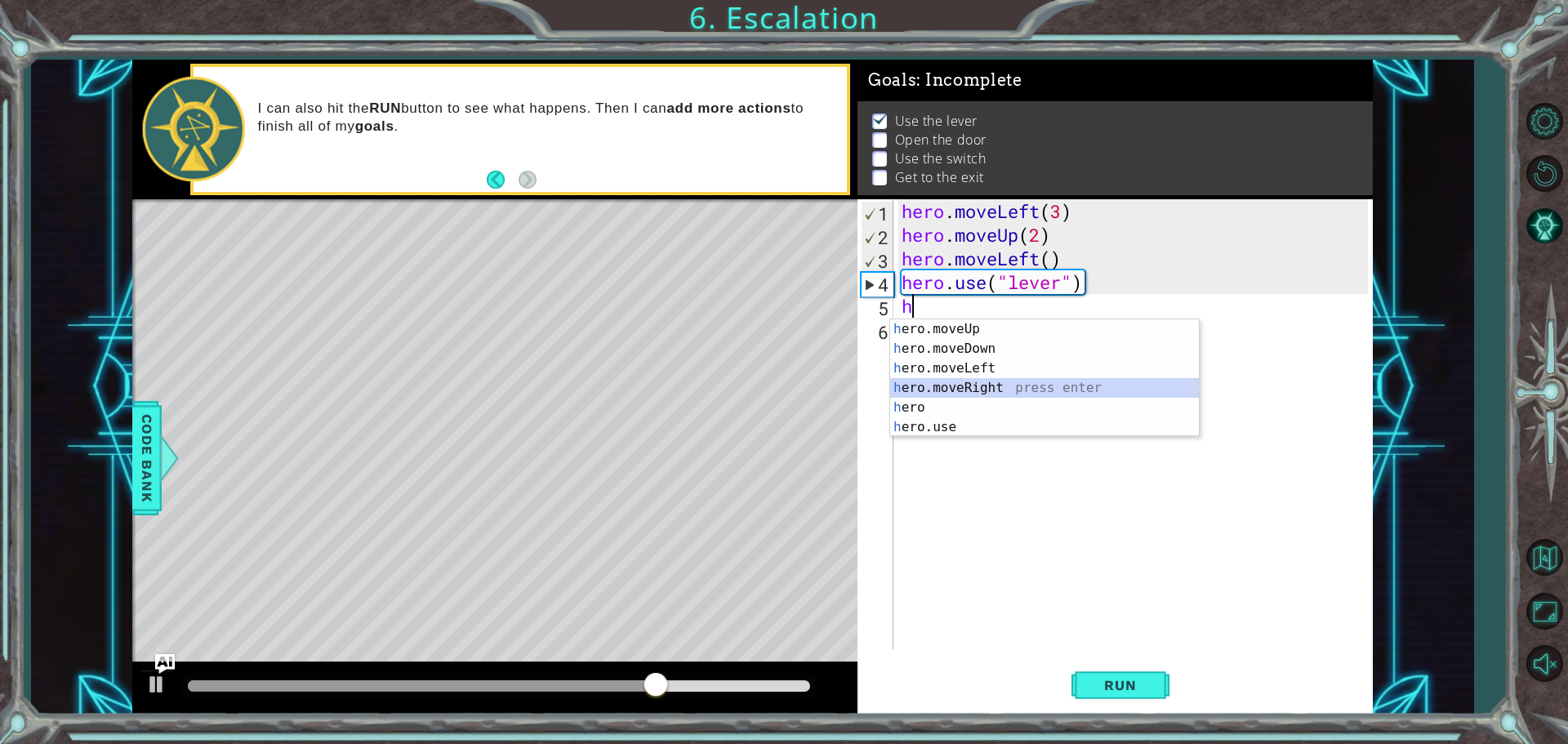
click at [971, 384] on div "h ero.moveUp press enter h ero.moveDown press enter h ero.moveLeft press enter …" at bounding box center [1044, 397] width 309 height 157
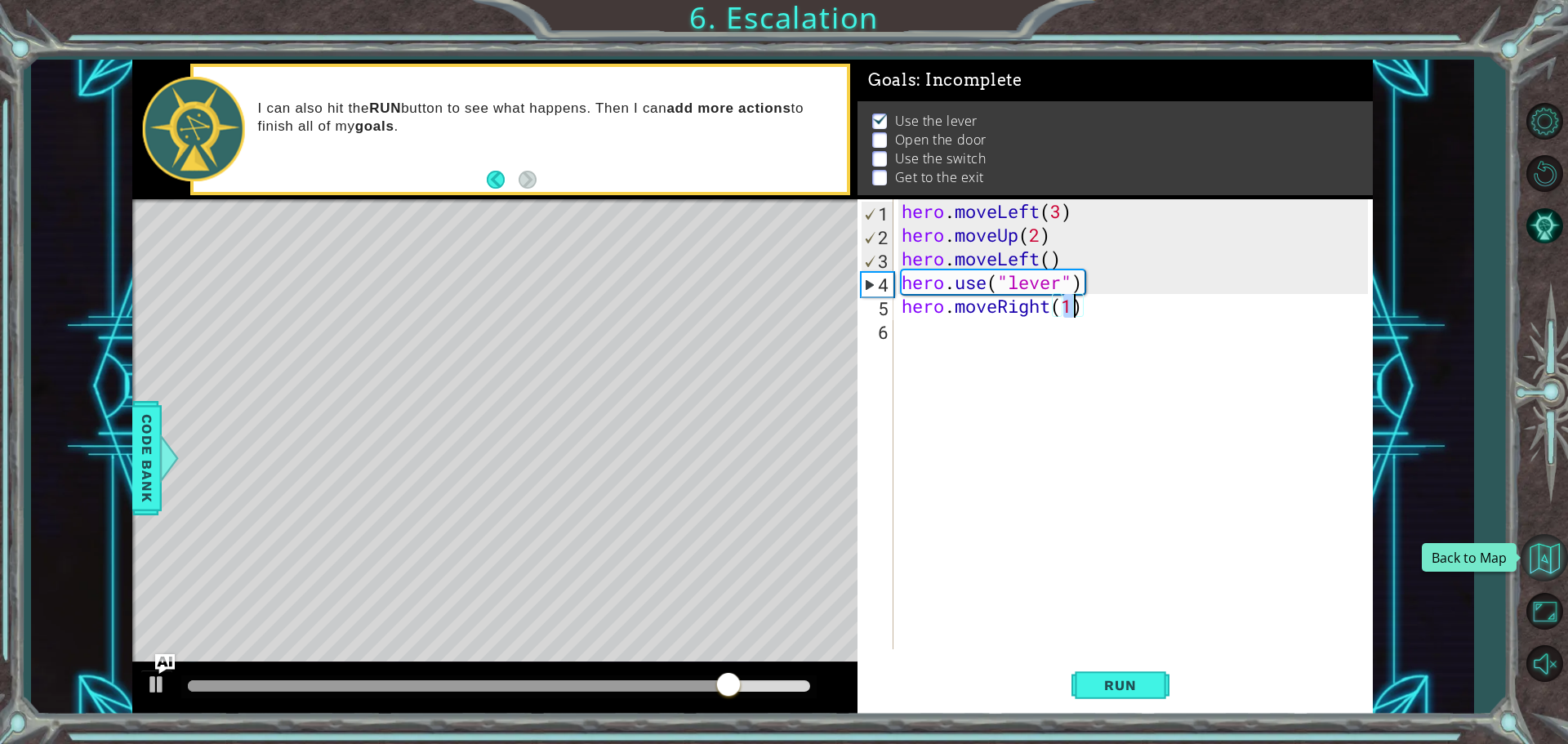
type textarea "hero.moveRight(1)"
click at [1558, 562] on button "Back to Map" at bounding box center [1544, 558] width 48 height 48
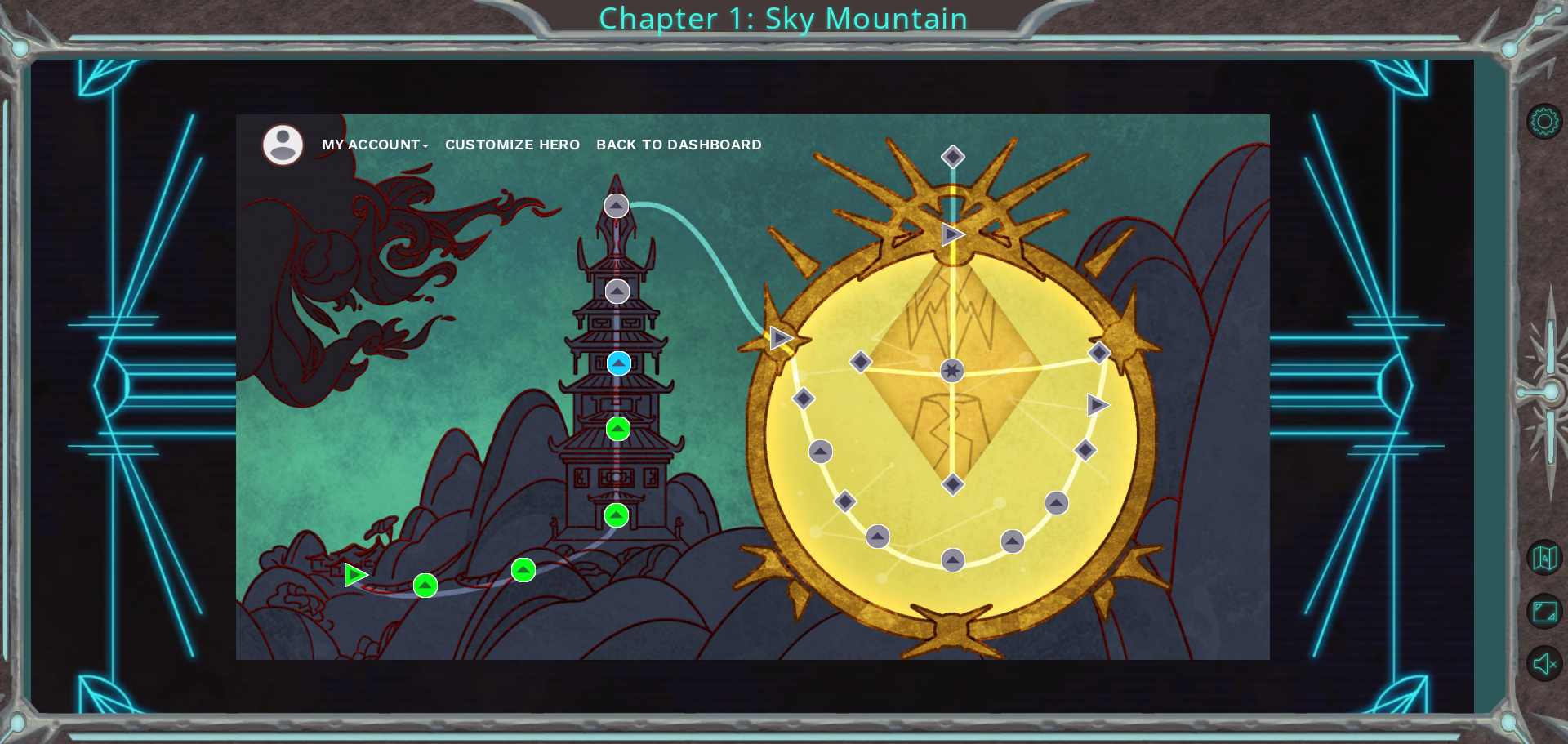
click at [272, 139] on img at bounding box center [283, 145] width 45 height 45
click at [364, 136] on button "My Account" at bounding box center [375, 145] width 107 height 24
click at [413, 180] on button "Account Settings" at bounding box center [394, 180] width 122 height 18
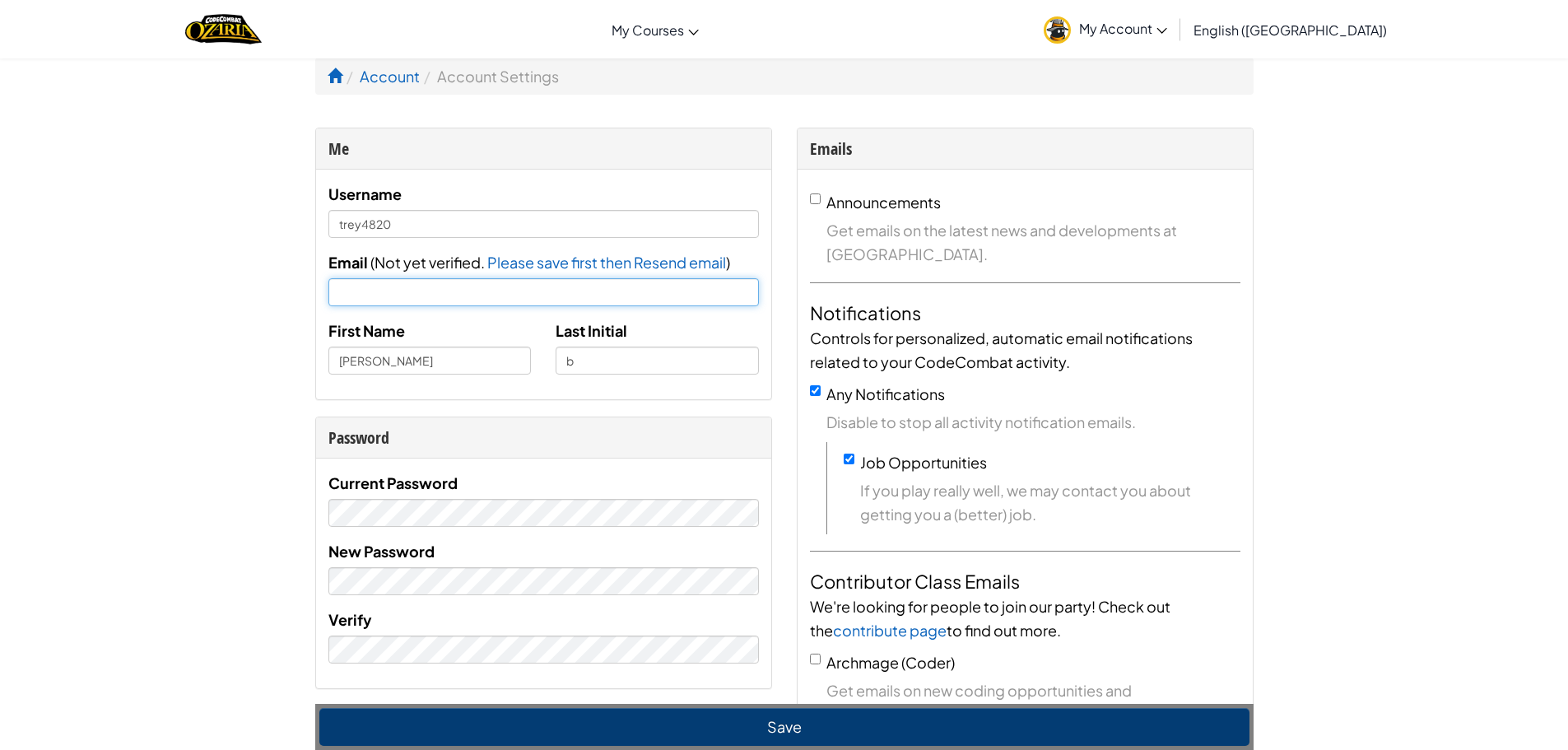
click at [551, 295] on input "Email" at bounding box center [544, 292] width 430 height 28
type input "p"
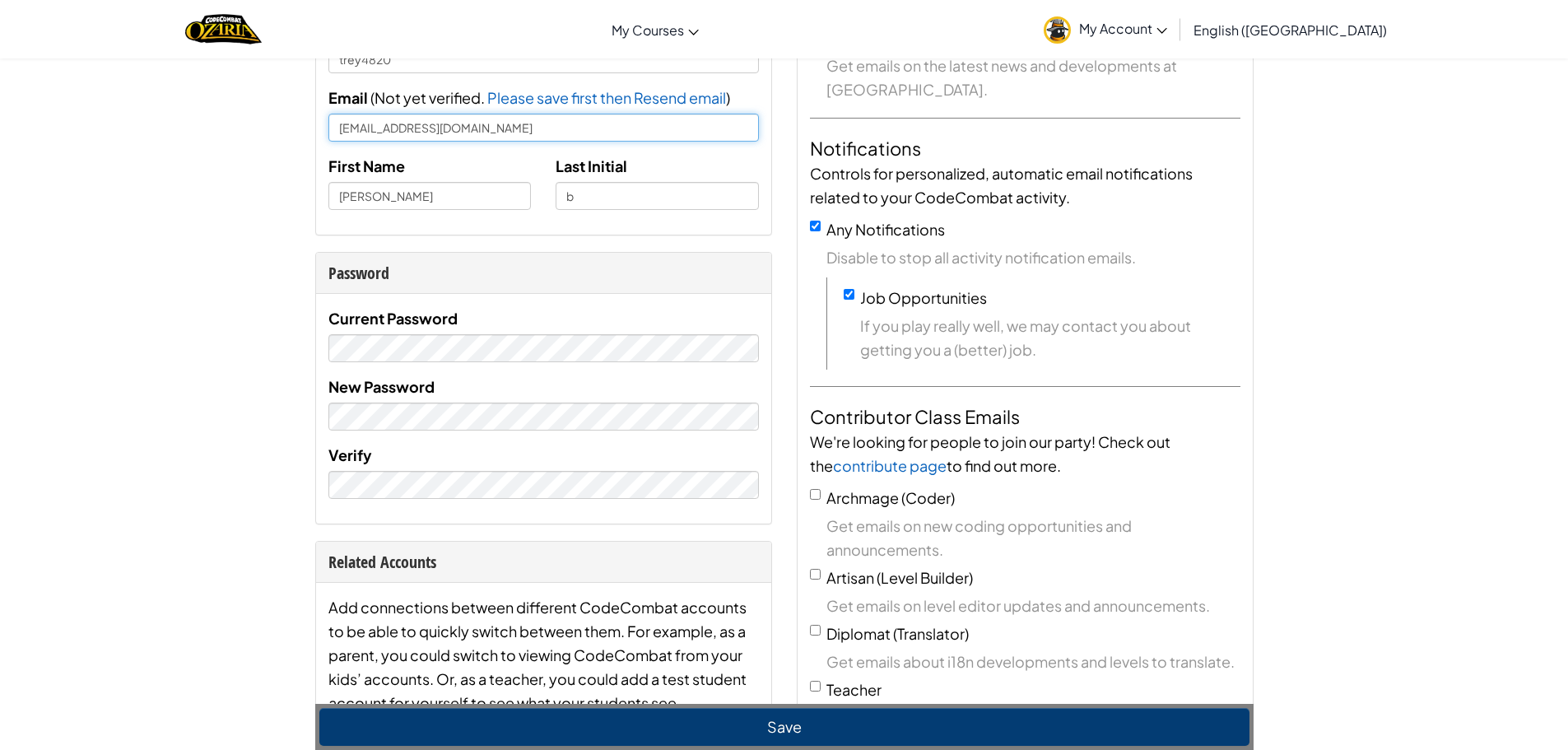
type input "[EMAIL_ADDRESS][DOMAIN_NAME]"
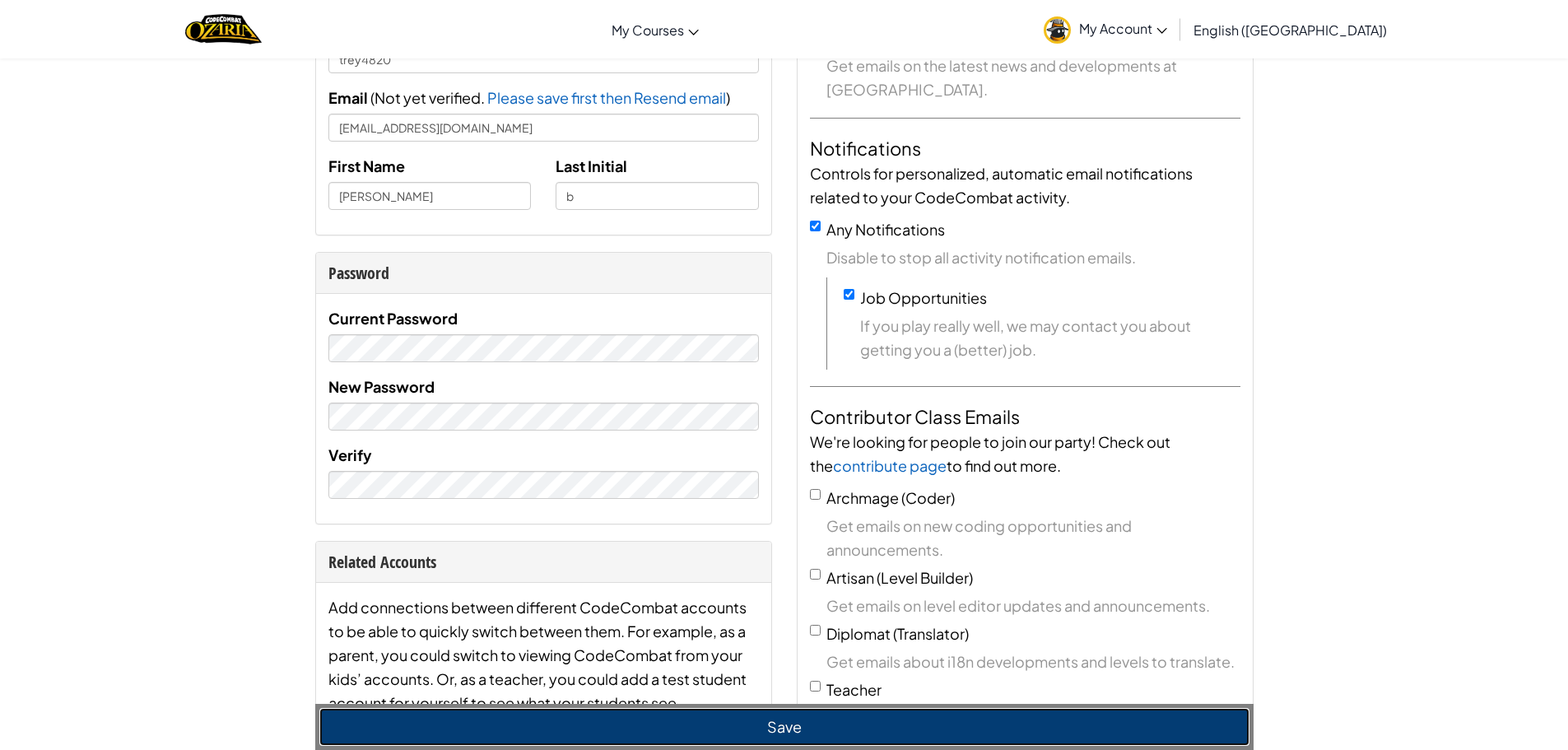
click at [764, 727] on button "Save" at bounding box center [784, 726] width 930 height 38
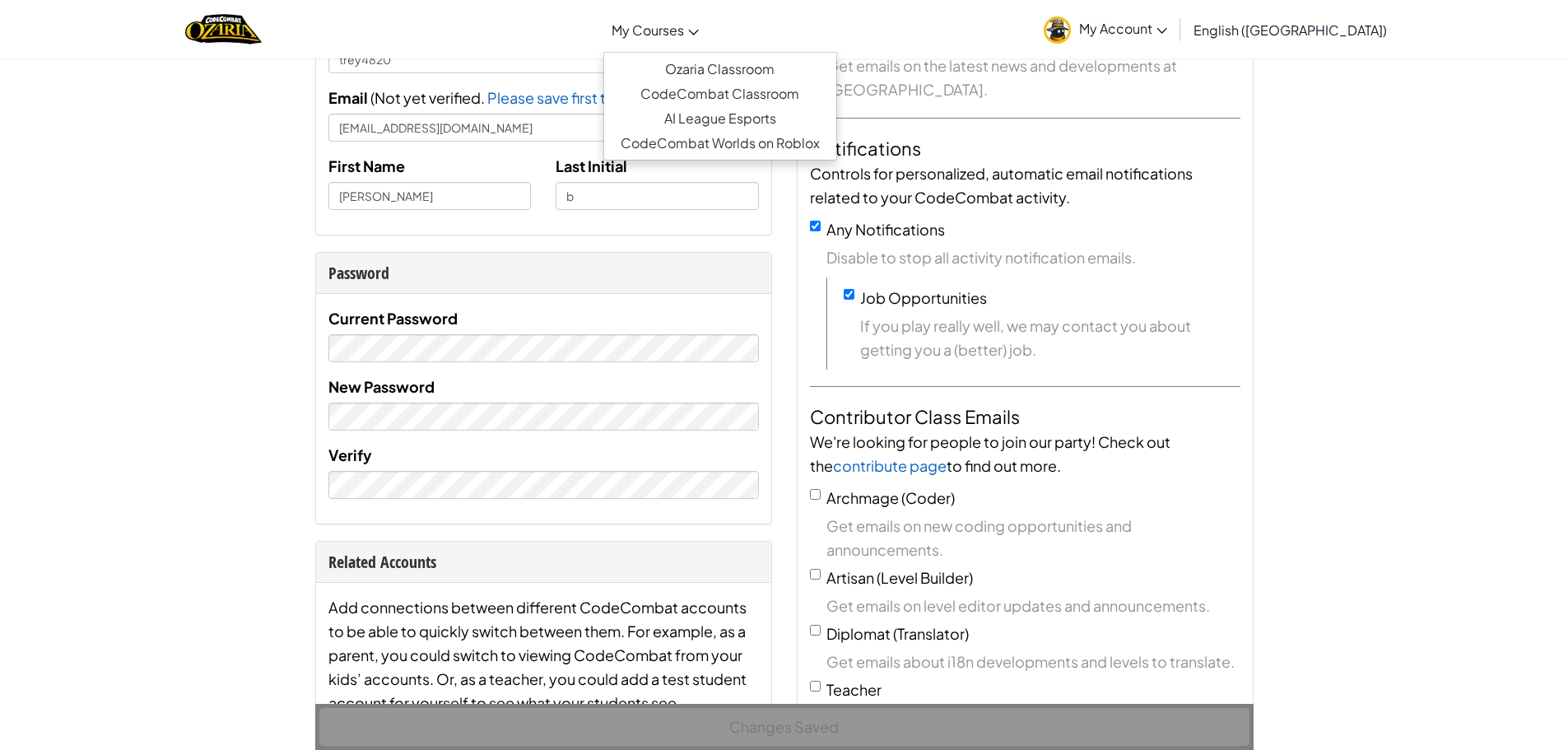
click at [683, 28] on span "My Courses" at bounding box center [648, 30] width 73 height 17
click at [751, 69] on link "Ozaria Classroom" at bounding box center [720, 69] width 232 height 24
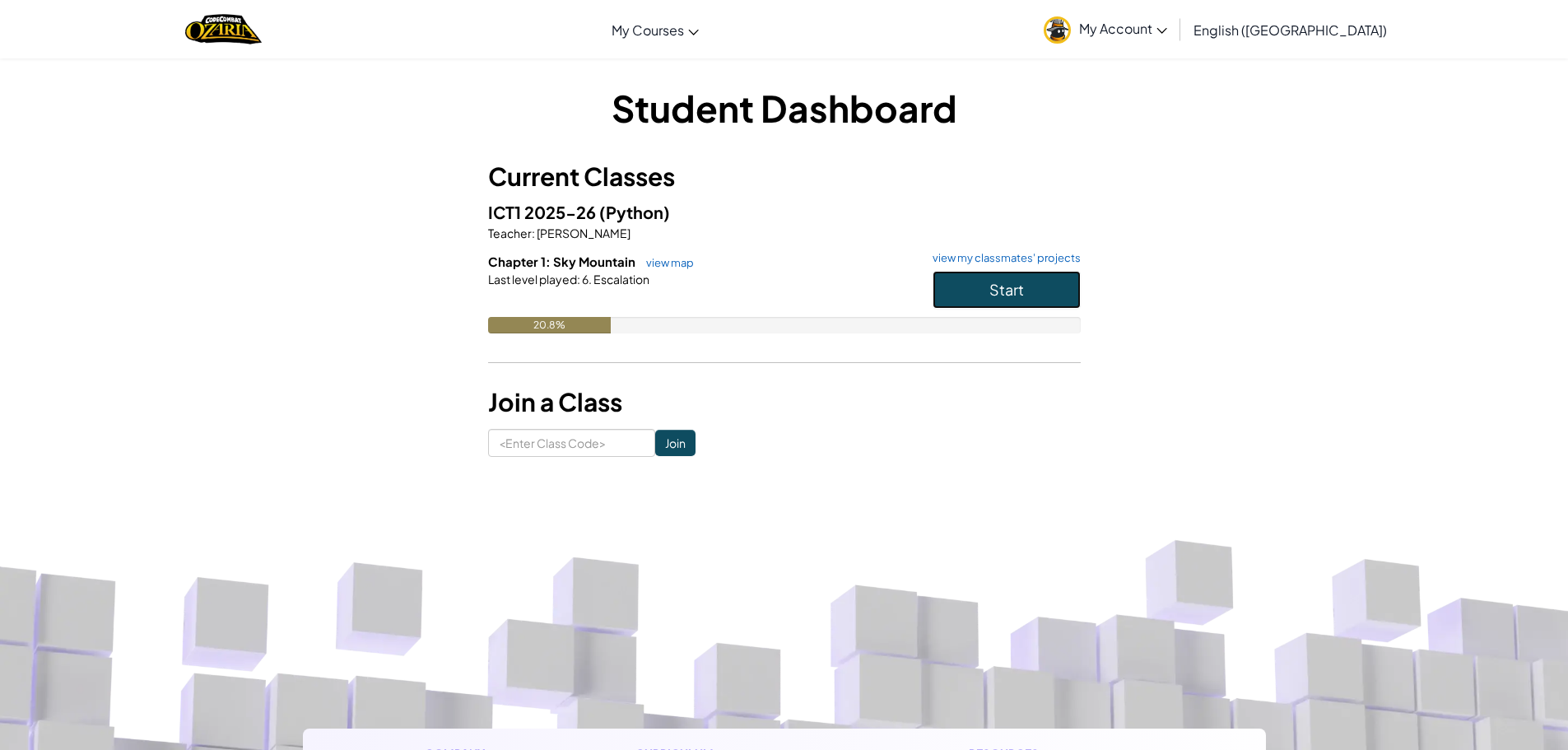
click at [970, 287] on button "Start" at bounding box center [1006, 289] width 148 height 38
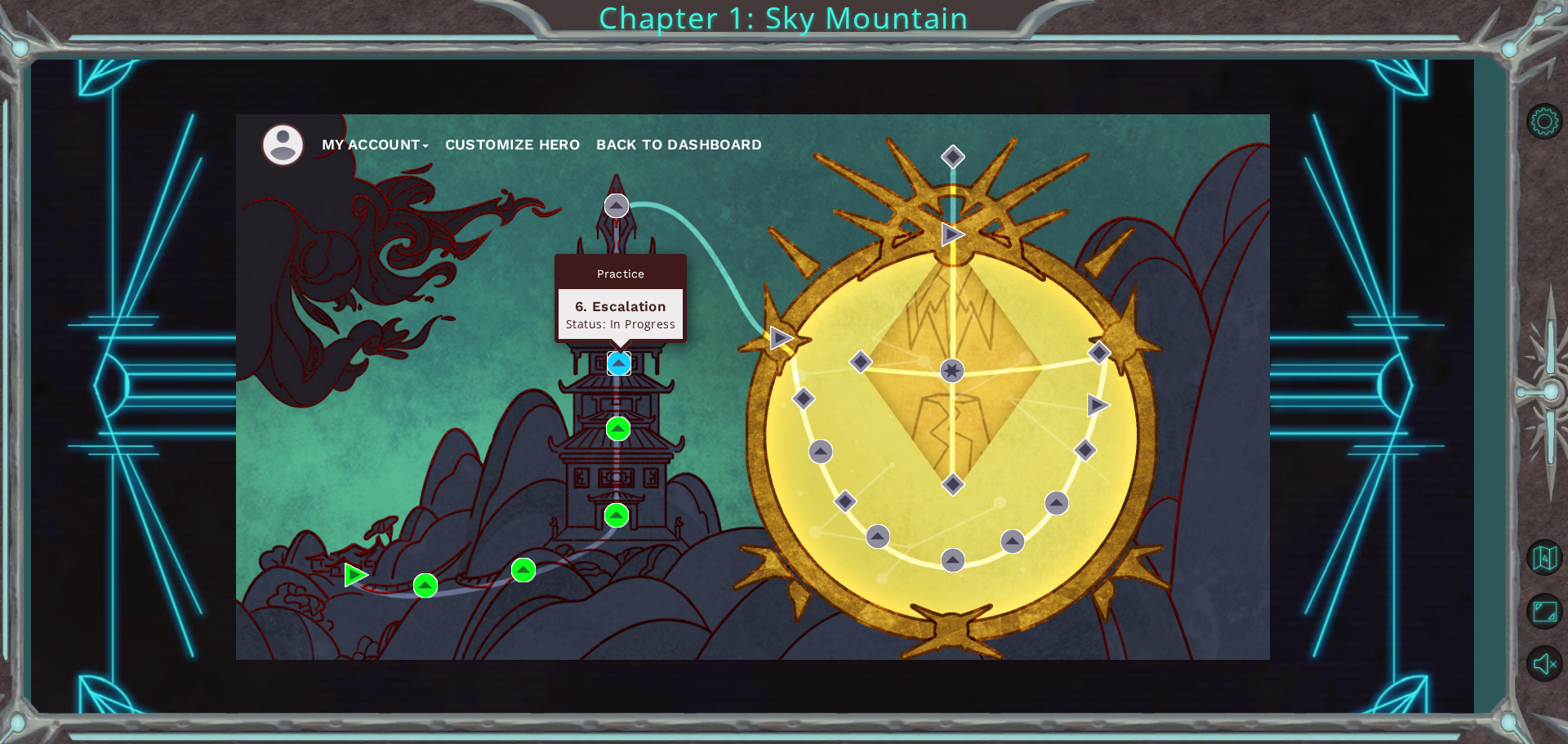
click at [622, 357] on img at bounding box center [619, 363] width 24 height 24
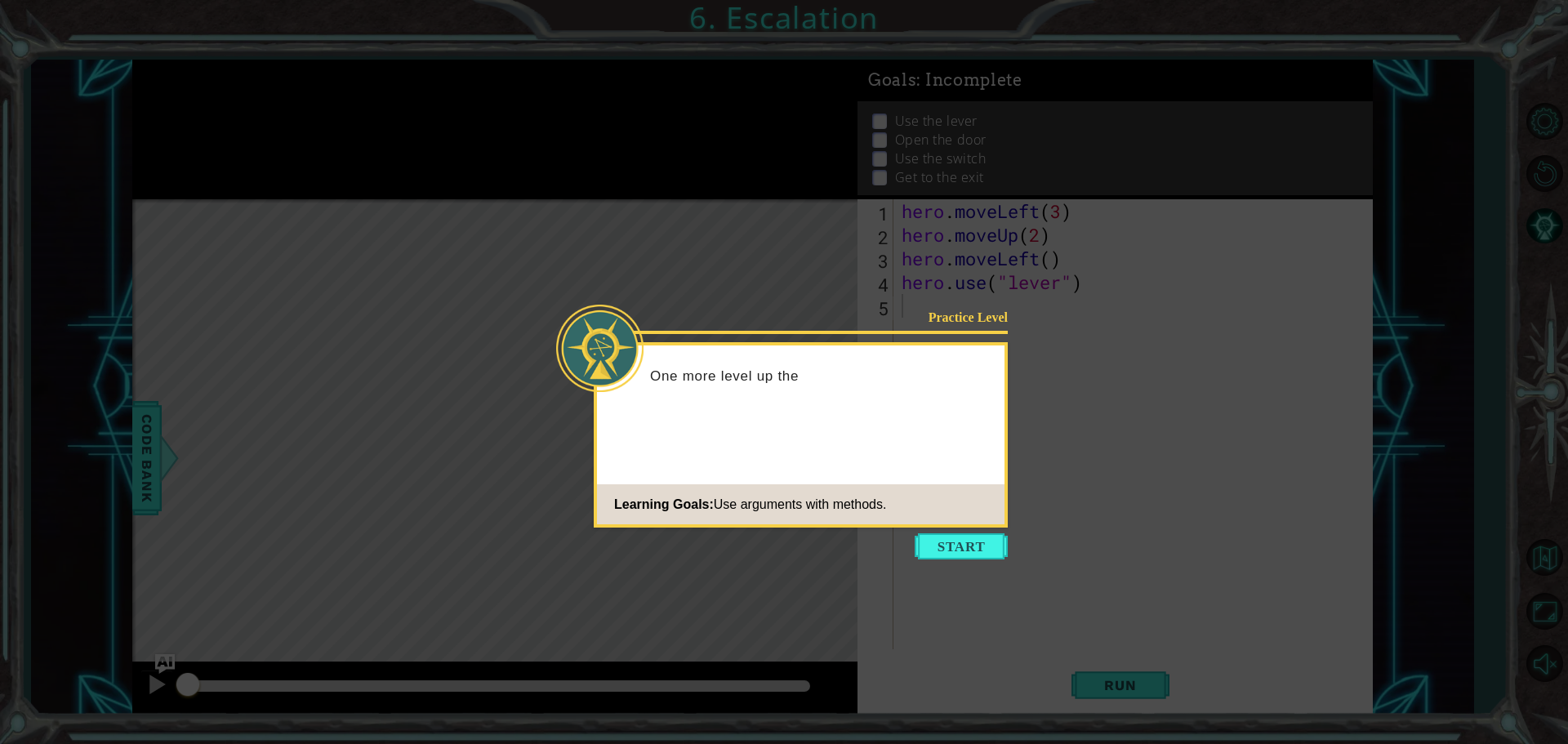
drag, startPoint x: 928, startPoint y: 542, endPoint x: 927, endPoint y: 523, distance: 19.0
click at [929, 531] on body "1 ההההההההההההההההההההההההההההההההההההההההההההההההההההההההההההההההההההההההההההה…" at bounding box center [784, 372] width 1568 height 744
click at [935, 537] on button "Start" at bounding box center [961, 546] width 93 height 26
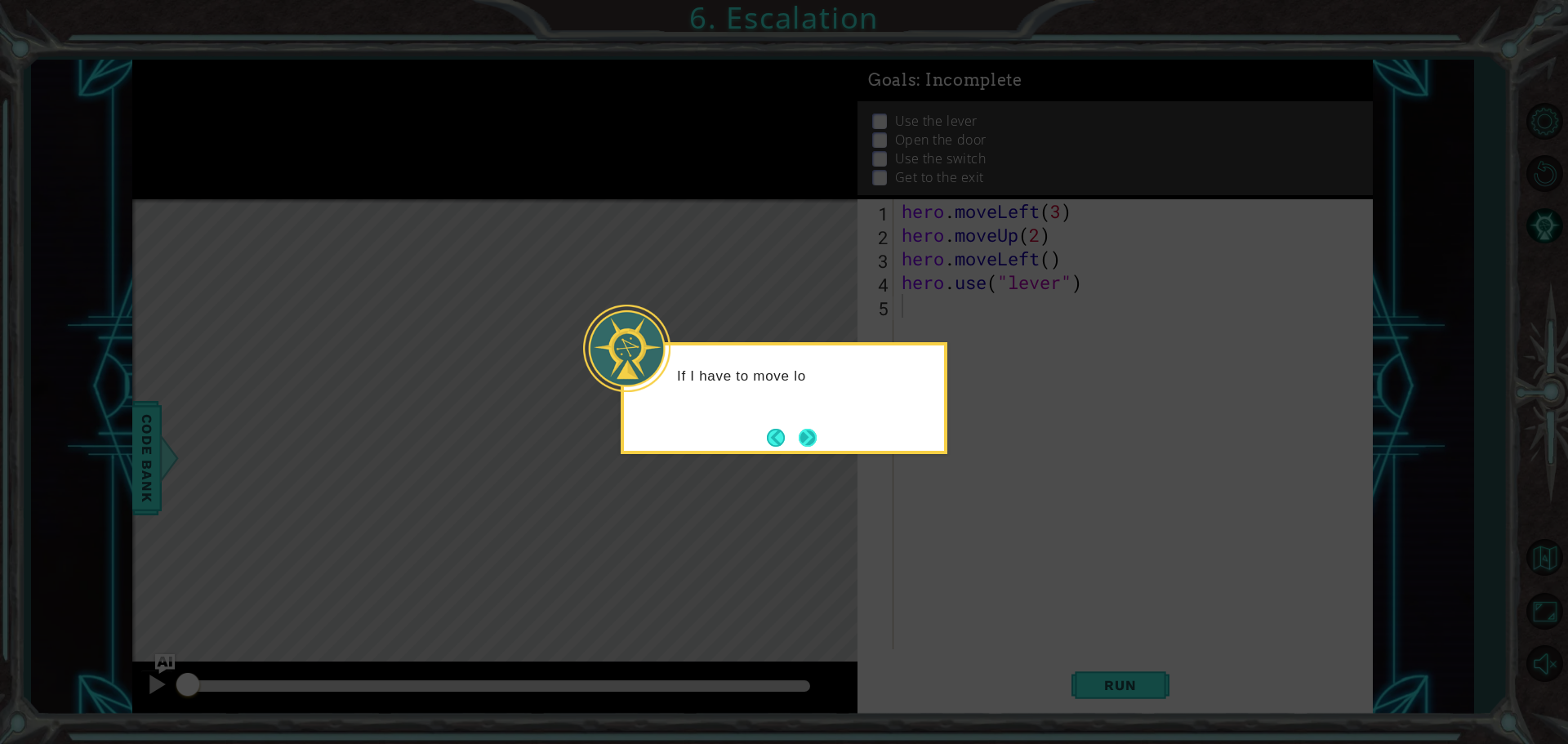
click at [817, 445] on button "Next" at bounding box center [807, 437] width 18 height 18
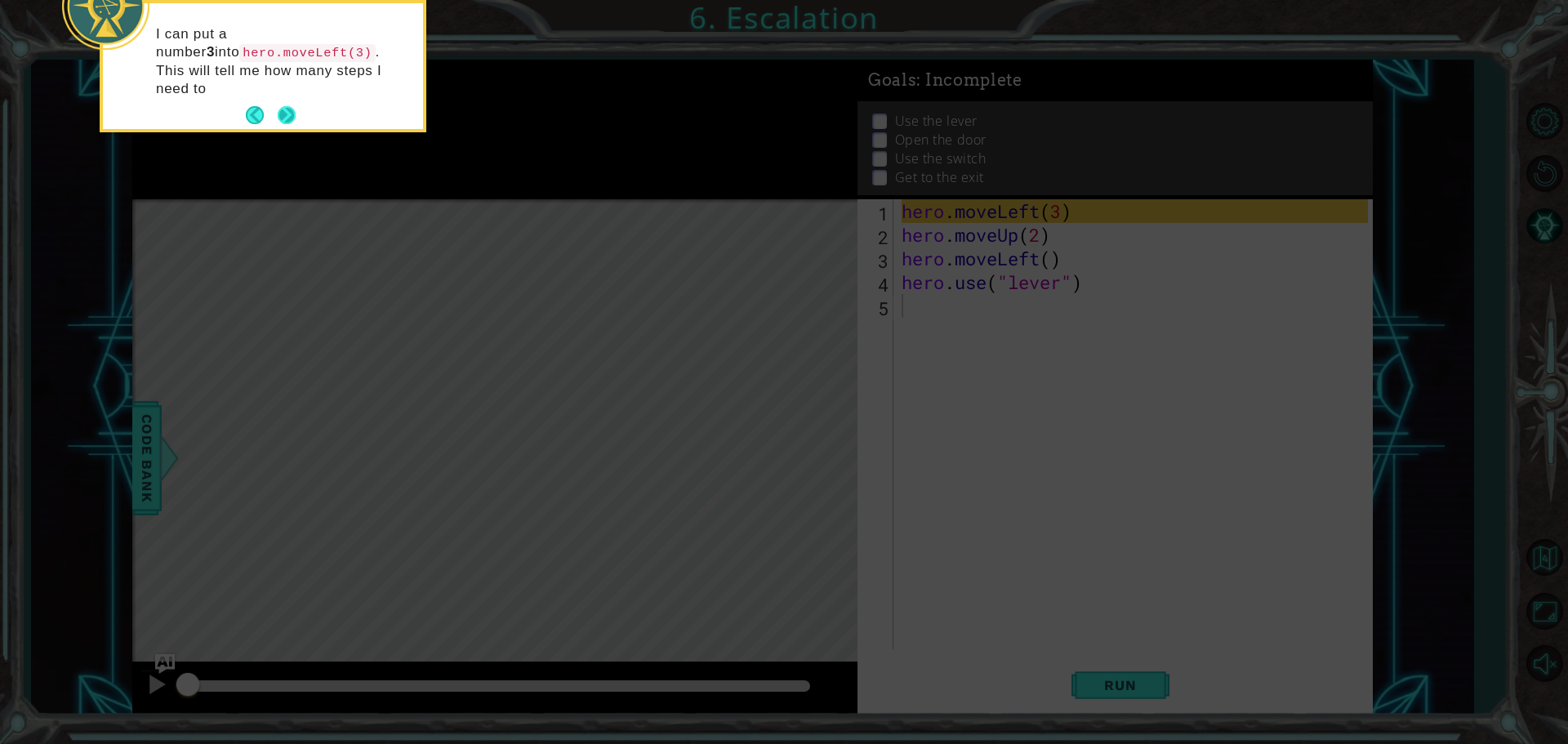
click at [286, 106] on button "Next" at bounding box center [286, 114] width 18 height 18
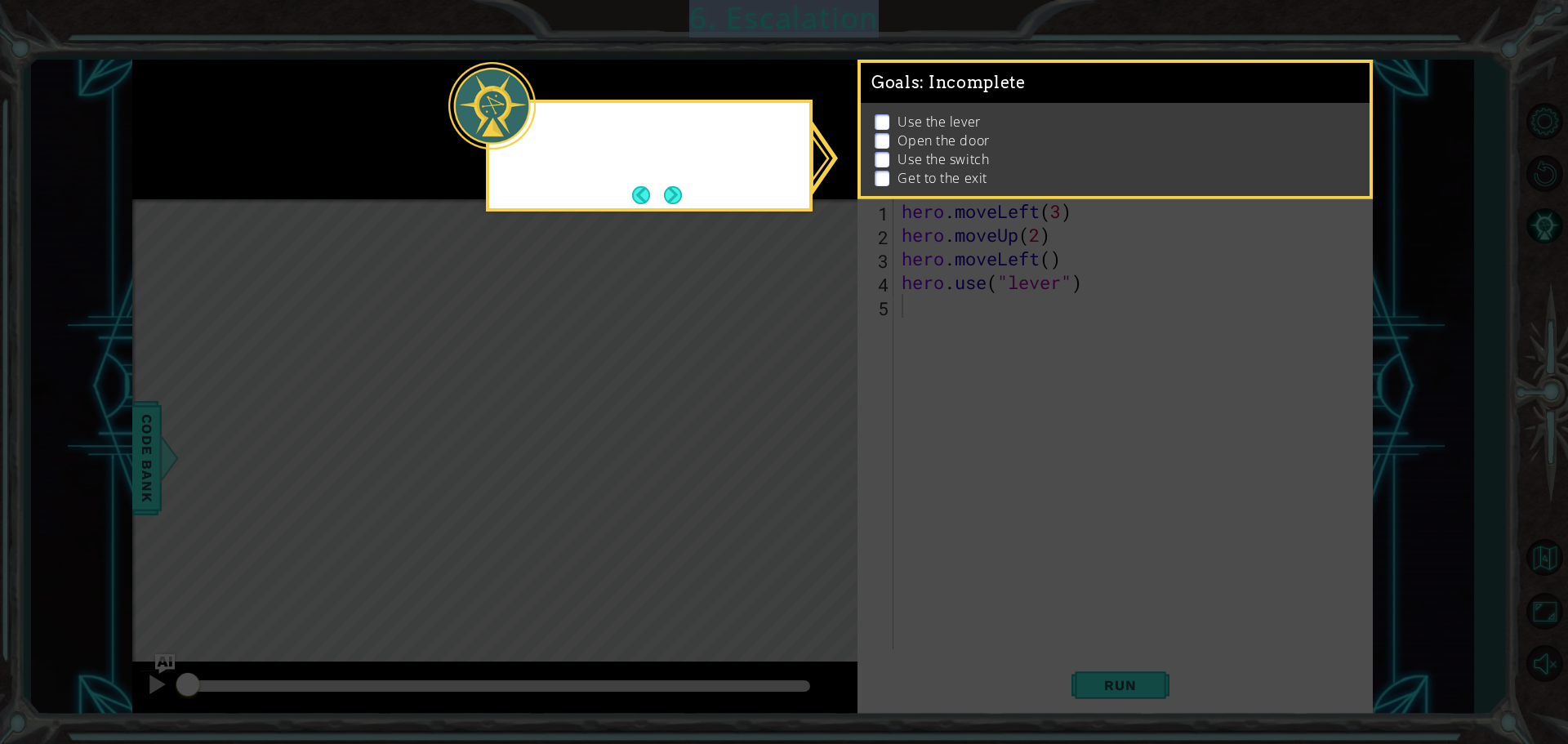
click at [286, 89] on icon at bounding box center [784, 372] width 1568 height 744
click at [664, 197] on button "Next" at bounding box center [673, 195] width 18 height 18
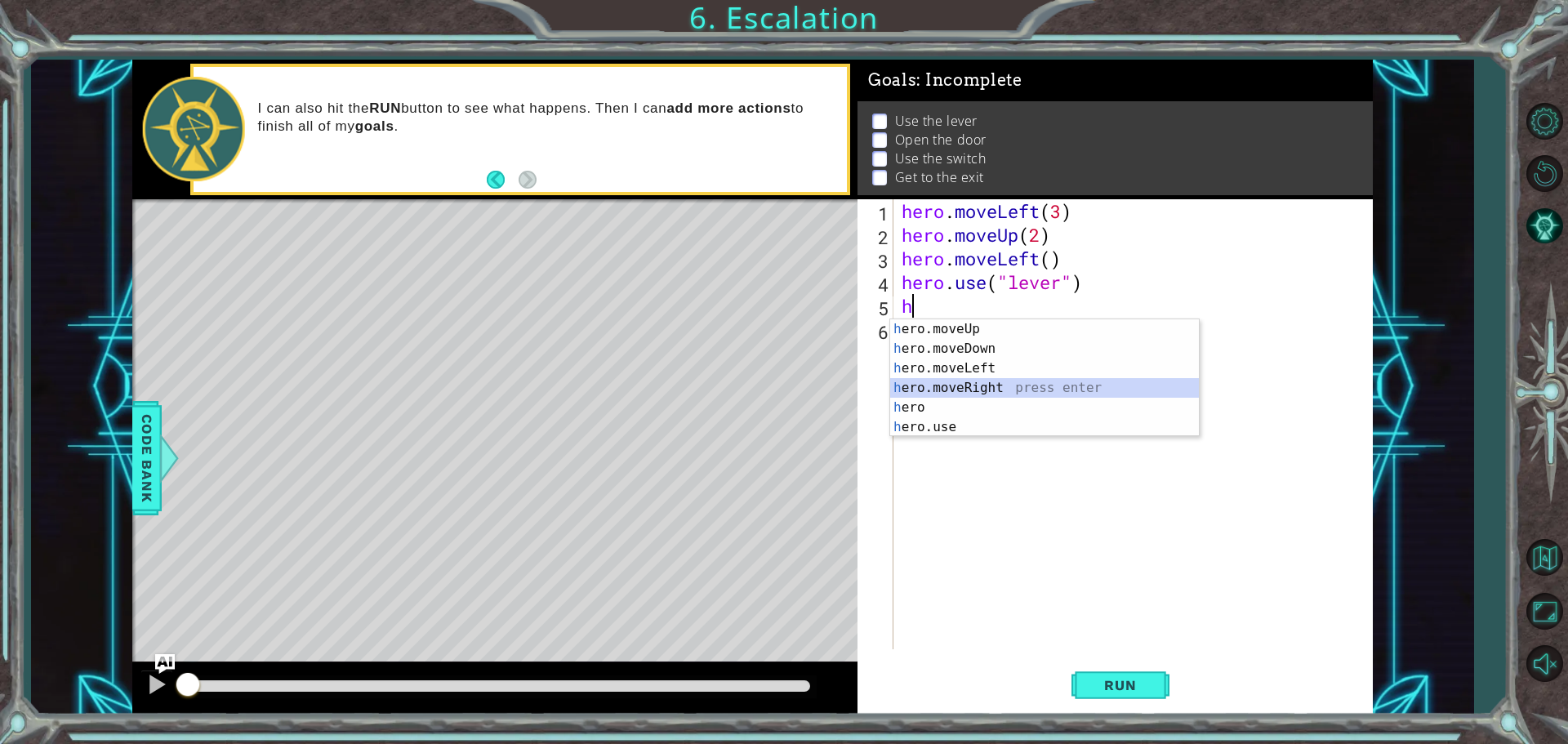
click at [974, 395] on div "h ero.moveUp press enter h ero.moveDown press enter h ero.moveLeft press enter …" at bounding box center [1044, 397] width 309 height 157
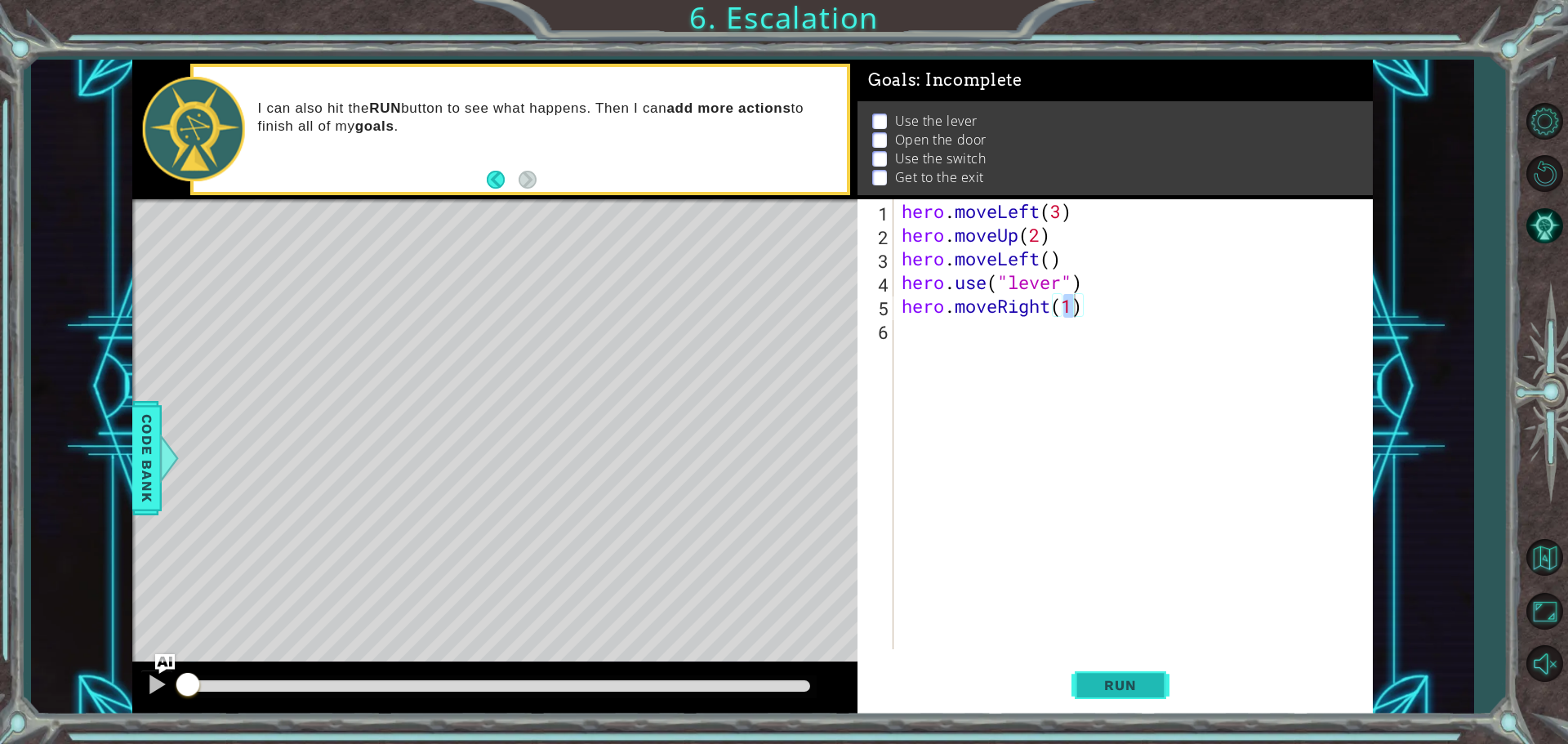
click at [1113, 673] on button "Run" at bounding box center [1120, 684] width 98 height 51
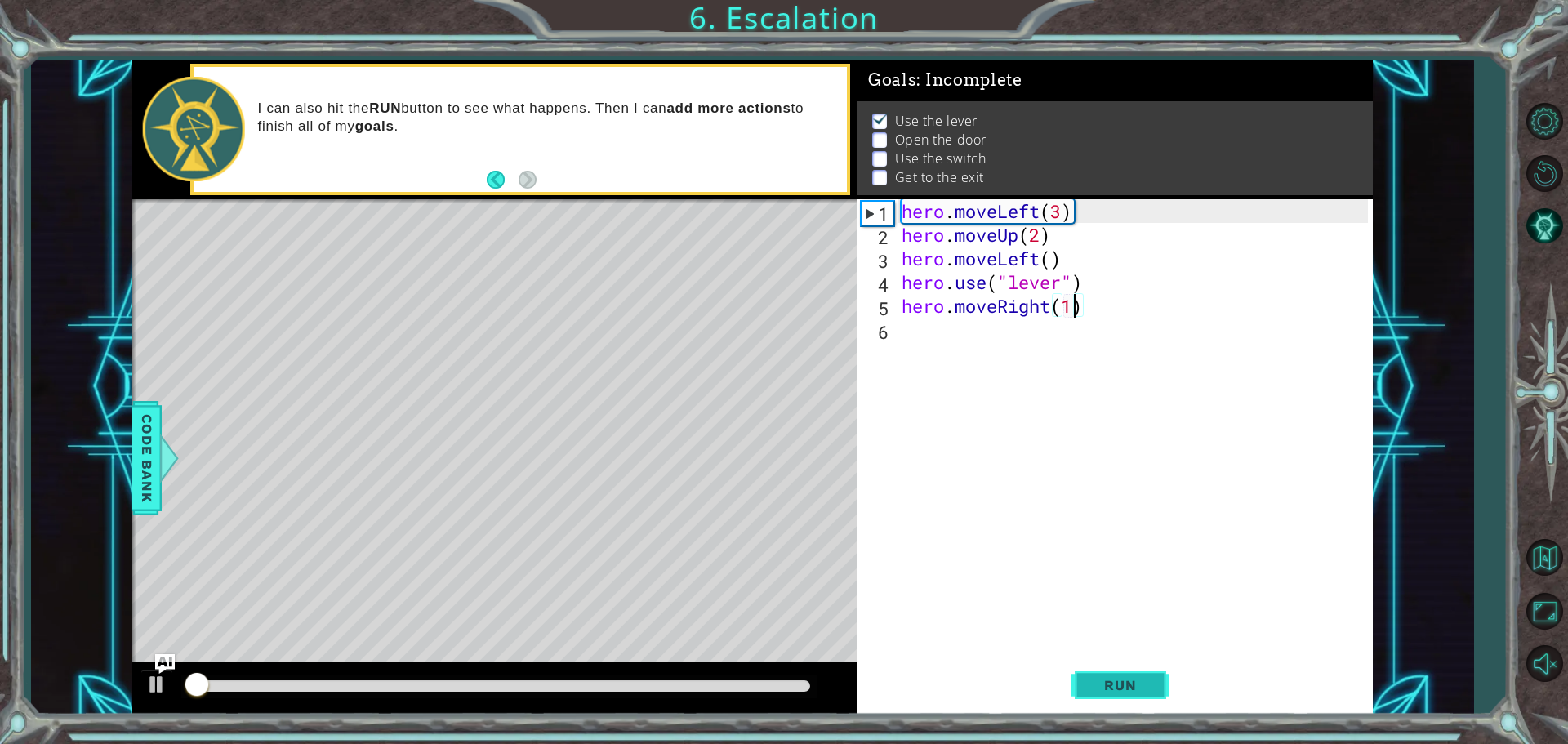
scroll to position [8, 0]
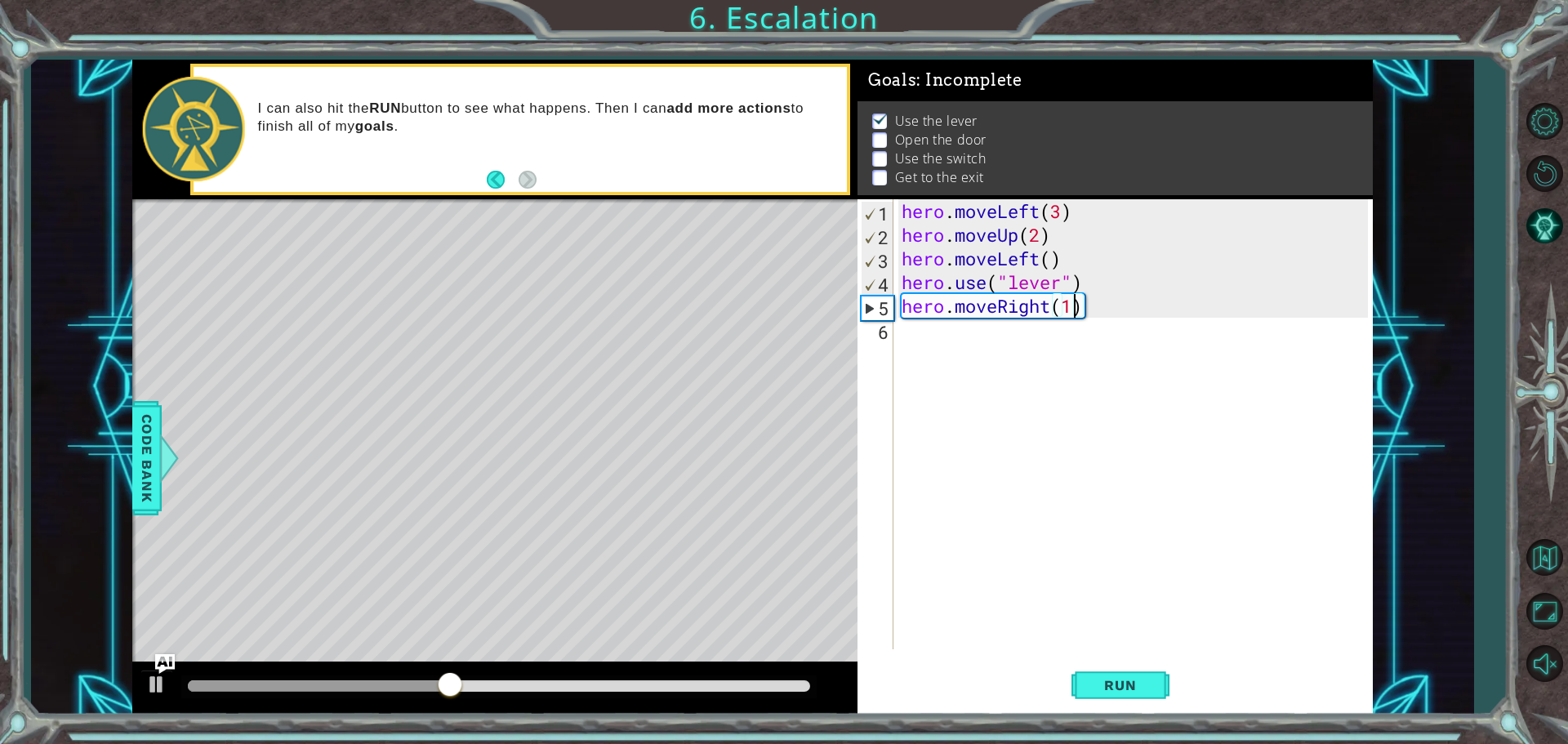
click at [1082, 311] on div "hero . moveLeft ( 3 ) hero . moveUp ( 2 ) hero . moveLeft ( ) hero . use ( "lev…" at bounding box center [1137, 447] width 478 height 497
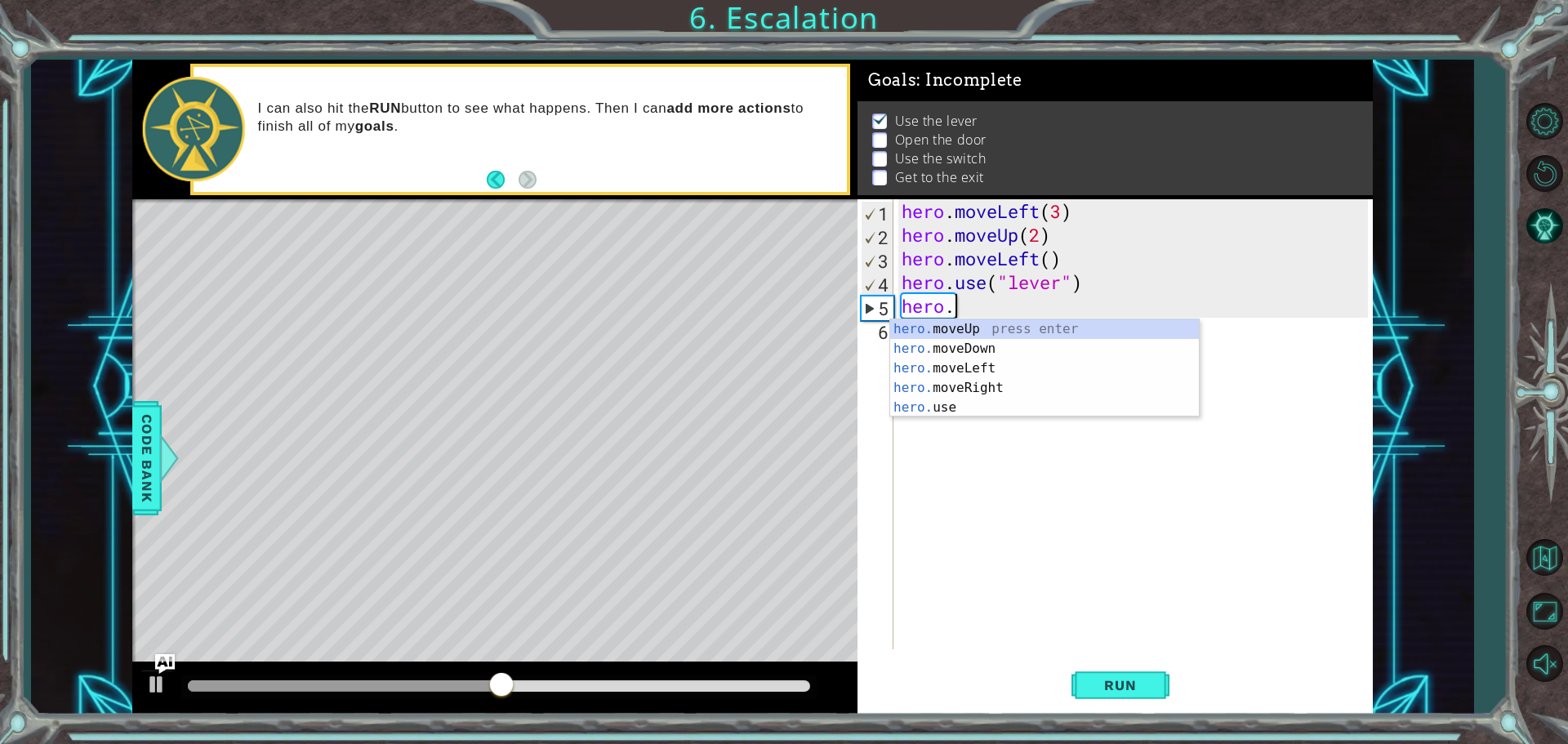
type textarea "h"
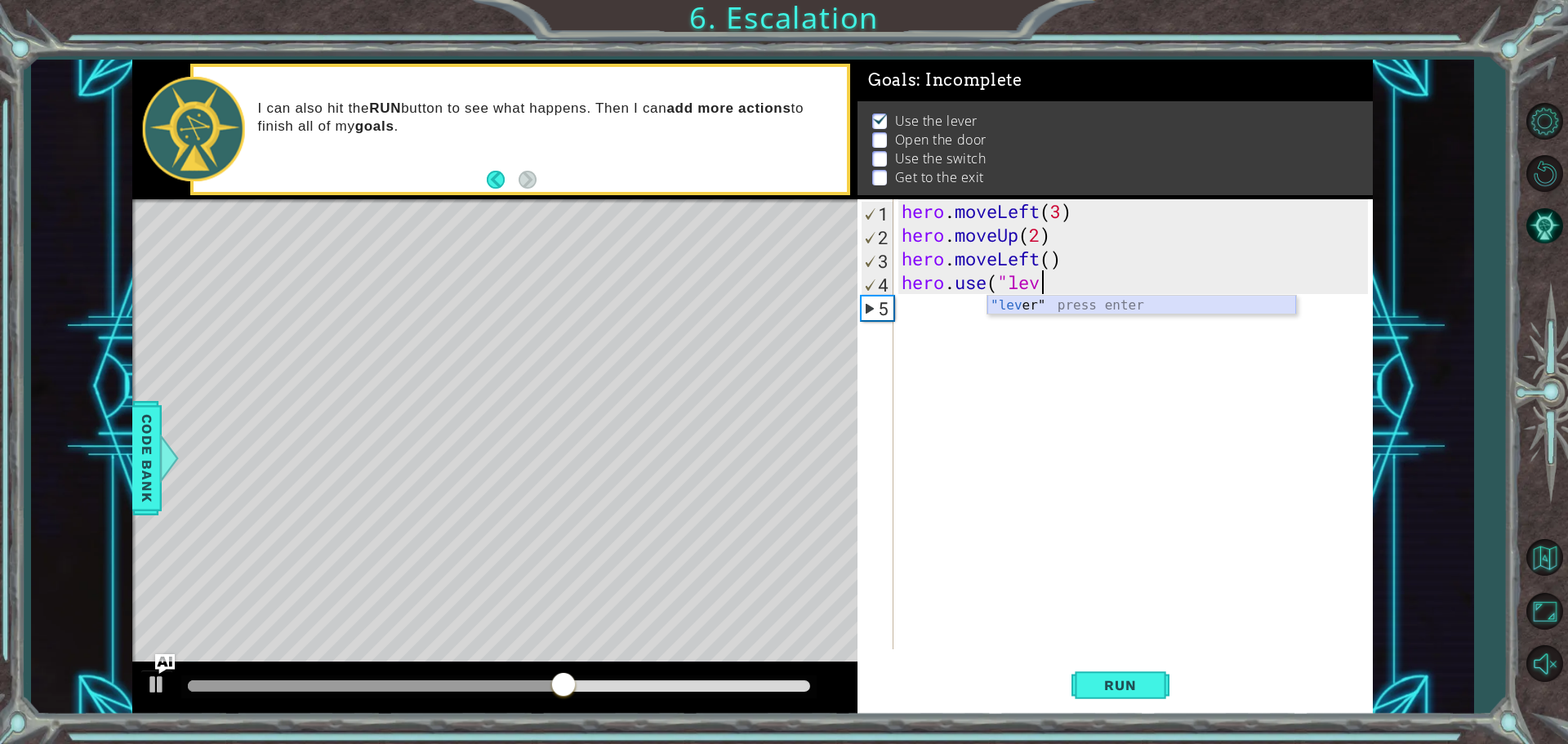
click at [1100, 305] on div ""lev er" press enter" at bounding box center [1141, 325] width 309 height 59
type textarea "hero.use("lever")"
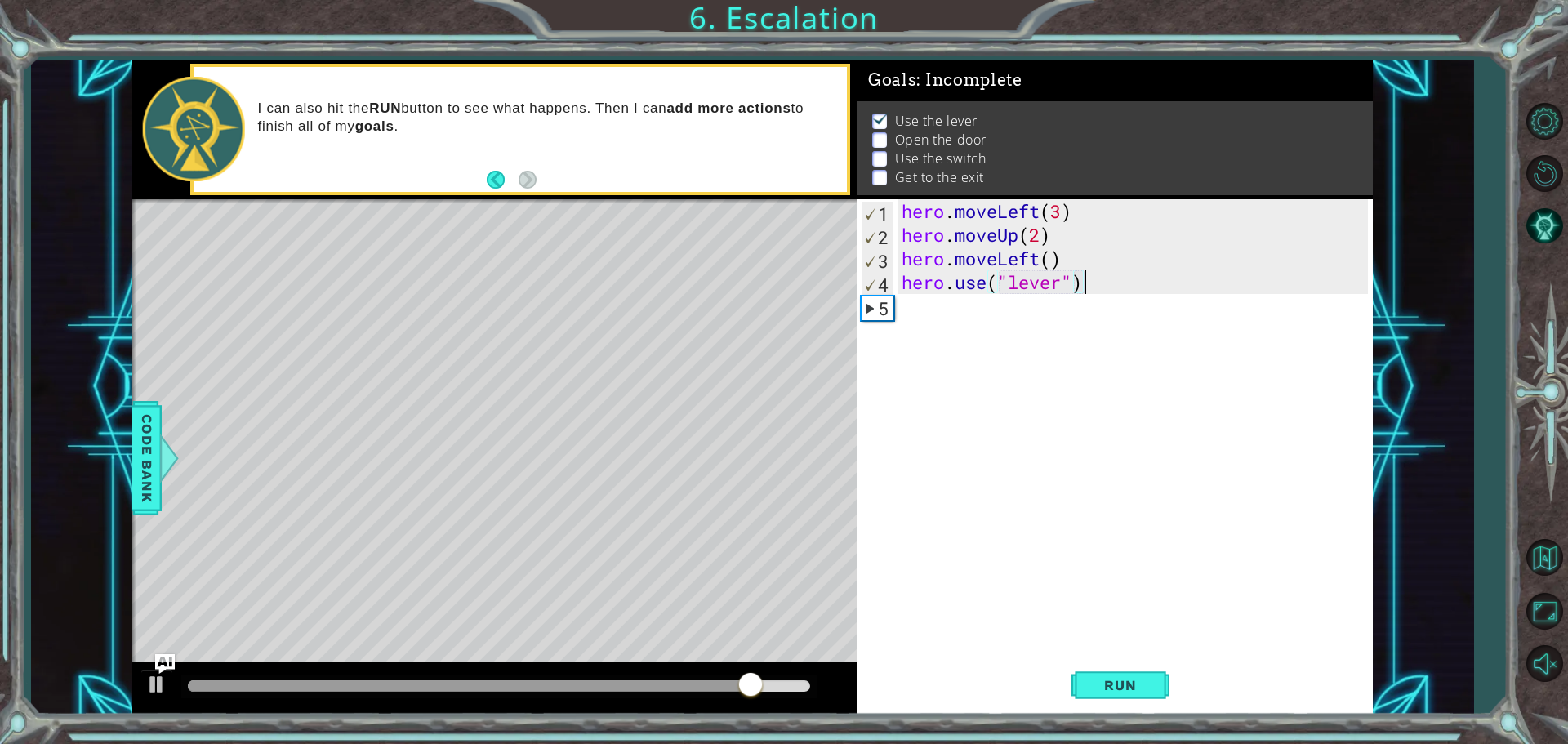
click at [905, 317] on div "hero . moveLeft ( 3 ) hero . moveUp ( 2 ) hero . moveLeft ( ) hero . use ( "lev…" at bounding box center [1137, 447] width 478 height 497
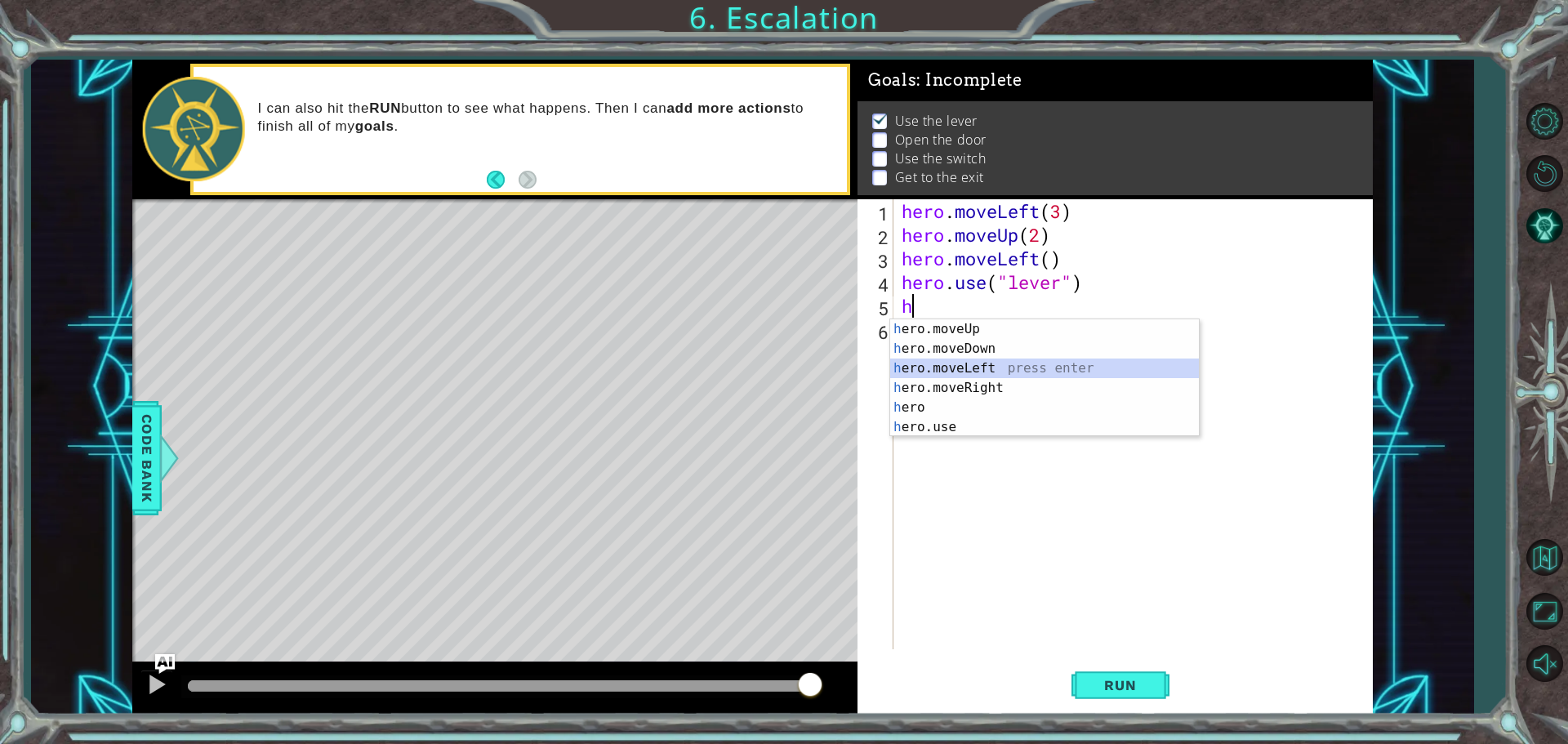
click at [966, 362] on div "h ero.moveUp press enter h ero.moveDown press enter h ero.moveLeft press enter …" at bounding box center [1044, 397] width 309 height 157
type textarea "hero.moveLeft(1)"
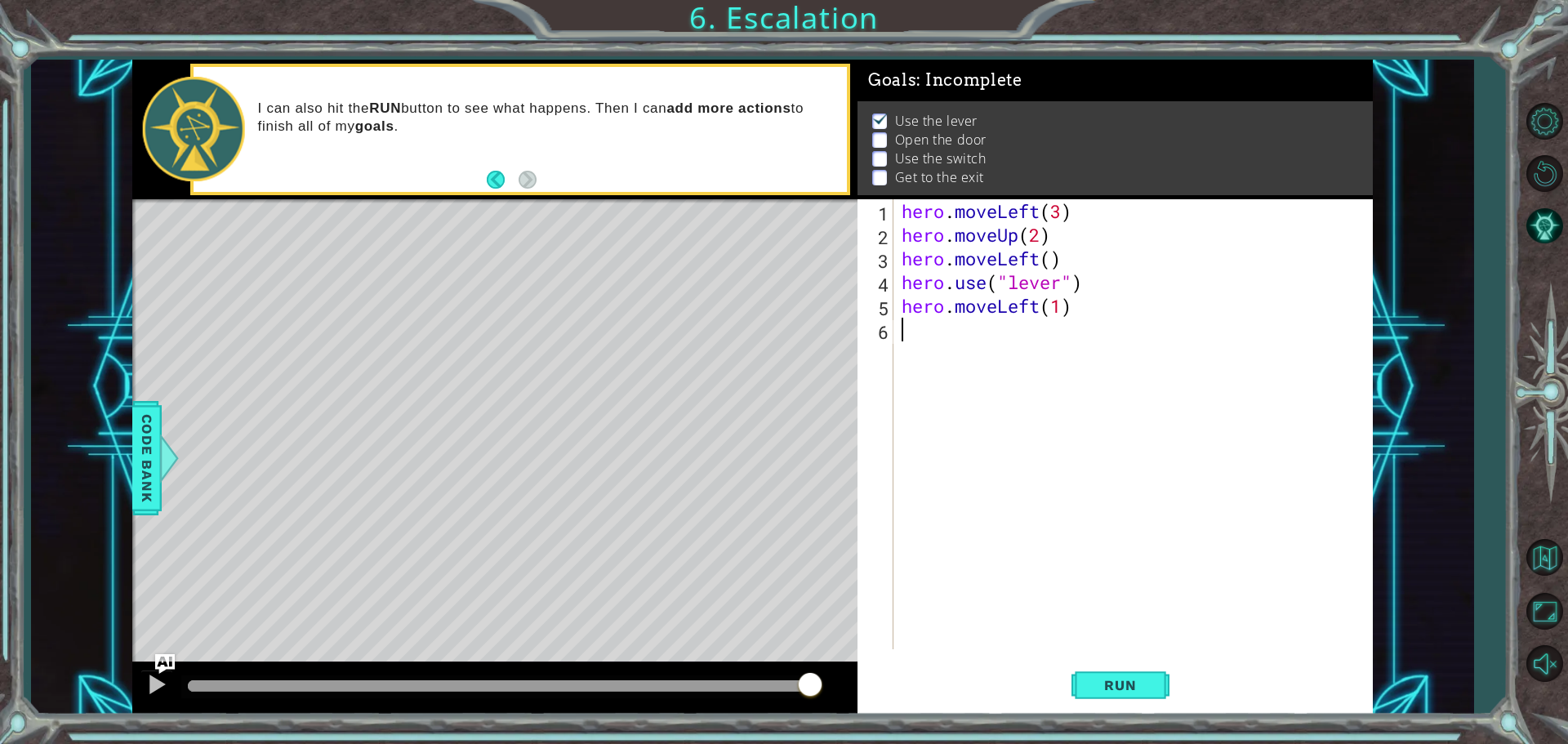
click at [900, 330] on div "hero . moveLeft ( 3 ) hero . moveUp ( 2 ) hero . moveLeft ( ) hero . use ( "lev…" at bounding box center [1137, 447] width 478 height 497
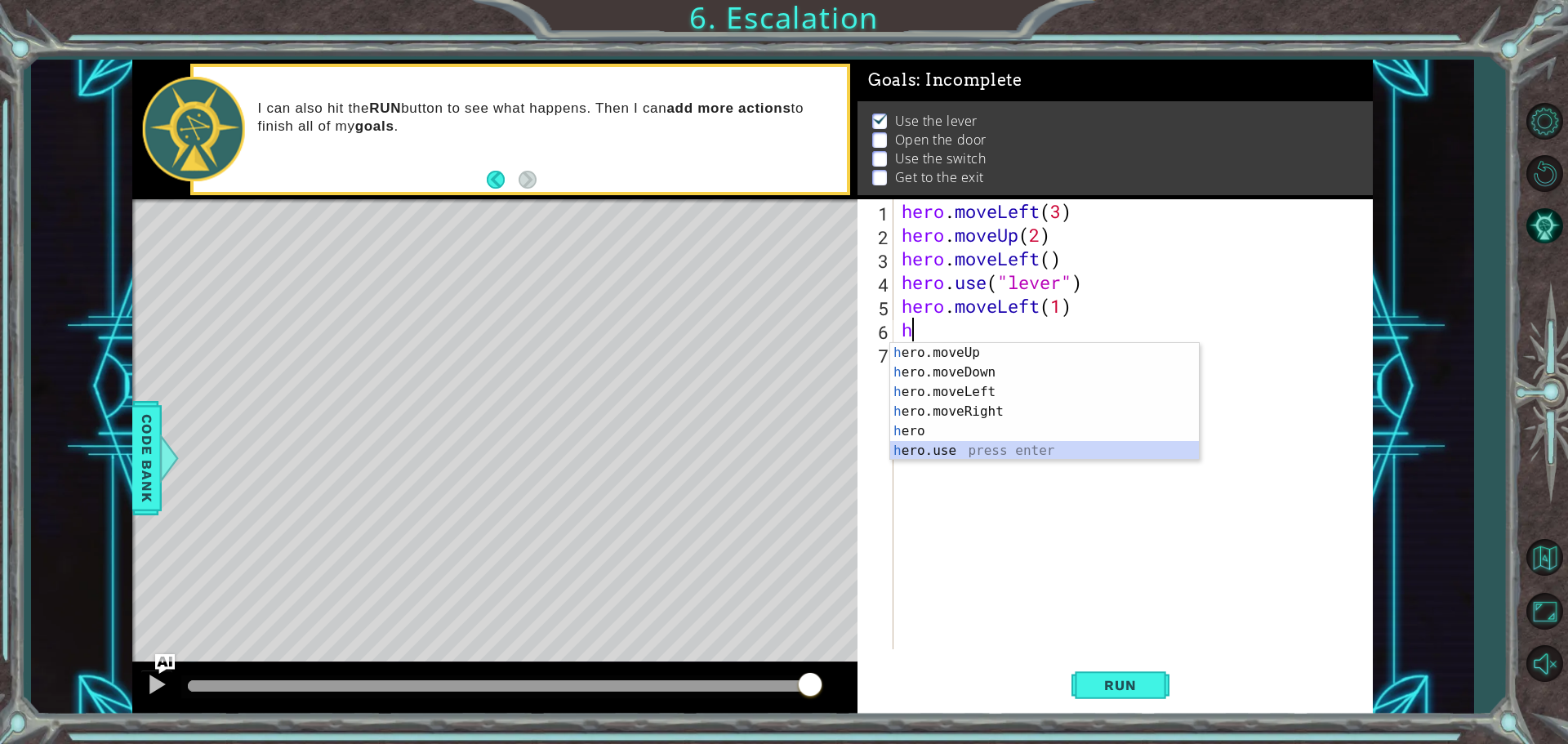
click at [925, 449] on div "h ero.moveUp press enter h ero.moveDown press enter h ero.moveLeft press enter …" at bounding box center [1044, 421] width 309 height 157
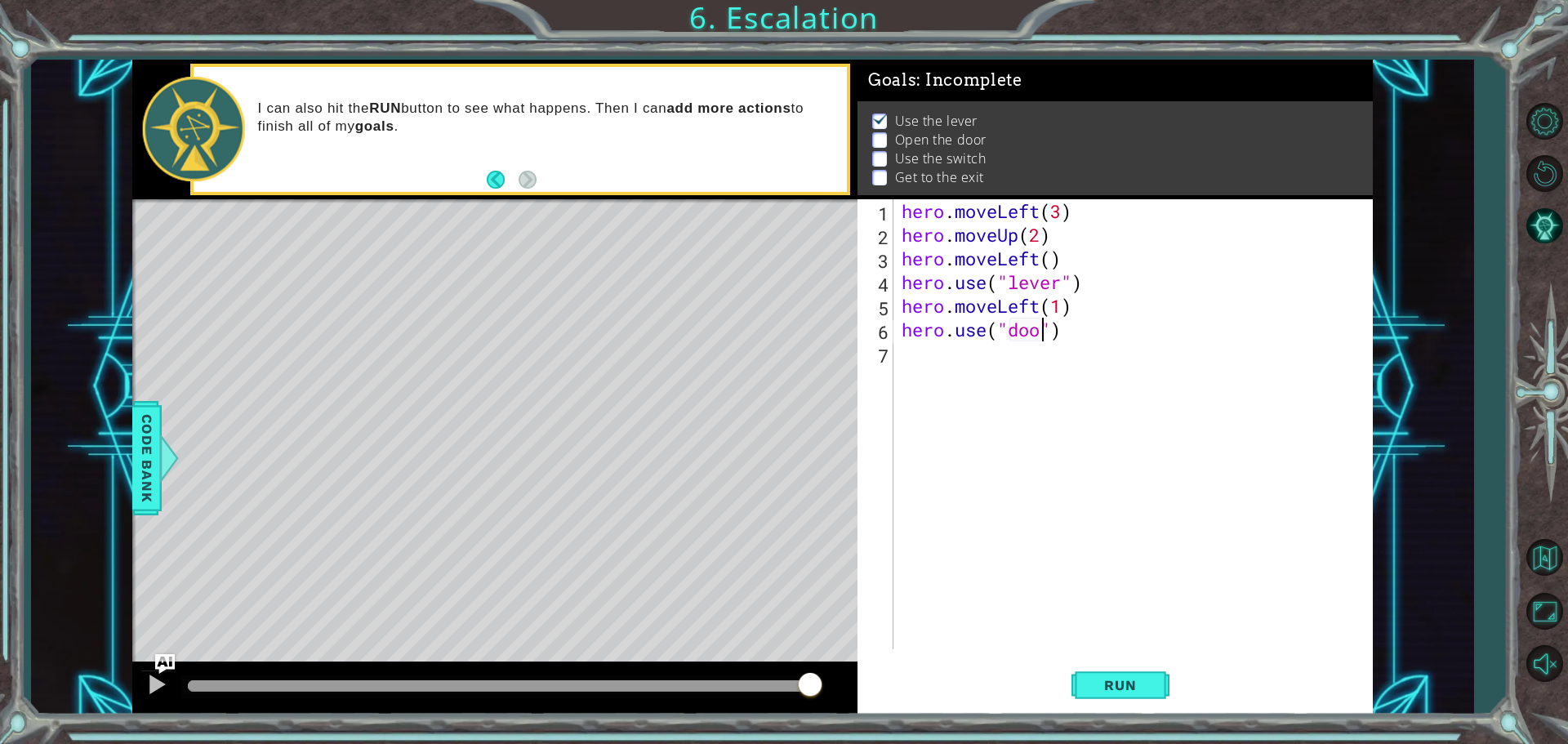
type textarea "hero.use("door")"
click at [906, 355] on div "hero . moveLeft ( 3 ) hero . moveUp ( 2 ) hero . moveLeft ( ) hero . use ( "lev…" at bounding box center [1137, 447] width 478 height 497
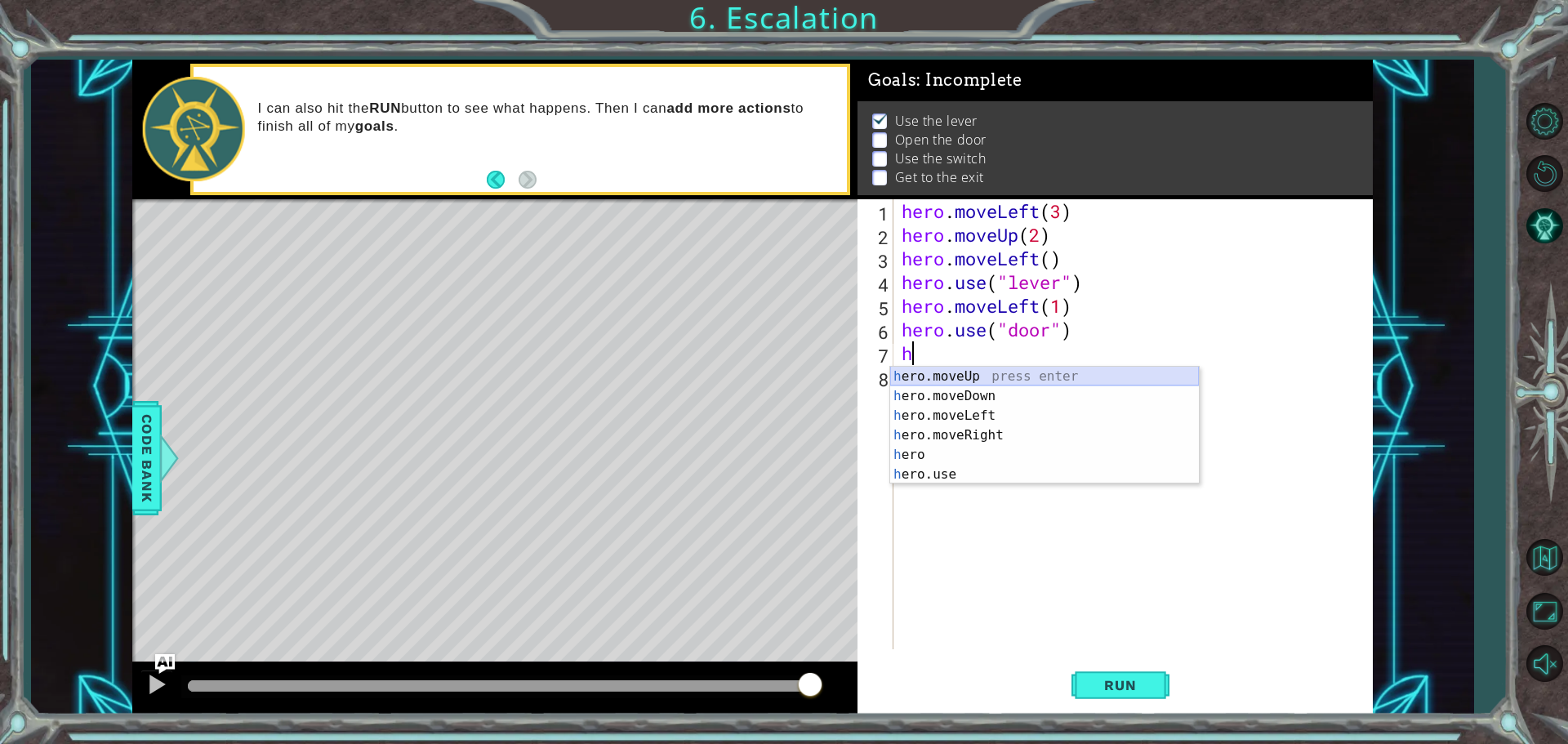
click at [953, 370] on div "h ero.moveUp press enter h ero.moveDown press enter h ero.moveLeft press enter …" at bounding box center [1044, 445] width 309 height 157
type textarea "hero.moveUp(1)"
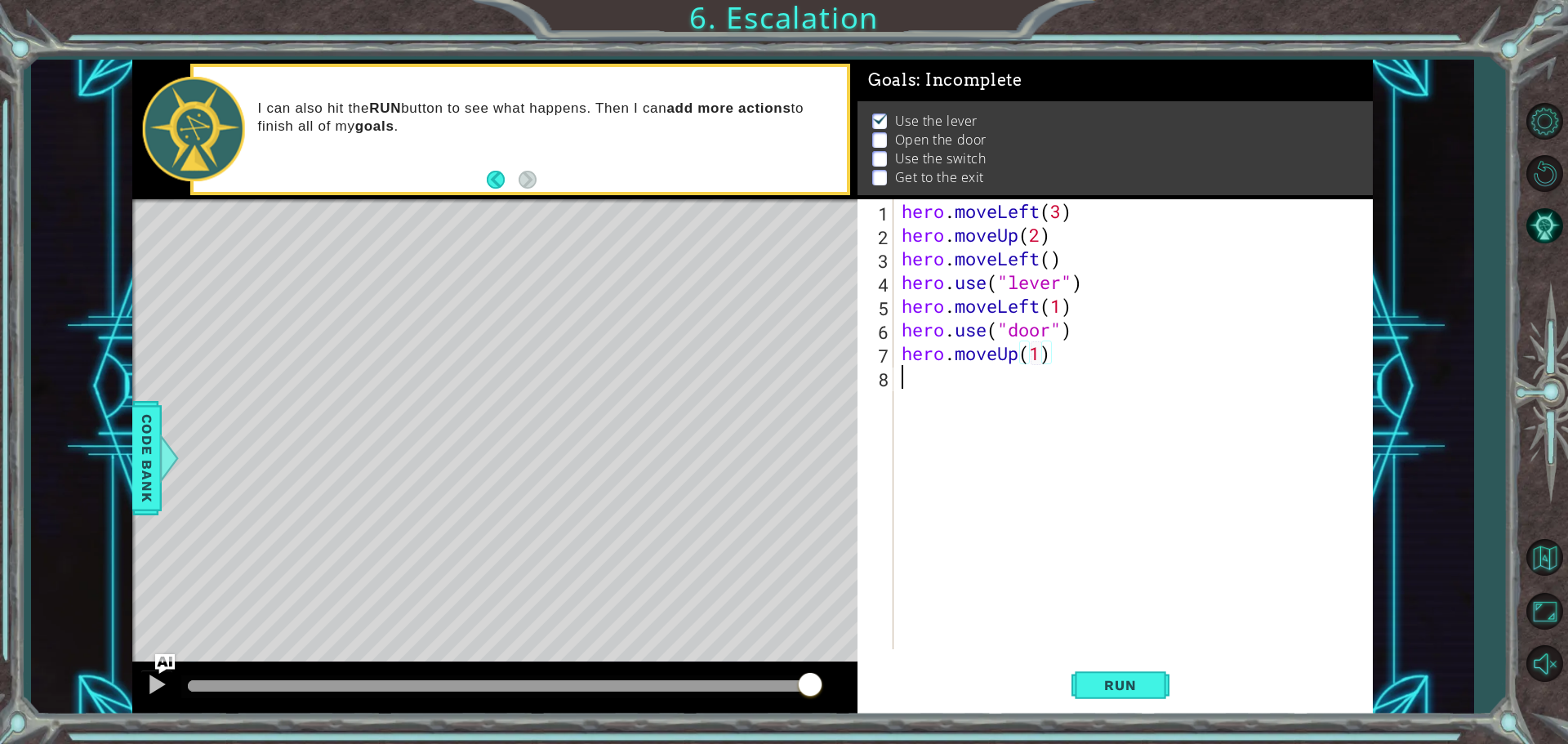
click at [944, 370] on div "hero . moveLeft ( 3 ) hero . moveUp ( 2 ) hero . moveLeft ( ) hero . use ( "lev…" at bounding box center [1137, 447] width 478 height 497
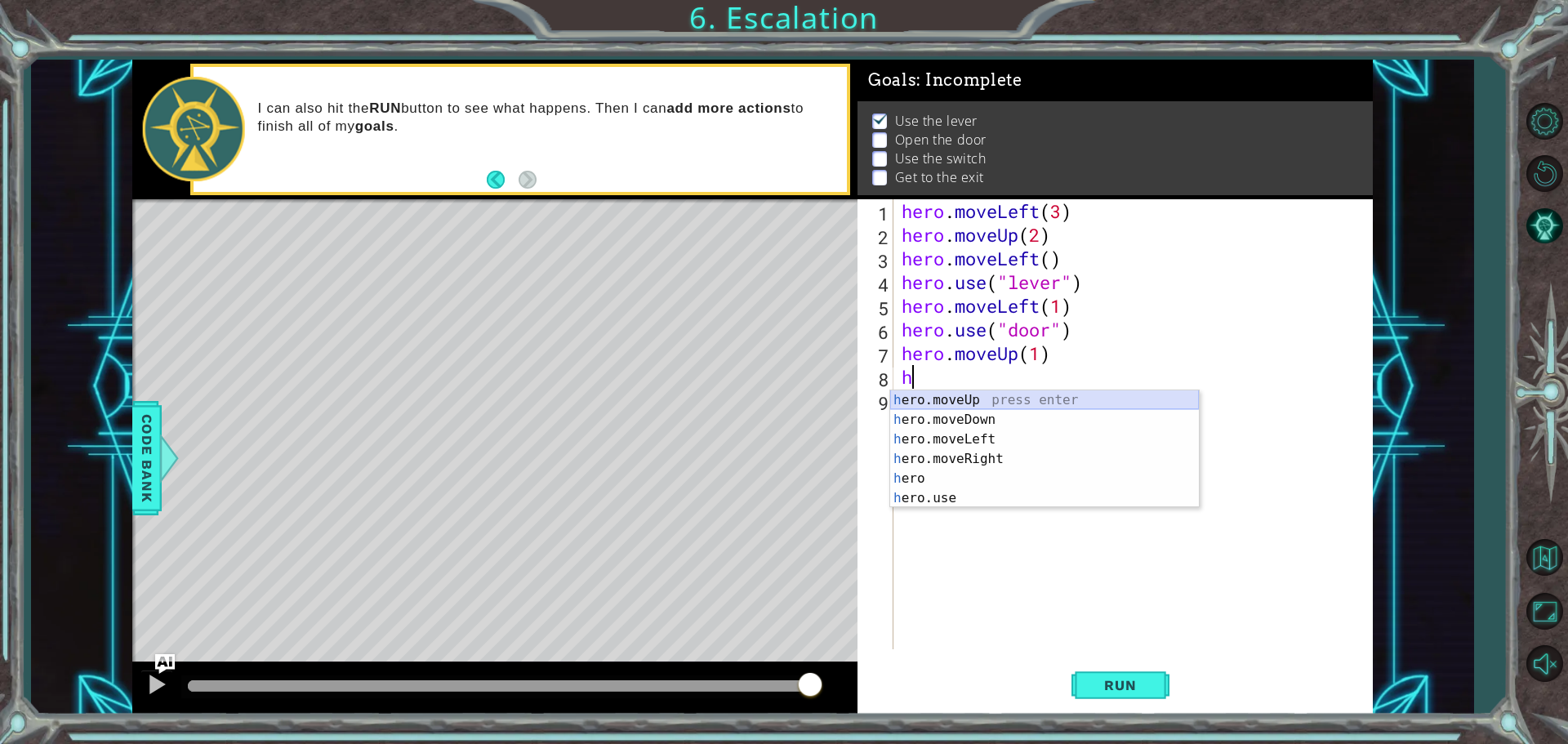
click at [953, 394] on div "h ero.moveUp press enter h ero.moveDown press enter h ero.moveLeft press enter …" at bounding box center [1044, 468] width 309 height 157
type textarea "hero.moveUp(1)"
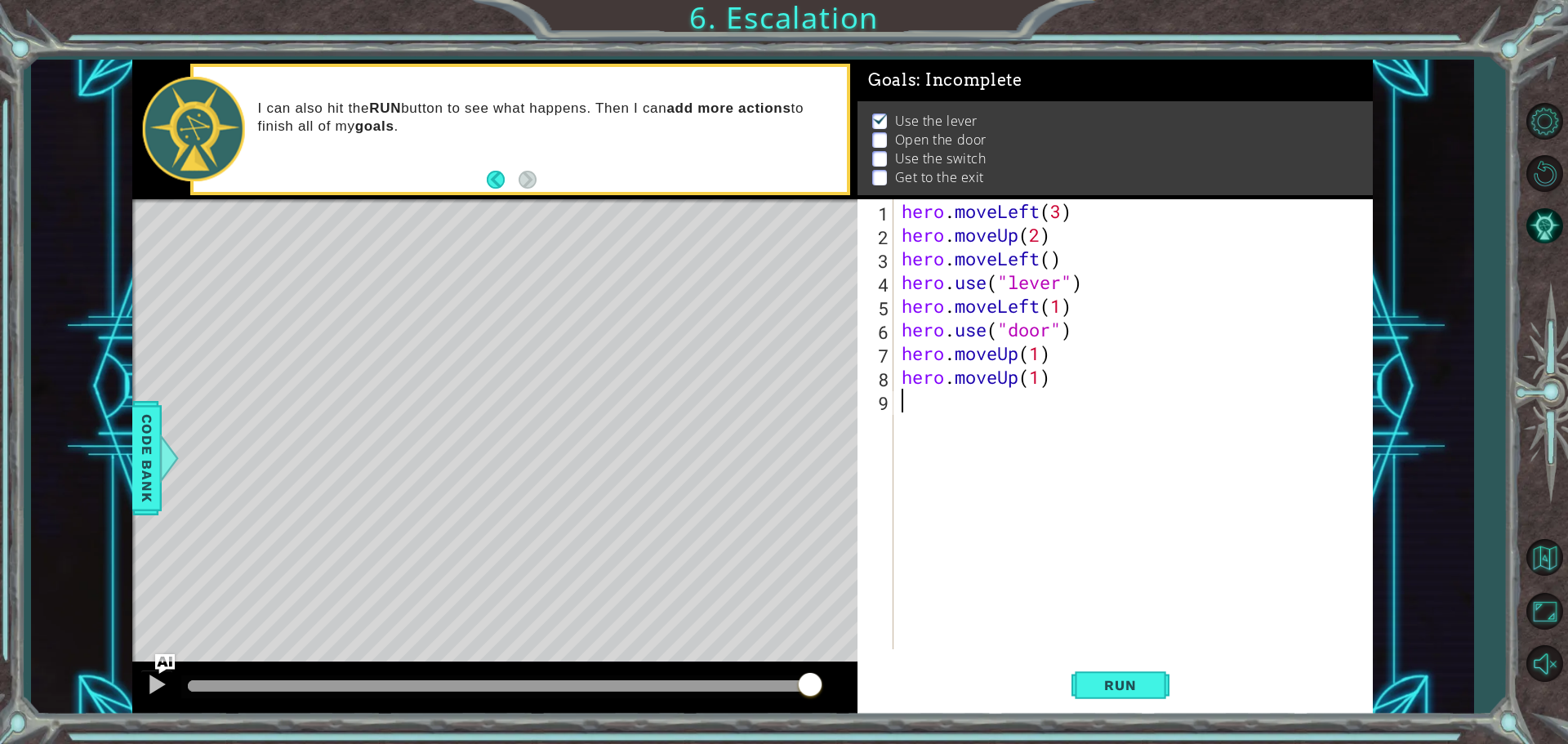
click at [912, 401] on div "hero . moveLeft ( 3 ) hero . moveUp ( 2 ) hero . moveLeft ( ) hero . use ( "lev…" at bounding box center [1137, 447] width 478 height 497
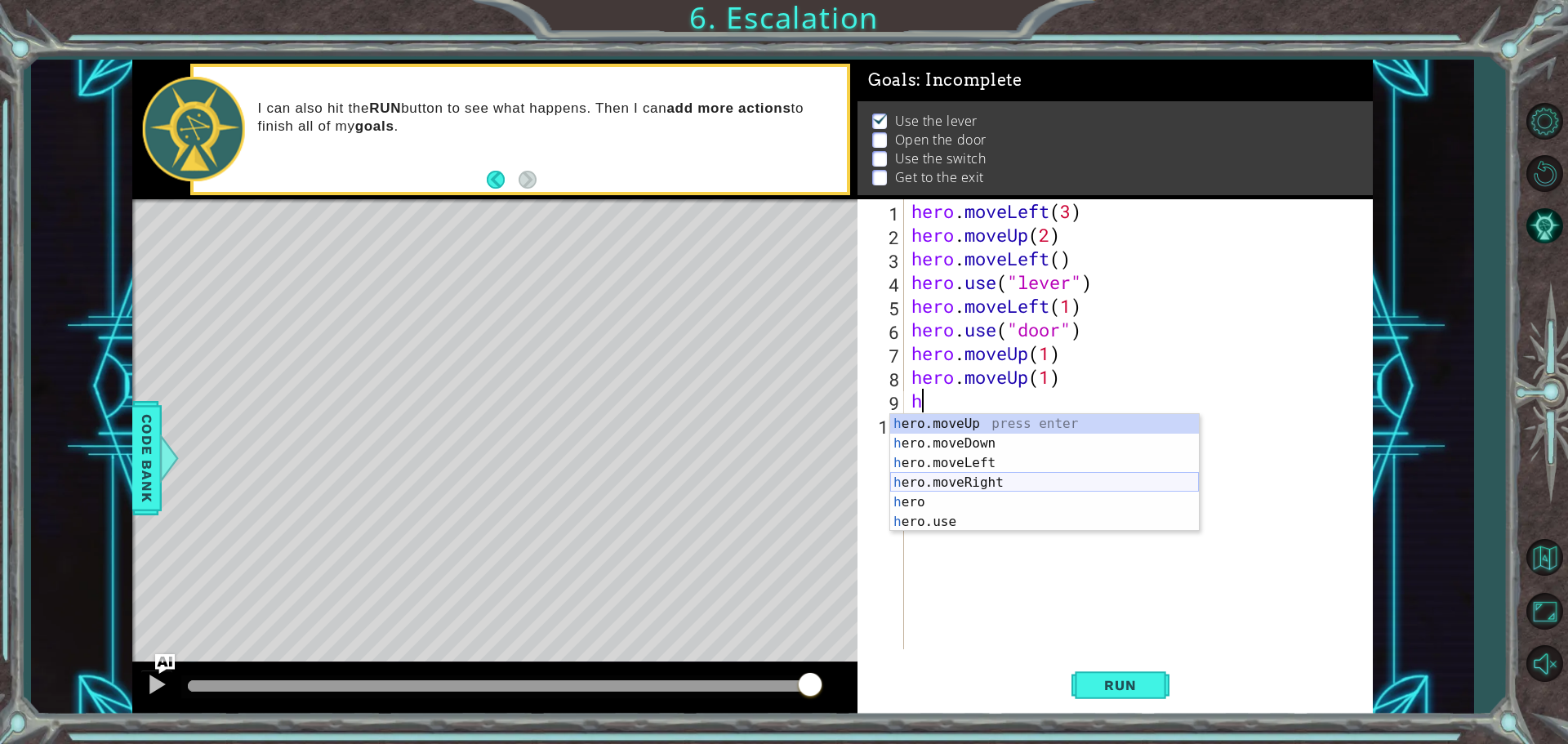
click at [976, 487] on div "h ero.moveUp press enter h ero.moveDown press enter h ero.moveLeft press enter …" at bounding box center [1044, 492] width 309 height 157
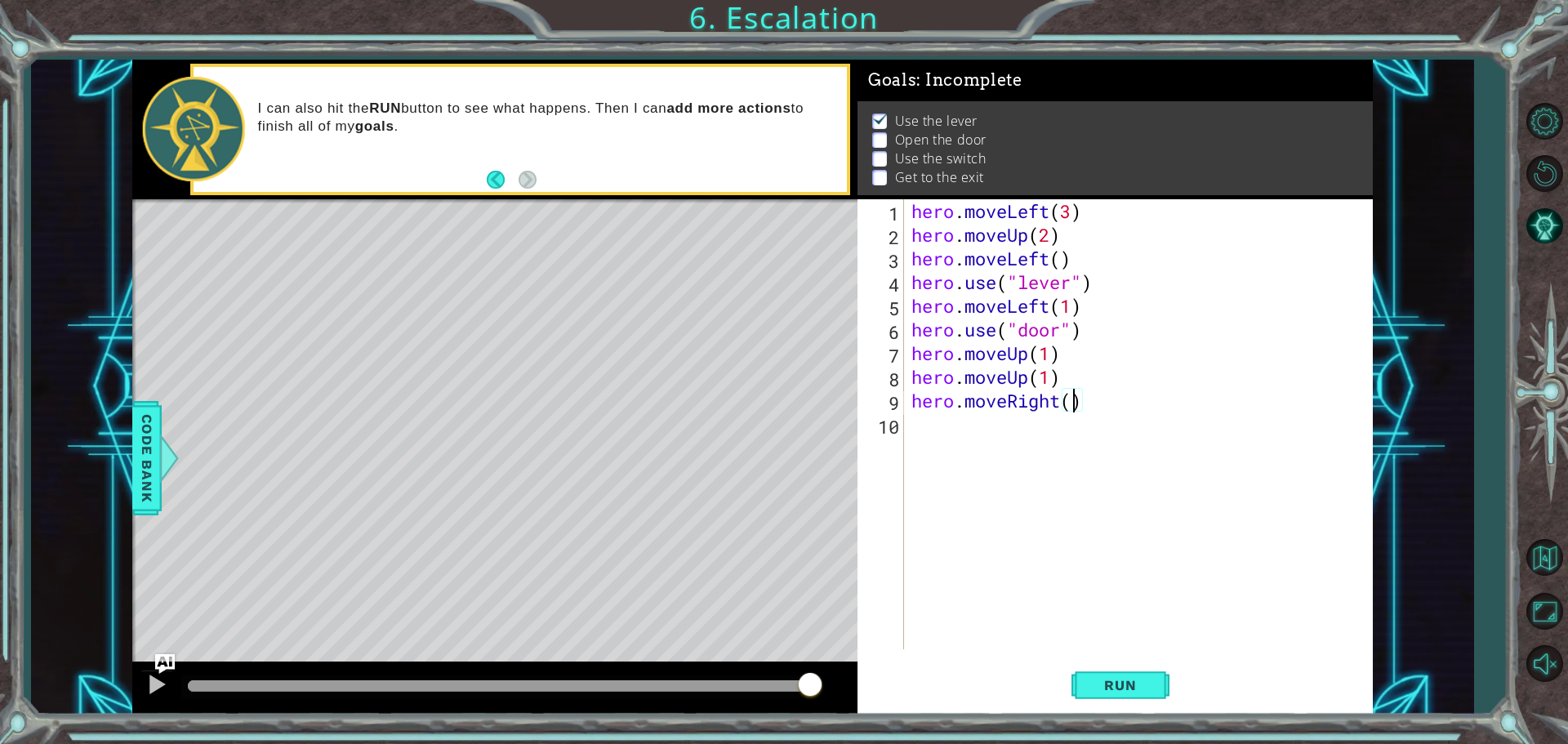
type textarea "hero.moveRight(2)"
click at [911, 425] on div "hero . moveLeft ( 3 ) hero . moveUp ( 2 ) hero . moveLeft ( ) hero . use ( "lev…" at bounding box center [1142, 447] width 468 height 497
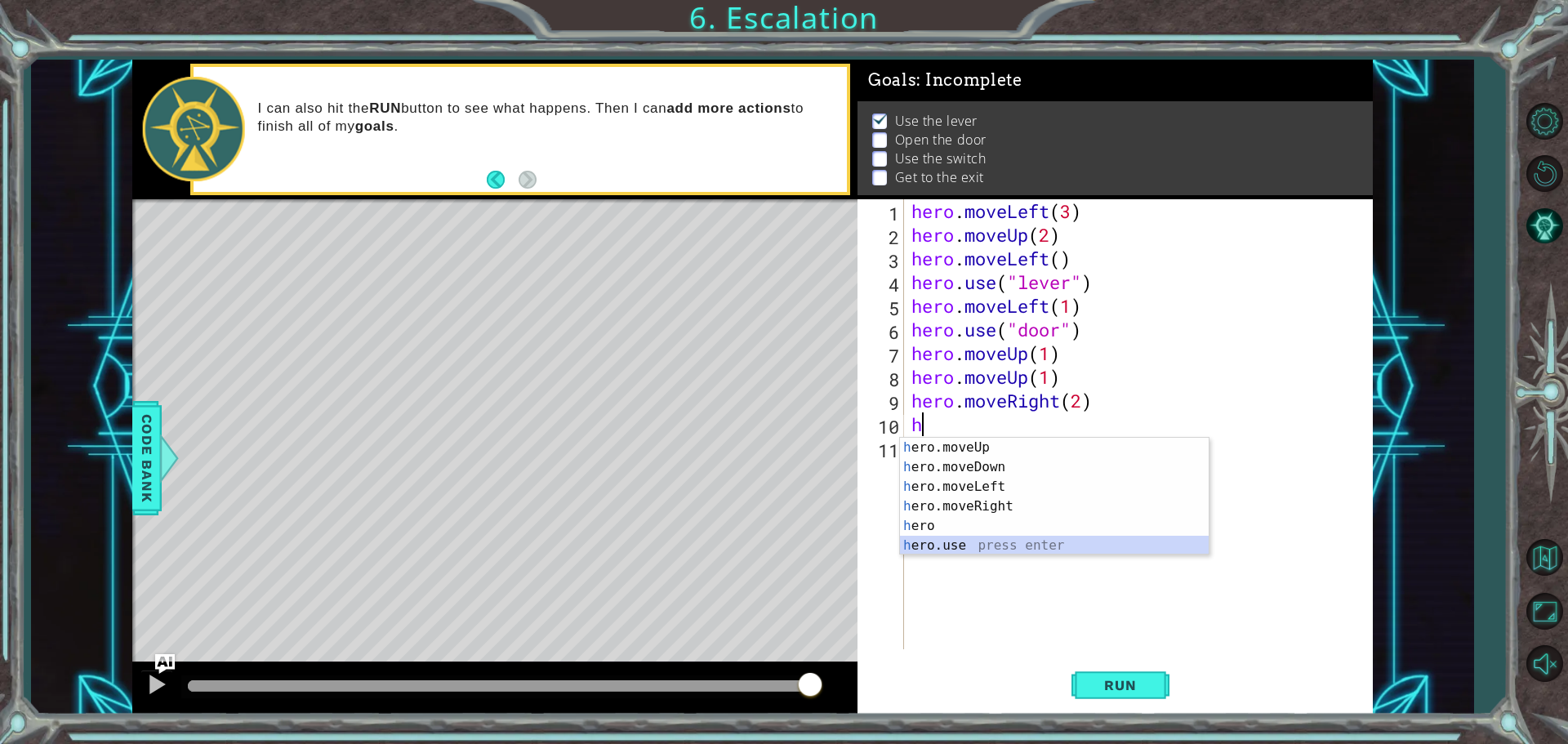
click at [934, 546] on div "h ero.moveUp press enter h ero.moveDown press enter h ero.moveLeft press enter …" at bounding box center [1055, 516] width 309 height 157
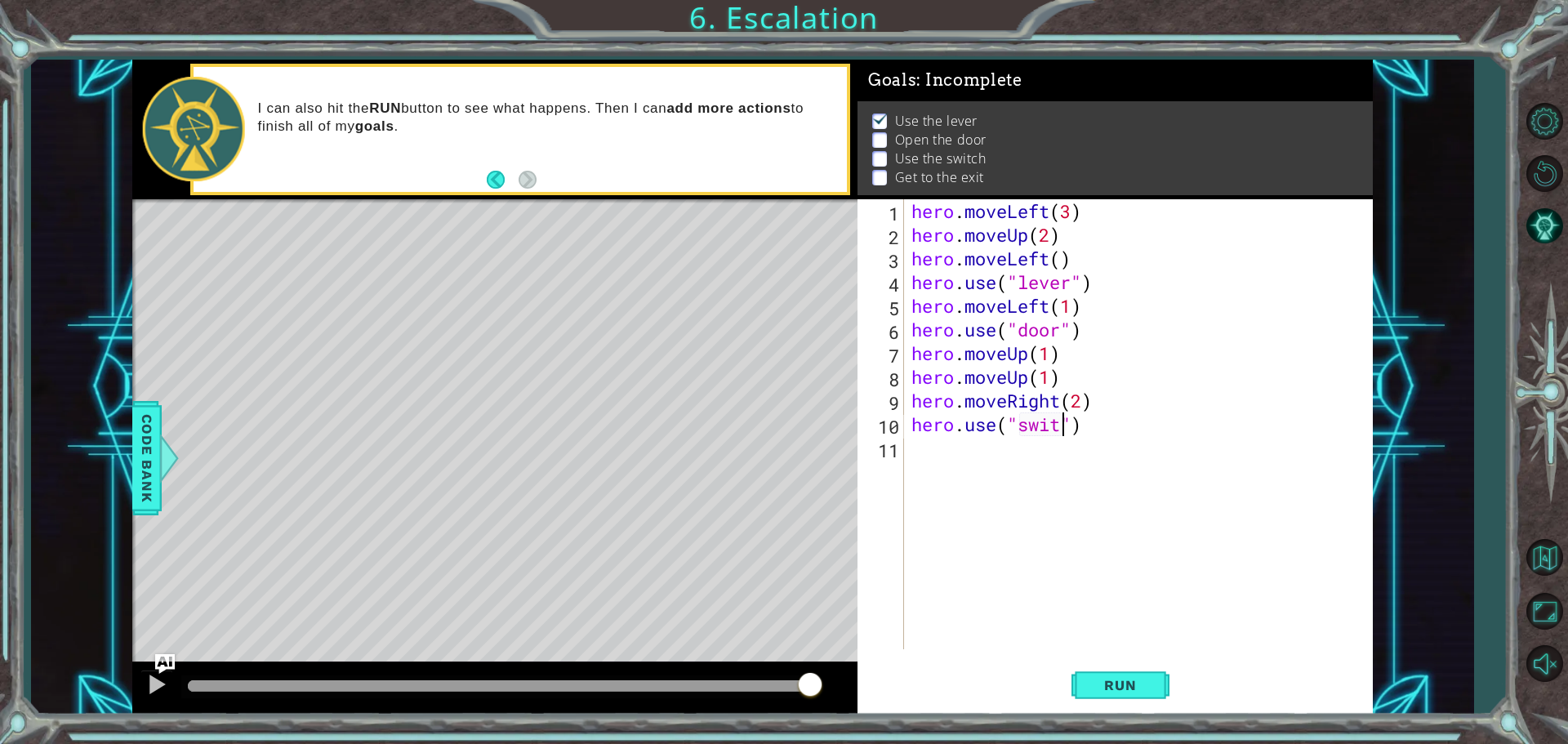
scroll to position [0, 7]
type textarea "hero.use("switch")"
click at [912, 455] on div "hero . moveLeft ( 3 ) hero . moveUp ( 2 ) hero . moveLeft ( ) hero . use ( "lev…" at bounding box center [1142, 447] width 468 height 497
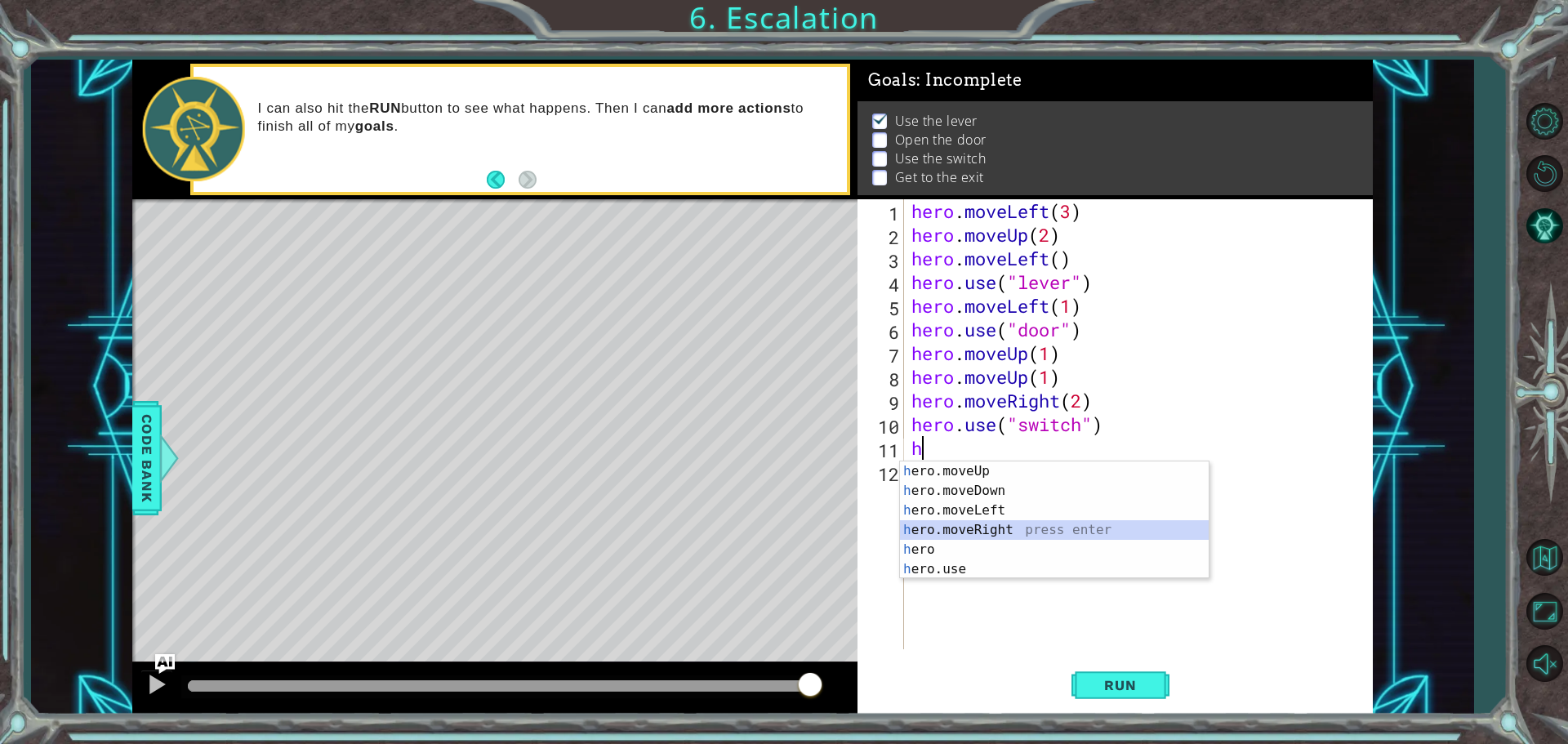
click at [981, 537] on div "h ero.moveUp press enter h ero.moveDown press enter h ero.moveLeft press enter …" at bounding box center [1055, 539] width 309 height 157
type textarea "hero.moveRight(1)"
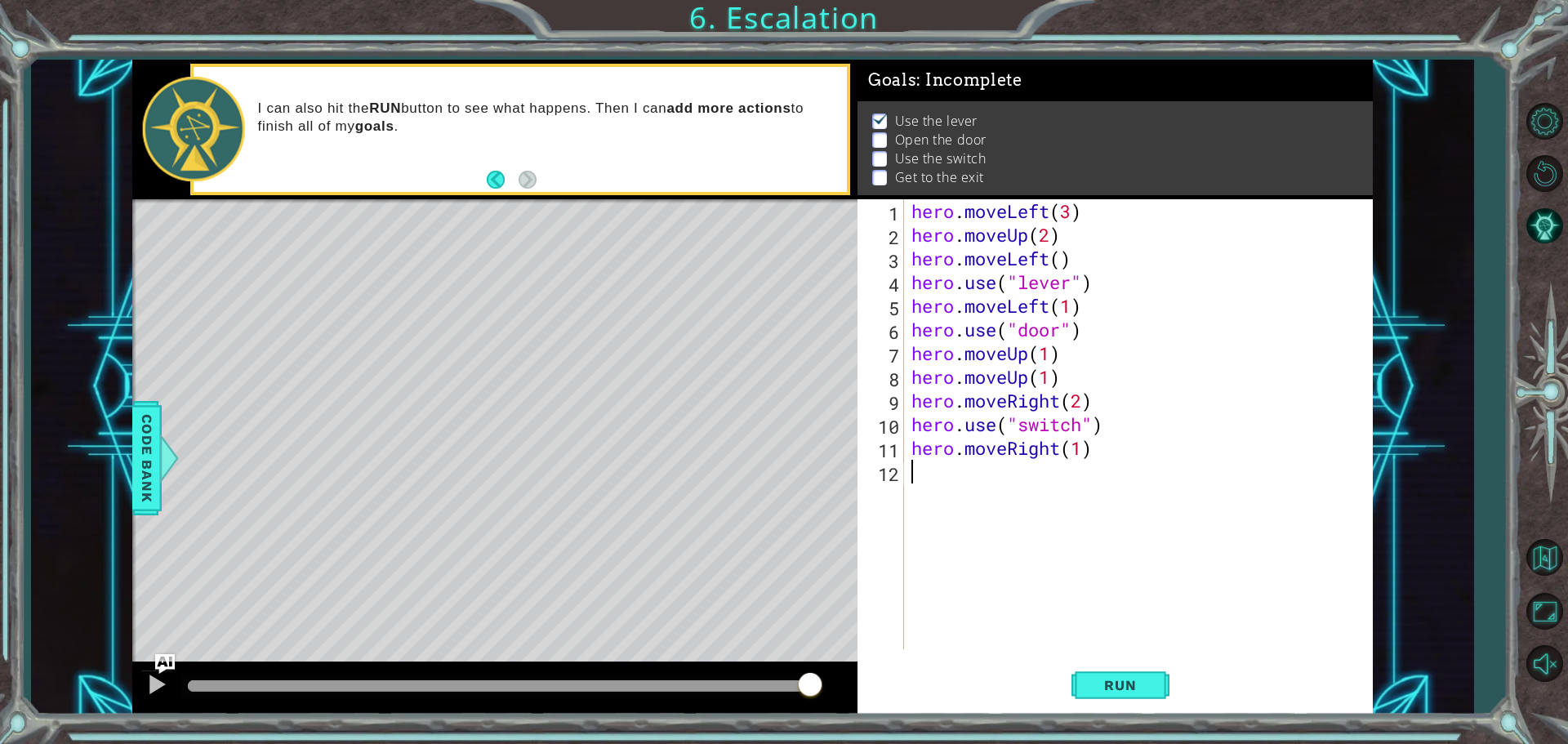
click at [922, 484] on div "hero . moveLeft ( 3 ) hero . moveUp ( 2 ) hero . moveLeft ( ) hero . use ( "lev…" at bounding box center [1142, 447] width 468 height 497
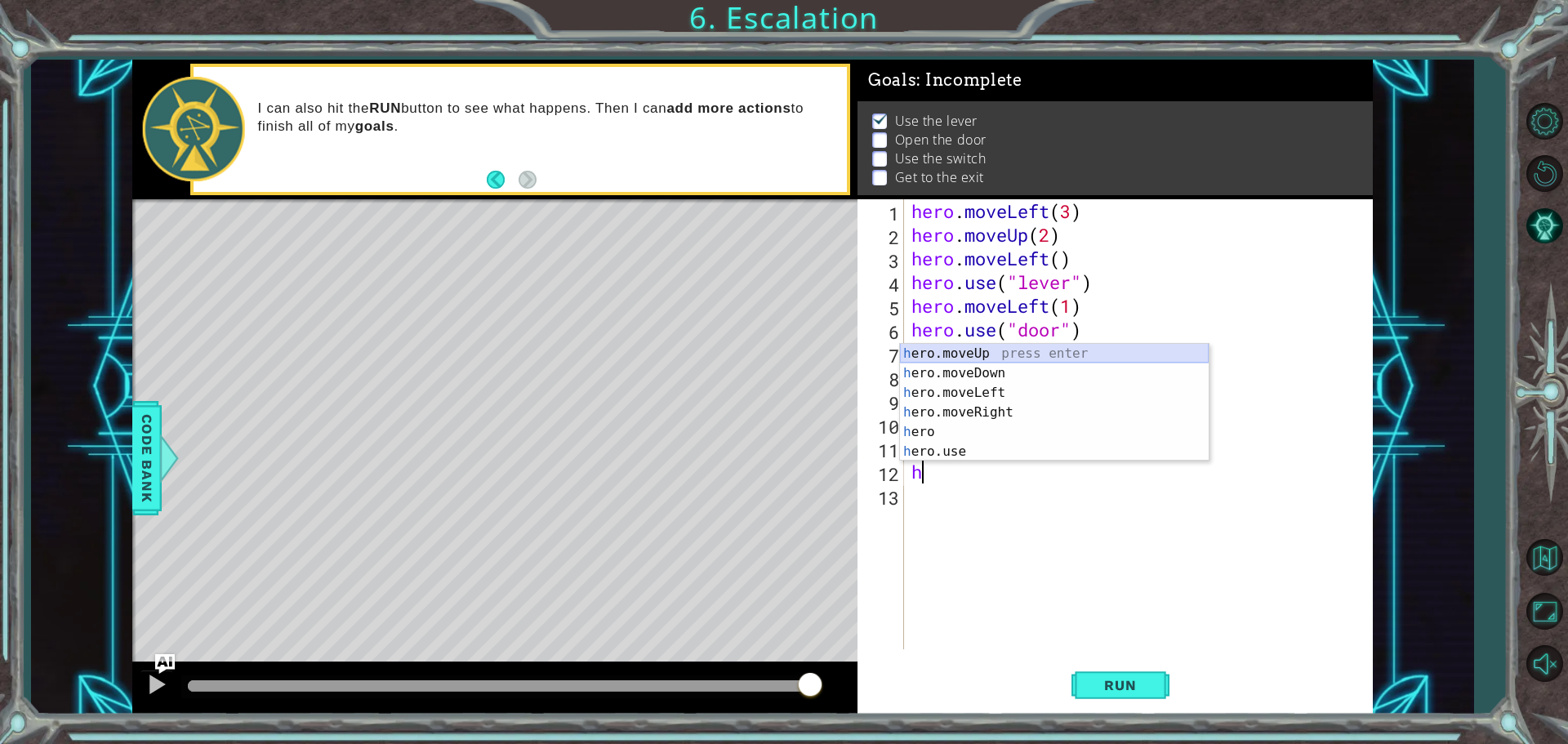
click at [983, 345] on div "h ero.moveUp press enter h ero.moveDown press enter h ero.moveLeft press enter …" at bounding box center [1055, 421] width 309 height 157
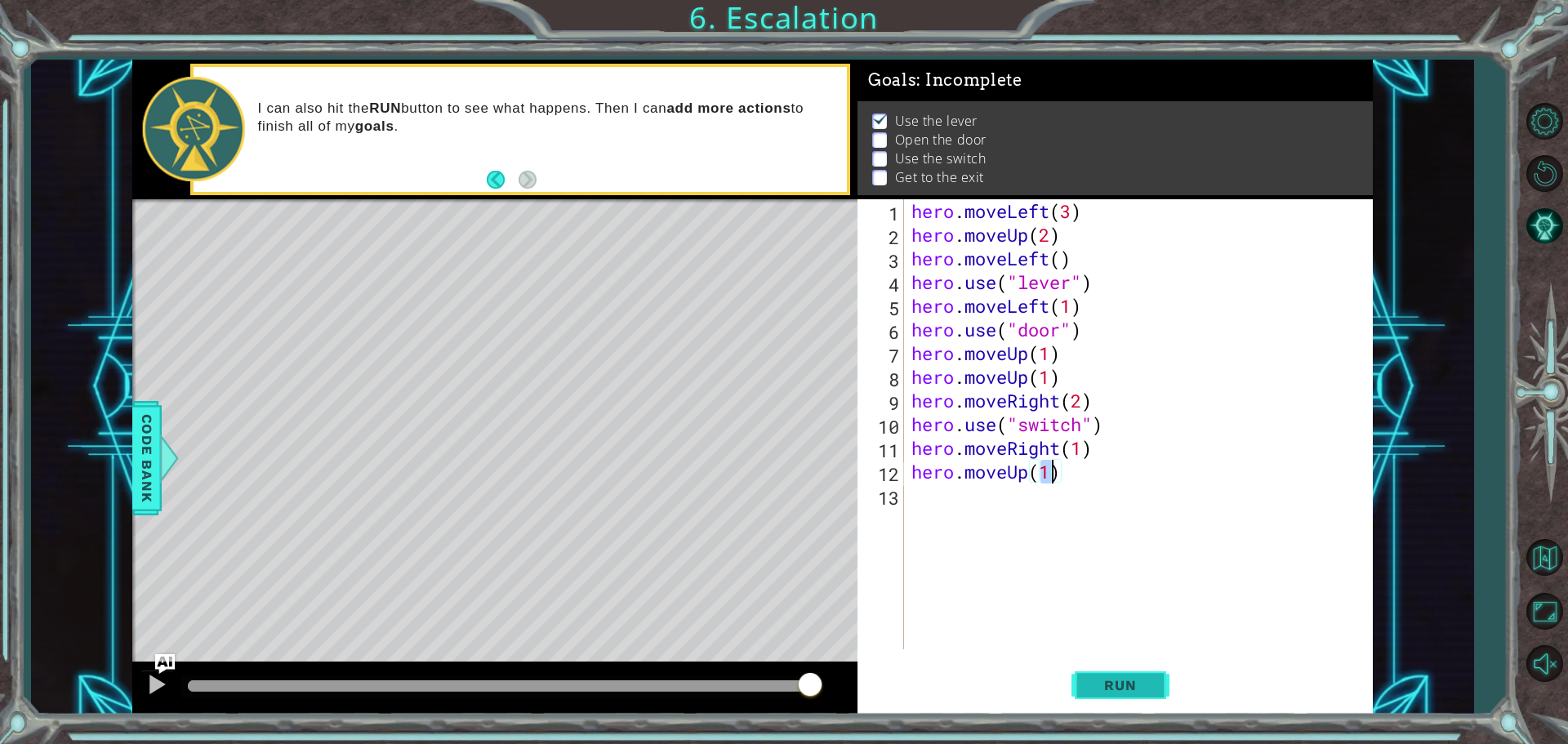
type textarea "hero.moveUp(1)"
click at [1114, 681] on span "Run" at bounding box center [1120, 685] width 64 height 16
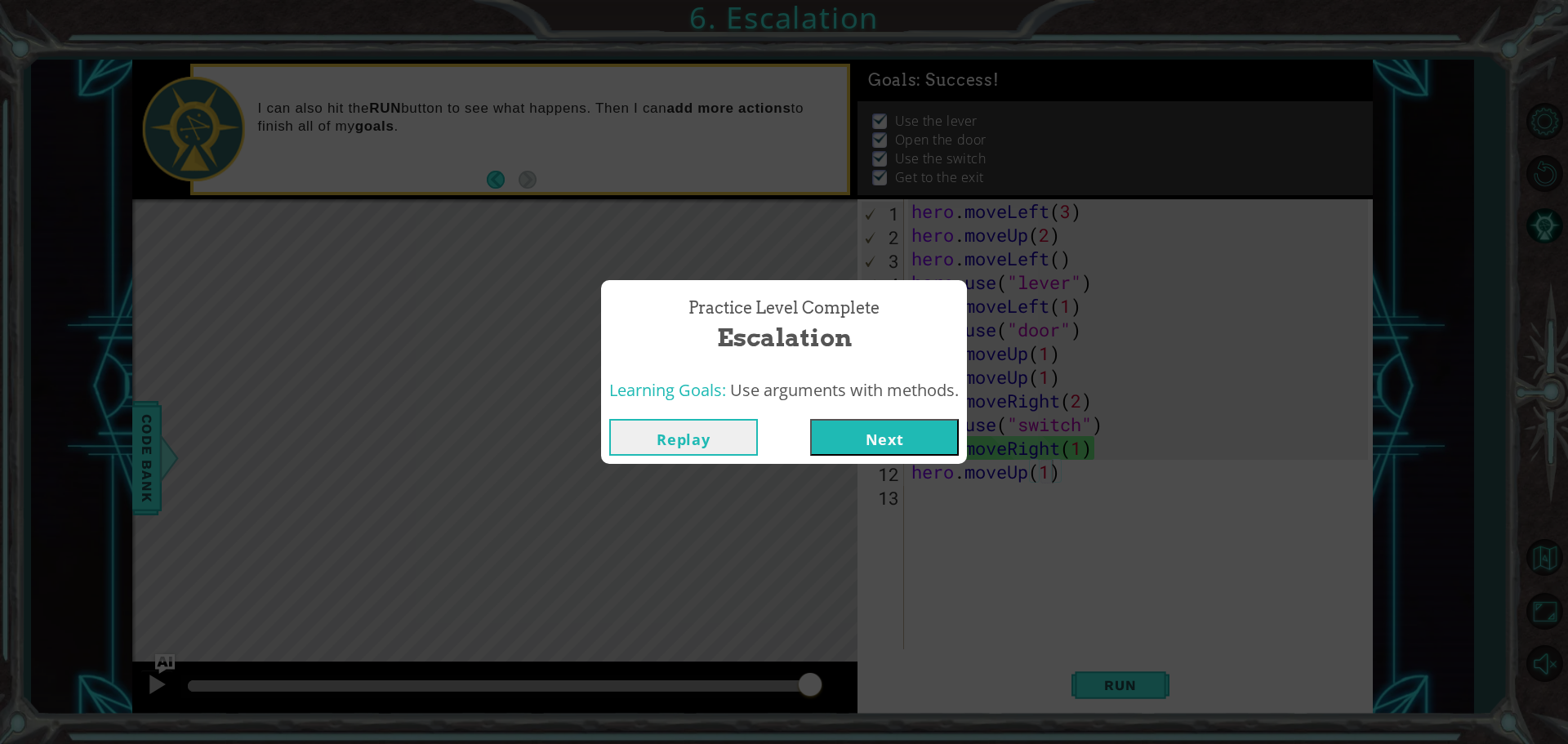
click at [887, 436] on button "Next" at bounding box center [884, 437] width 148 height 36
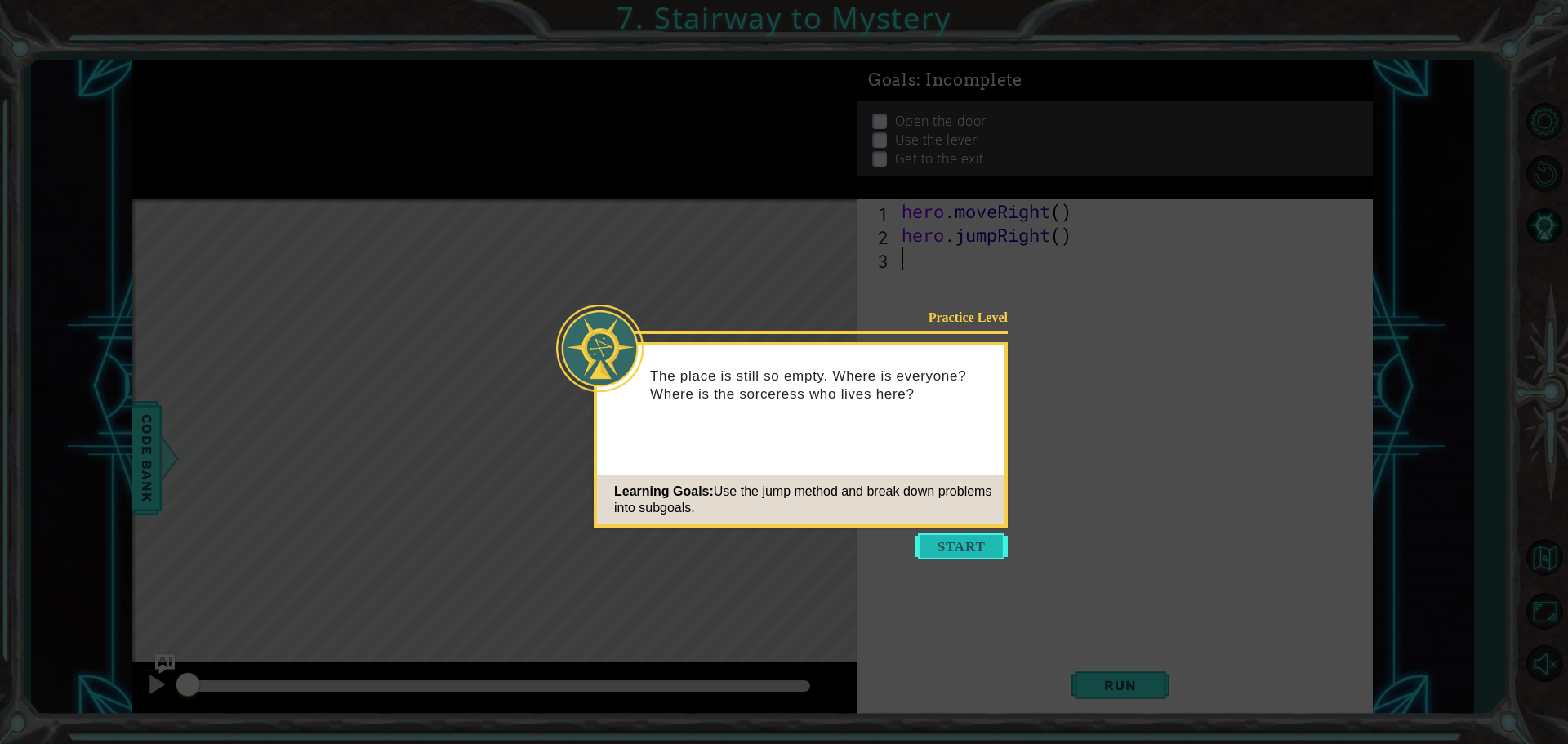
click at [943, 548] on button "Start" at bounding box center [961, 546] width 93 height 26
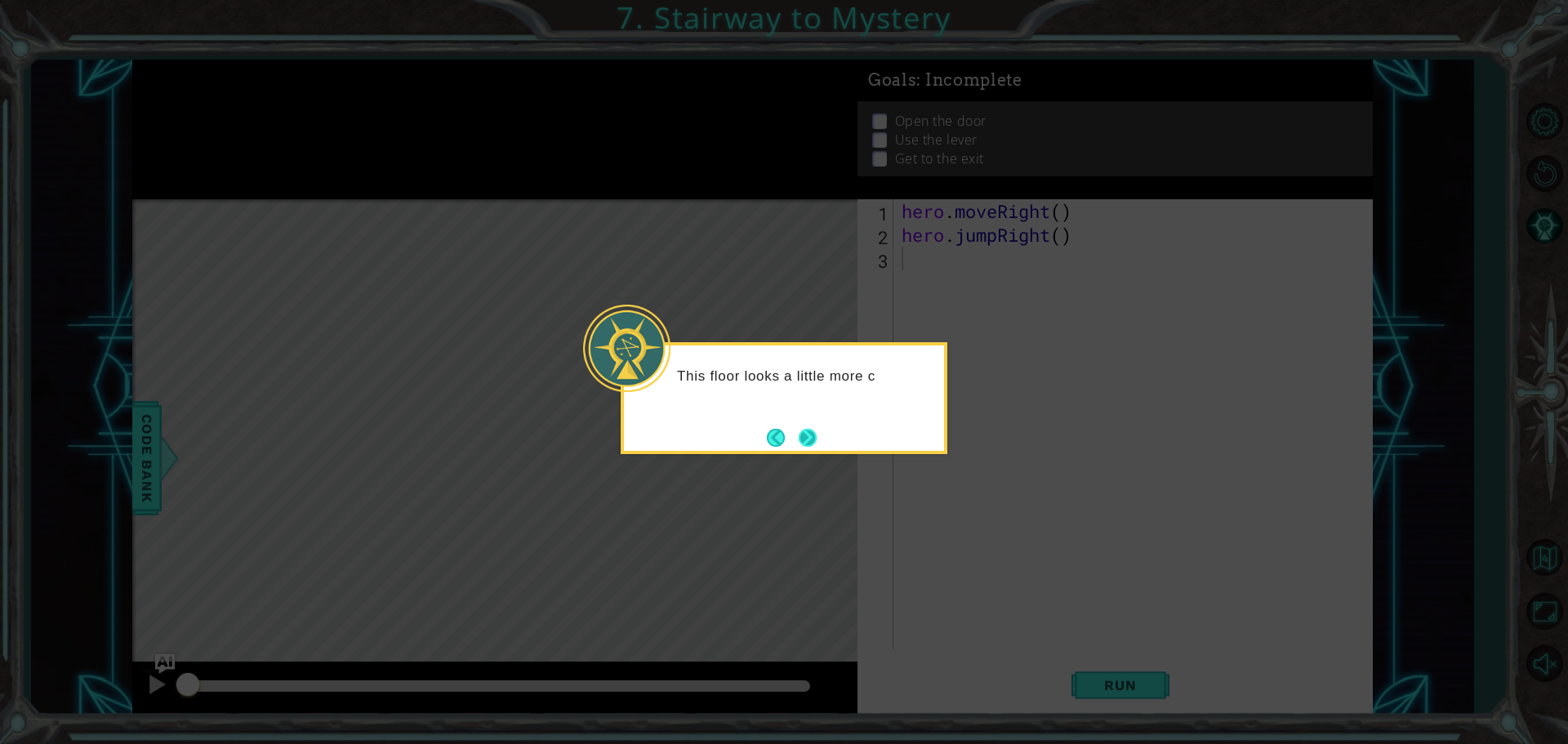
click at [805, 440] on button "Next" at bounding box center [807, 437] width 18 height 18
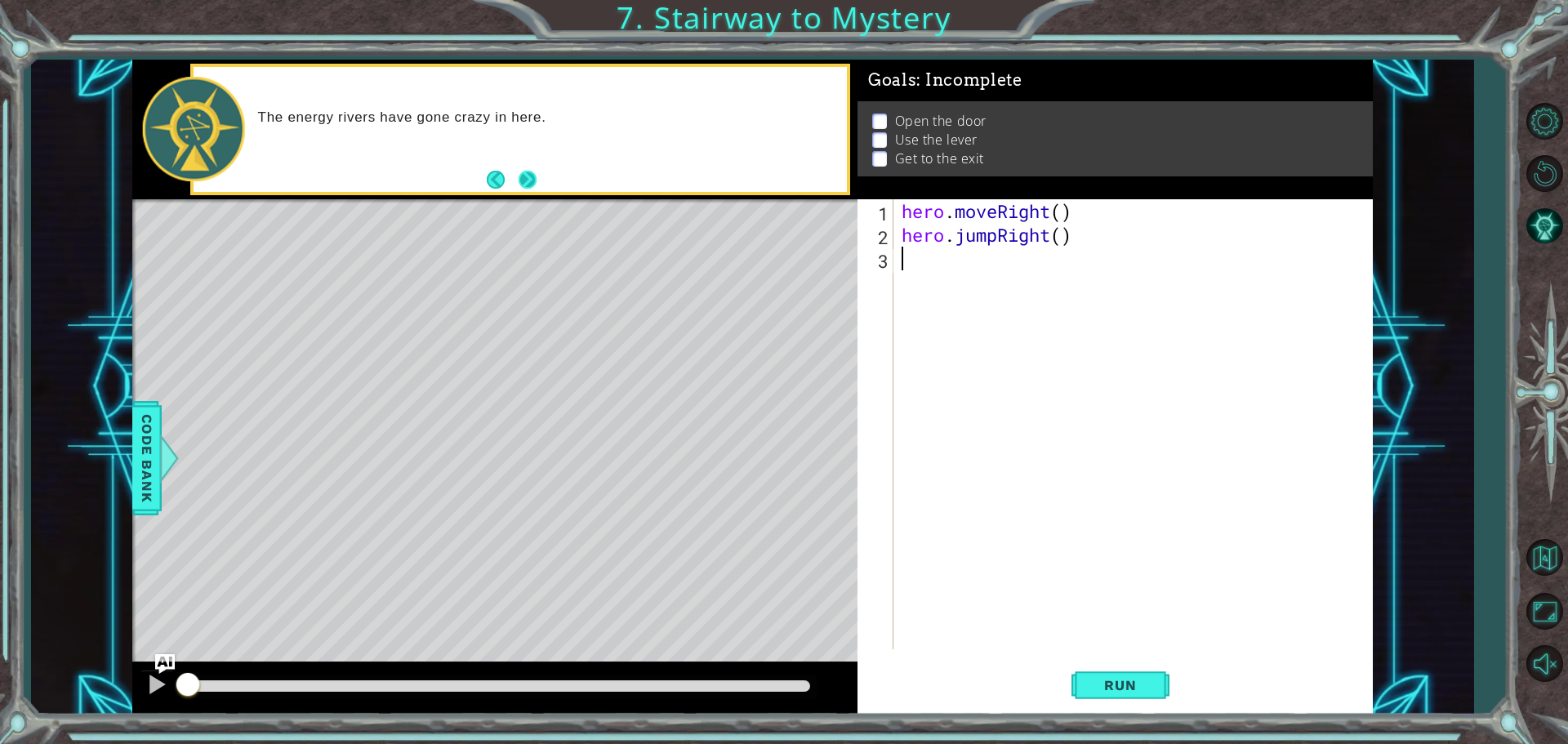
click at [528, 179] on button "Next" at bounding box center [527, 179] width 18 height 18
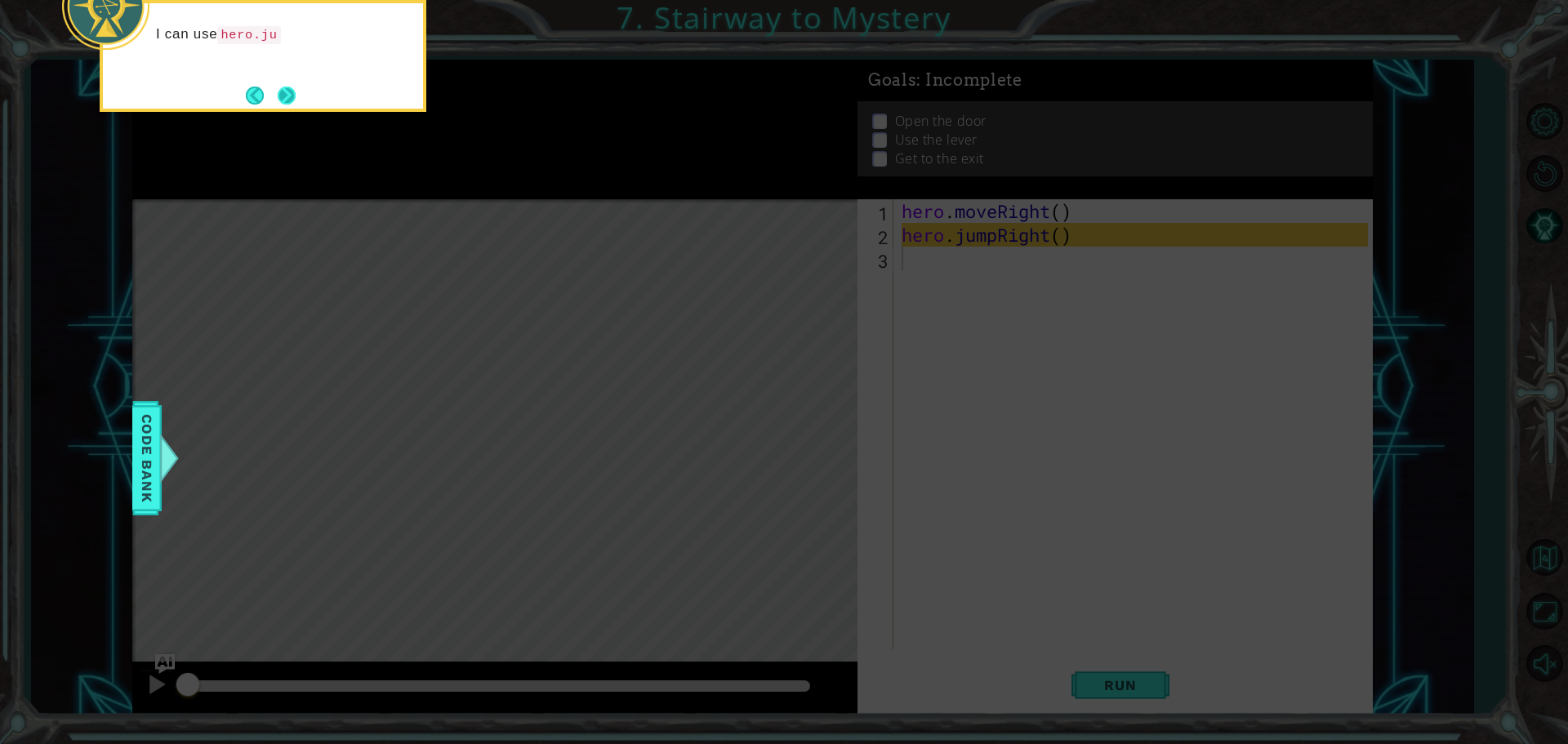
click at [278, 87] on button "Next" at bounding box center [286, 95] width 18 height 18
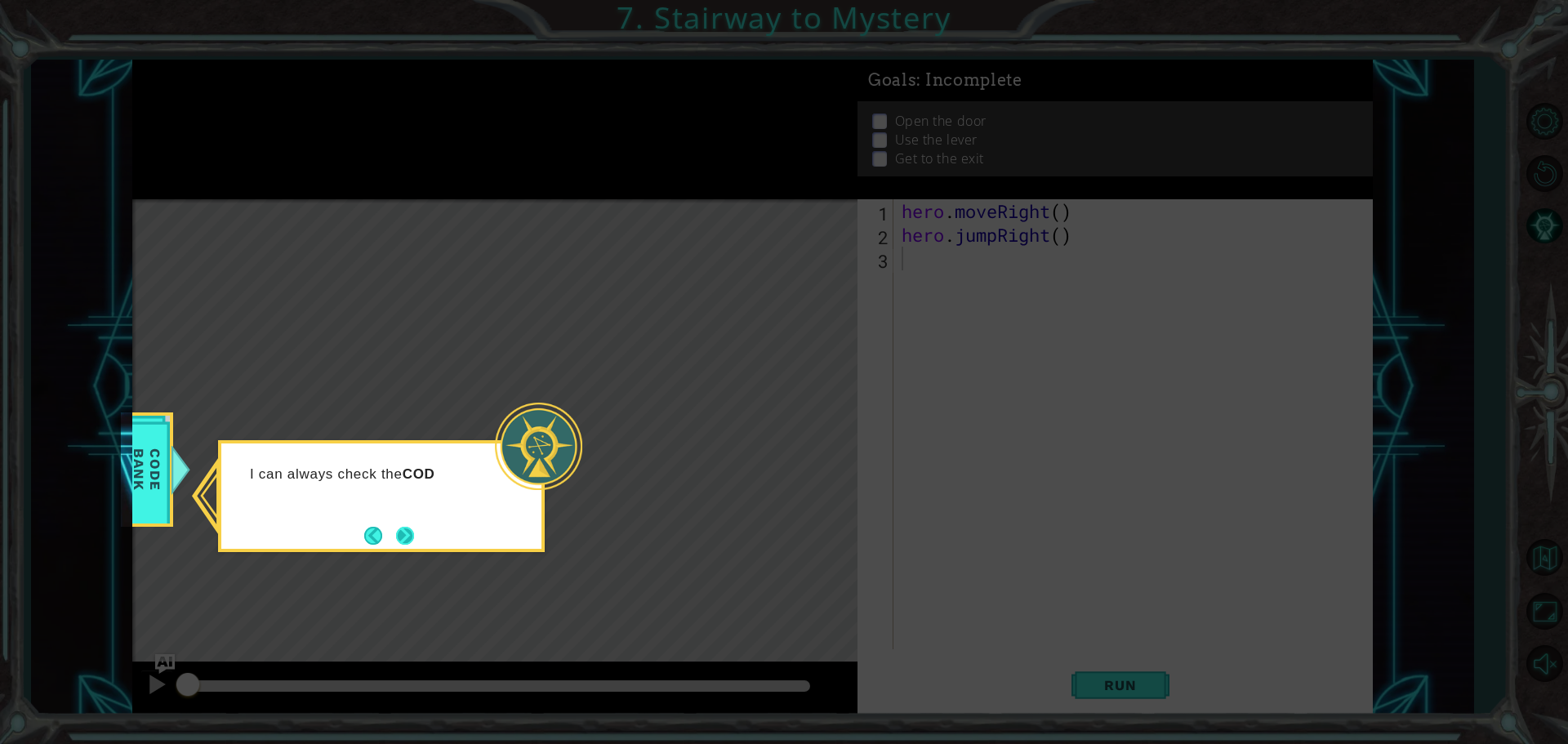
drag, startPoint x: 413, startPoint y: 545, endPoint x: 412, endPoint y: 537, distance: 8.1
click at [412, 537] on button "Next" at bounding box center [405, 535] width 18 height 18
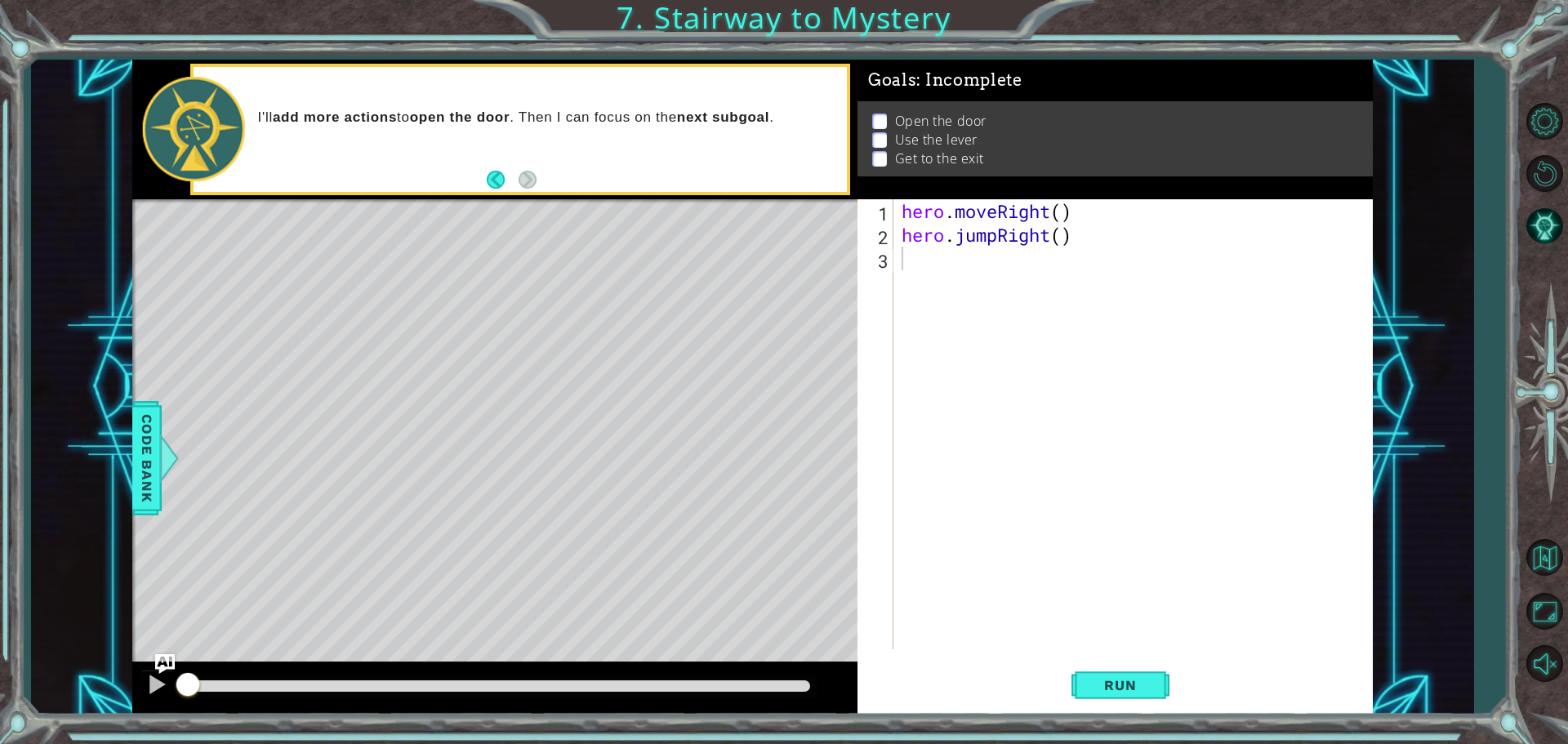
drag, startPoint x: 366, startPoint y: 567, endPoint x: 359, endPoint y: 584, distance: 18.4
click at [359, 584] on div "Level Map" at bounding box center [510, 440] width 755 height 481
drag, startPoint x: 359, startPoint y: 584, endPoint x: 633, endPoint y: 621, distance: 276.5
click at [633, 621] on div "Level Map" at bounding box center [510, 440] width 755 height 481
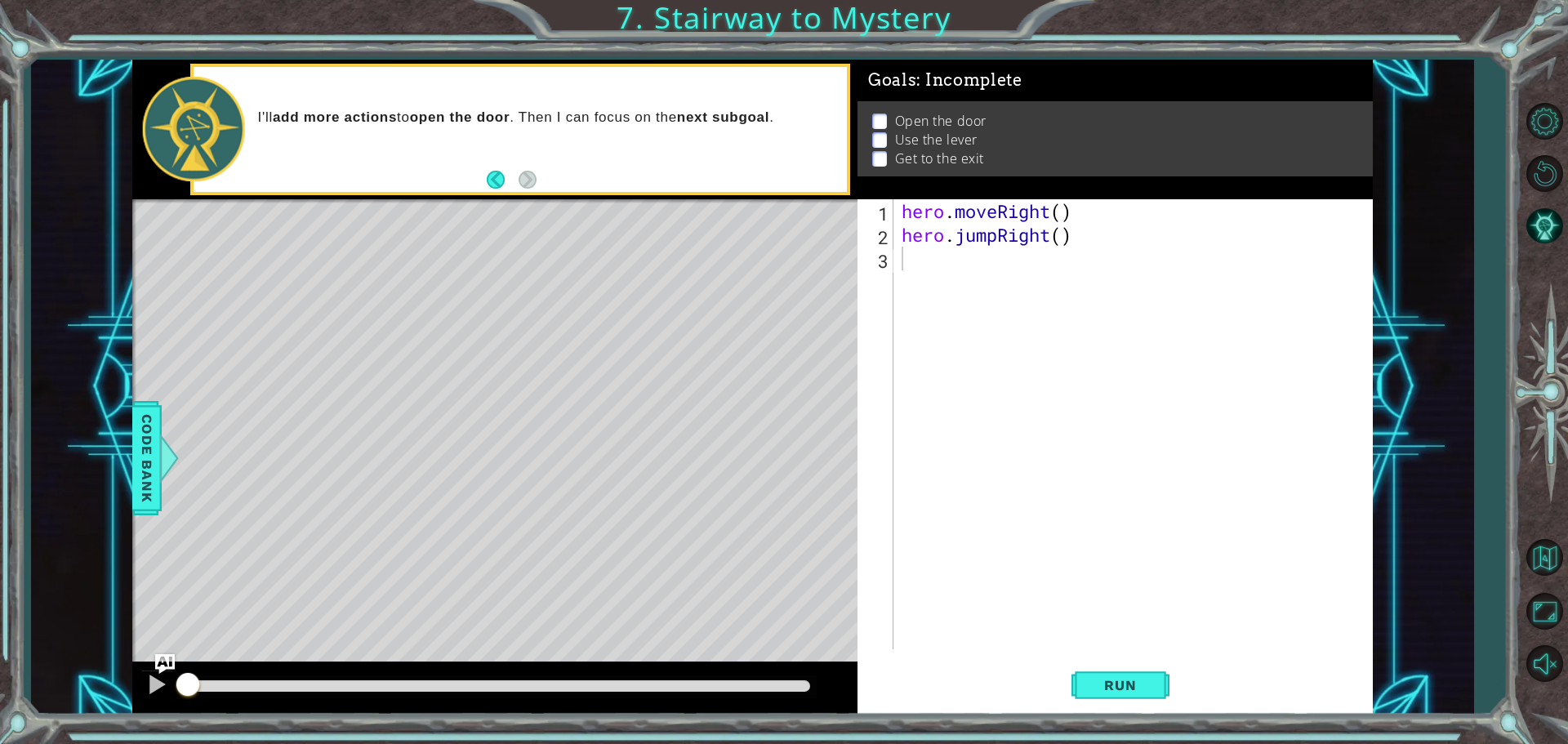
click at [630, 629] on div "Level Map" at bounding box center [510, 440] width 755 height 481
drag, startPoint x: 167, startPoint y: 657, endPoint x: 171, endPoint y: 649, distance: 8.9
click at [166, 657] on img "Ask AI" at bounding box center [165, 663] width 20 height 20
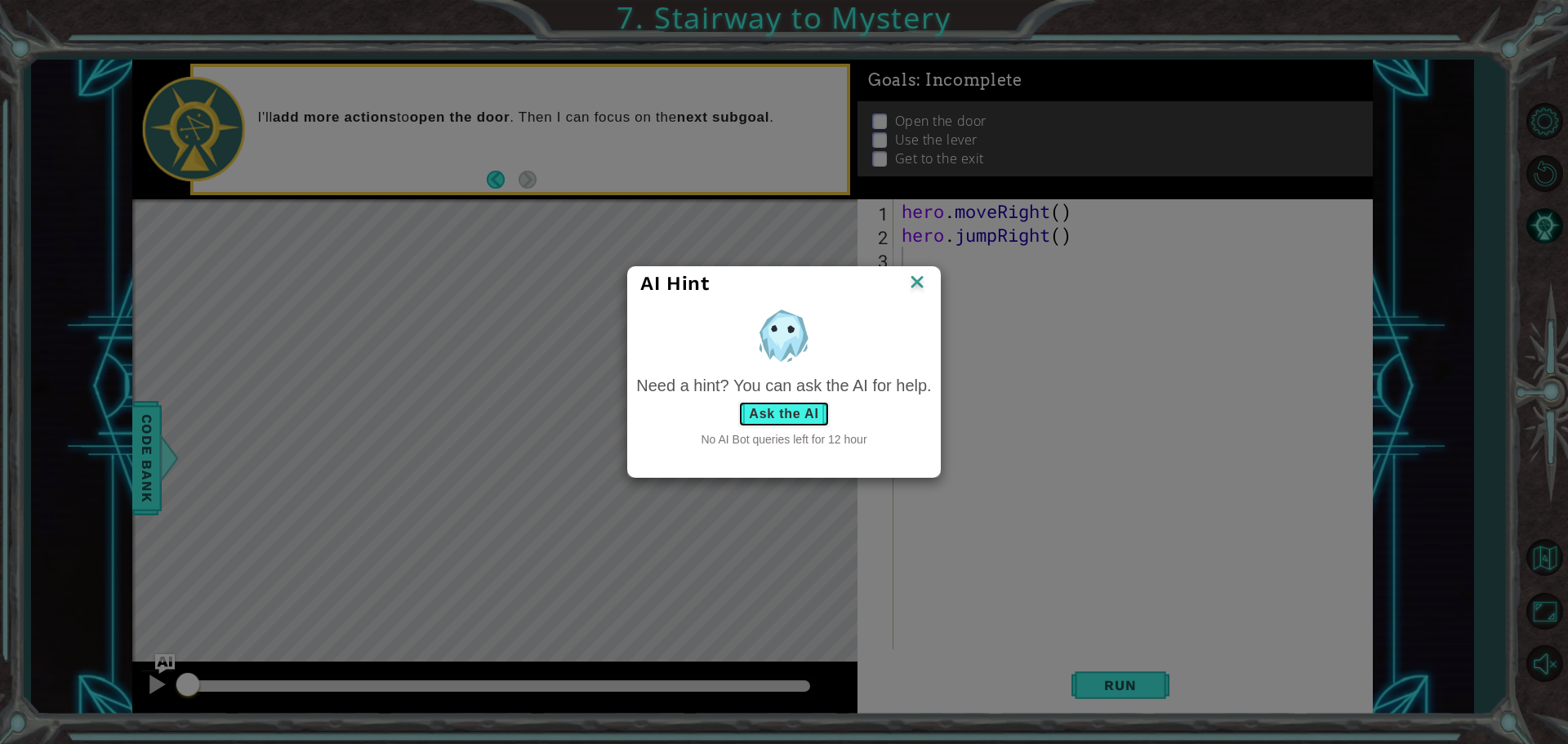
click at [759, 425] on button "Ask the AI" at bounding box center [783, 414] width 91 height 26
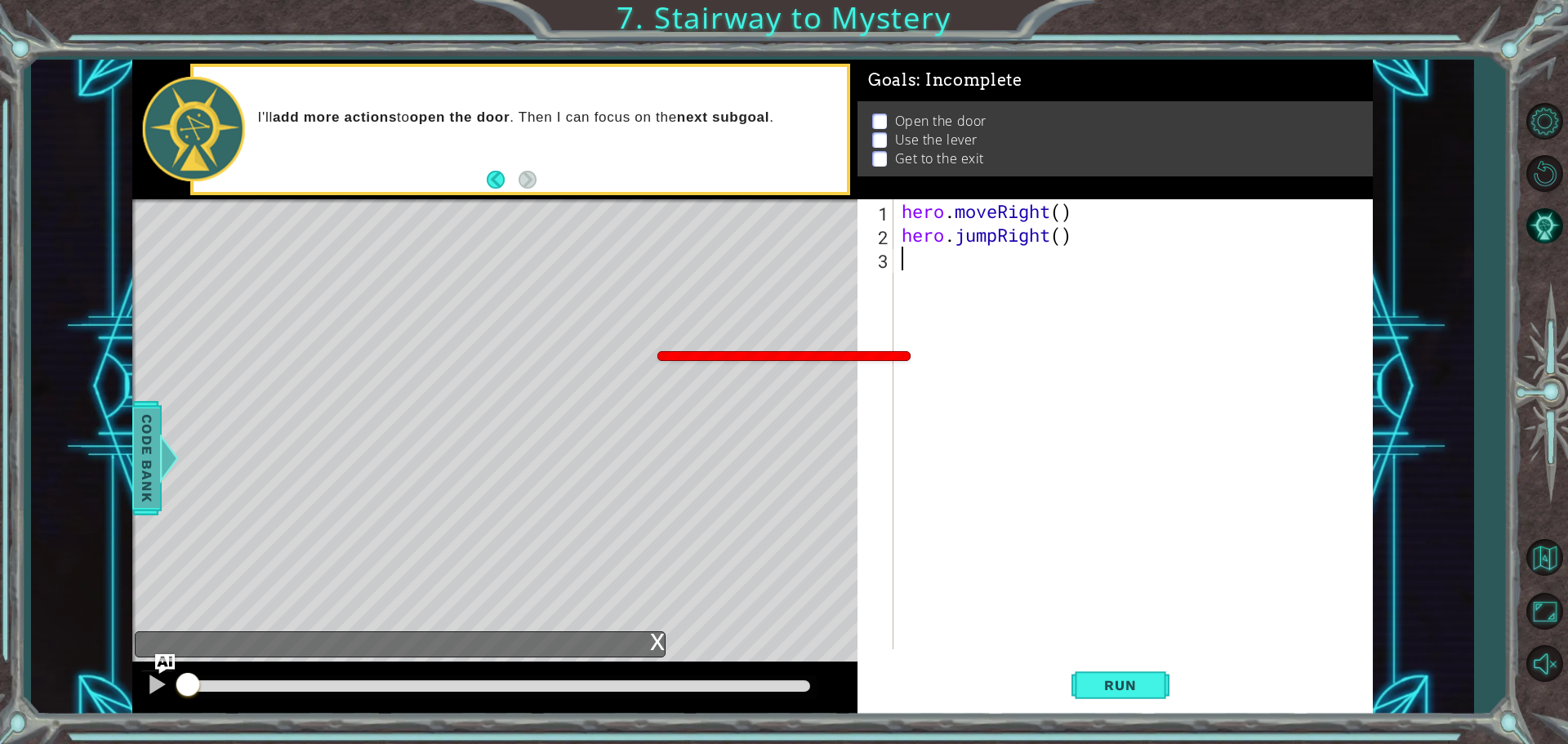
click at [141, 447] on span "Code Bank" at bounding box center [147, 458] width 26 height 100
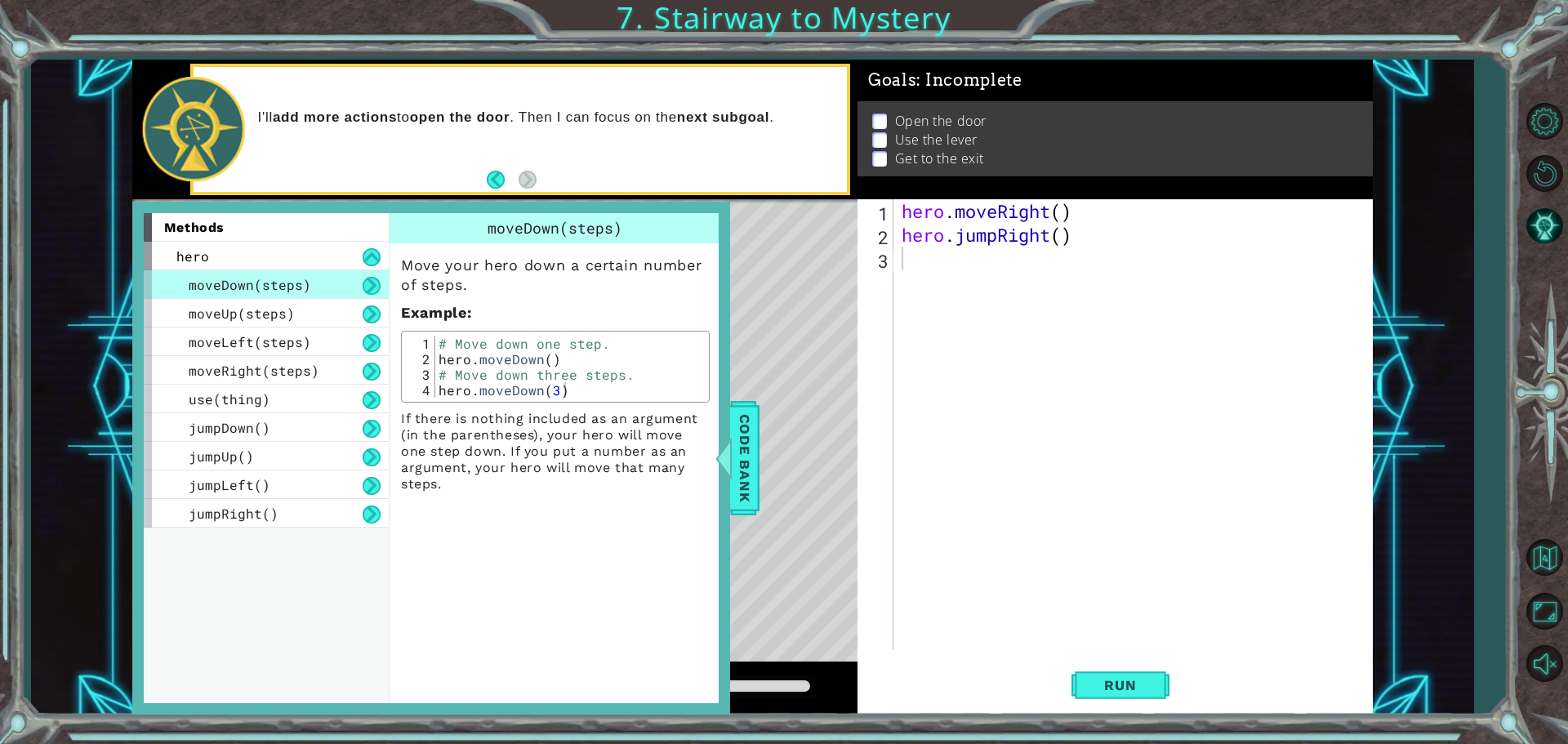
click at [750, 360] on div "Level Map" at bounding box center [510, 440] width 755 height 481
click at [748, 425] on span "Code Bank" at bounding box center [745, 458] width 26 height 100
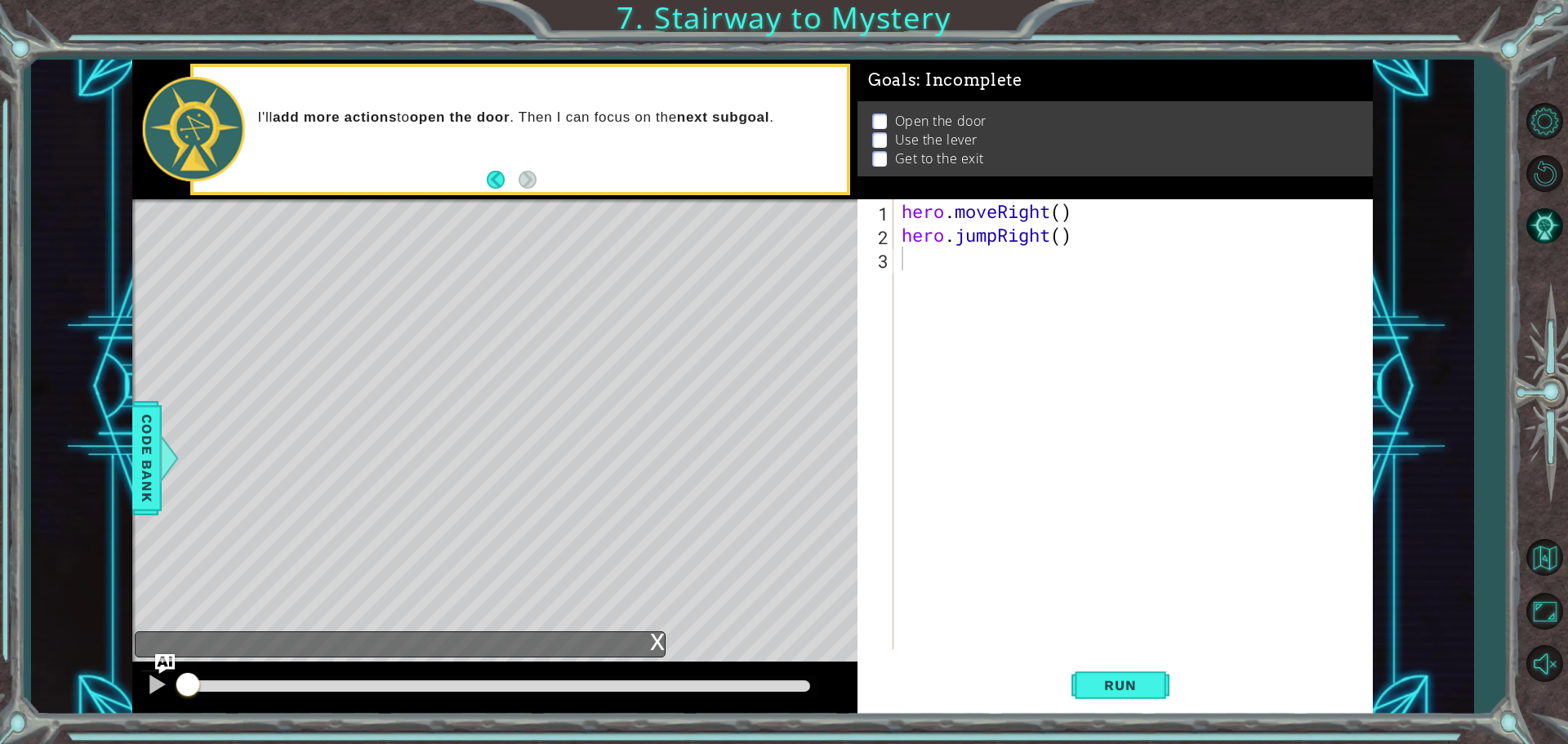
click at [603, 411] on div "Level Map" at bounding box center [510, 440] width 755 height 481
click at [624, 415] on div "Level Map" at bounding box center [510, 440] width 755 height 481
click at [612, 420] on div "Level Map" at bounding box center [510, 440] width 755 height 481
drag, startPoint x: 629, startPoint y: 256, endPoint x: 633, endPoint y: 290, distance: 34.2
click at [631, 279] on div "Level Map" at bounding box center [510, 440] width 755 height 481
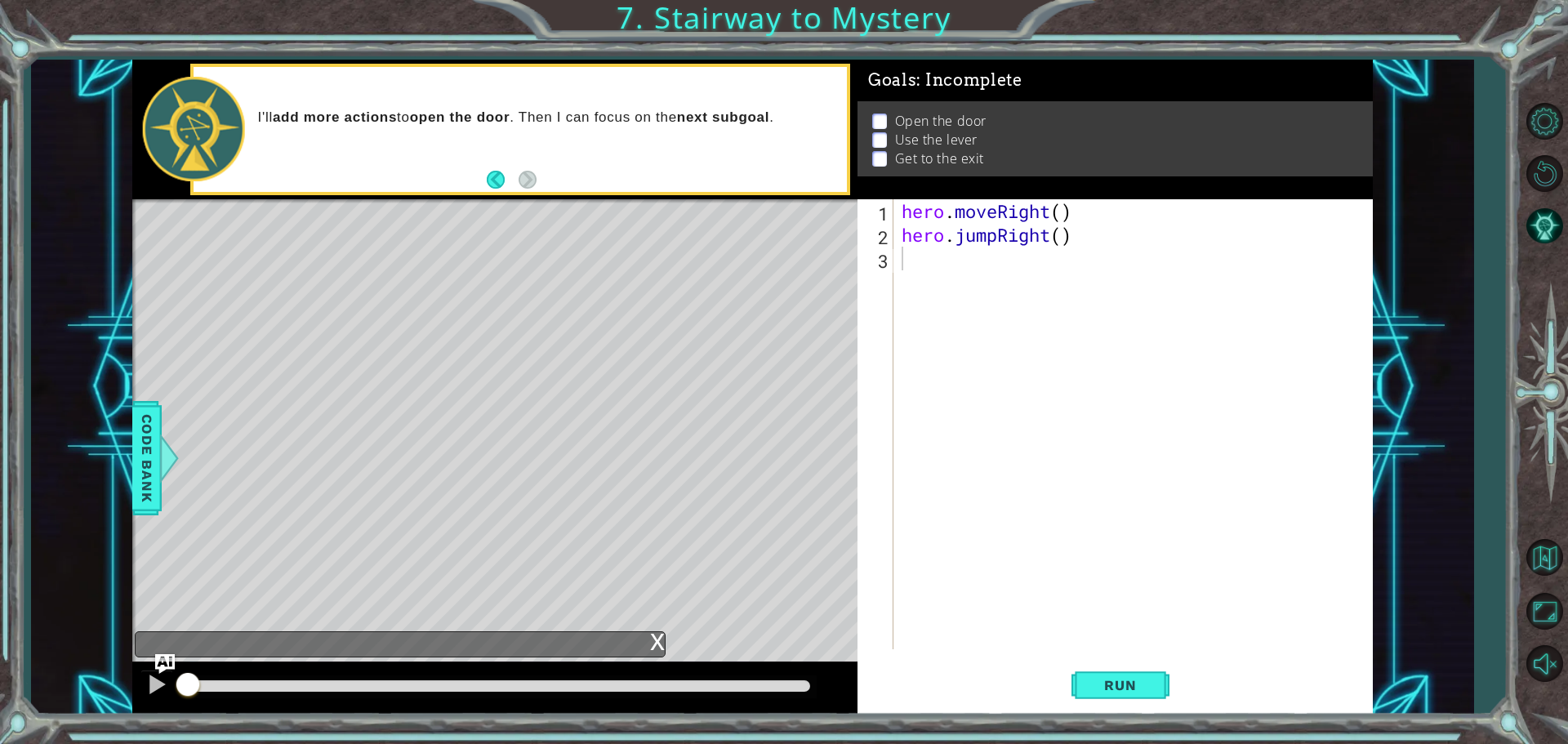
click at [633, 290] on div "Level Map" at bounding box center [510, 440] width 755 height 481
click at [1120, 684] on span "Run" at bounding box center [1120, 685] width 64 height 16
